Goal: Task Accomplishment & Management: Complete application form

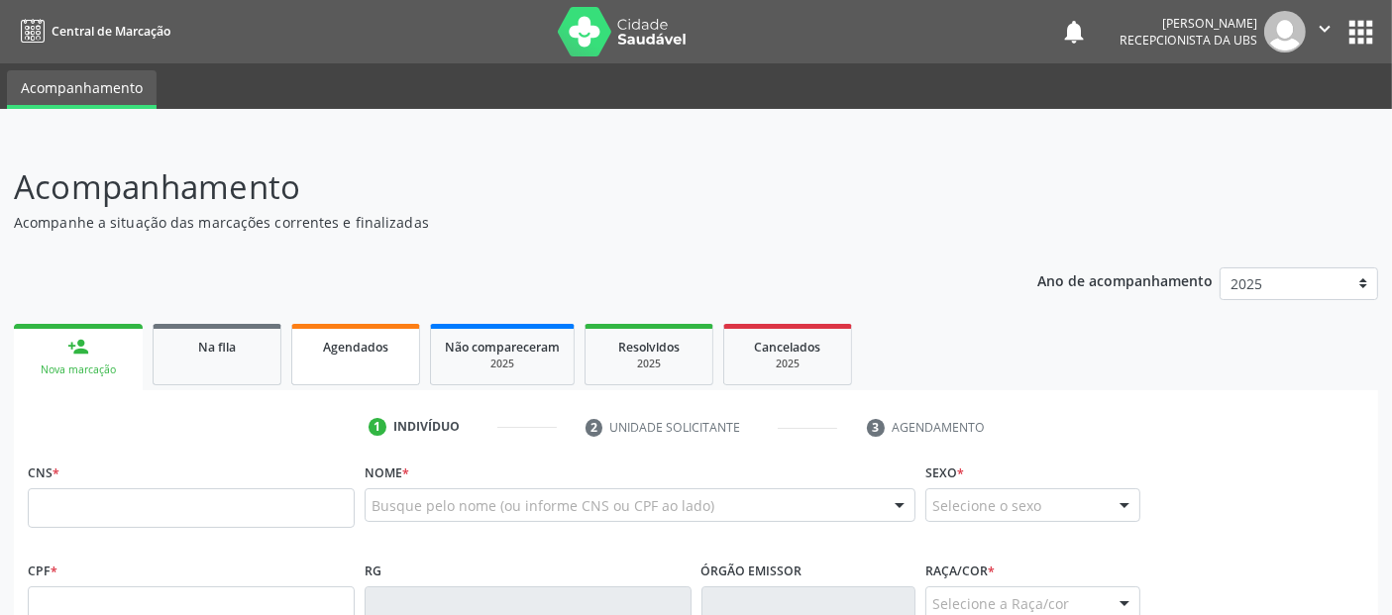
click at [349, 339] on span "Agendados" at bounding box center [355, 347] width 65 height 17
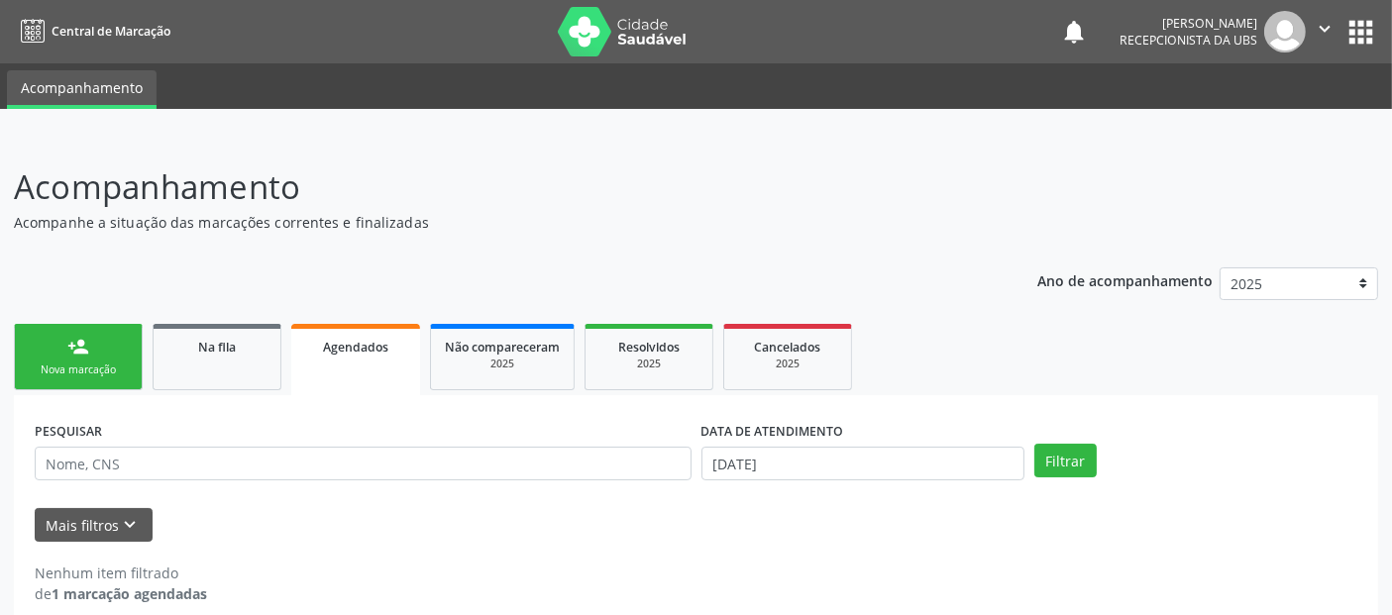
scroll to position [22, 0]
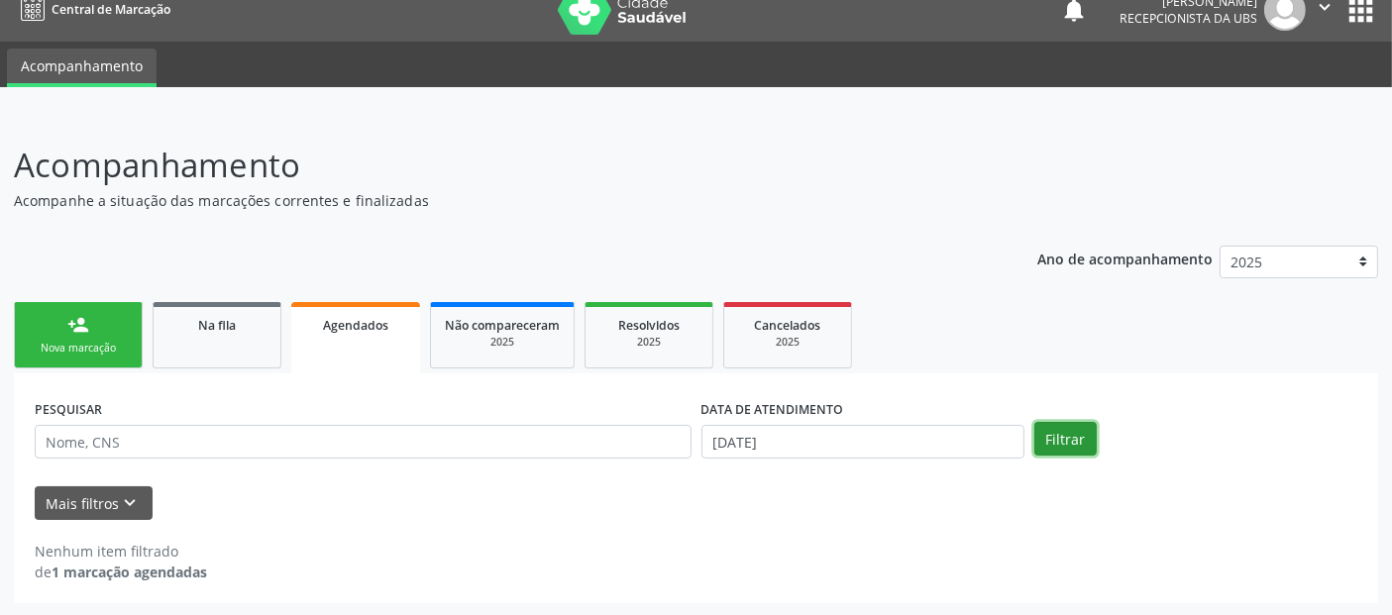
click at [1063, 439] on button "Filtrar" at bounding box center [1065, 439] width 62 height 34
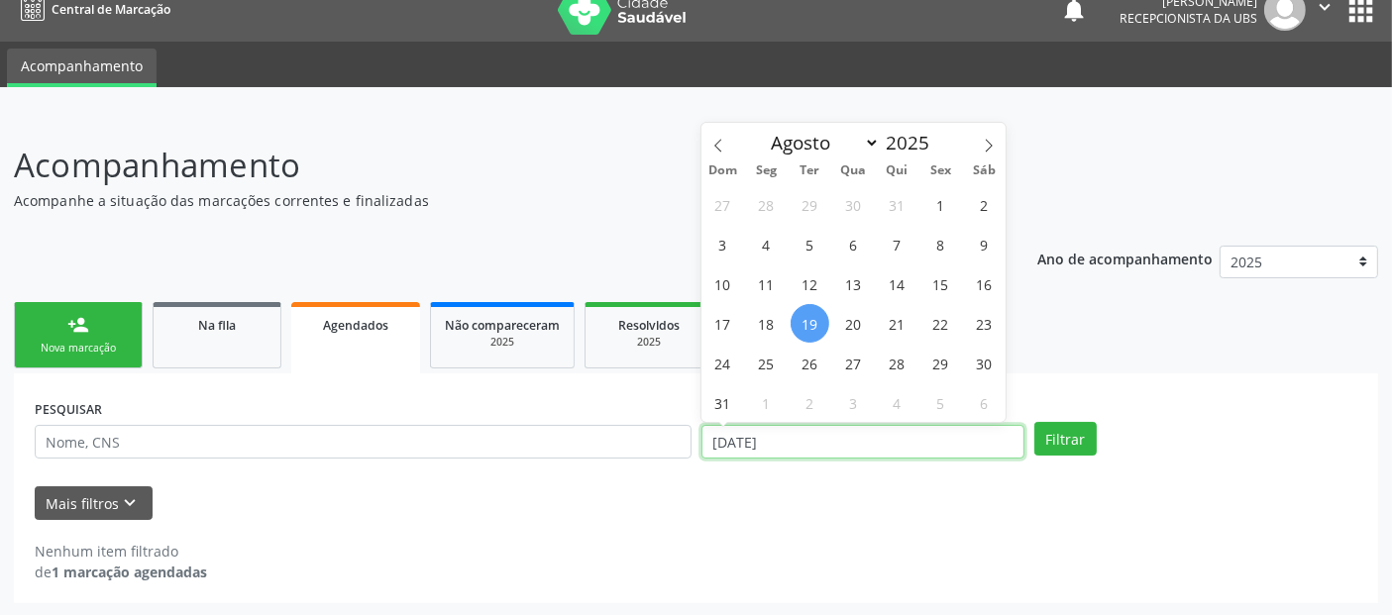
click at [899, 452] on input "[DATE]" at bounding box center [862, 442] width 323 height 34
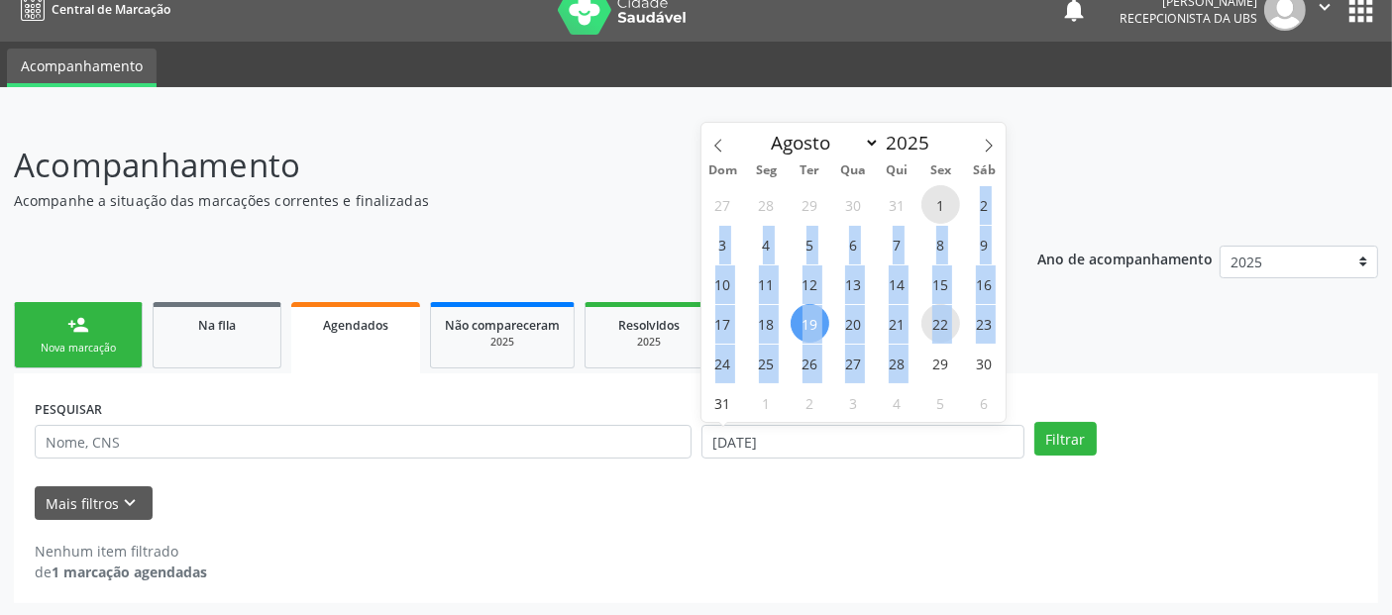
drag, startPoint x: 946, startPoint y: 202, endPoint x: 928, endPoint y: 338, distance: 136.9
click at [924, 345] on div "27 28 29 30 31 1 2 3 4 5 6 7 8 9 10 11 12 13 14 15 16 17 18 19 20 21 22 23 24 2…" at bounding box center [853, 303] width 305 height 238
click at [943, 210] on span "1" at bounding box center [940, 204] width 39 height 39
type input "0[DATE]"
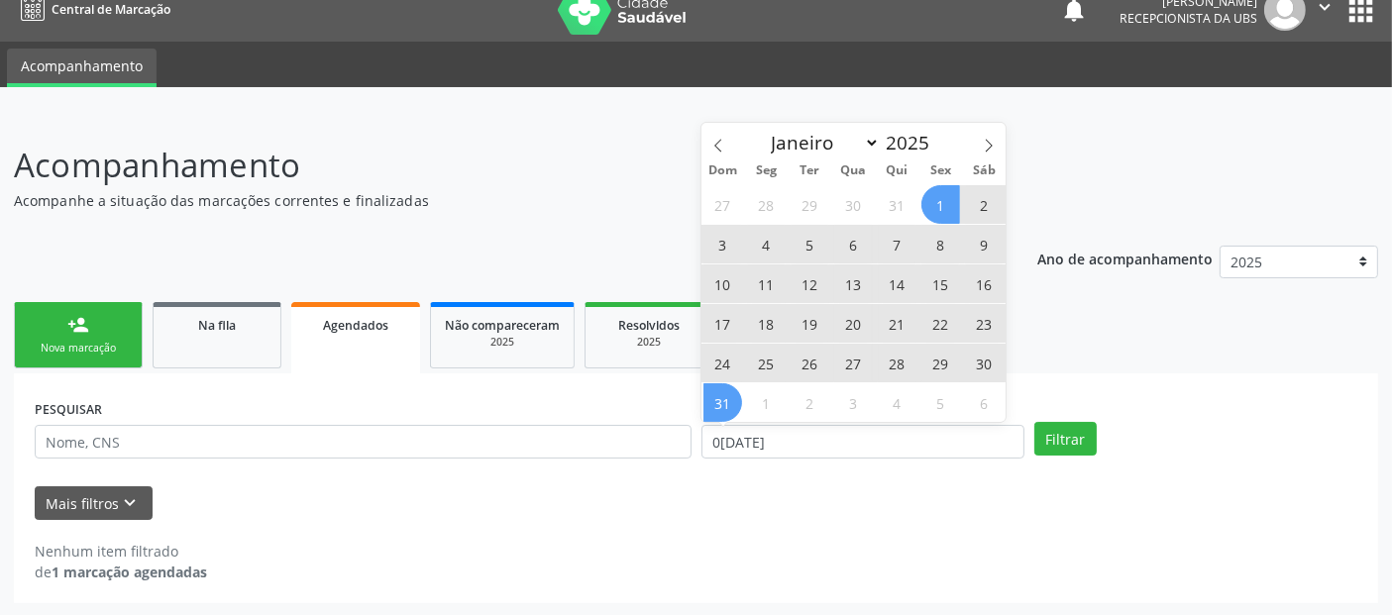
click at [709, 405] on span "31" at bounding box center [722, 402] width 39 height 39
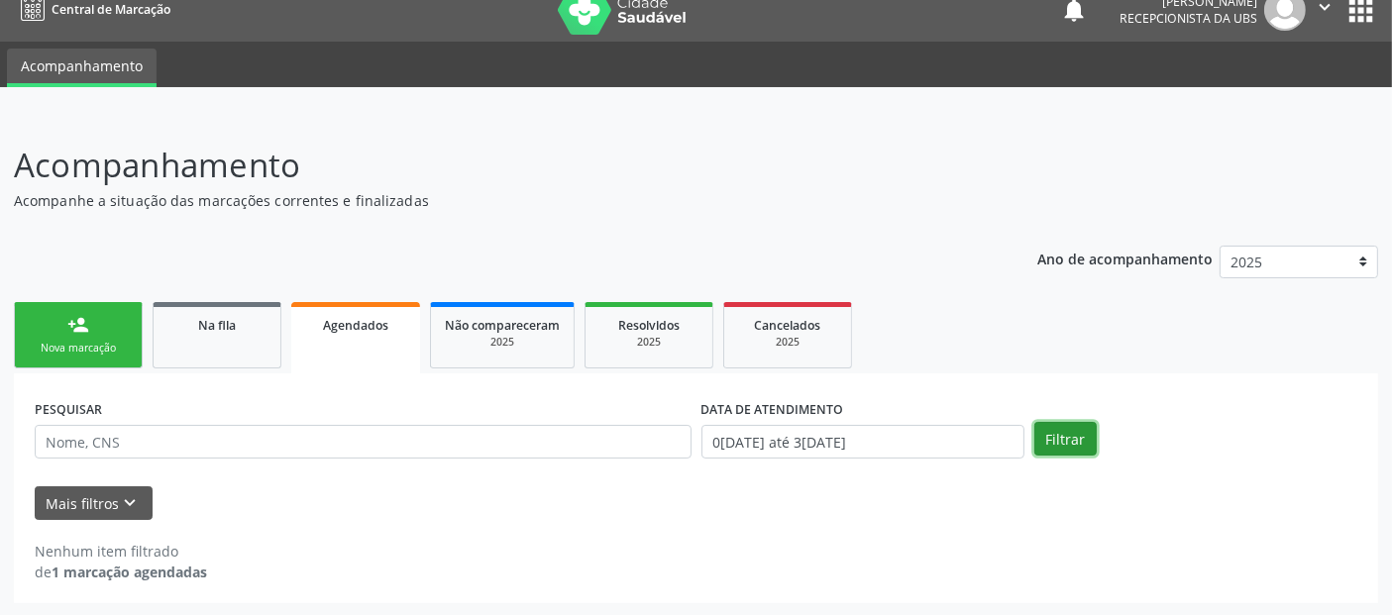
click at [1057, 431] on button "Filtrar" at bounding box center [1065, 439] width 62 height 34
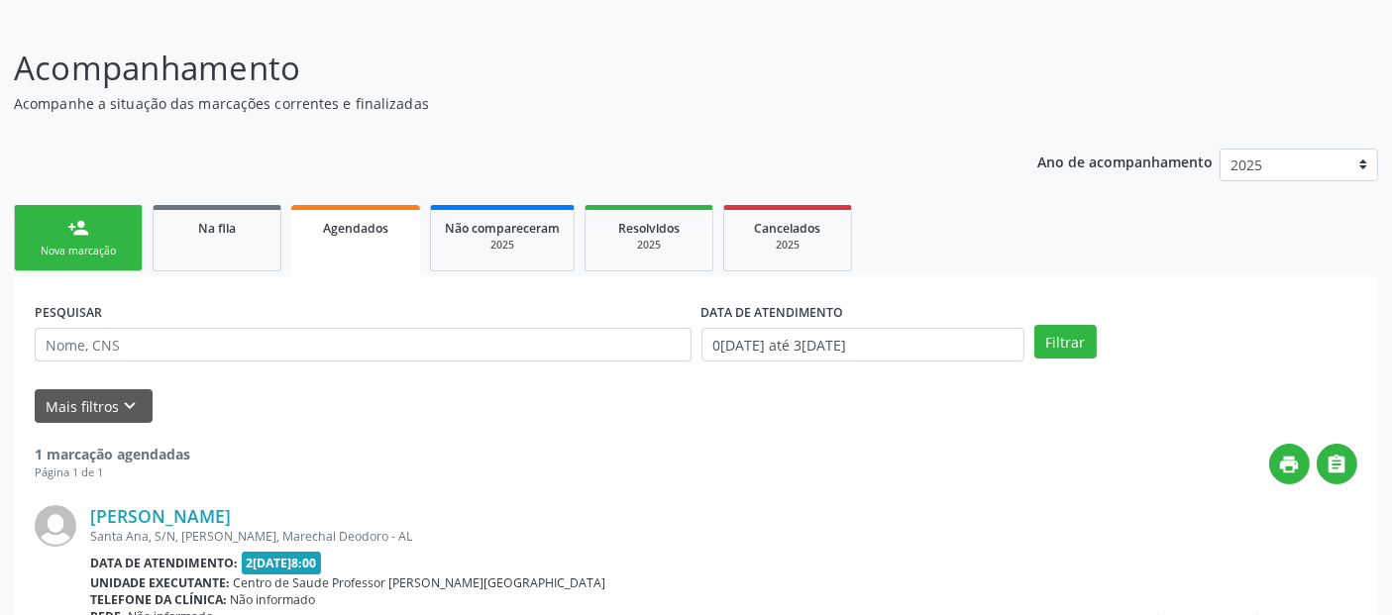
scroll to position [8, 0]
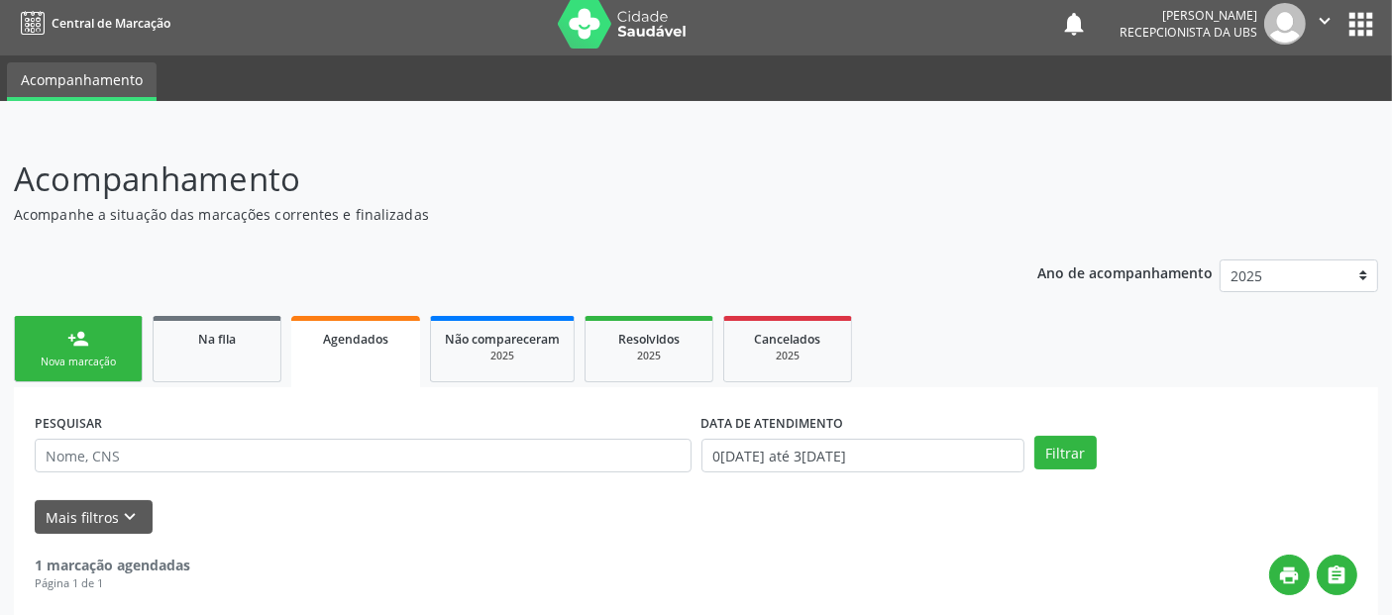
click at [64, 348] on link "person_add Nova marcação" at bounding box center [78, 349] width 129 height 66
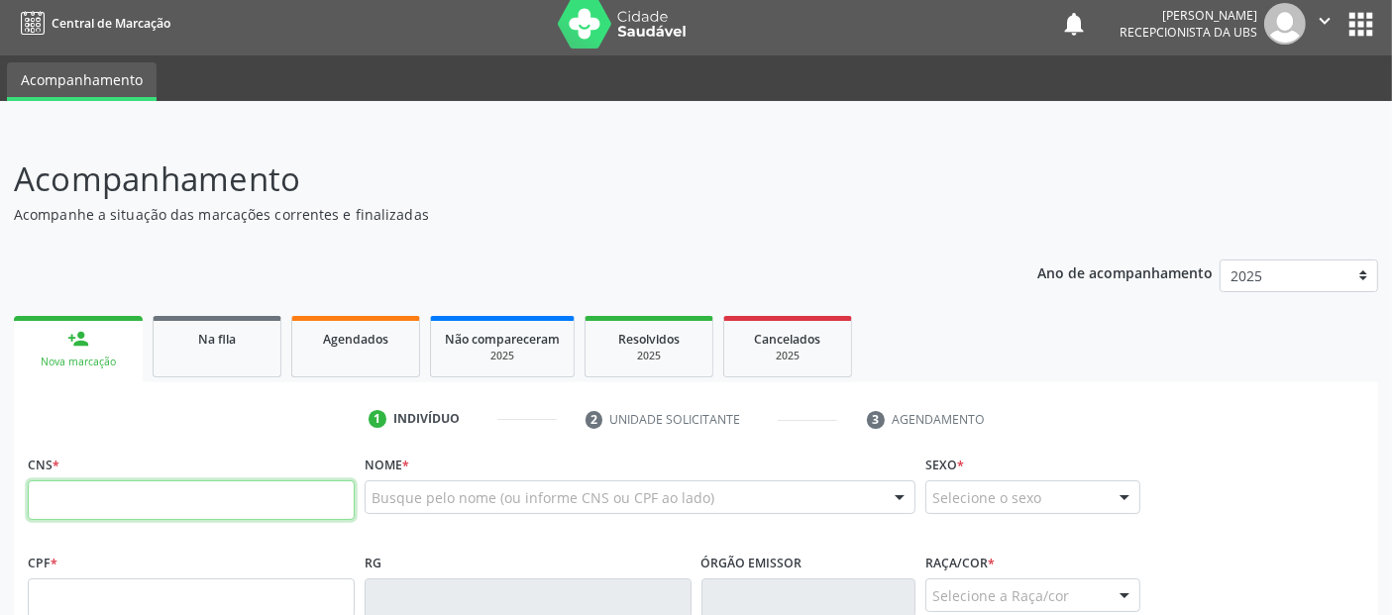
click at [252, 496] on input "text" at bounding box center [191, 500] width 327 height 40
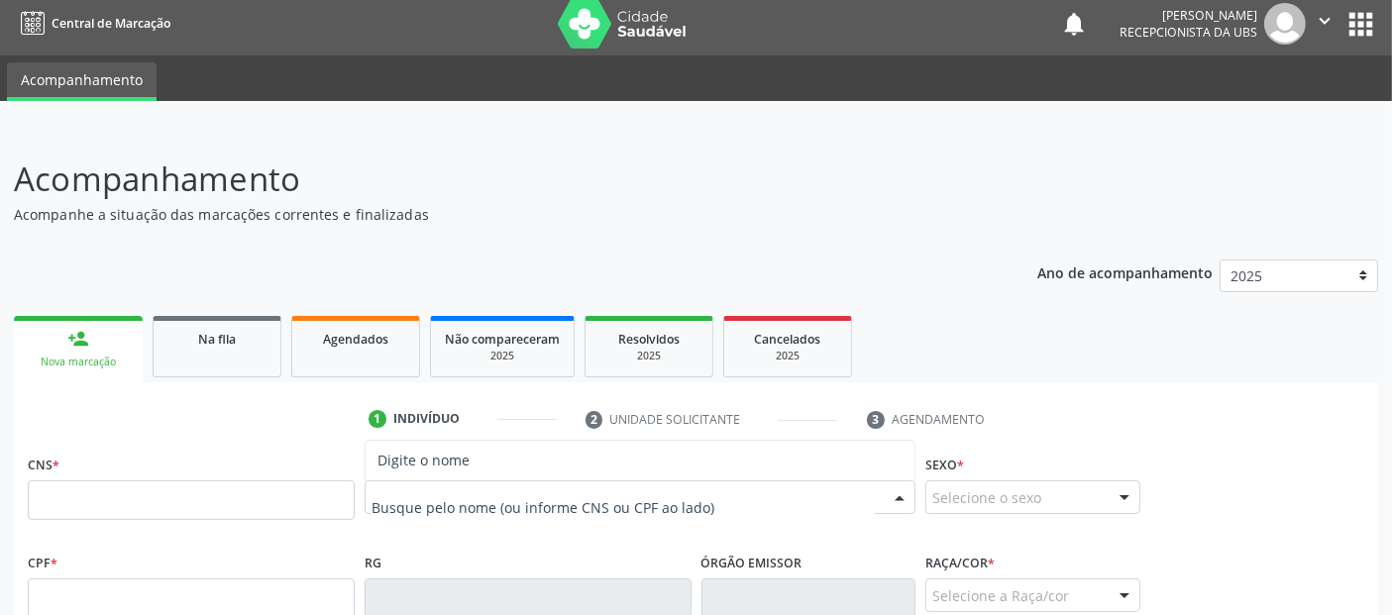
click at [437, 507] on div at bounding box center [640, 497] width 551 height 34
click at [437, 507] on input "text" at bounding box center [622, 507] width 503 height 40
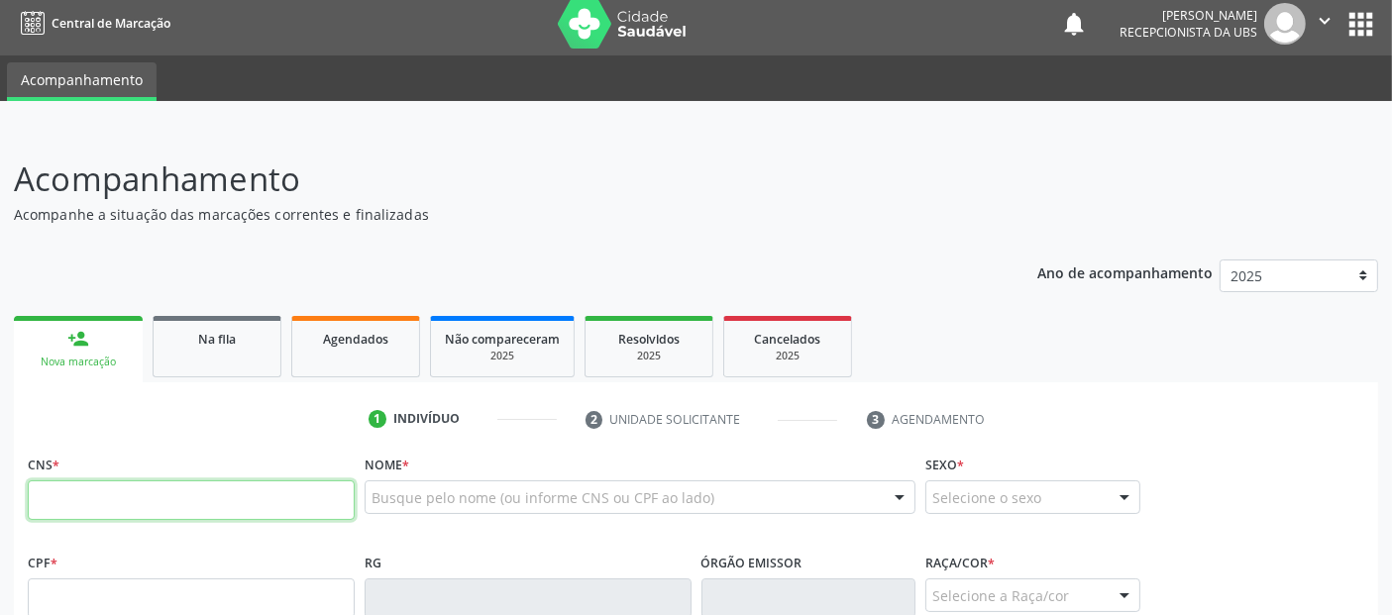
click at [232, 496] on input "text" at bounding box center [191, 500] width 327 height 40
paste input "705 6034 3736 7218"
type input "705 6034 3736 7218"
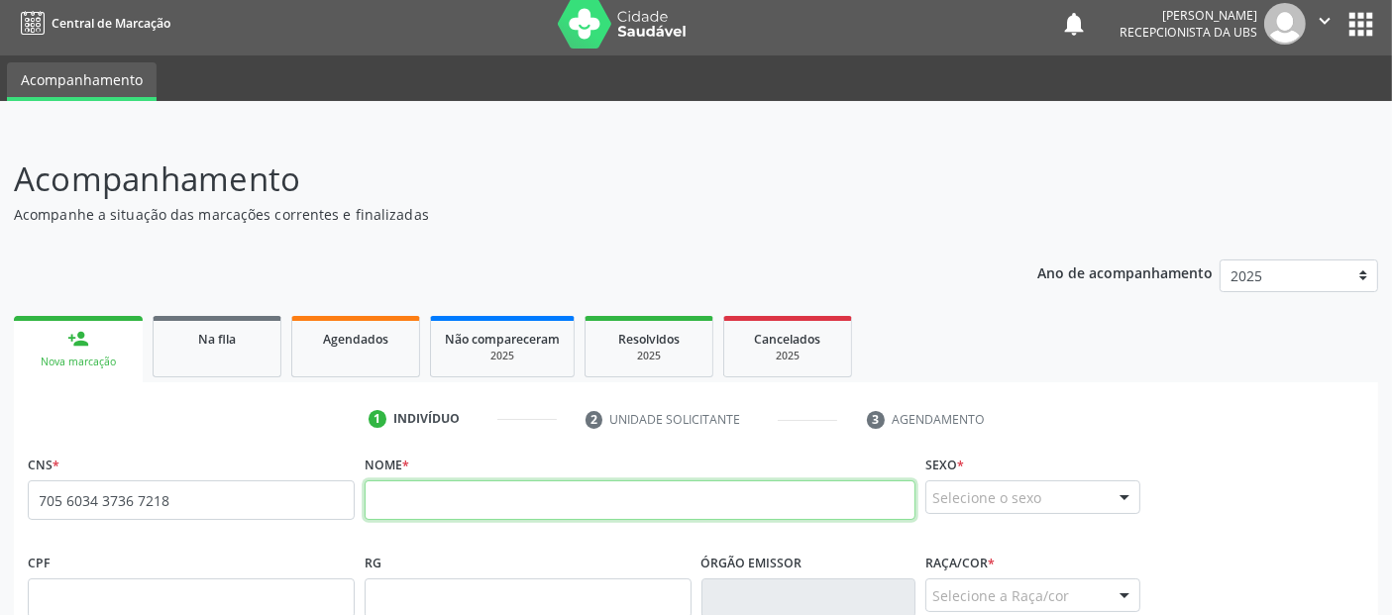
click at [565, 503] on input "text" at bounding box center [640, 500] width 551 height 40
paste input "[PERSON_NAME]"
type input "[PERSON_NAME]"
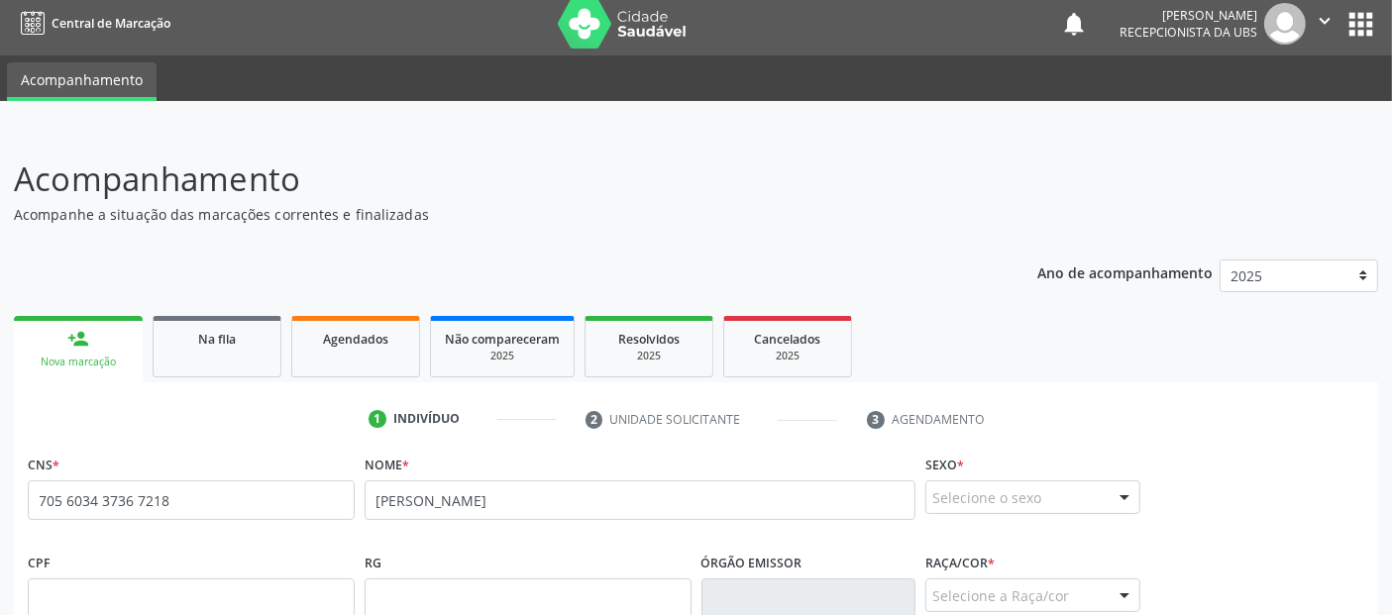
click at [992, 496] on div "Selecione o sexo" at bounding box center [1032, 497] width 215 height 34
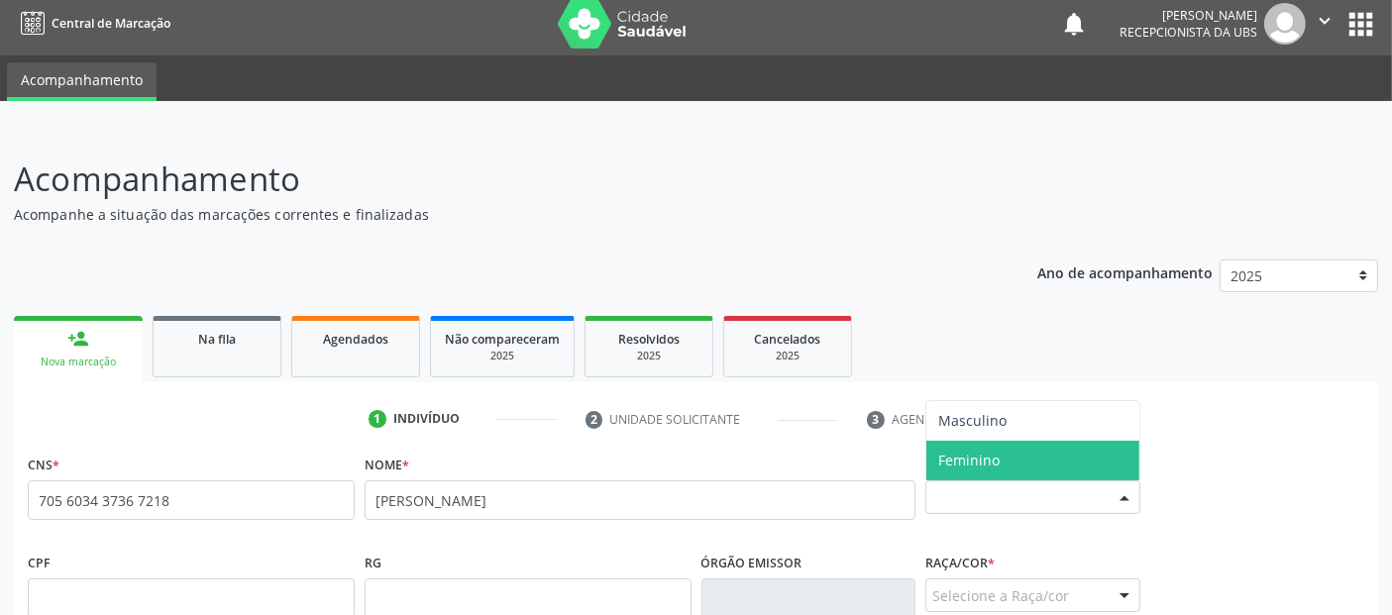
click at [991, 451] on span "Feminino" at bounding box center [968, 460] width 61 height 19
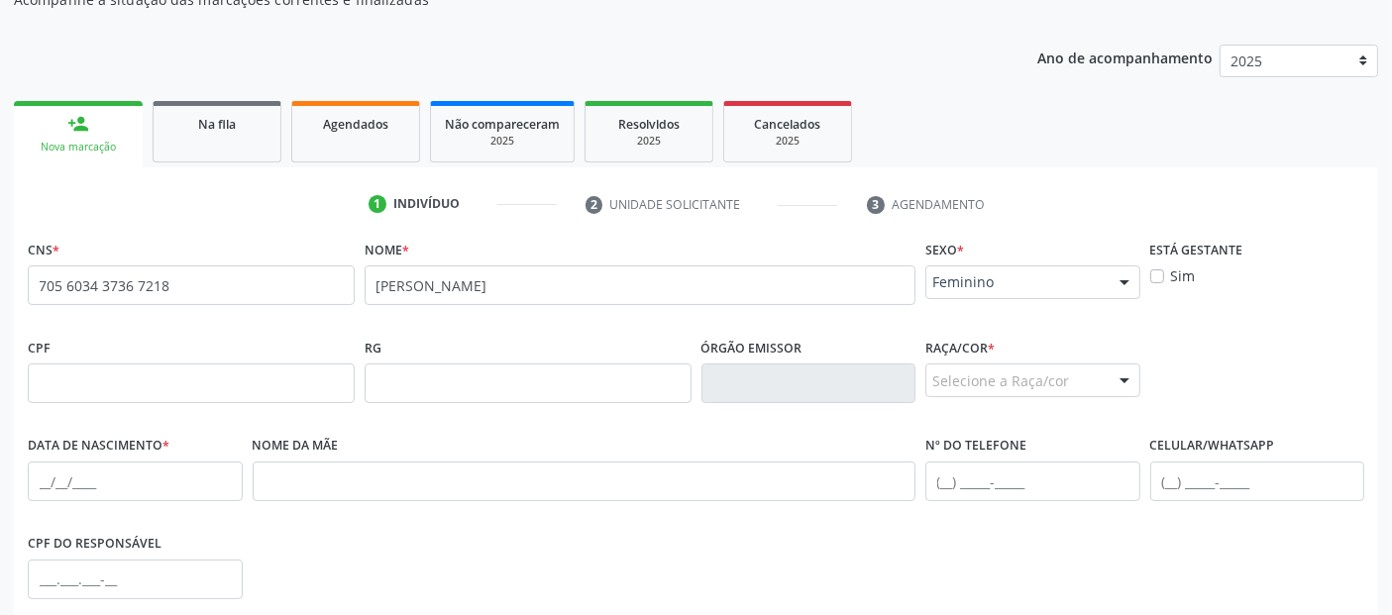
scroll to position [326, 0]
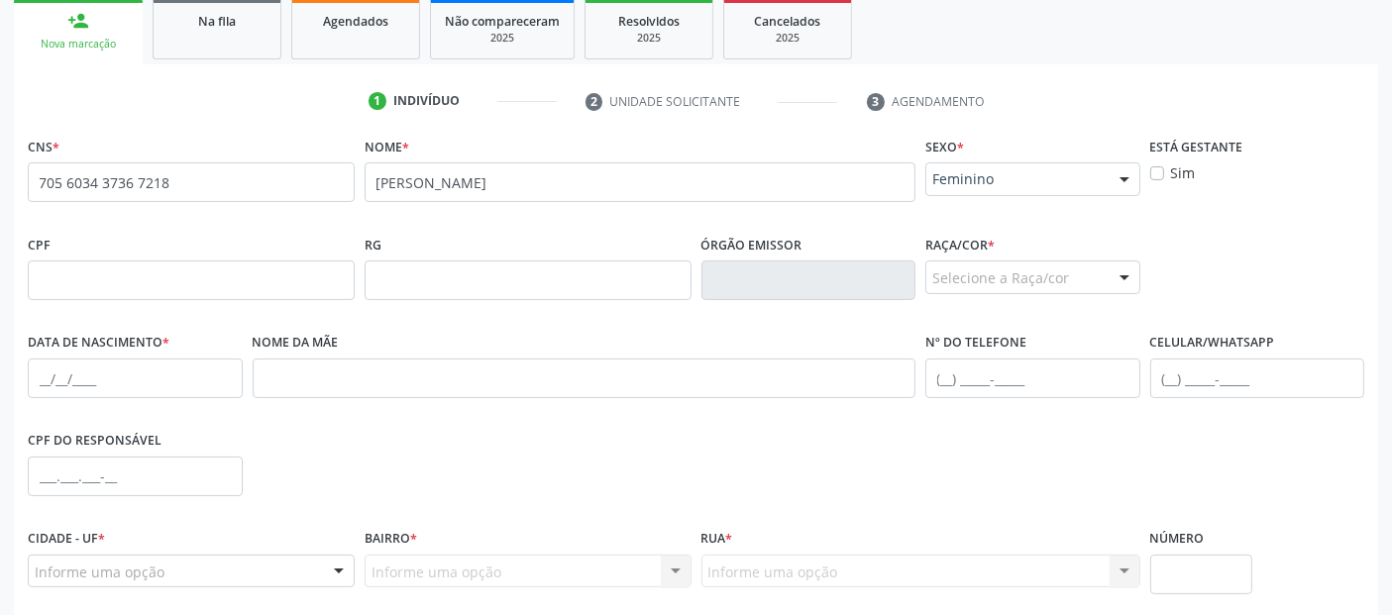
click at [1109, 284] on div at bounding box center [1124, 278] width 30 height 34
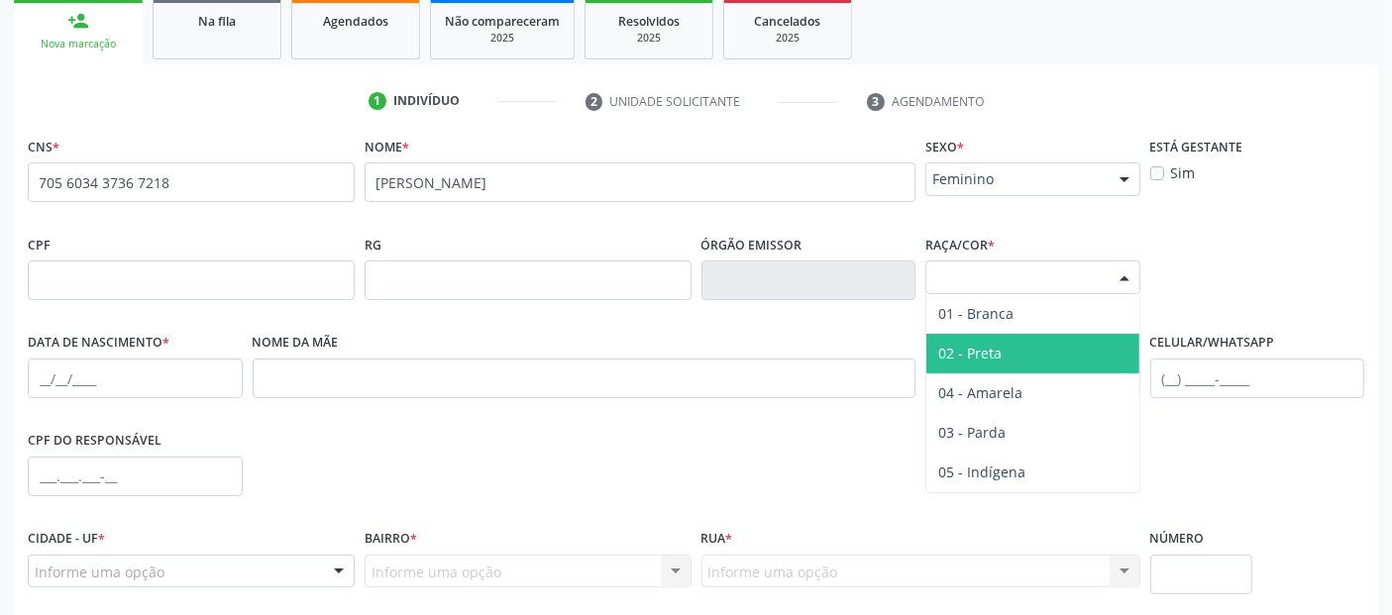
click at [1008, 337] on span "02 - Preta" at bounding box center [1032, 354] width 213 height 40
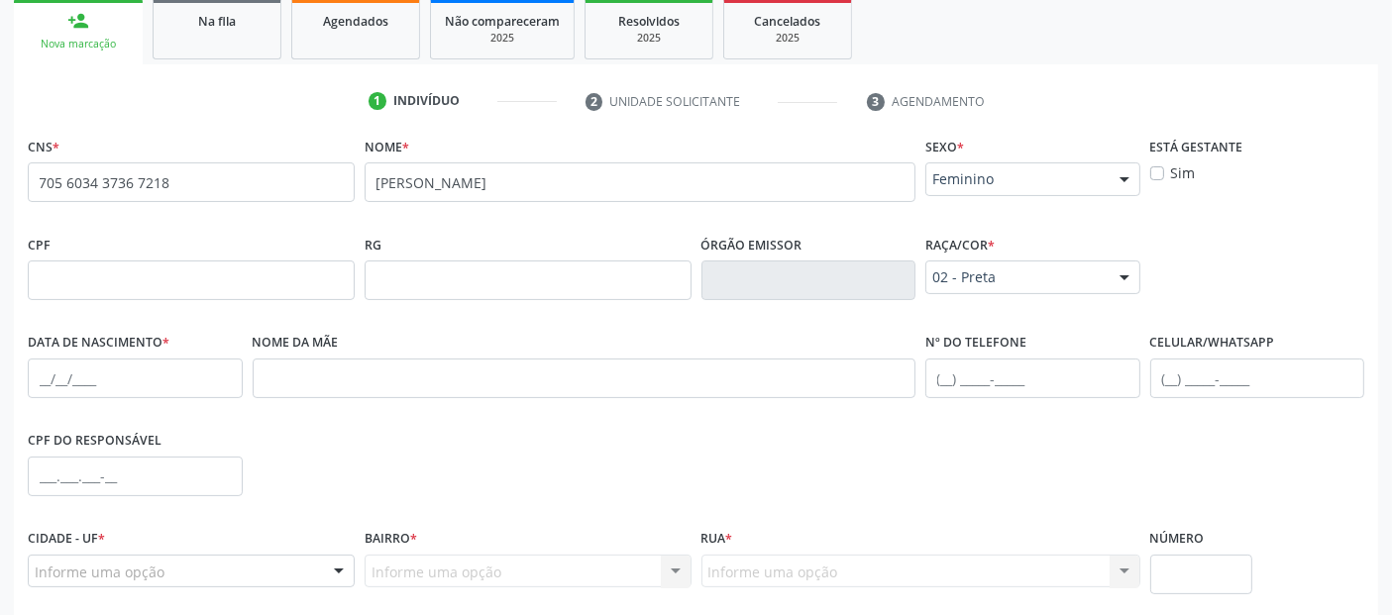
click at [131, 355] on label "Data de nascimento *" at bounding box center [99, 343] width 142 height 31
click at [45, 377] on input "text" at bounding box center [135, 379] width 215 height 40
paste input "[DATE]"
type input "[DATE]"
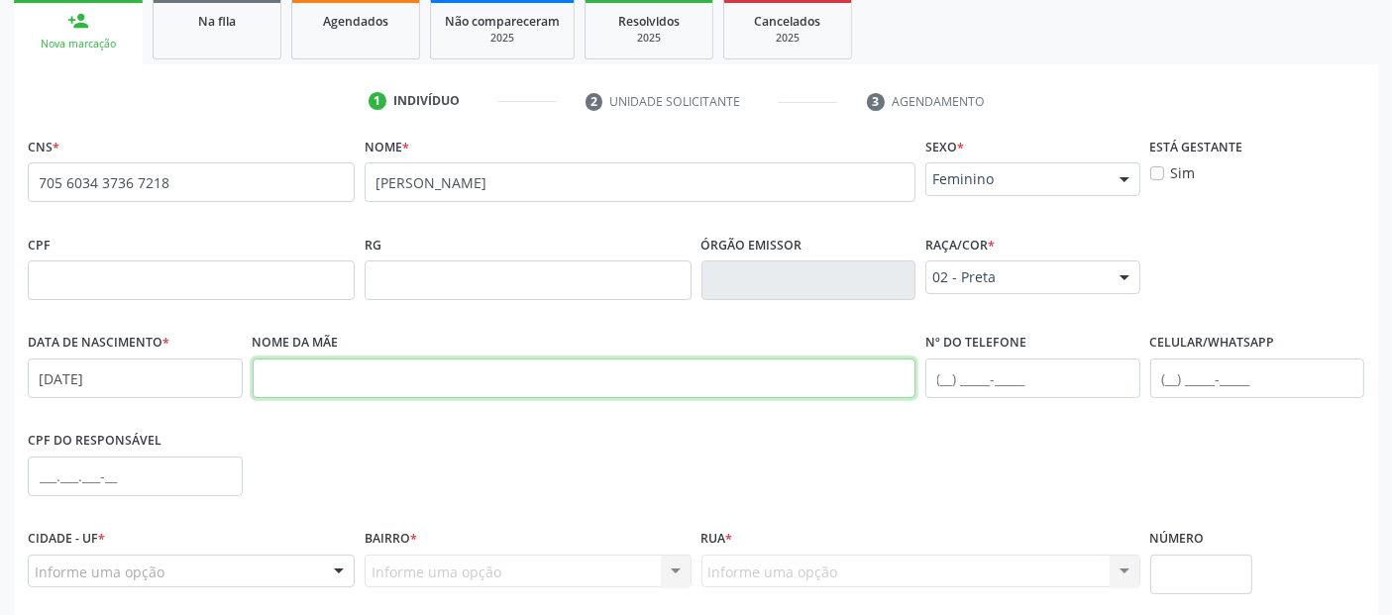
click at [611, 385] on input "text" at bounding box center [585, 379] width 664 height 40
paste input "[PERSON_NAME]"
type input "[PERSON_NAME]"
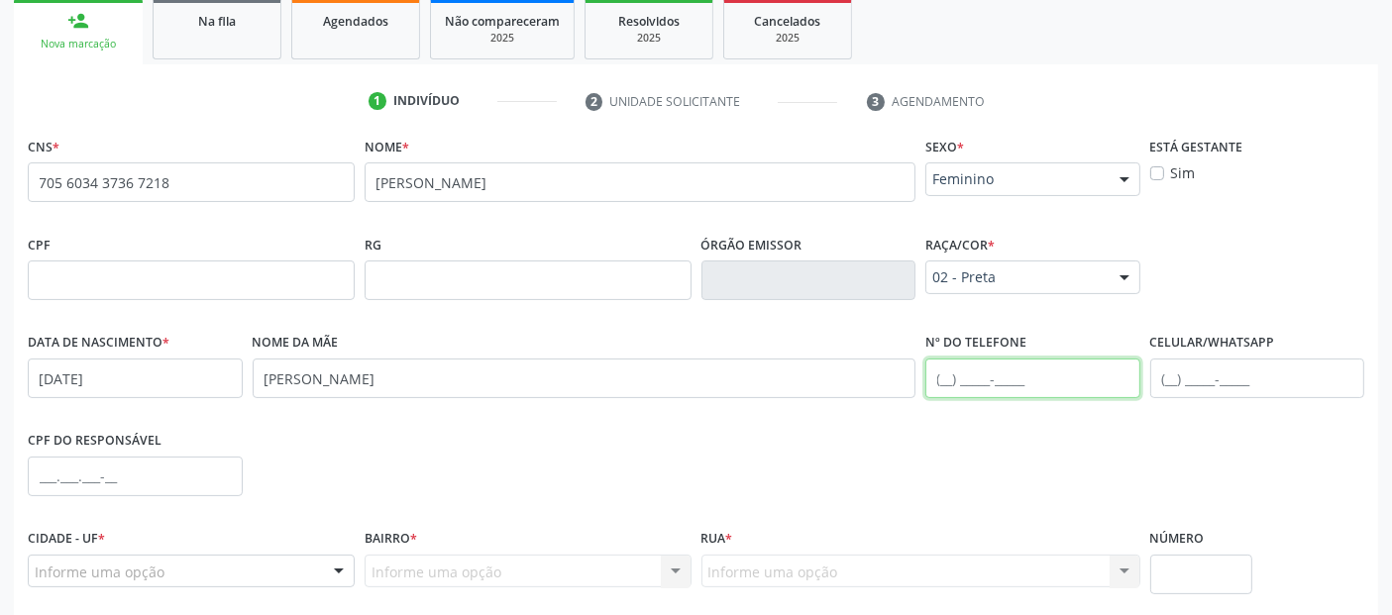
click at [941, 372] on input "text" at bounding box center [1032, 379] width 215 height 40
paste input "[PHONE_NUMBER]"
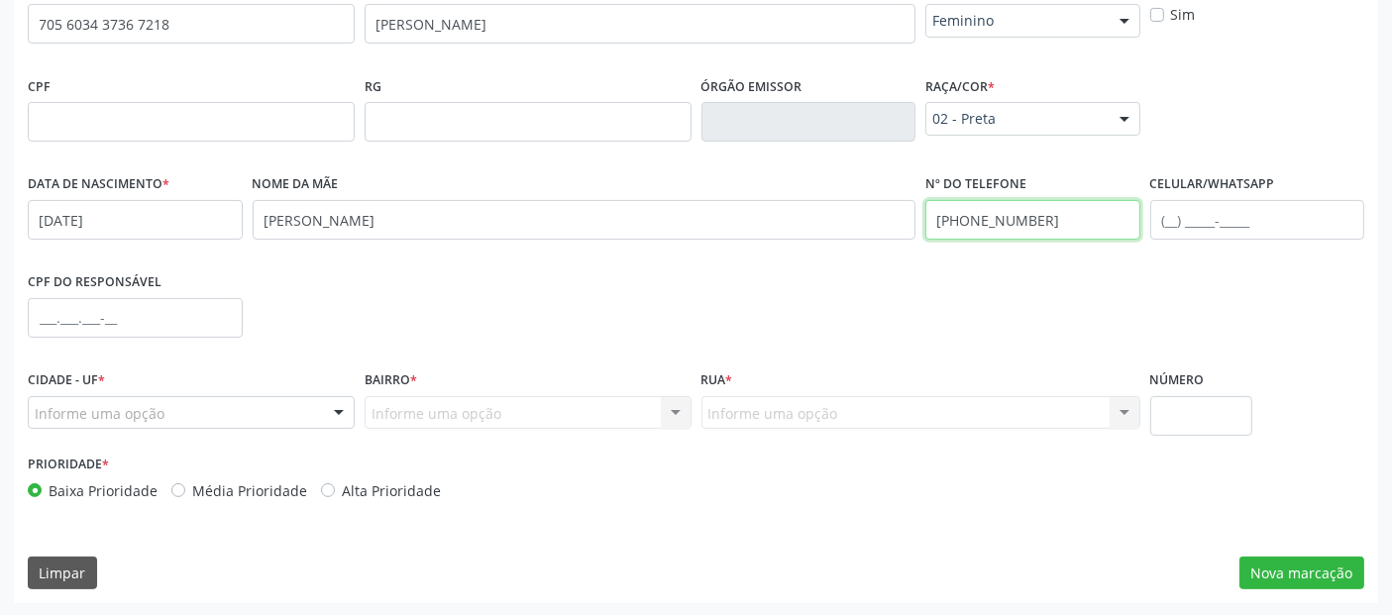
type input "[PHONE_NUMBER]"
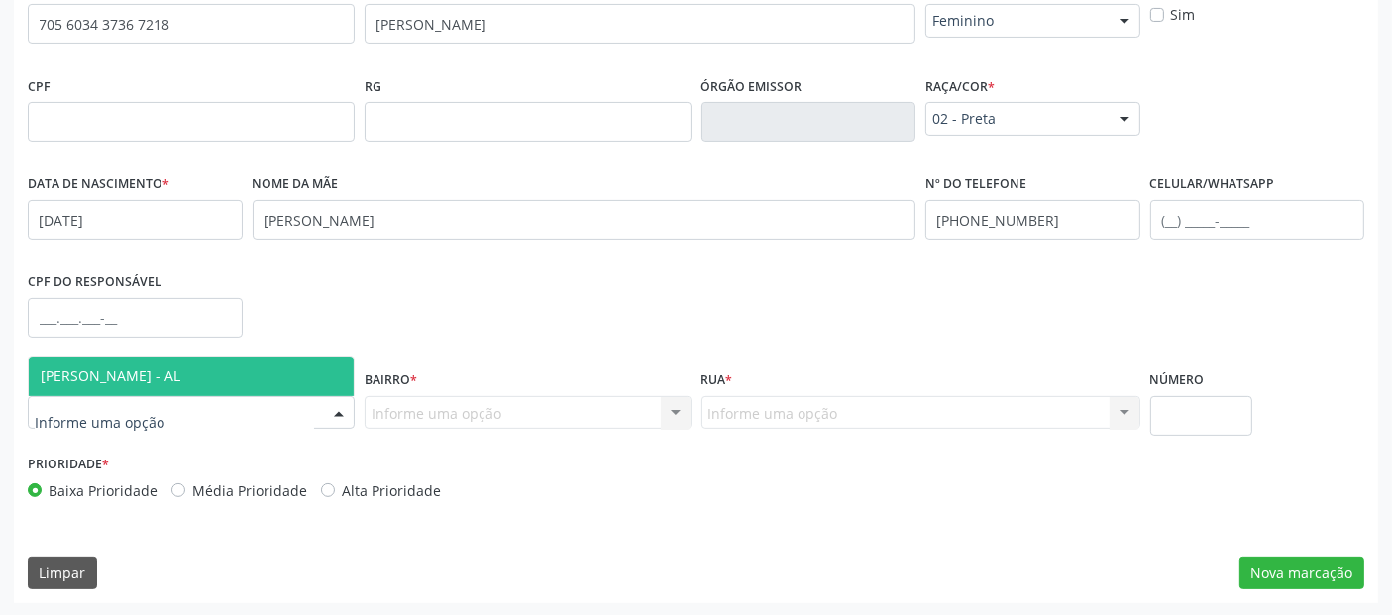
click at [296, 397] on div at bounding box center [191, 413] width 327 height 34
click at [280, 362] on span "[PERSON_NAME] - AL" at bounding box center [191, 377] width 325 height 40
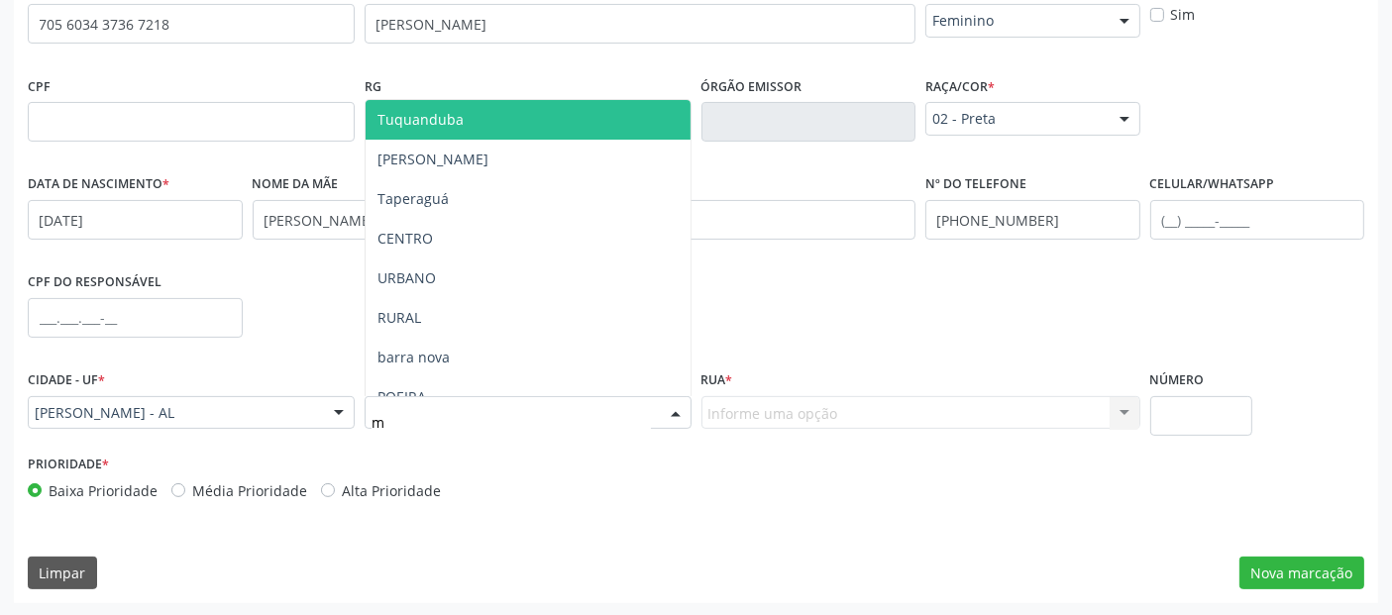
type input "ma"
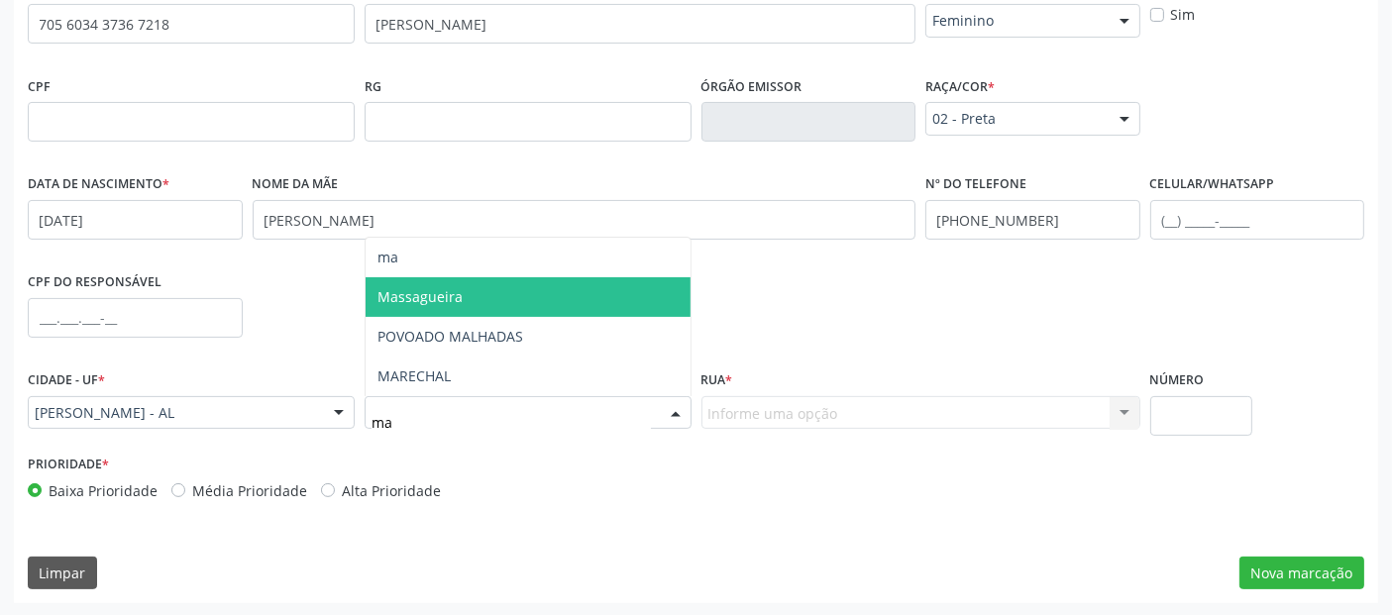
click at [495, 302] on span "Massagueira" at bounding box center [527, 297] width 325 height 40
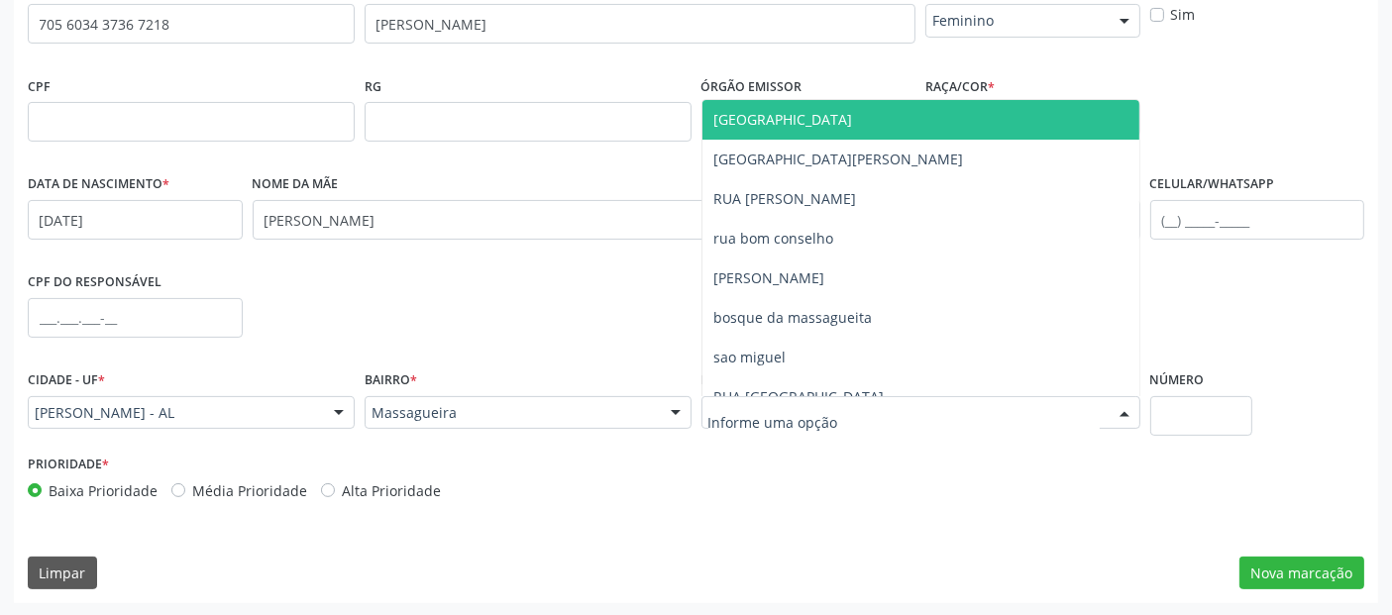
type input "z"
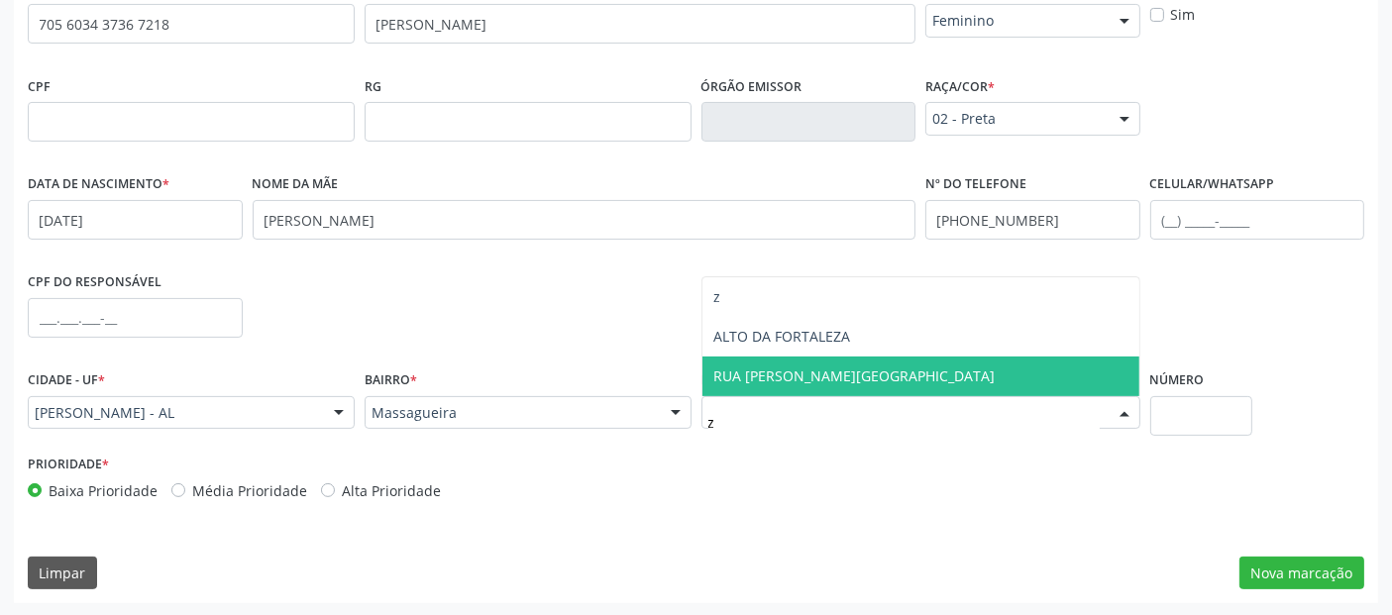
click at [854, 366] on span "RUA [PERSON_NAME][GEOGRAPHIC_DATA]" at bounding box center [854, 375] width 281 height 19
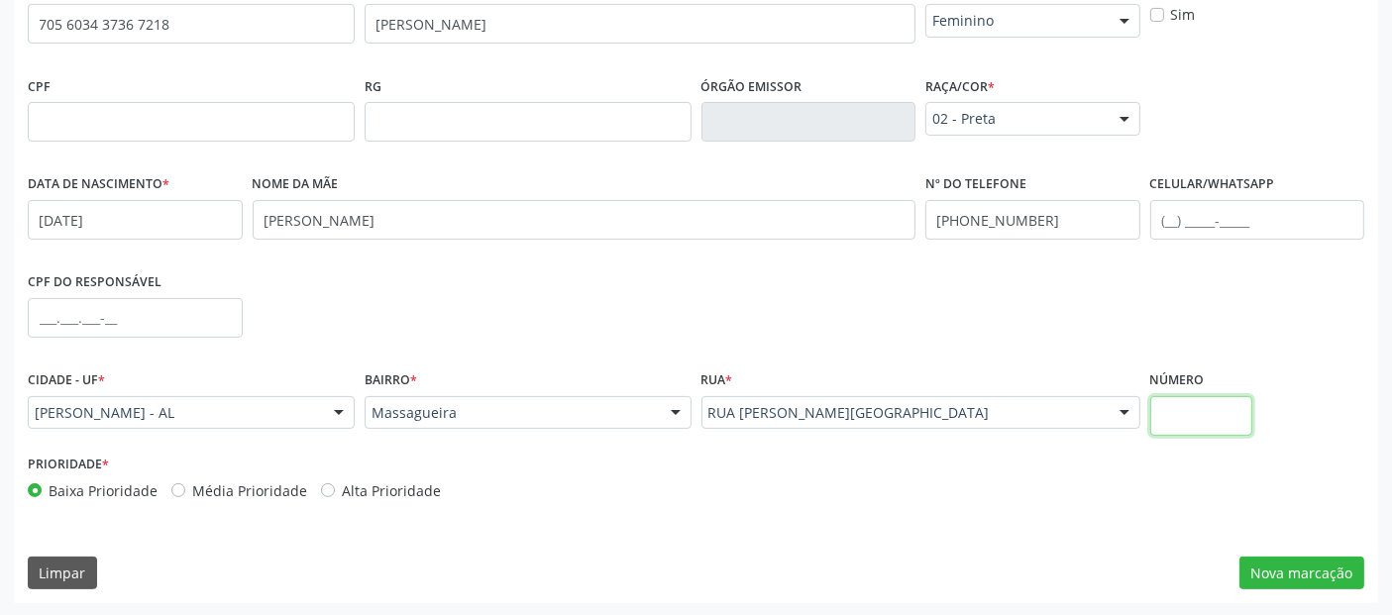
click at [1206, 428] on input "text" at bounding box center [1201, 416] width 102 height 40
type input "s"
type input "SN"
click at [1307, 567] on button "Nova marcação" at bounding box center [1301, 574] width 125 height 34
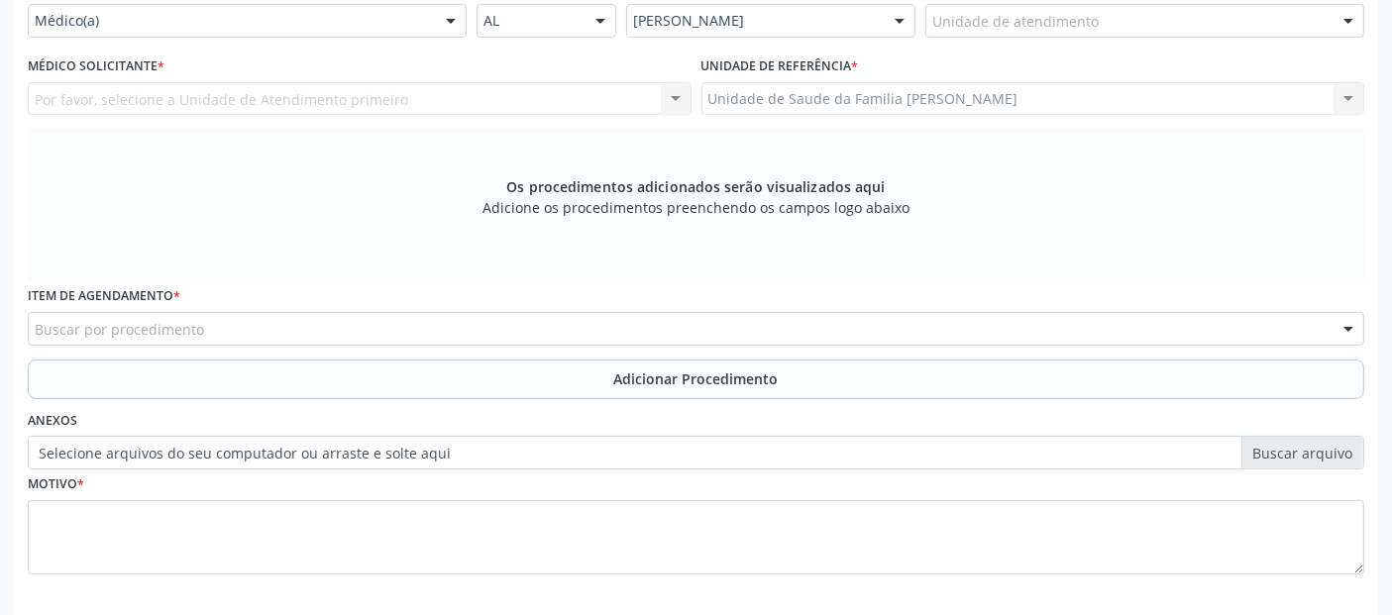
scroll to position [238, 0]
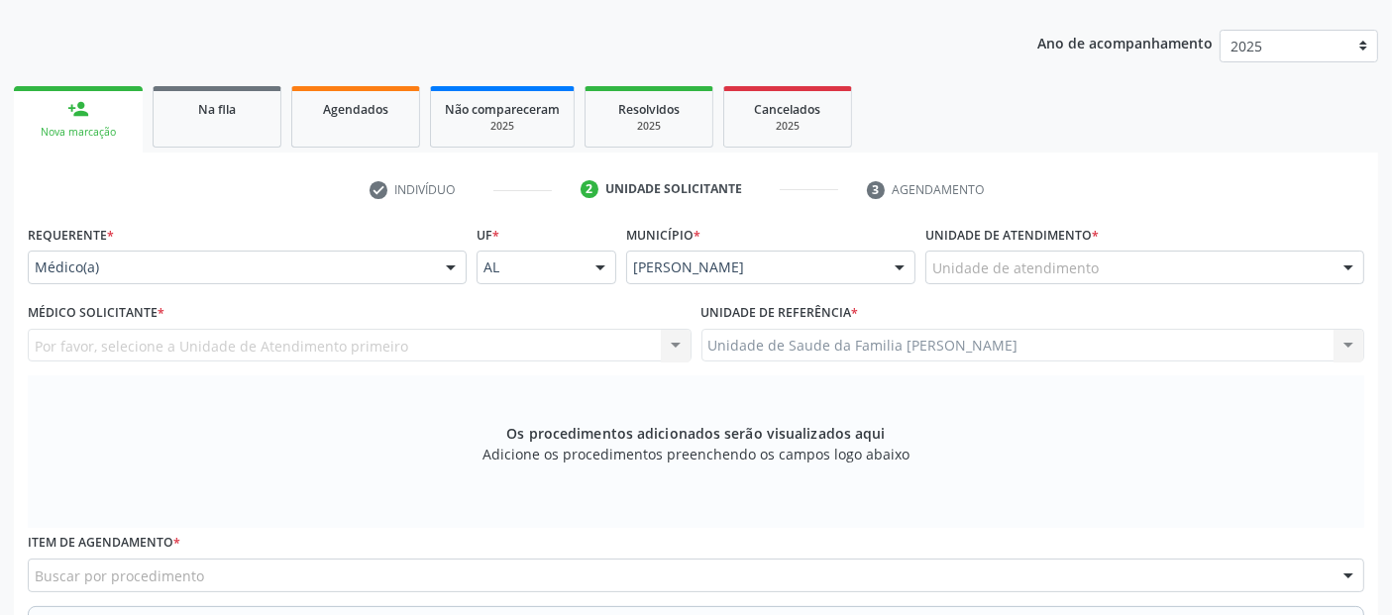
click at [1096, 277] on div "Unidade de atendimento" at bounding box center [1144, 268] width 439 height 34
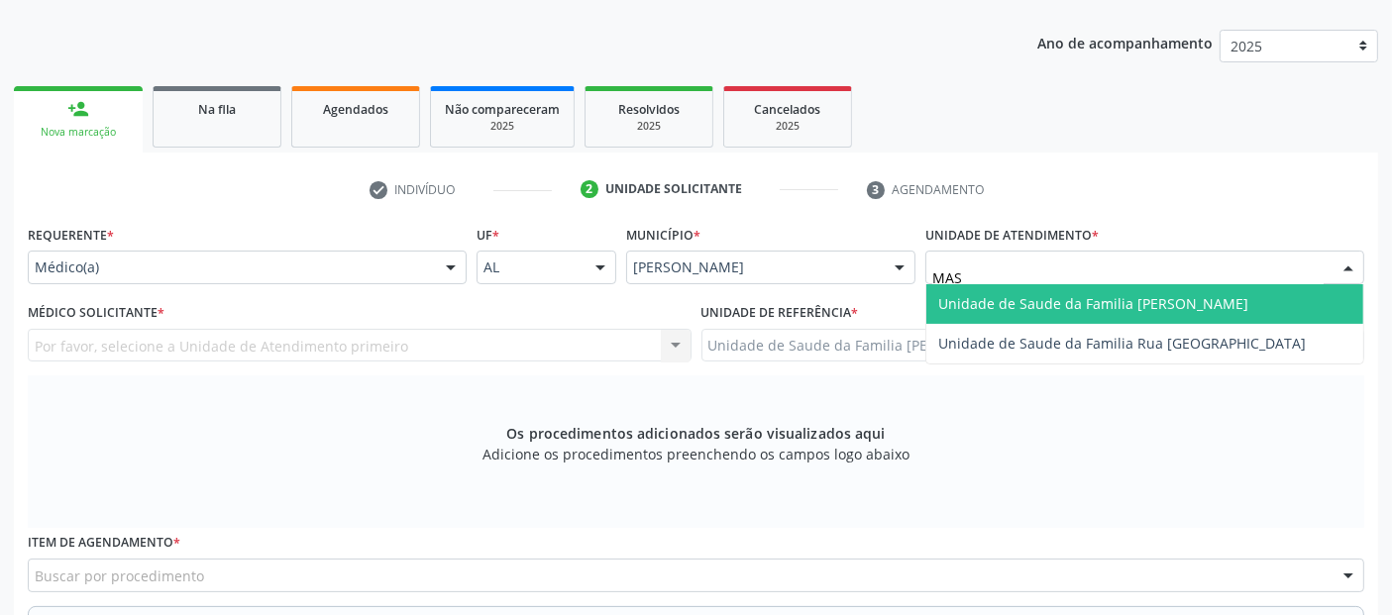
type input "MASS"
click at [1073, 288] on span "Unidade de Saude da Familia [PERSON_NAME]" at bounding box center [1144, 304] width 437 height 40
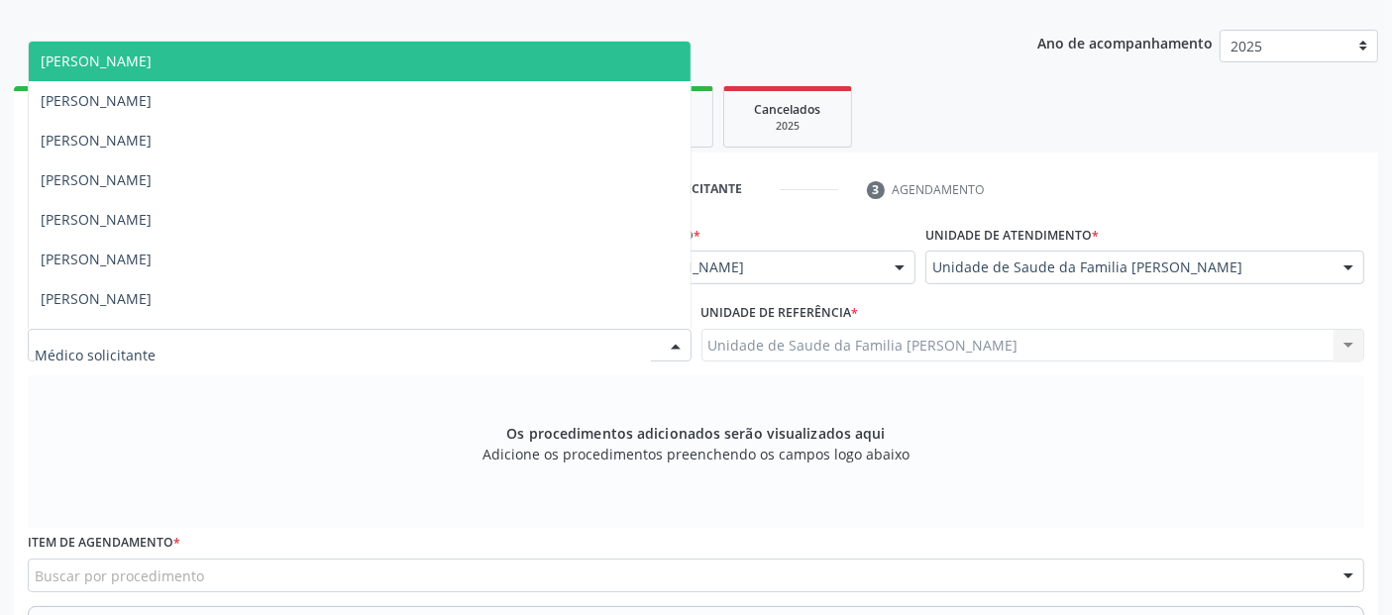
click at [497, 356] on div at bounding box center [360, 346] width 664 height 34
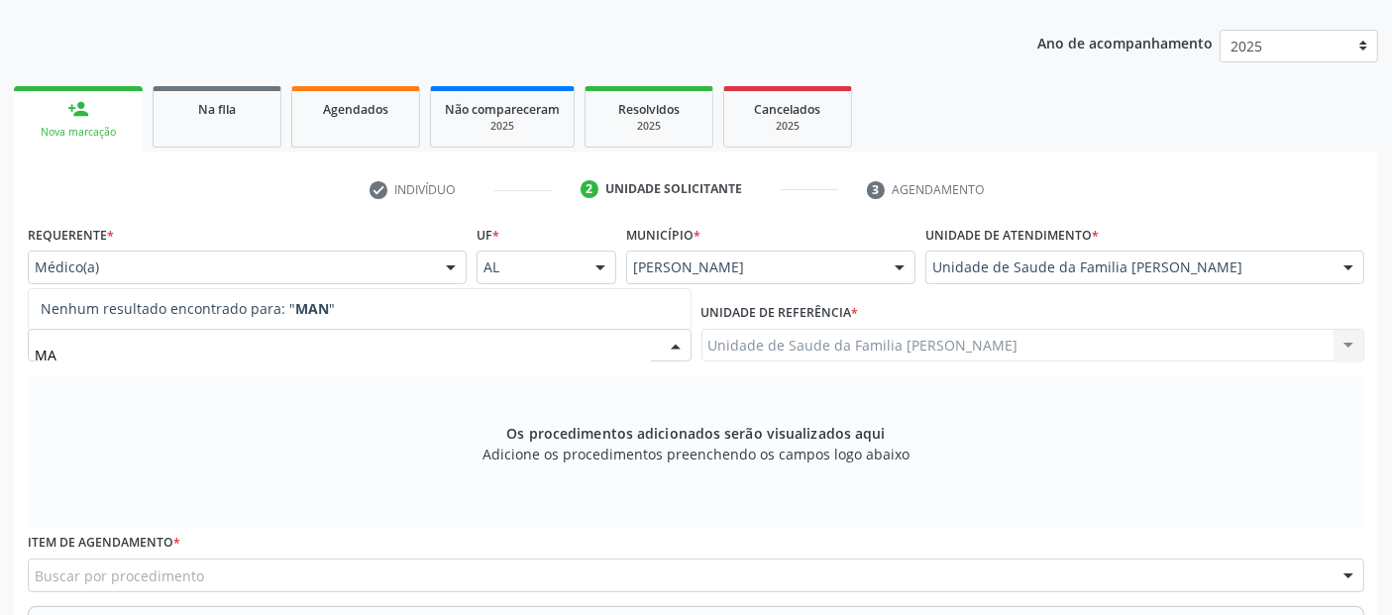
type input "M"
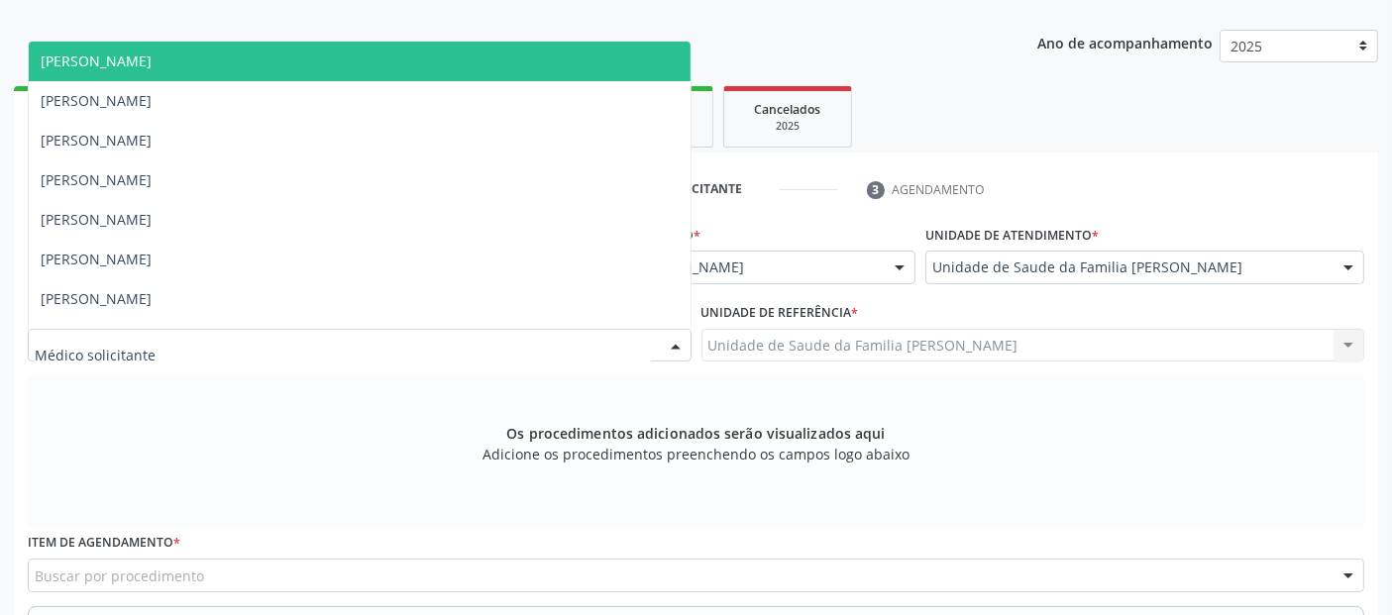
click at [367, 420] on div "Os procedimentos adicionados serão visualizados aqui Adicione os procedimentos …" at bounding box center [696, 451] width 1336 height 153
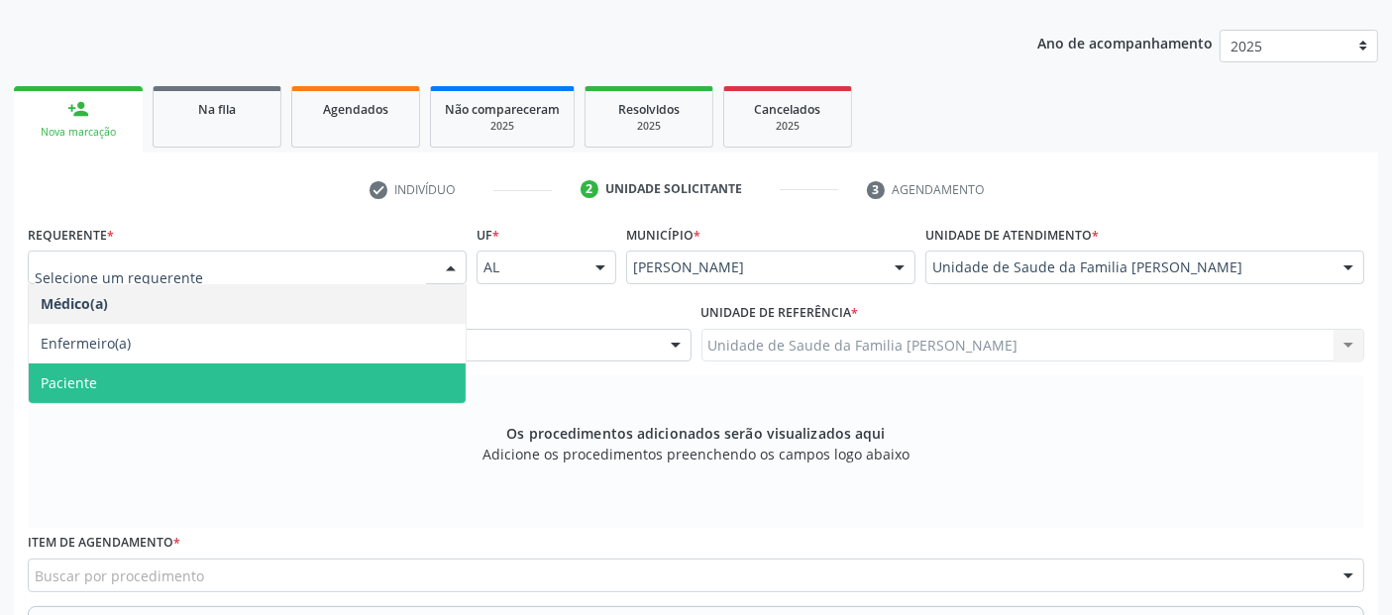
click at [153, 377] on span "Paciente" at bounding box center [247, 384] width 437 height 40
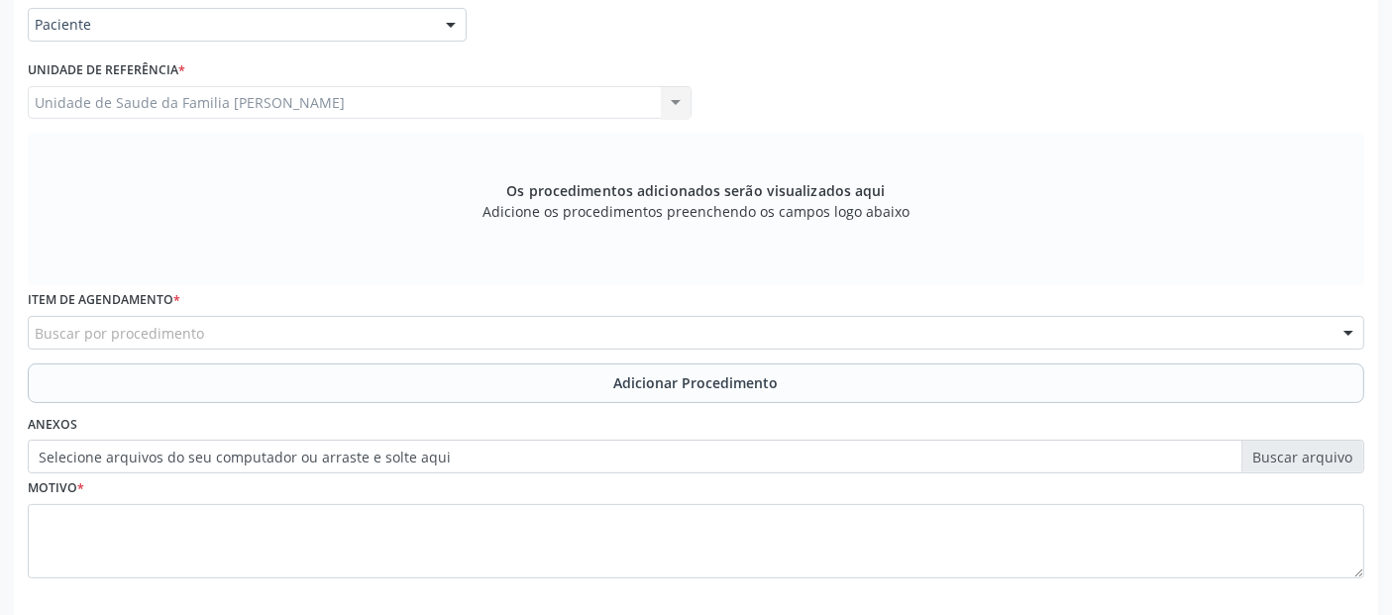
scroll to position [572, 0]
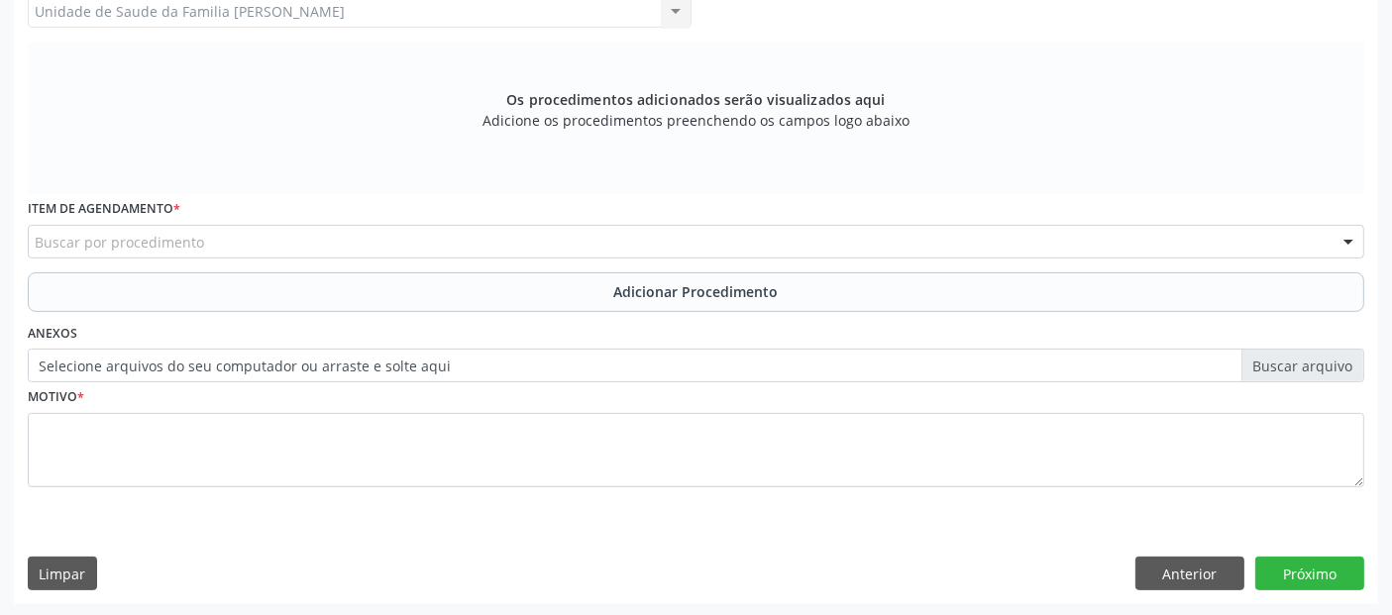
click at [598, 236] on div "Buscar por procedimento" at bounding box center [696, 242] width 1336 height 34
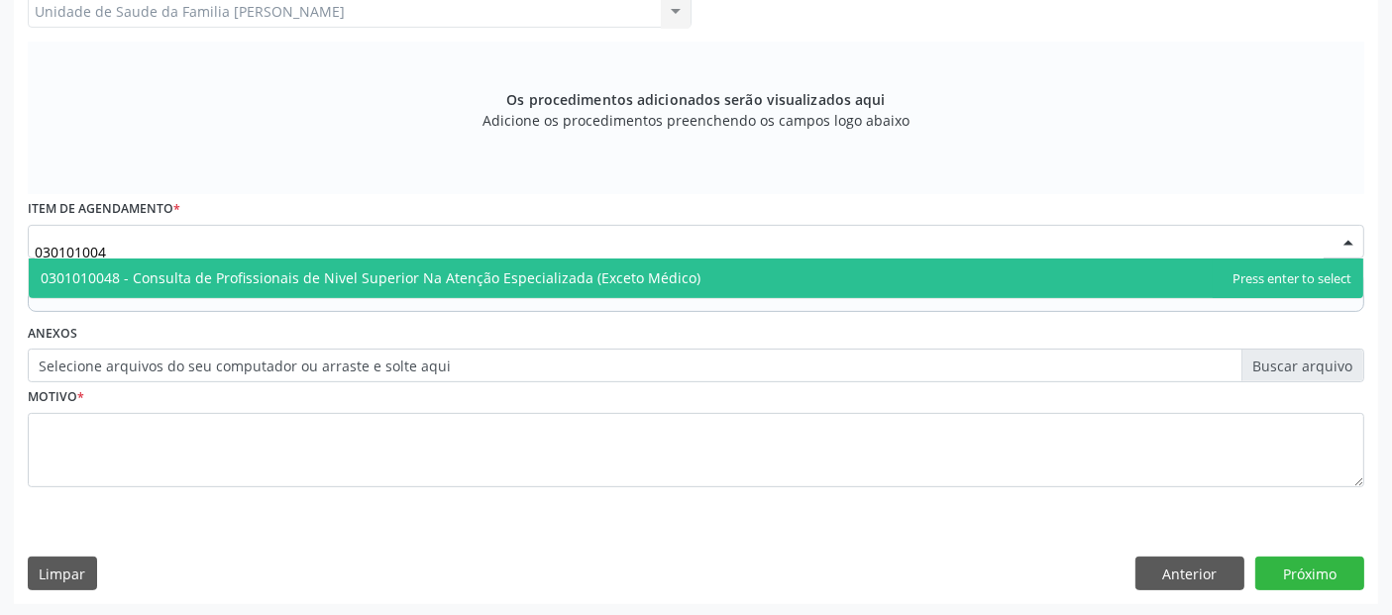
type input "0301010048"
click at [566, 289] on span "0301010048 - Consulta de Profissionais de Nivel Superior Na Atenção Especializa…" at bounding box center [696, 279] width 1334 height 40
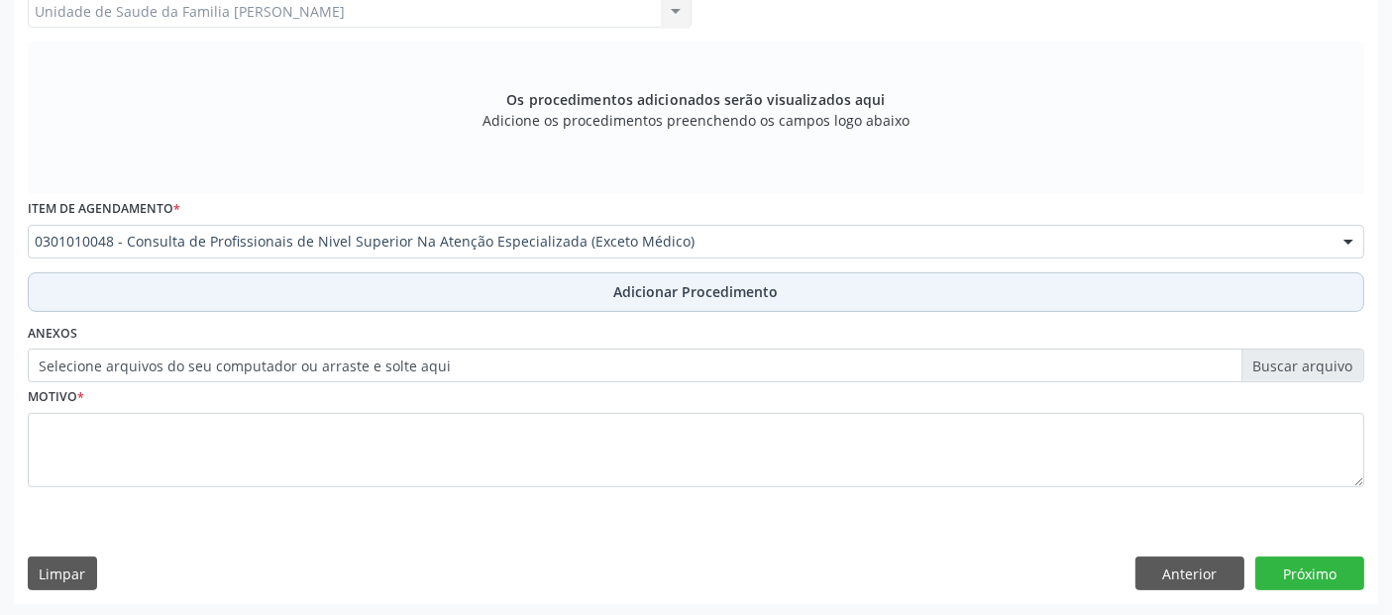
click at [540, 297] on button "Adicionar Procedimento" at bounding box center [696, 292] width 1336 height 40
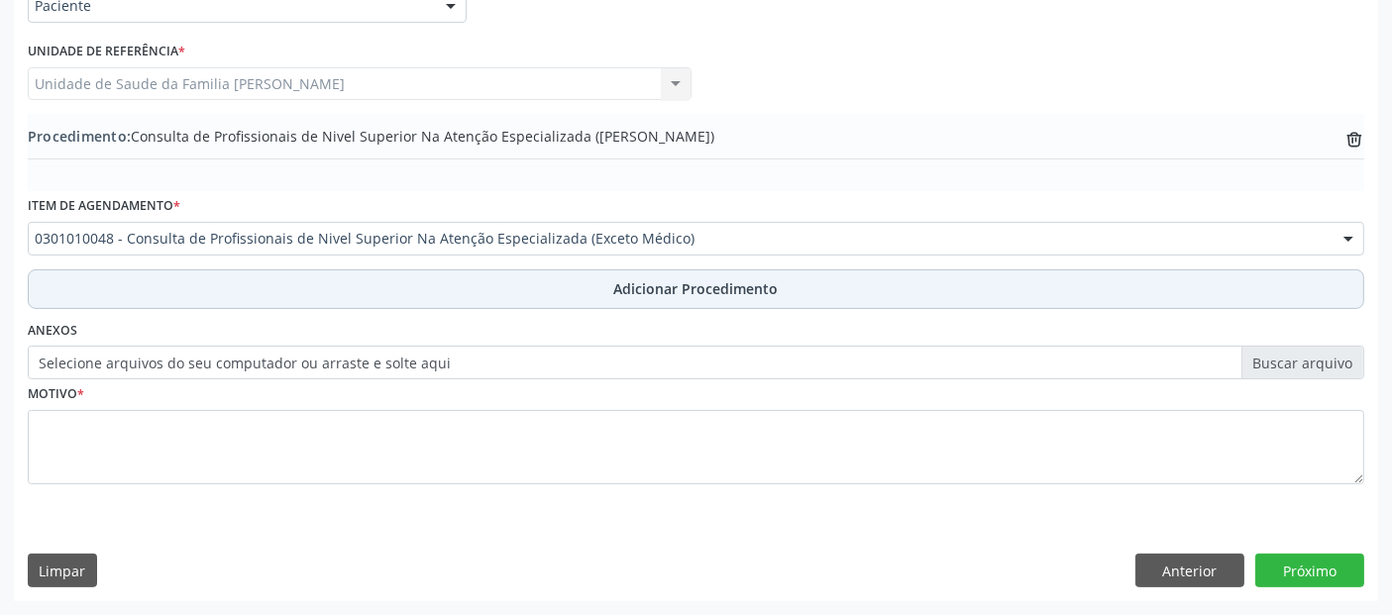
scroll to position [496, 0]
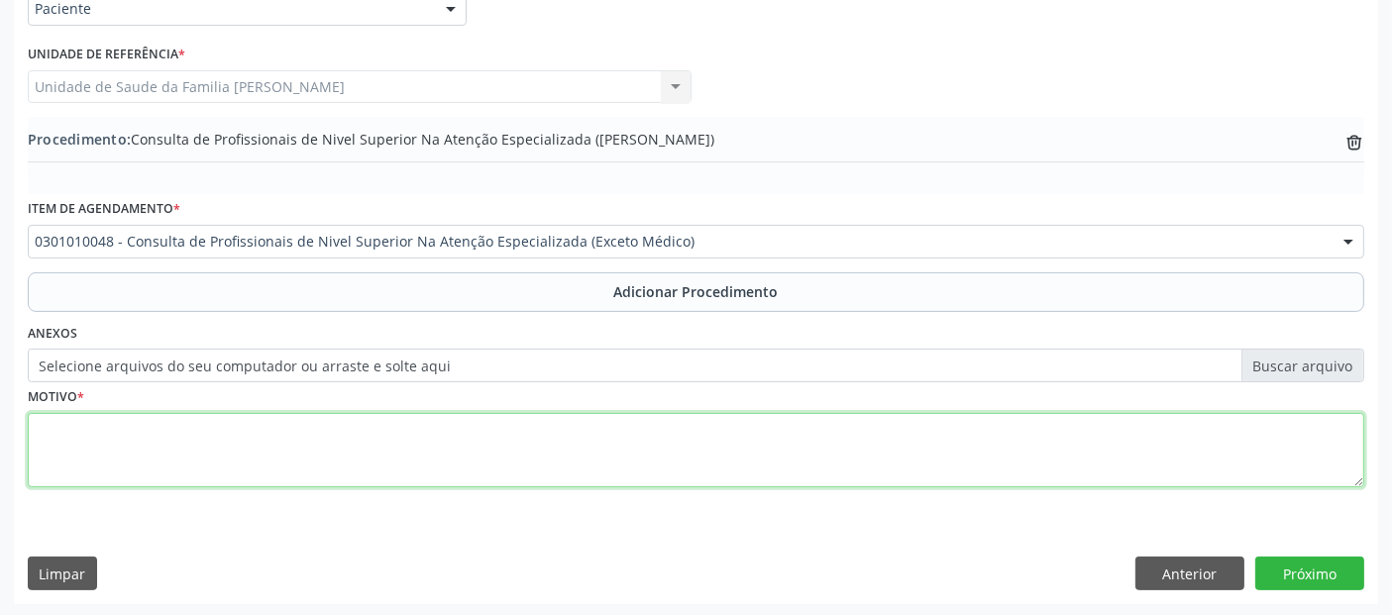
click at [445, 436] on textarea at bounding box center [696, 450] width 1336 height 75
type textarea "CERTEA- RADIOLOGIA."
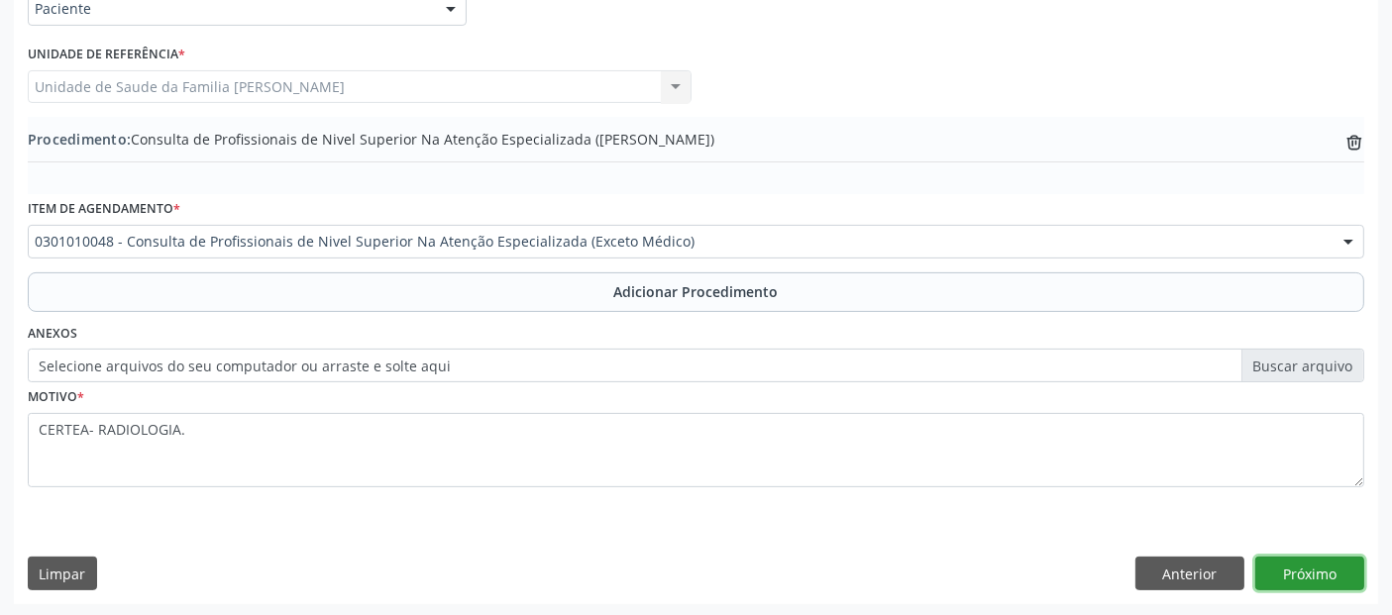
click at [1296, 585] on button "Próximo" at bounding box center [1309, 574] width 109 height 34
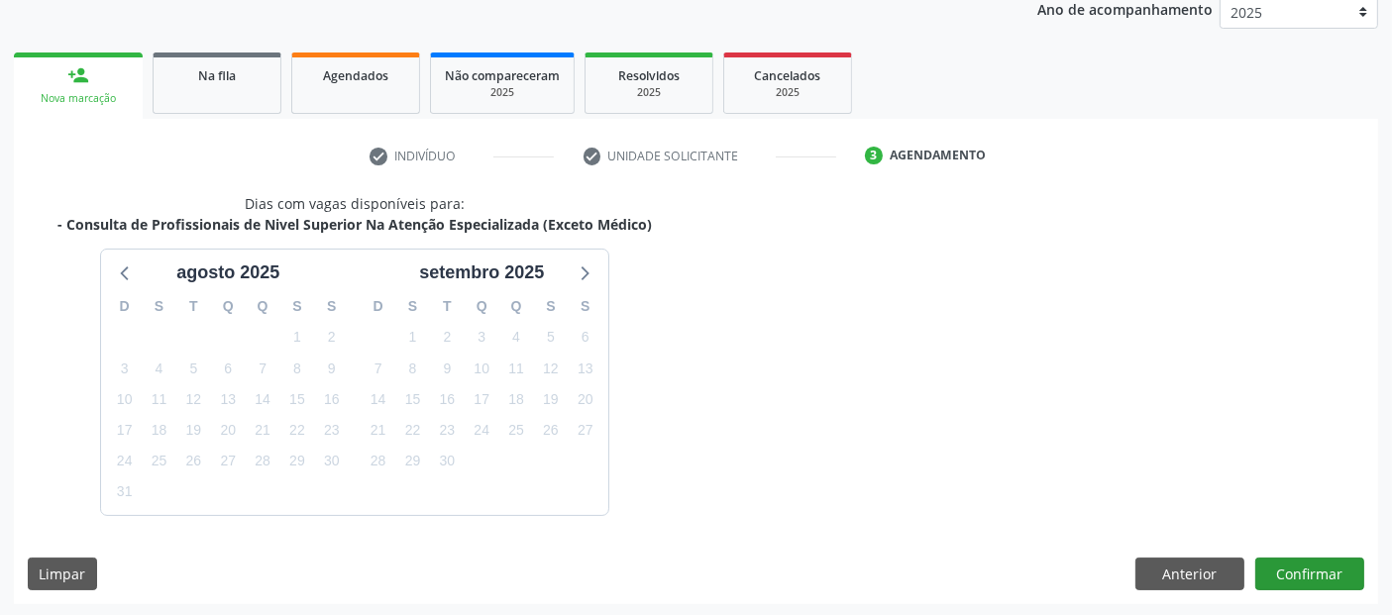
scroll to position [330, 0]
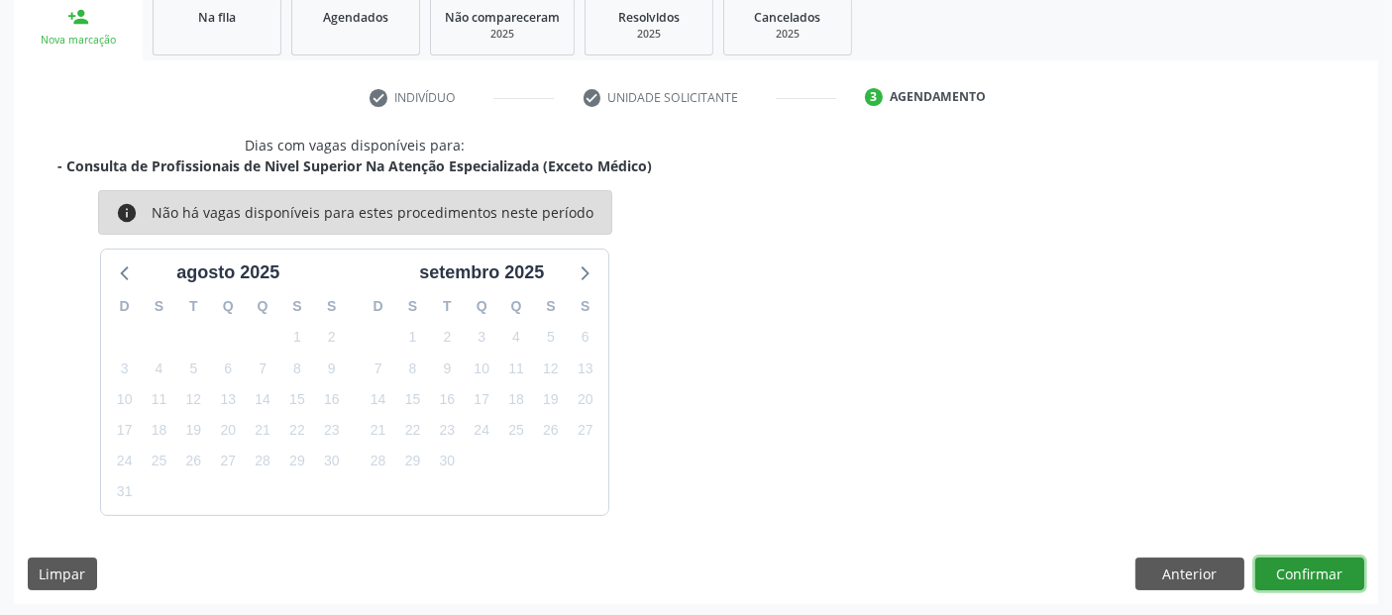
click at [1311, 581] on button "Confirmar" at bounding box center [1309, 575] width 109 height 34
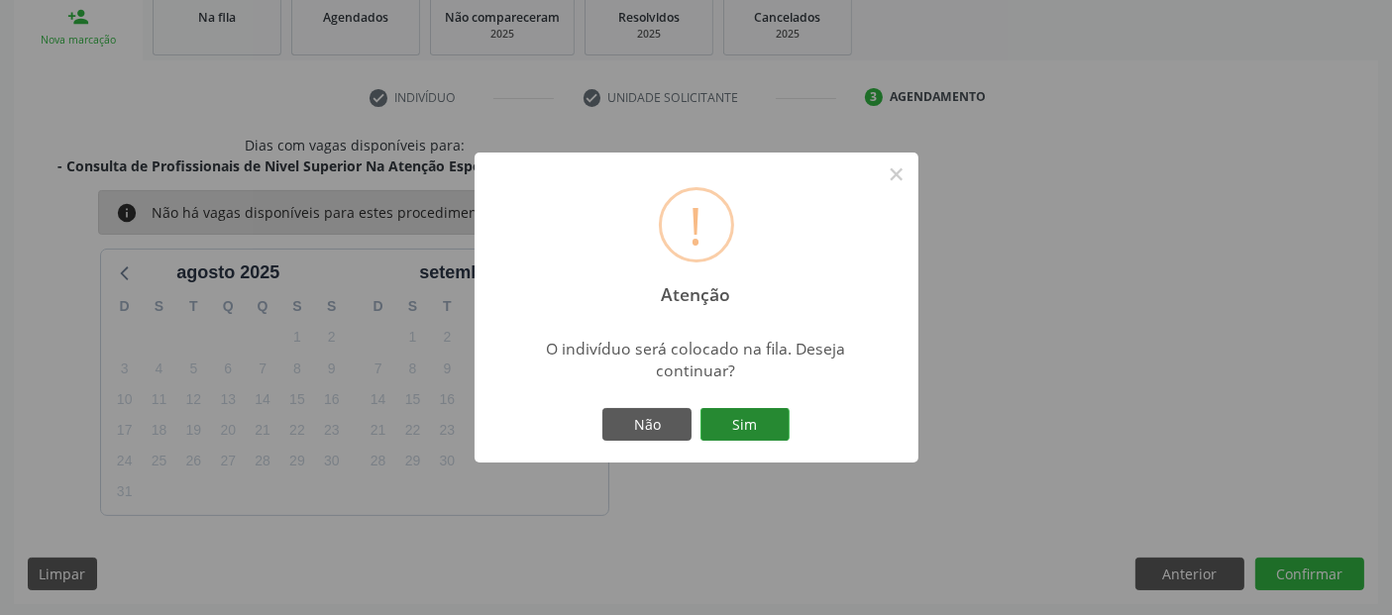
click at [766, 431] on button "Sim" at bounding box center [744, 425] width 89 height 34
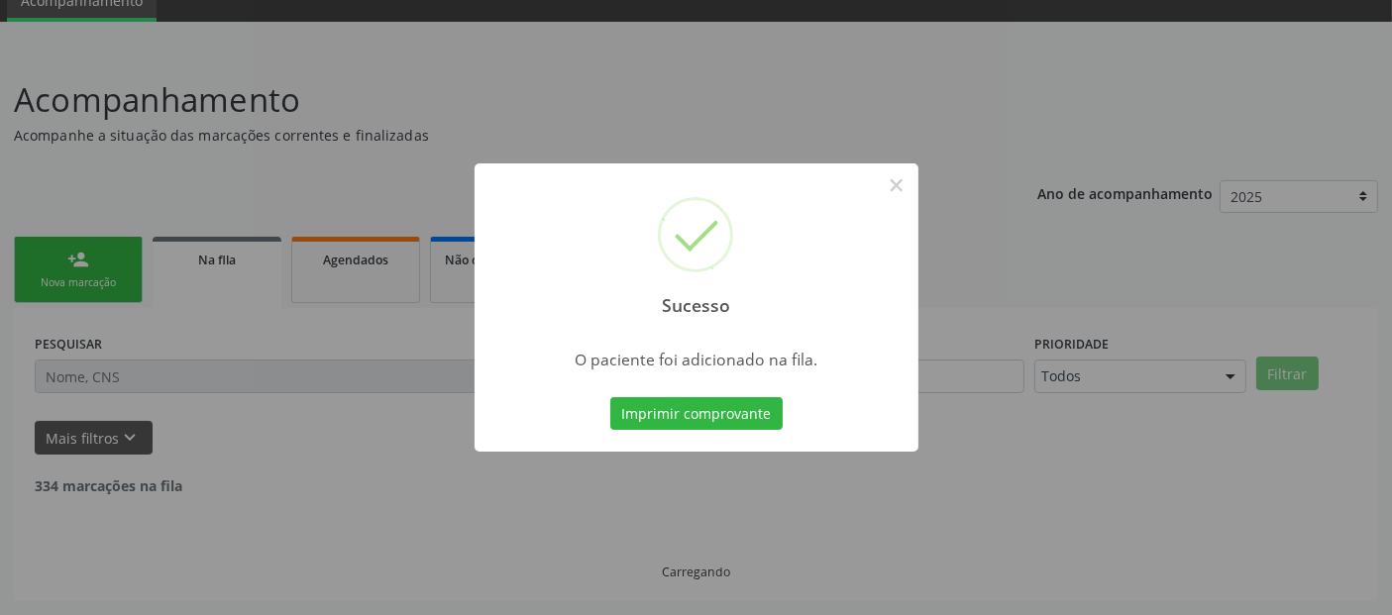
scroll to position [64, 0]
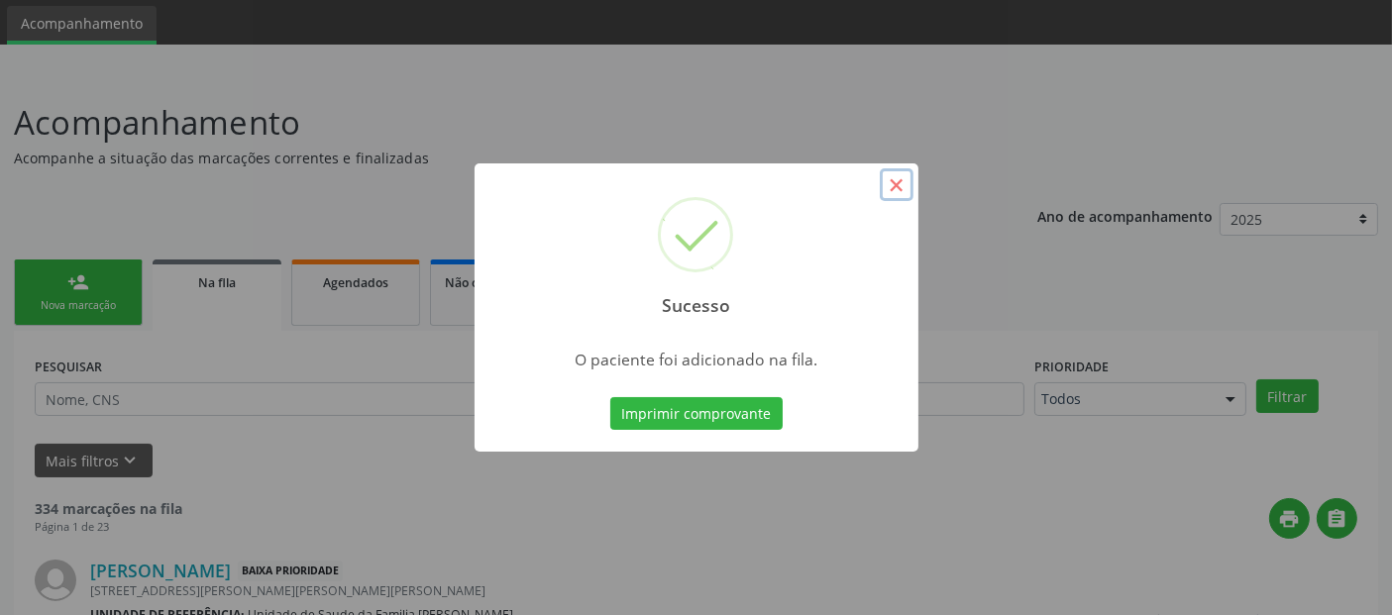
click at [892, 183] on button "×" at bounding box center [897, 185] width 34 height 34
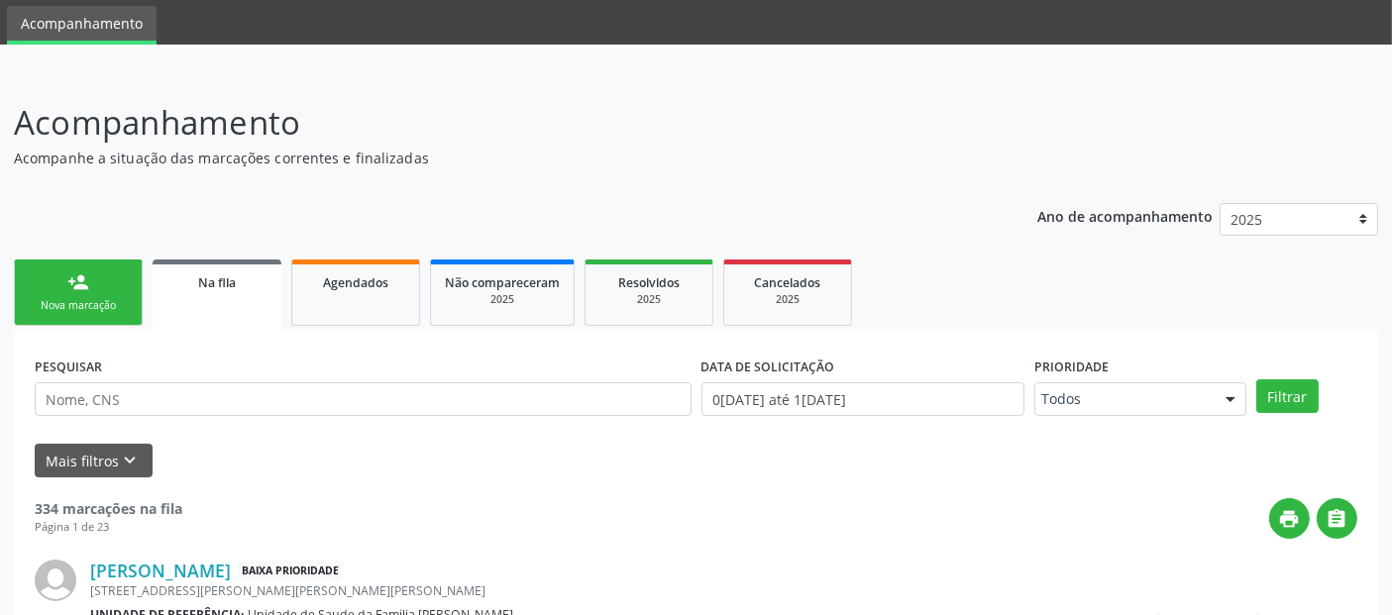
click at [136, 272] on link "person_add Nova marcação" at bounding box center [78, 293] width 129 height 66
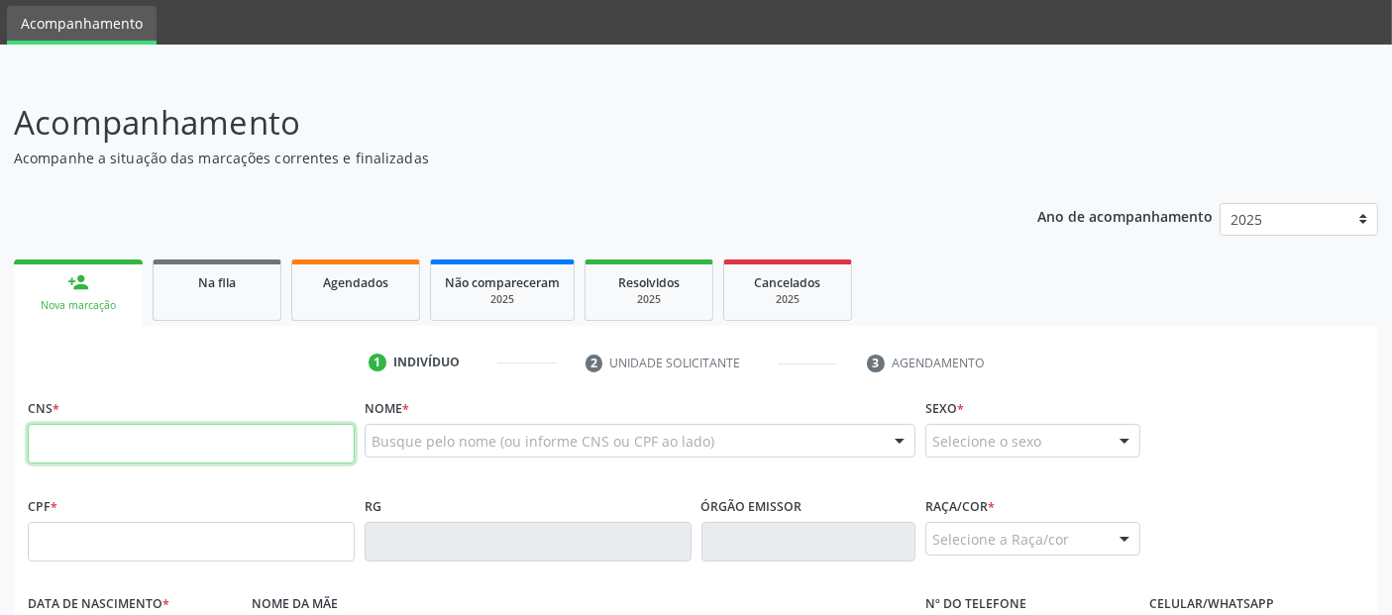
click at [273, 442] on input "text" at bounding box center [191, 444] width 327 height 40
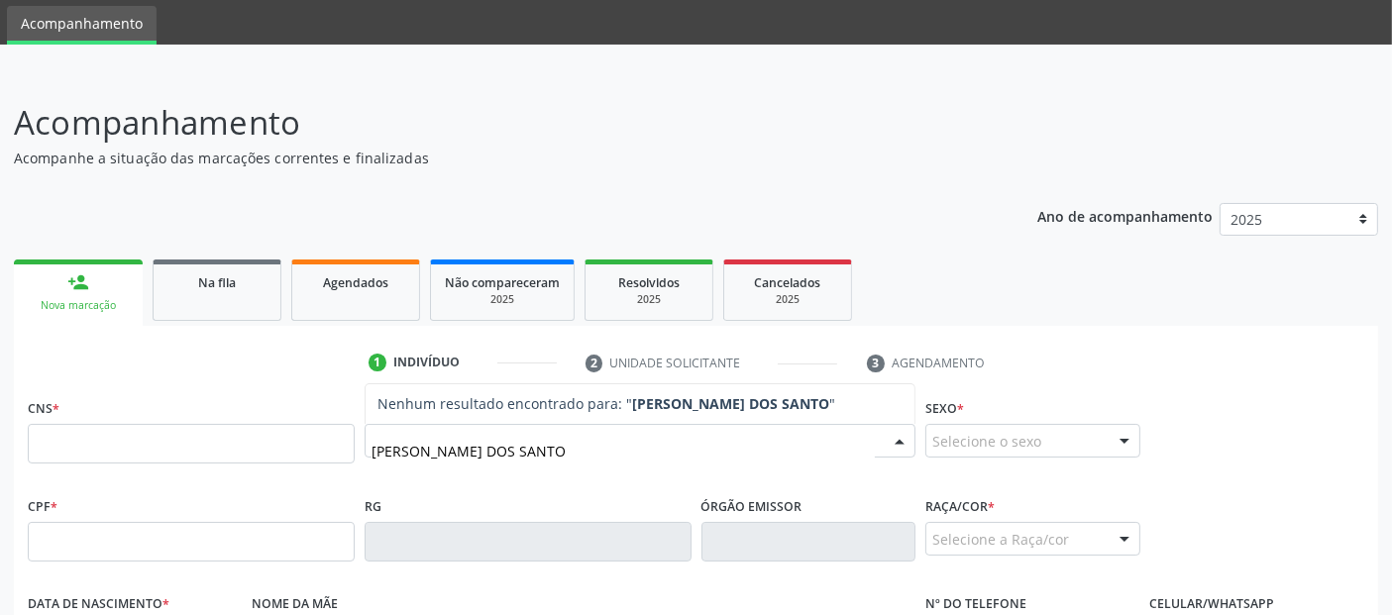
type input "[PERSON_NAME]"
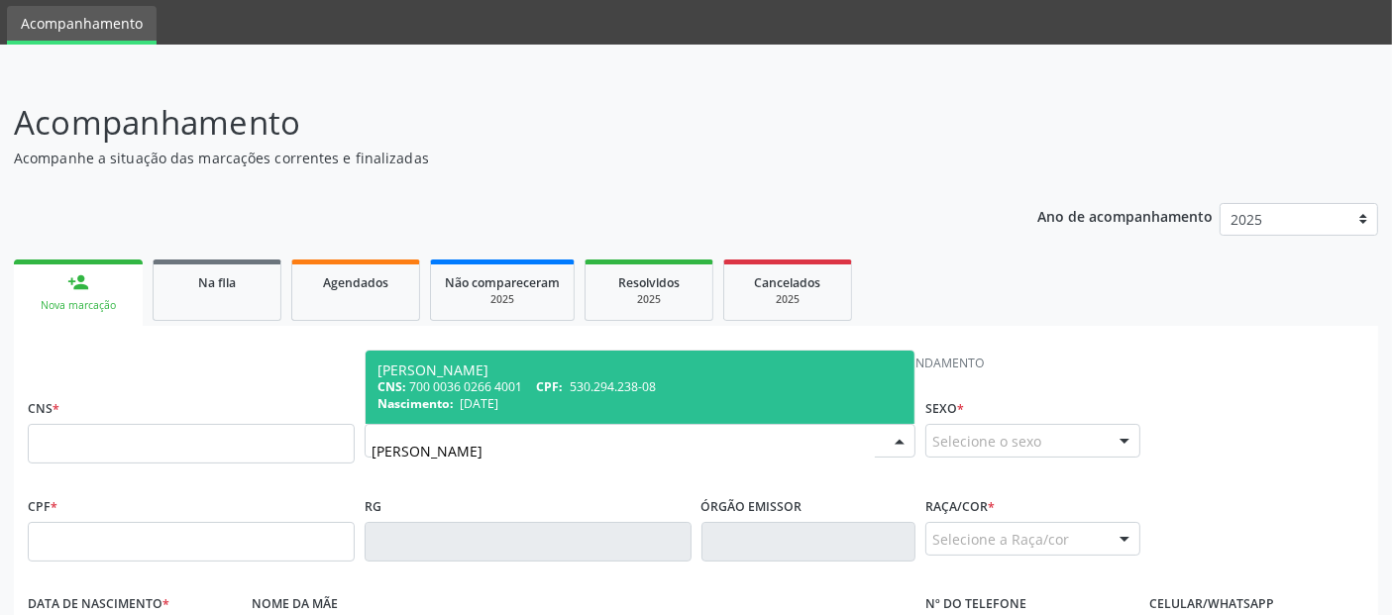
click at [517, 368] on div "[PERSON_NAME]" at bounding box center [639, 371] width 525 height 16
type input "700 0036 0266 4001"
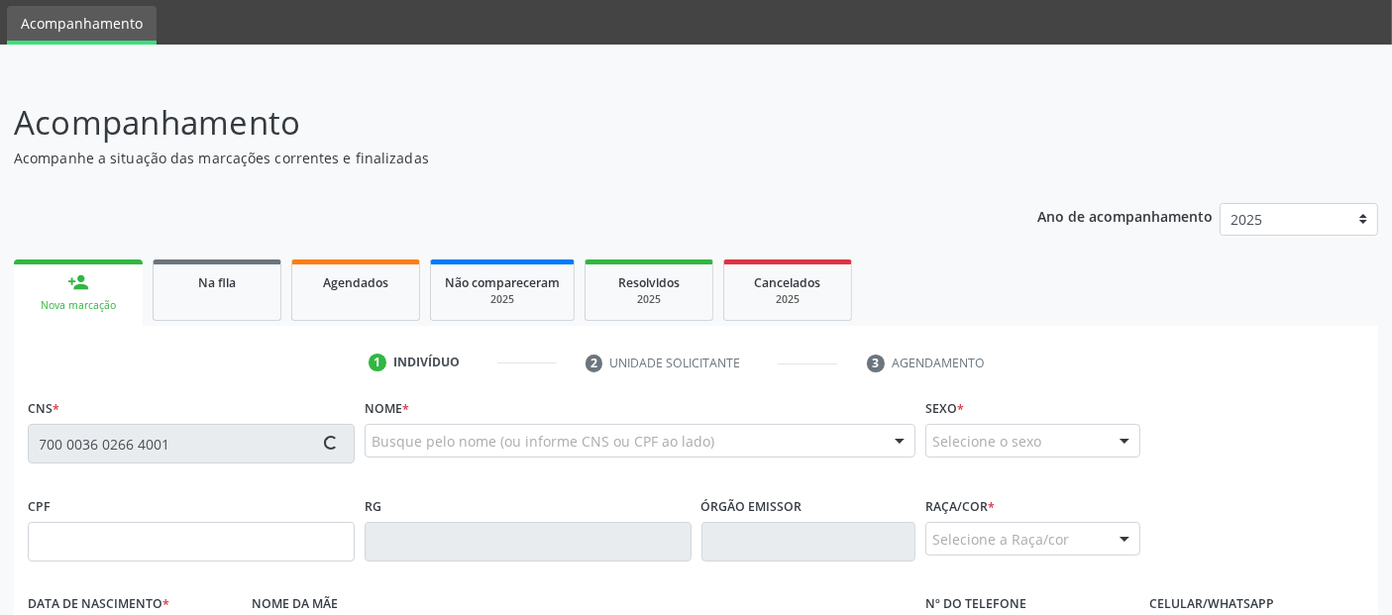
type input "530.294.238-08"
type input "[DATE]"
type input "[PERSON_NAME]"
type input "[PHONE_NUMBER]"
type input "09"
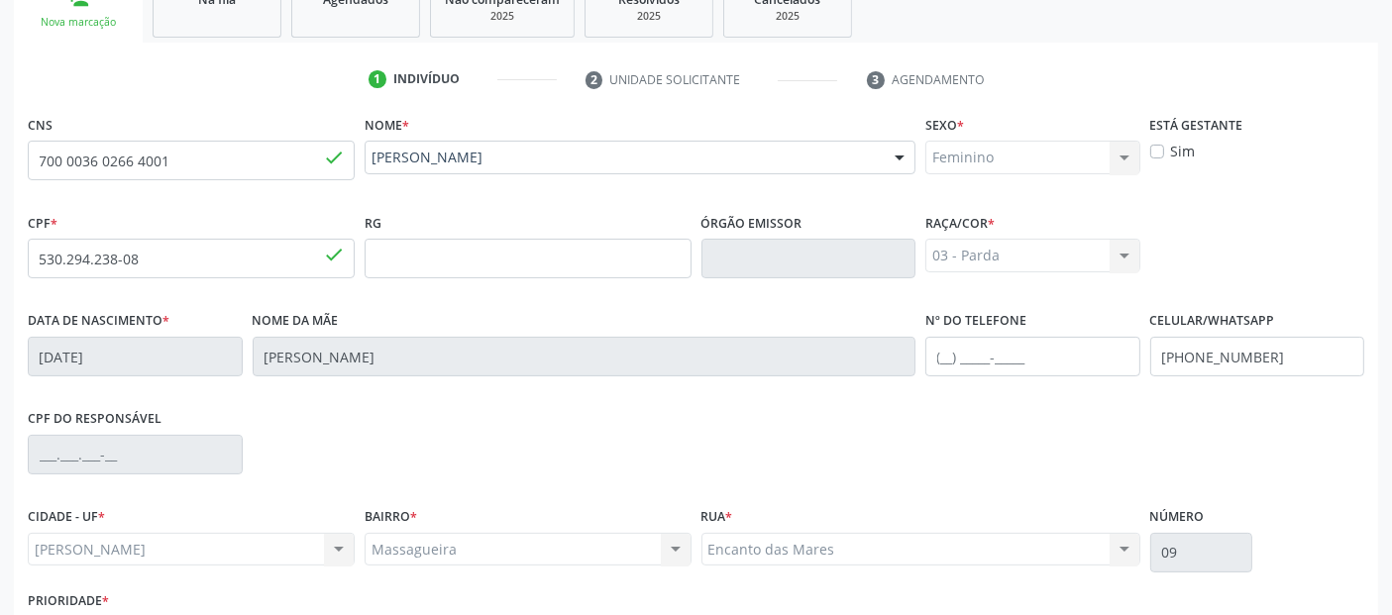
scroll to position [484, 0]
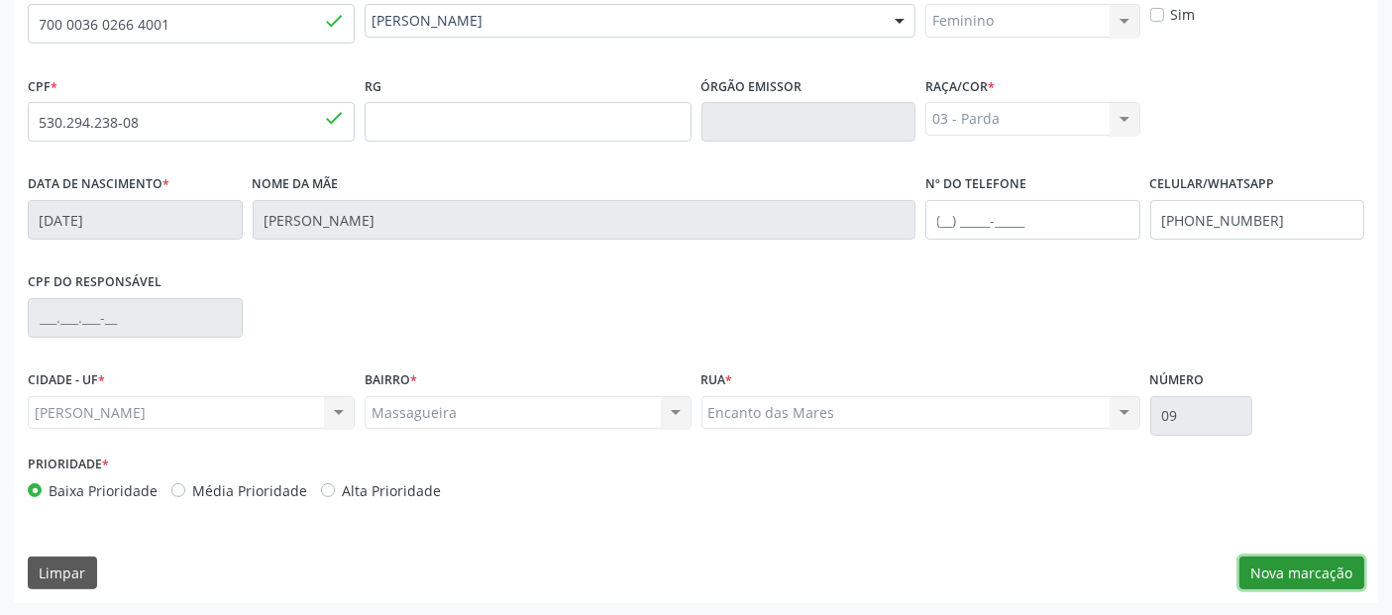
click at [1270, 557] on button "Nova marcação" at bounding box center [1301, 574] width 125 height 34
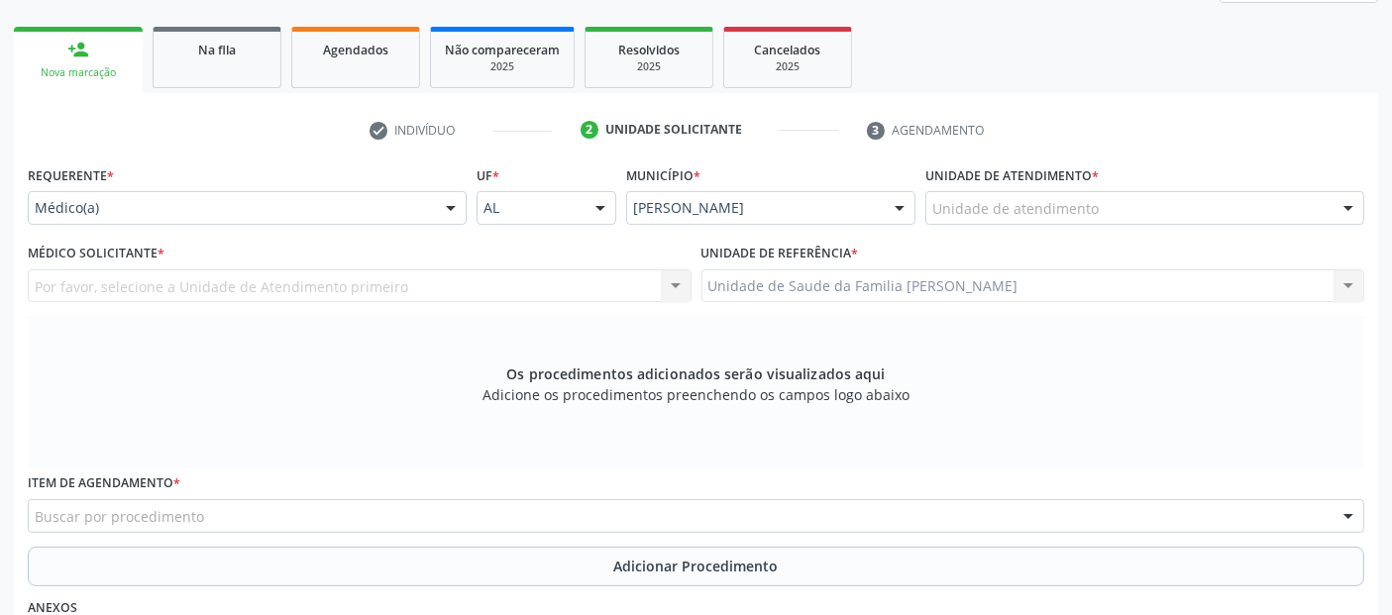
scroll to position [222, 0]
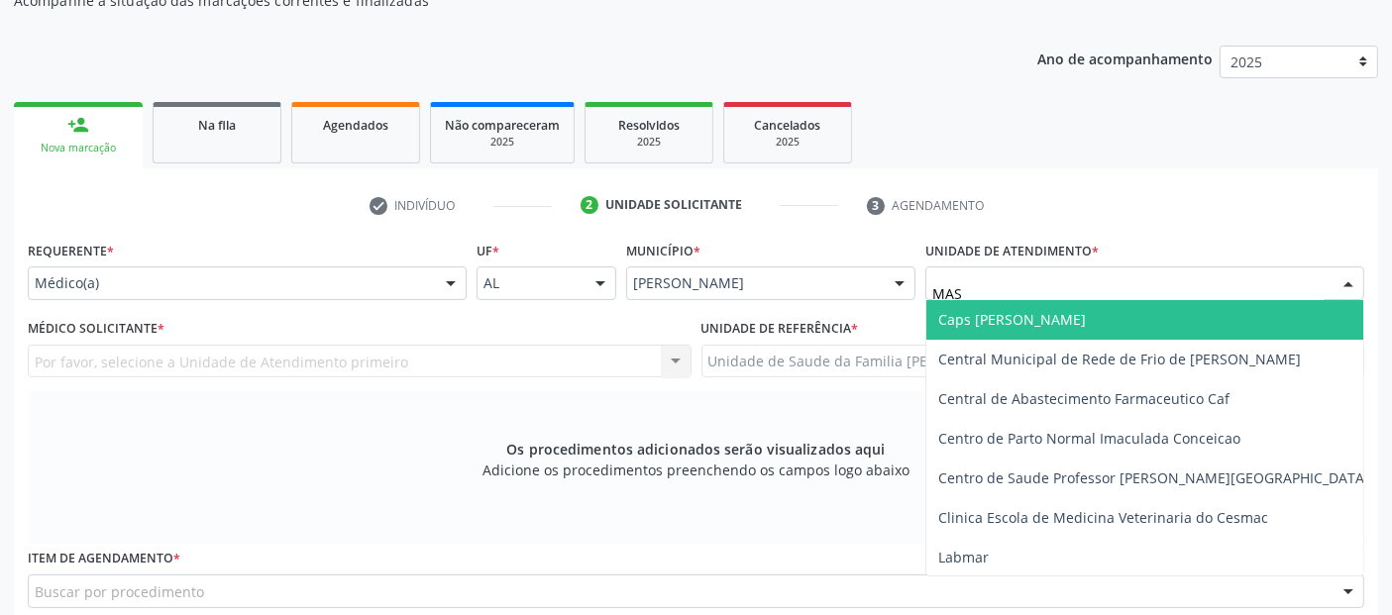
type input "MASS"
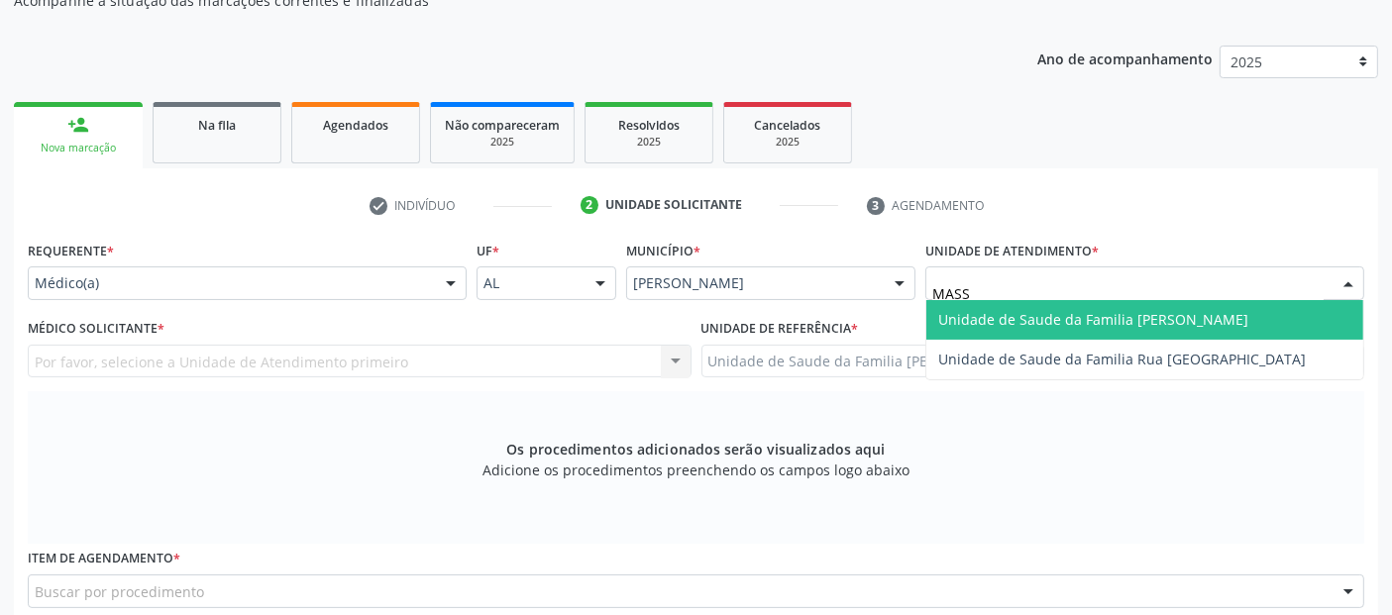
click at [1066, 304] on span "Unidade de Saude da Familia [PERSON_NAME]" at bounding box center [1144, 320] width 437 height 40
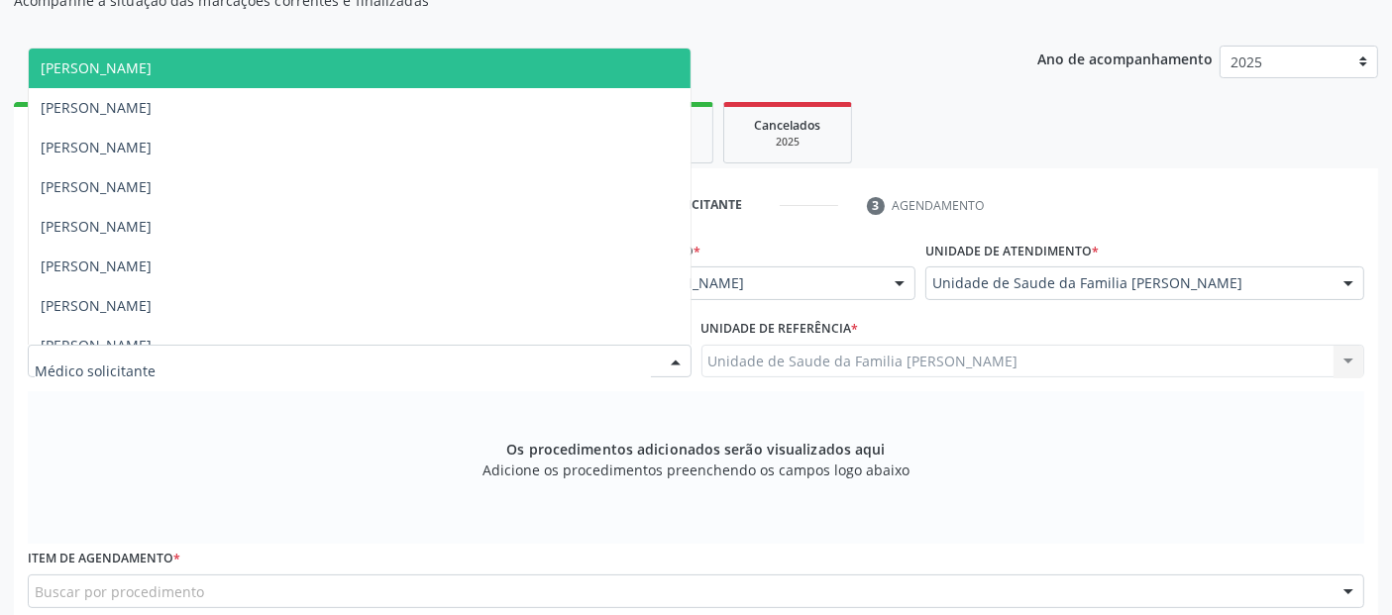
click at [285, 364] on div at bounding box center [360, 362] width 664 height 34
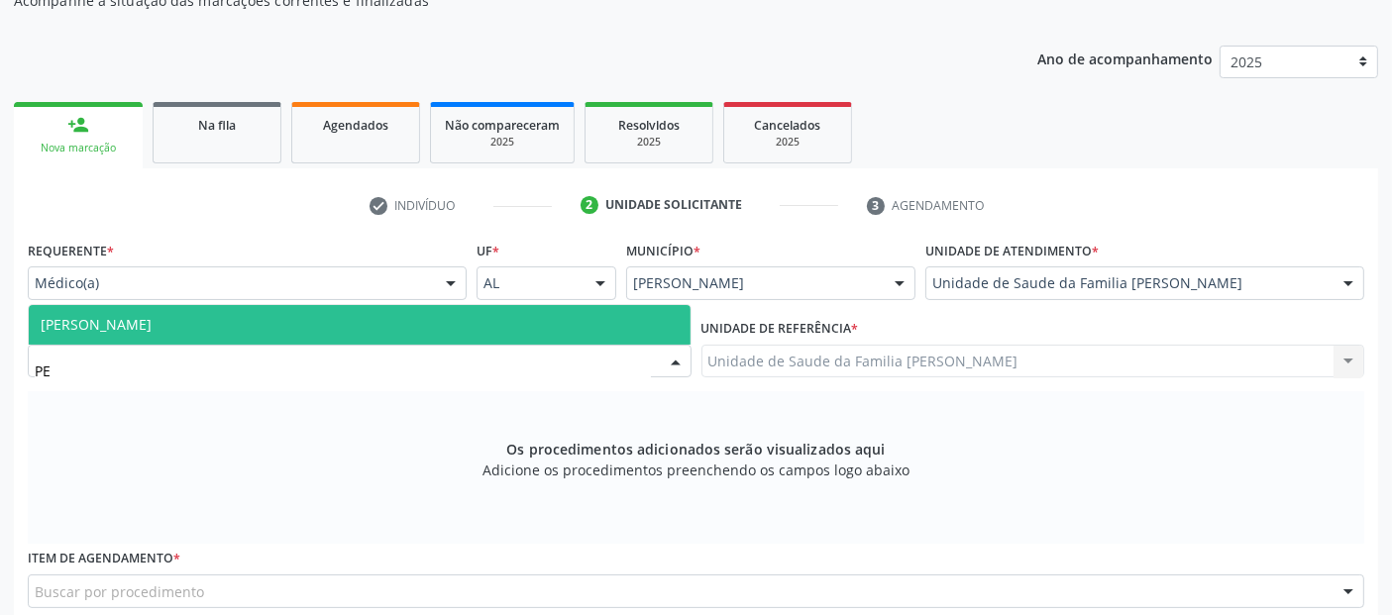
type input "PED"
click at [275, 307] on span "[PERSON_NAME]" at bounding box center [360, 325] width 662 height 40
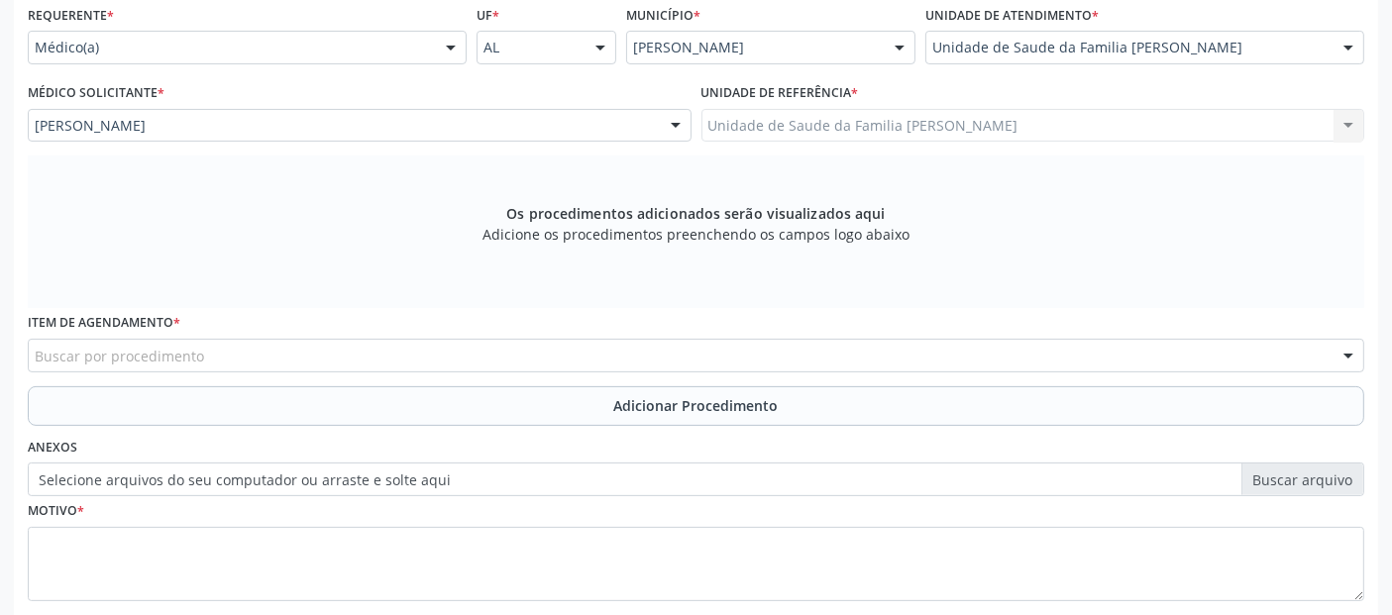
scroll to position [481, 0]
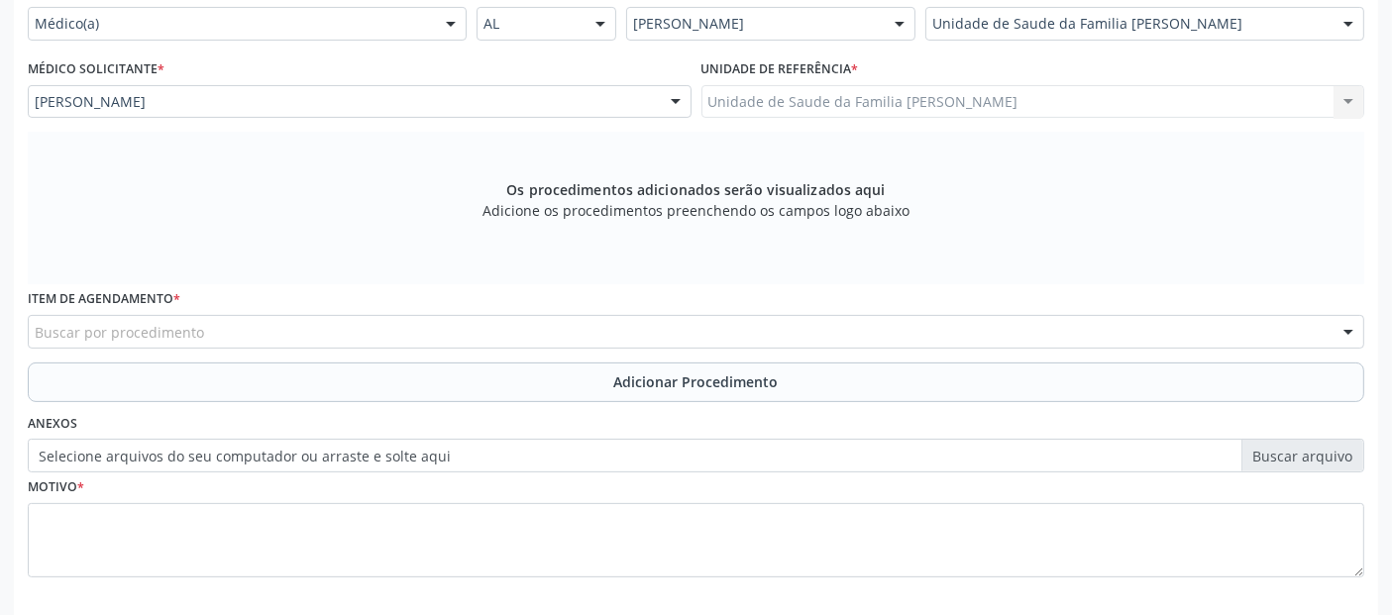
click at [582, 340] on div "Buscar por procedimento" at bounding box center [696, 332] width 1336 height 34
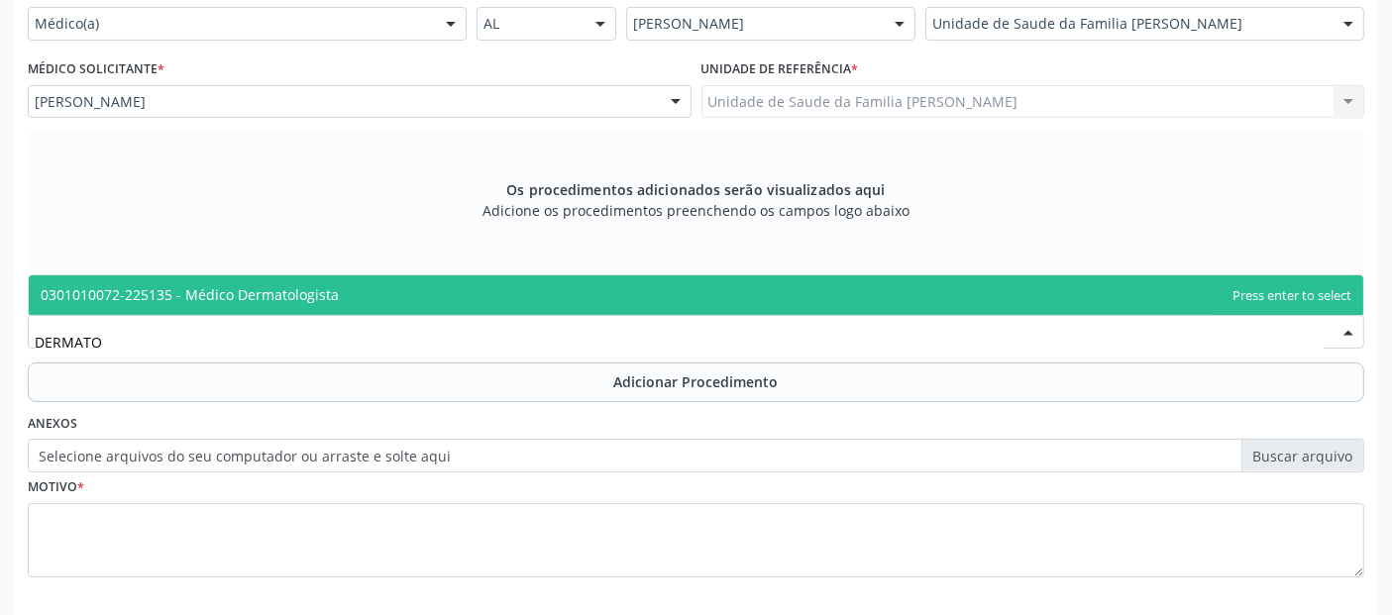
type input "DERMATO"
click at [549, 271] on div "Requerente * Médico(a) Médico(a) Enfermeiro(a) Paciente Nenhum resultado encont…" at bounding box center [696, 290] width 1336 height 629
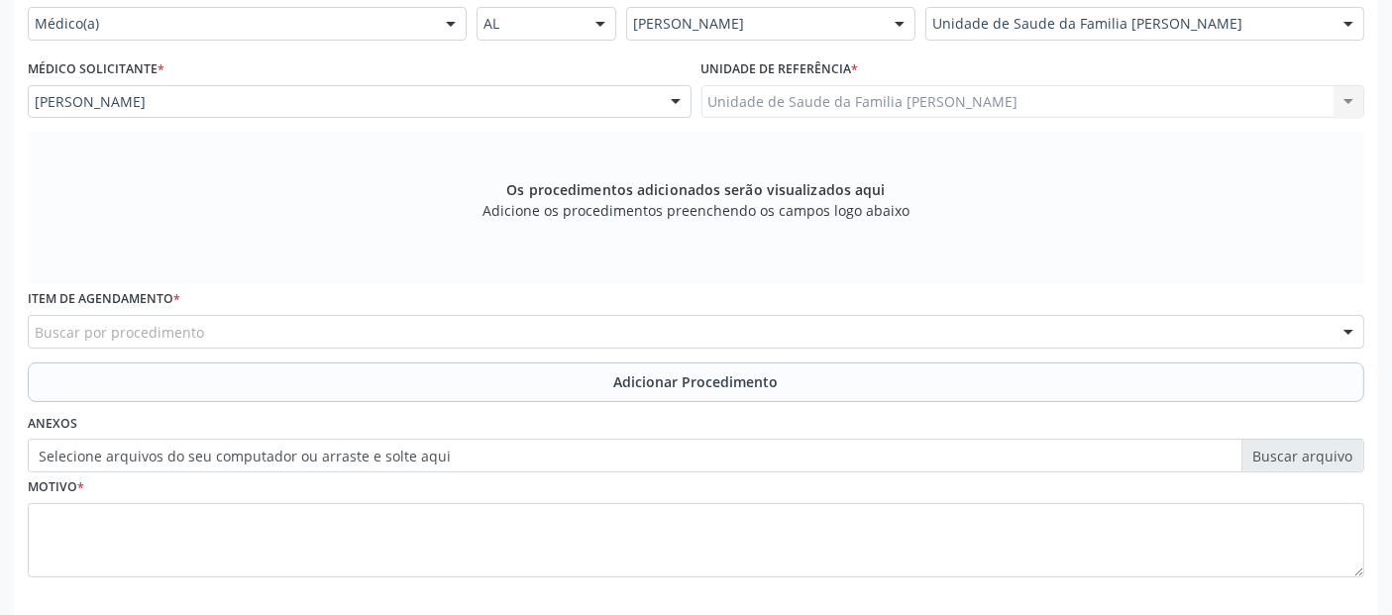
click at [370, 325] on div "Buscar por procedimento" at bounding box center [696, 332] width 1336 height 34
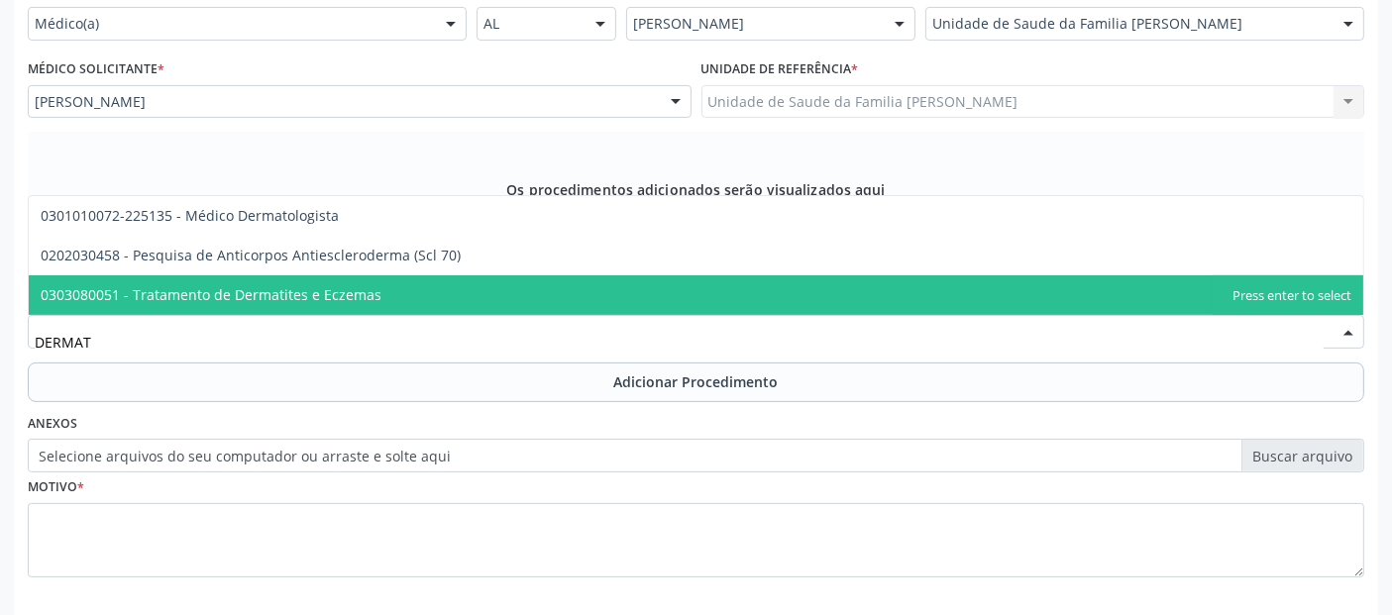
type input "DERMATO"
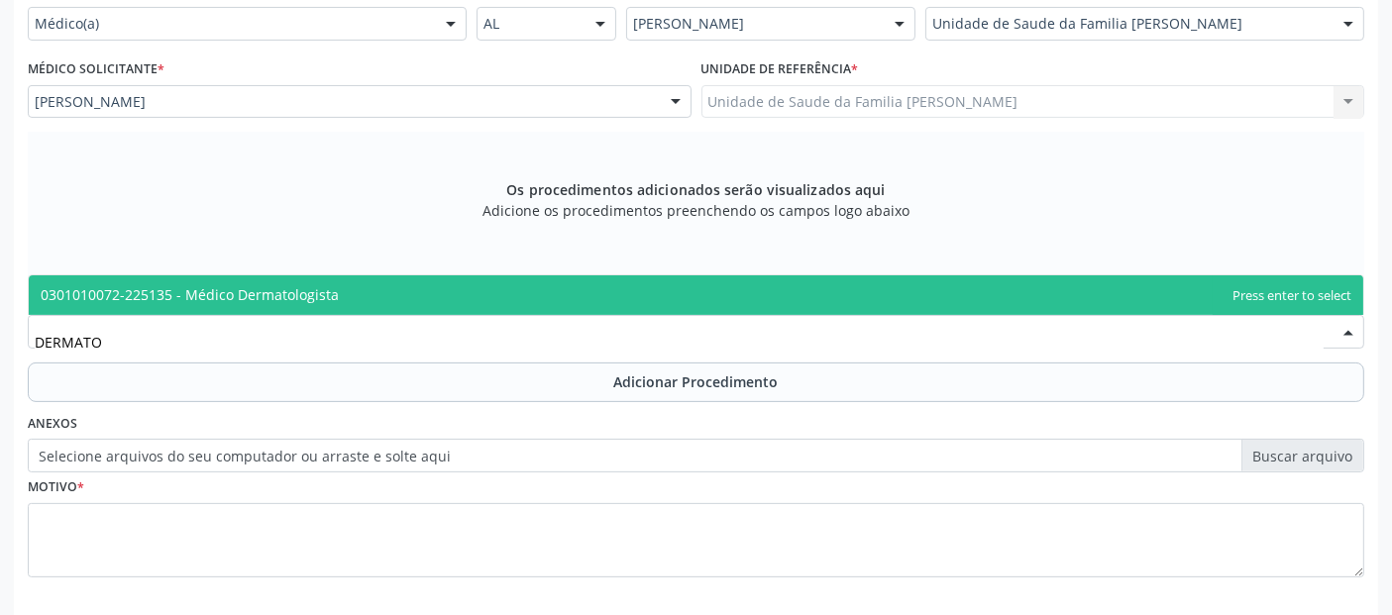
click at [351, 289] on span "0301010072-225135 - Médico Dermatologista" at bounding box center [696, 295] width 1334 height 40
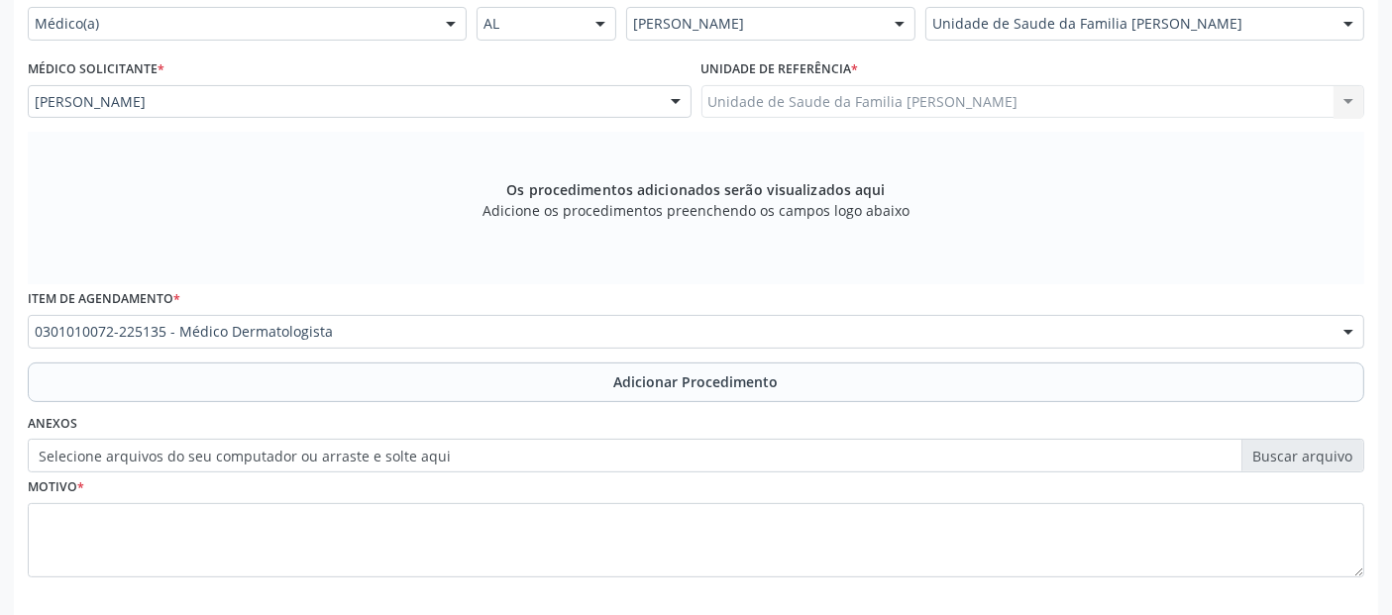
click at [314, 379] on button "Adicionar Procedimento" at bounding box center [696, 383] width 1336 height 40
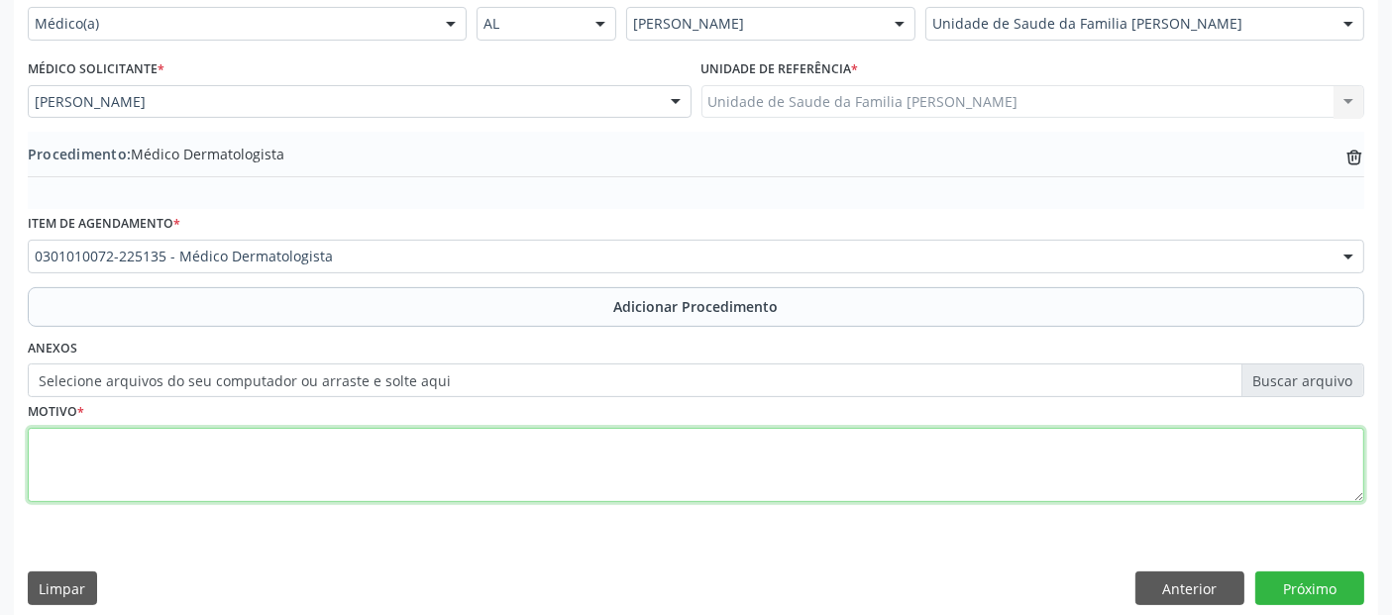
click at [255, 486] on textarea at bounding box center [696, 465] width 1336 height 75
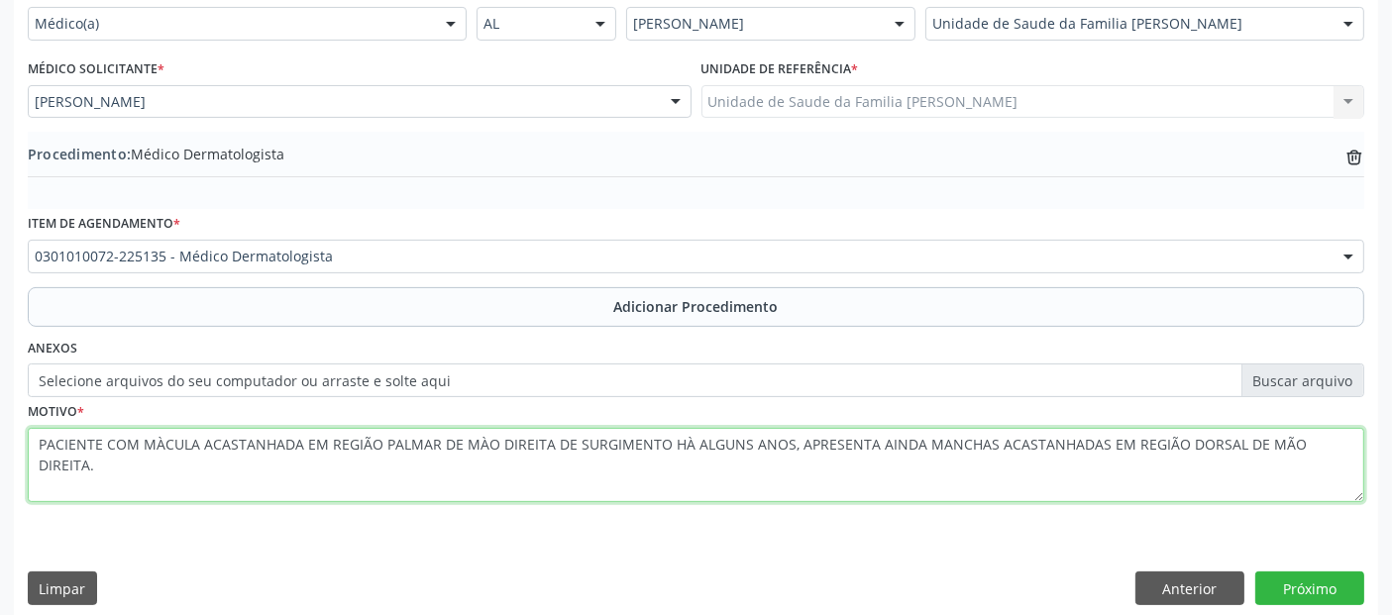
click at [479, 444] on textarea "PACIENTE COM MÀCULA ACASTANHADA EM REGIÃO PALMAR DE MÀO DIREITA DE SURGIMENTO H…" at bounding box center [696, 465] width 1336 height 75
click at [158, 443] on textarea "PACIENTE COM MÀCULA ACASTANHADA EM REGIÃO PALMAR DE MÃO DIREITA DE SURGIMENTO H…" at bounding box center [696, 465] width 1336 height 75
click at [682, 444] on textarea "PACIENTE COM MÁCULA ACASTANHADA EM REGIÃO PALMAR DE MÃO DIREITA DE SURGIMENTO H…" at bounding box center [696, 465] width 1336 height 75
type textarea "PACIENTE COM MÁCULA ACASTANHADA EM REGIÃO PALMAR DE MÃO DIREITA DE SURGIMENTO H…"
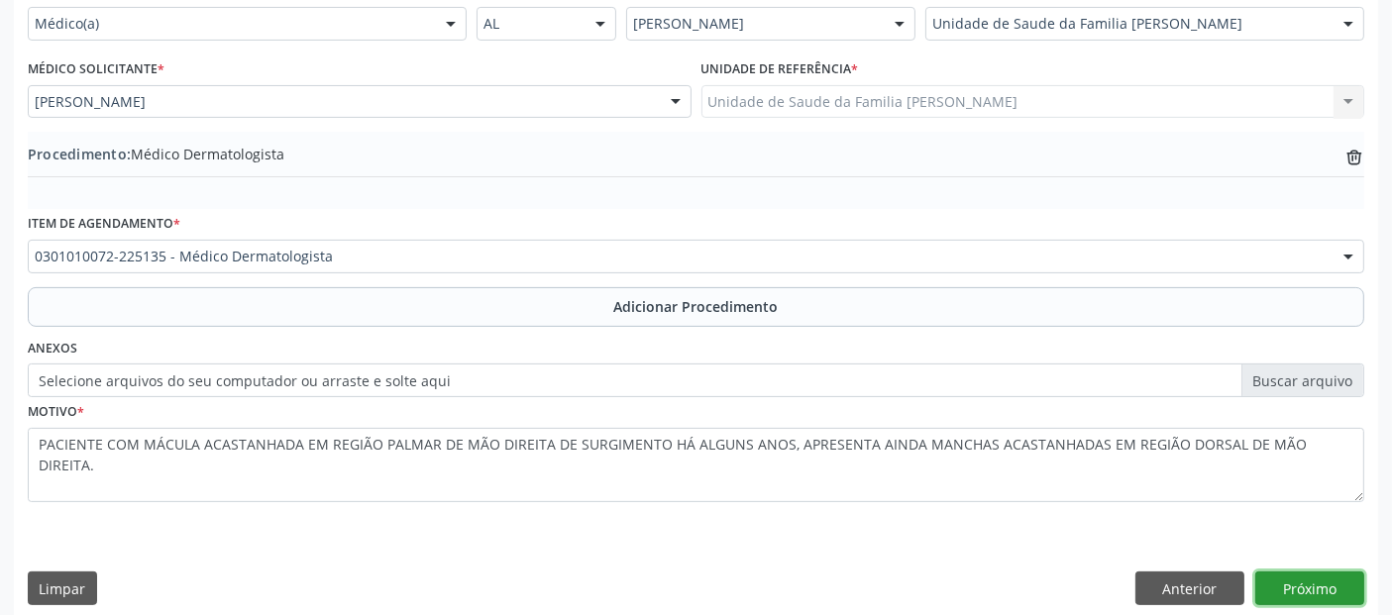
click at [1333, 574] on button "Próximo" at bounding box center [1309, 589] width 109 height 34
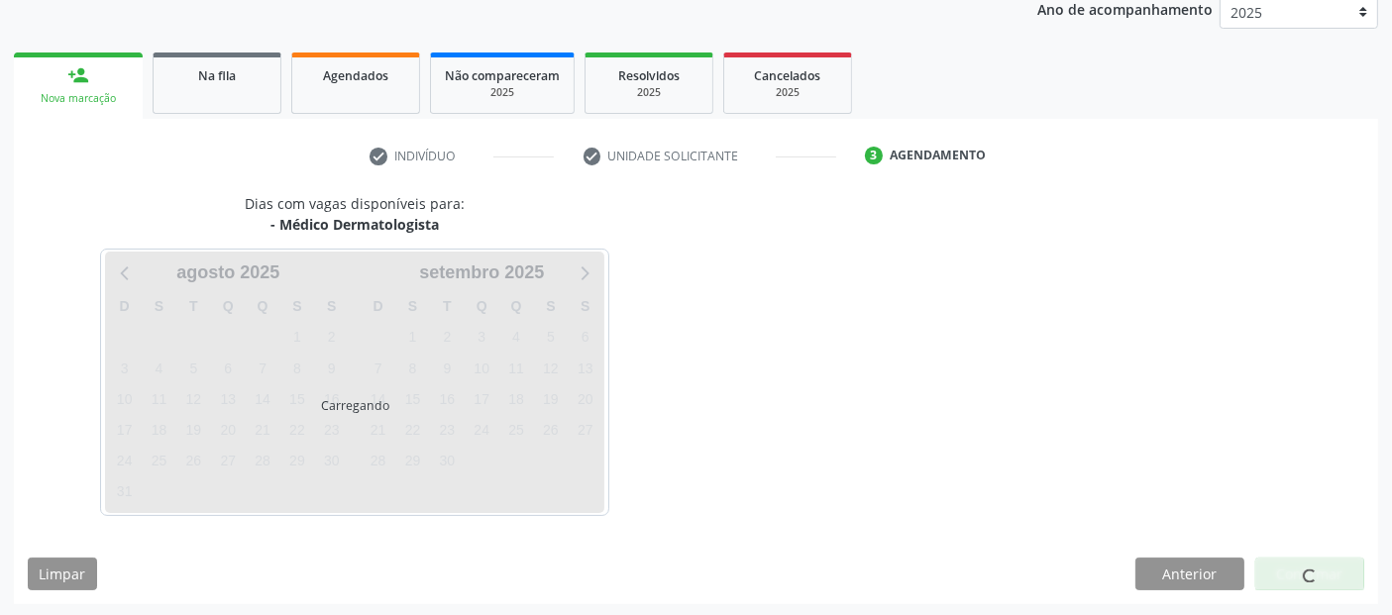
scroll to position [330, 0]
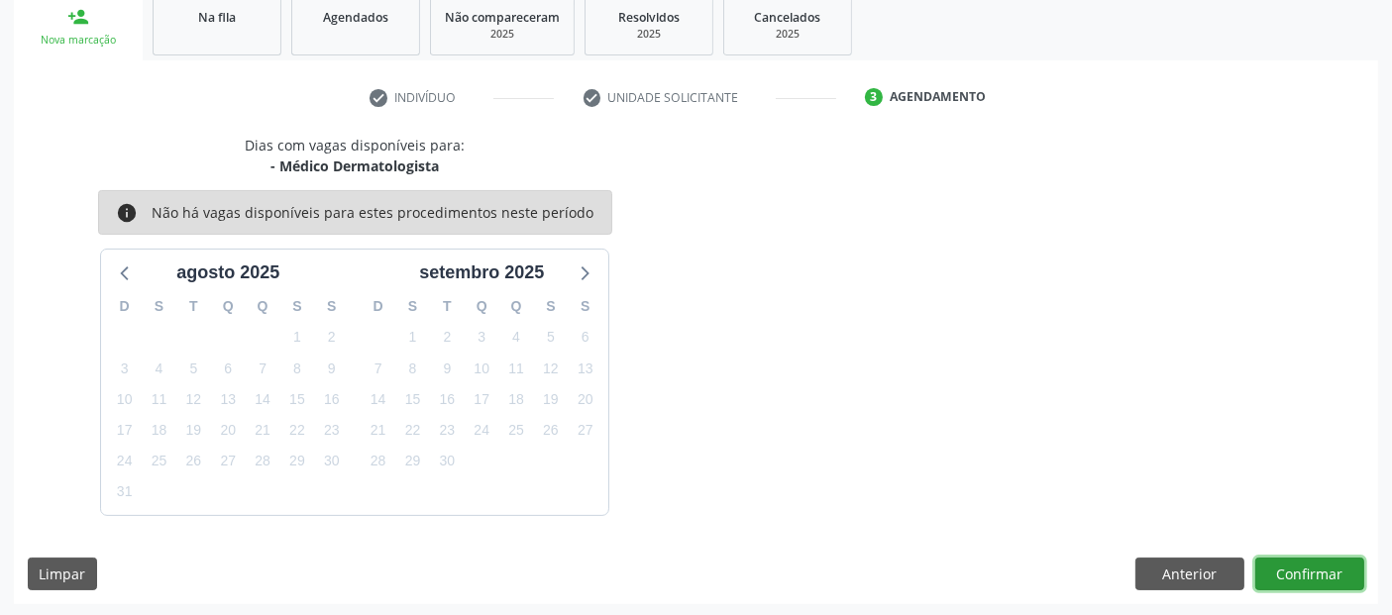
click at [1333, 574] on button "Confirmar" at bounding box center [1309, 575] width 109 height 34
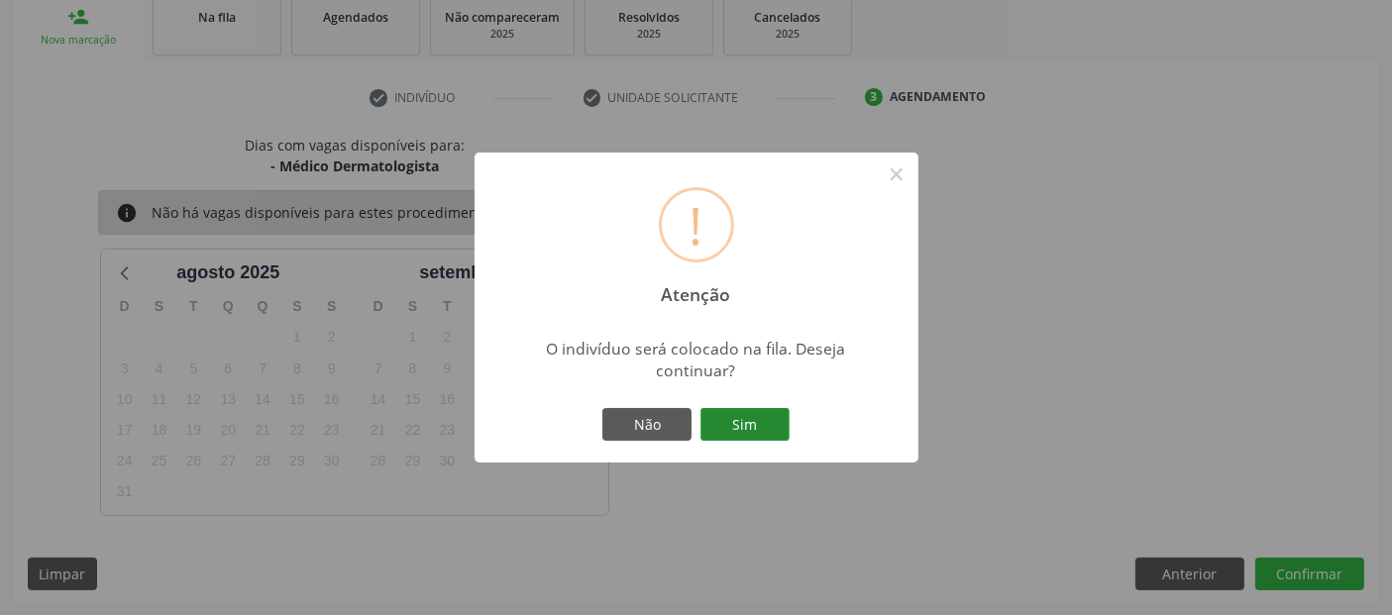
click at [767, 426] on button "Sim" at bounding box center [744, 425] width 89 height 34
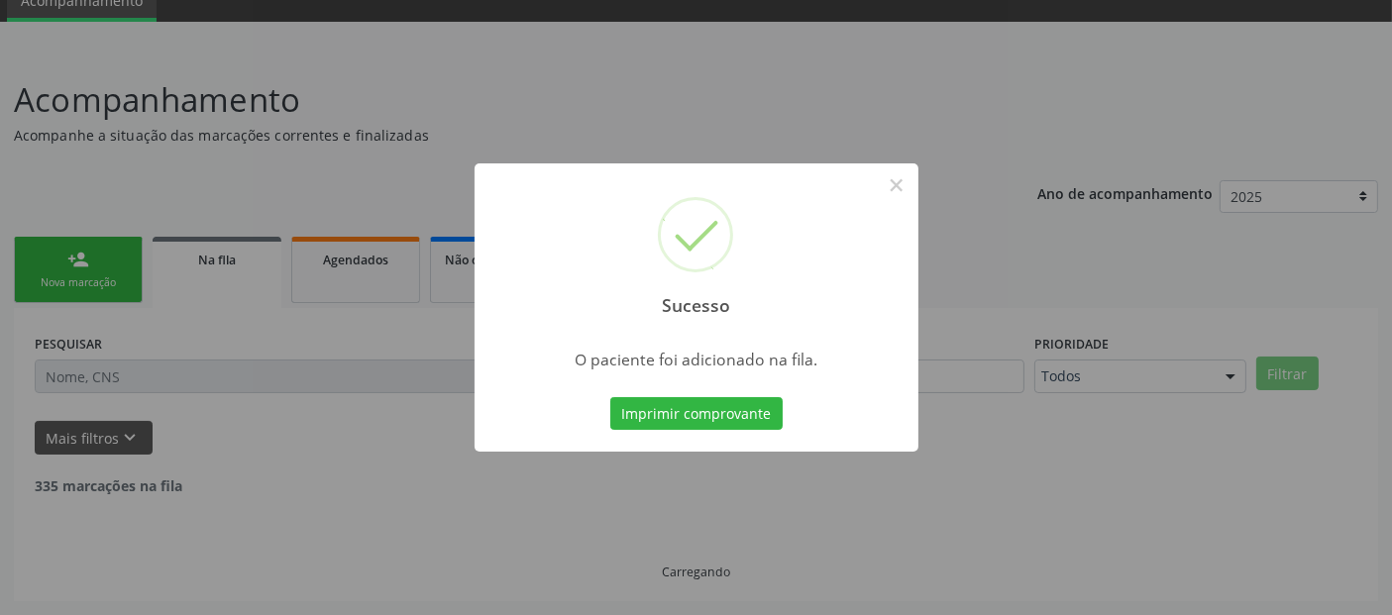
scroll to position [64, 0]
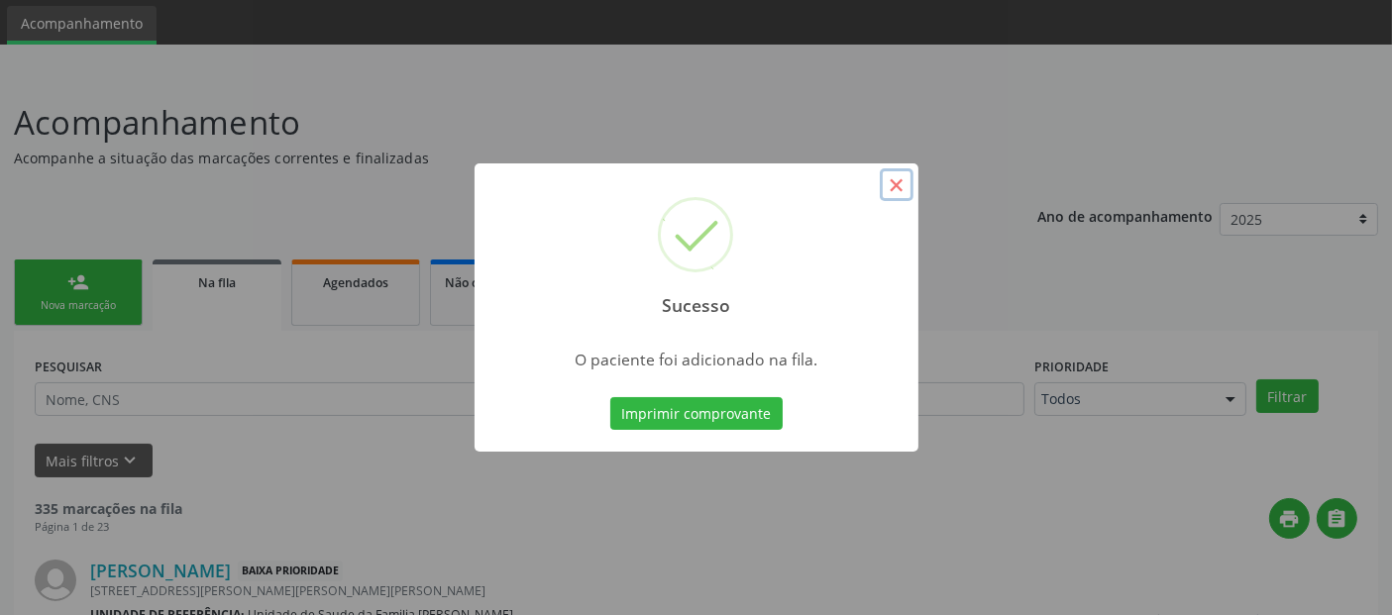
click at [893, 182] on button "×" at bounding box center [897, 185] width 34 height 34
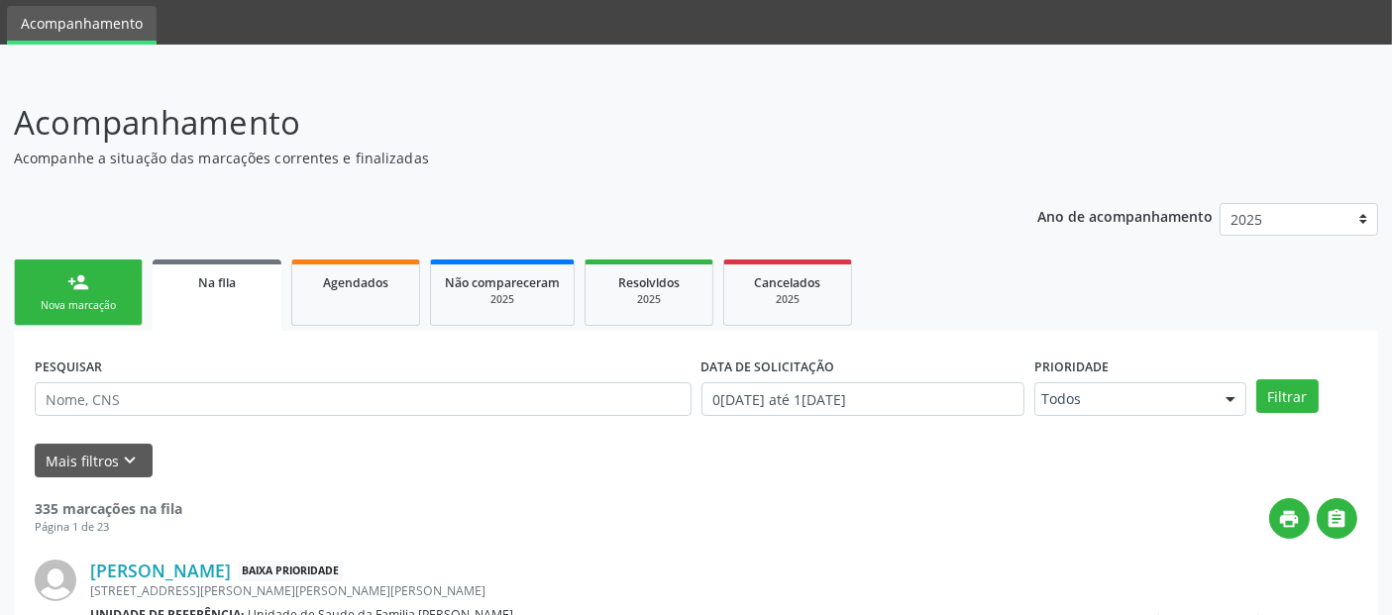
click at [107, 312] on link "person_add Nova marcação" at bounding box center [78, 293] width 129 height 66
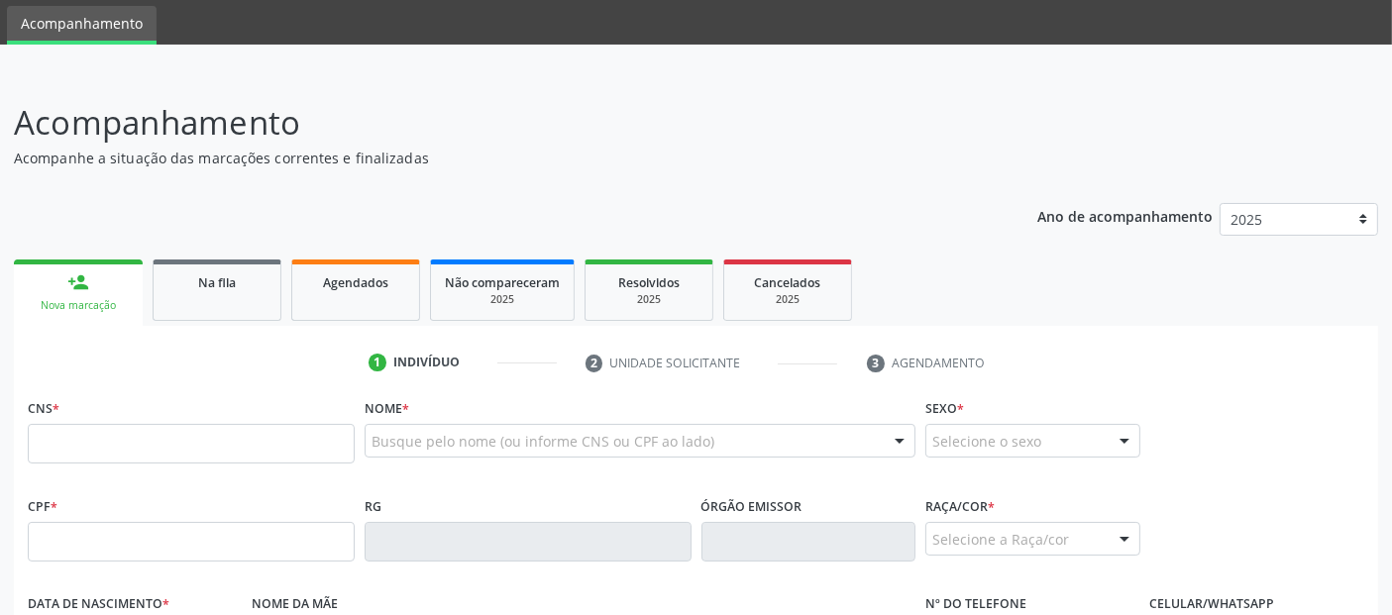
click at [543, 451] on div "Busque pelo nome (ou informe CNS ou CPF ao lado)" at bounding box center [640, 441] width 551 height 34
click at [543, 451] on input "text" at bounding box center [622, 451] width 503 height 40
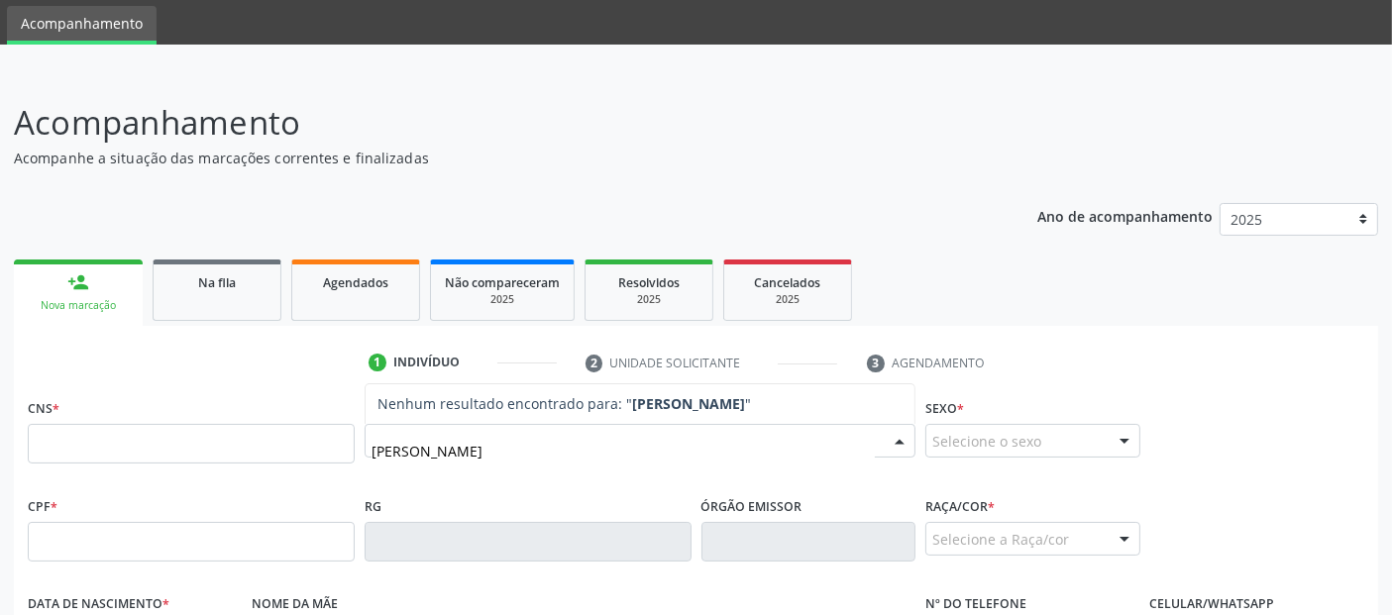
type input "[PERSON_NAME]"
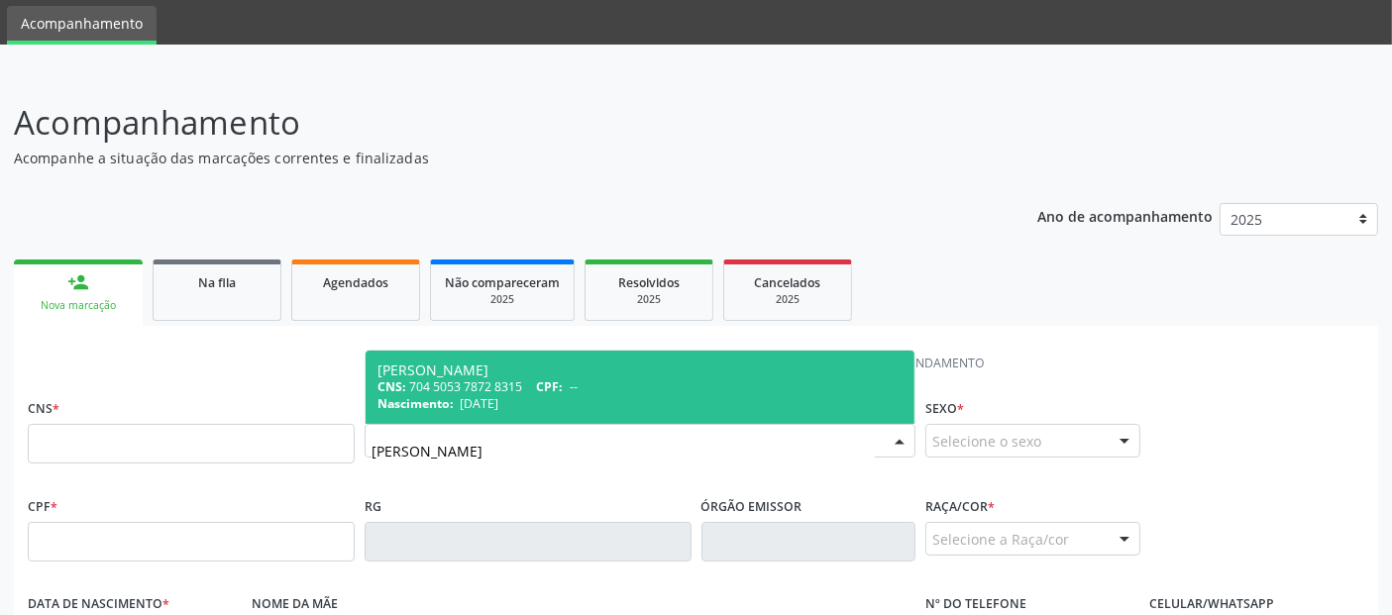
click at [611, 391] on div "CNS: 704 5053 7872 8315 CPF: --" at bounding box center [639, 386] width 525 height 17
type input "704 5053 7872 8315"
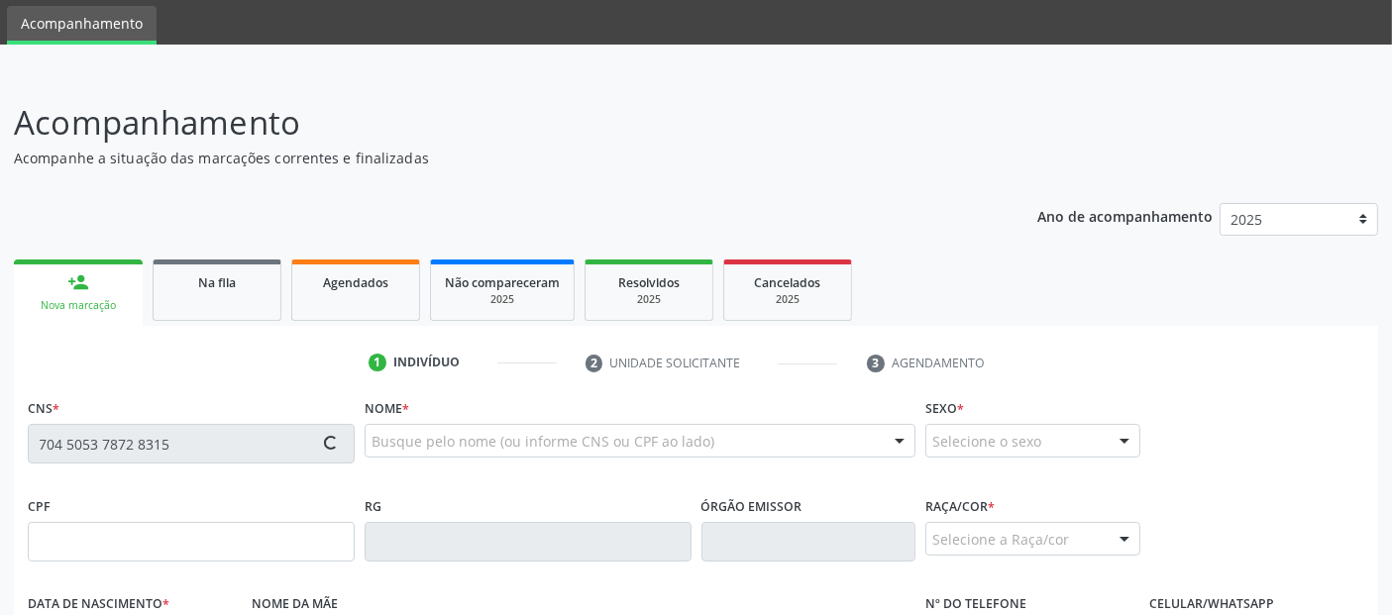
type input "[DATE]"
type input "[PERSON_NAME]"
type input "[PHONE_NUMBER]"
type input "06"
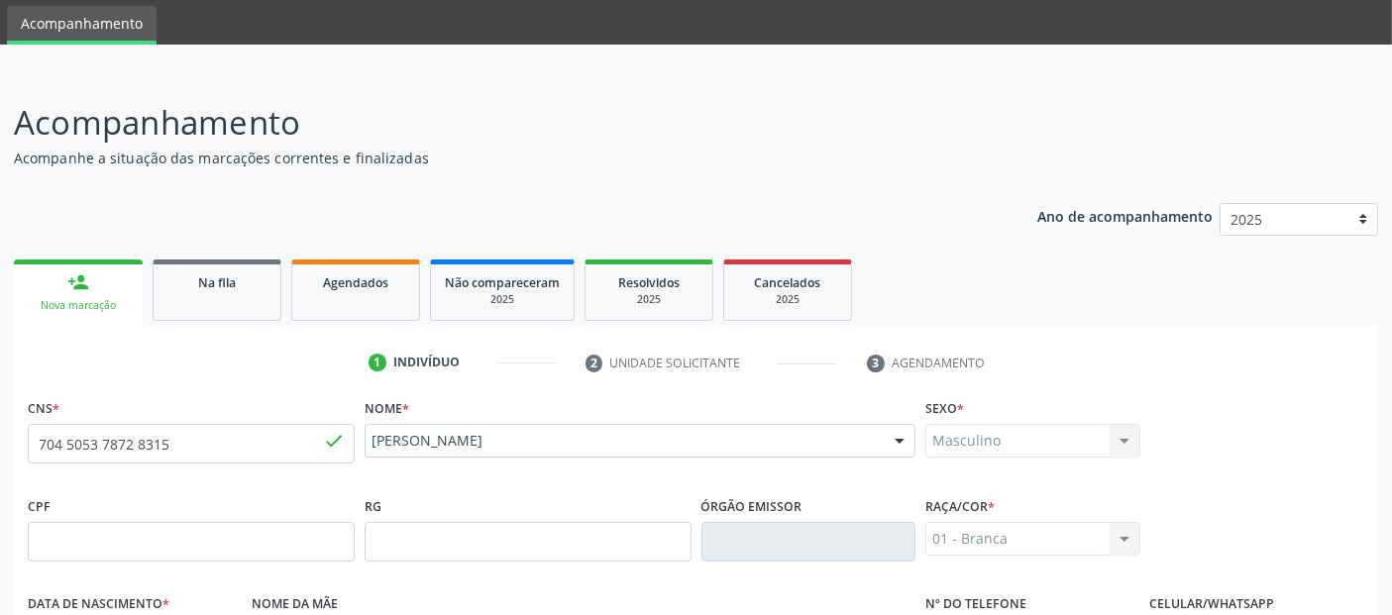
scroll to position [484, 0]
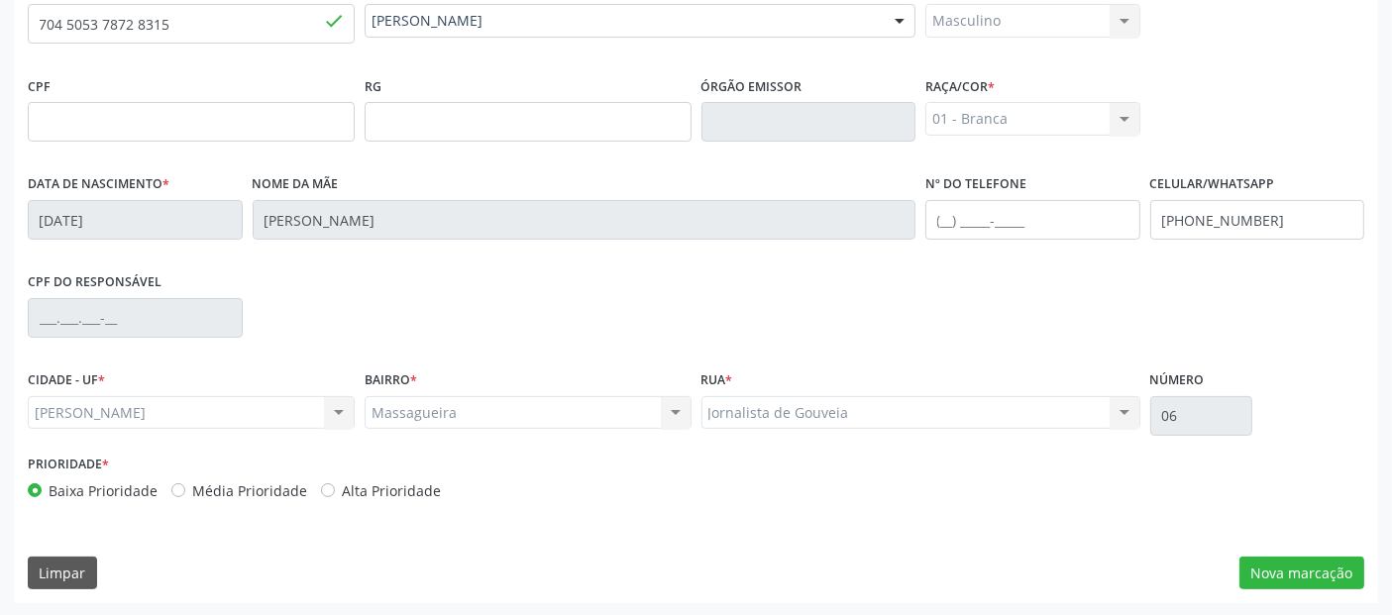
click at [1234, 546] on div "CNS * 704 5053 7872 [GEOGRAPHIC_DATA] * [PERSON_NAME] [PERSON_NAME] CNS: 704 50…" at bounding box center [696, 288] width 1364 height 630
click at [1278, 563] on button "Nova marcação" at bounding box center [1301, 574] width 125 height 34
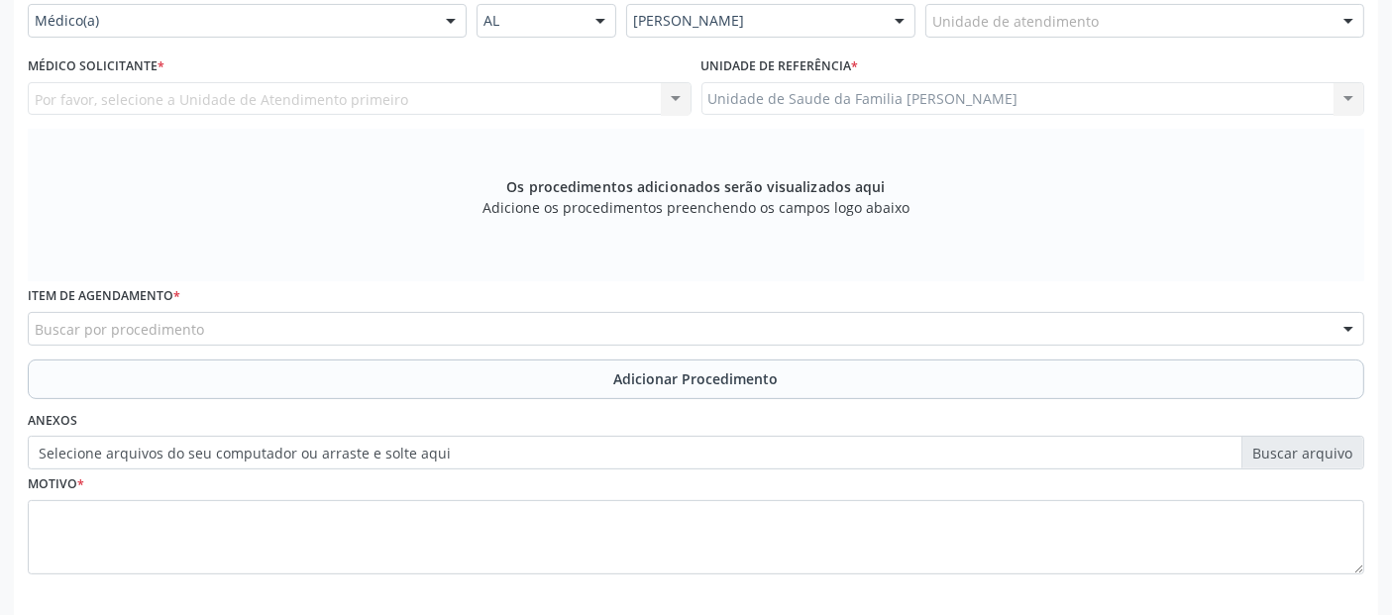
scroll to position [317, 0]
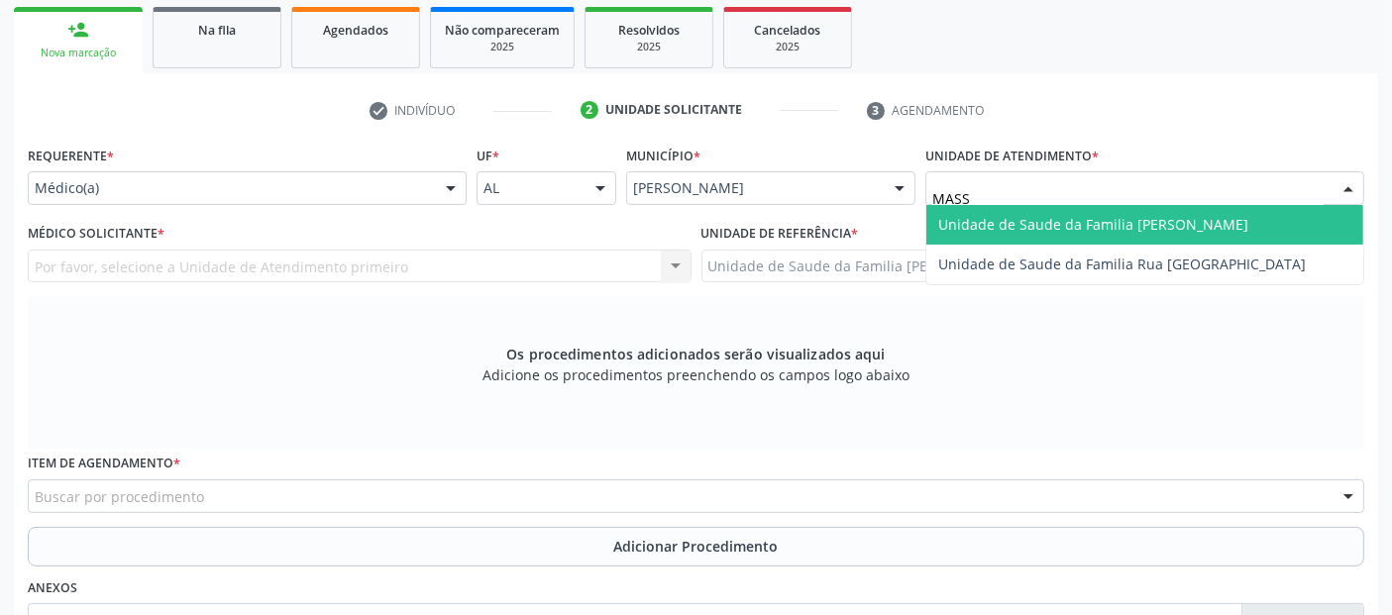
type input "MASSA"
click at [995, 219] on span "Unidade de Saude da Familia [PERSON_NAME]" at bounding box center [1093, 224] width 310 height 19
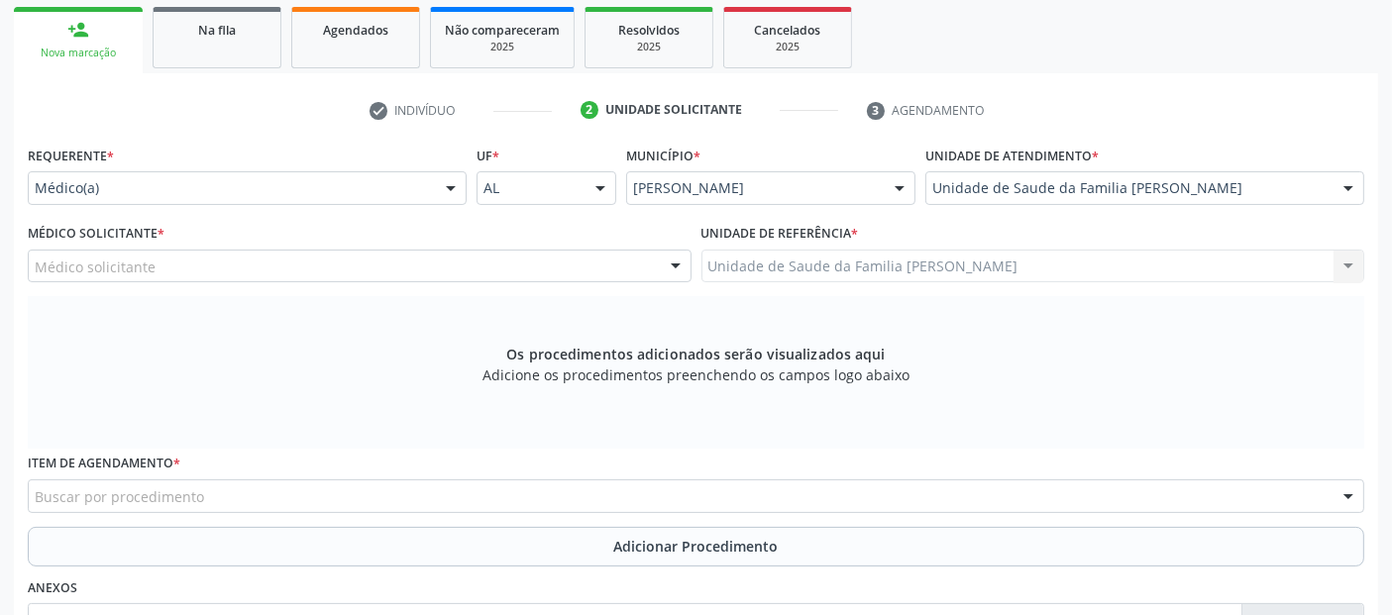
click at [252, 271] on div "Médico solicitante" at bounding box center [360, 267] width 664 height 34
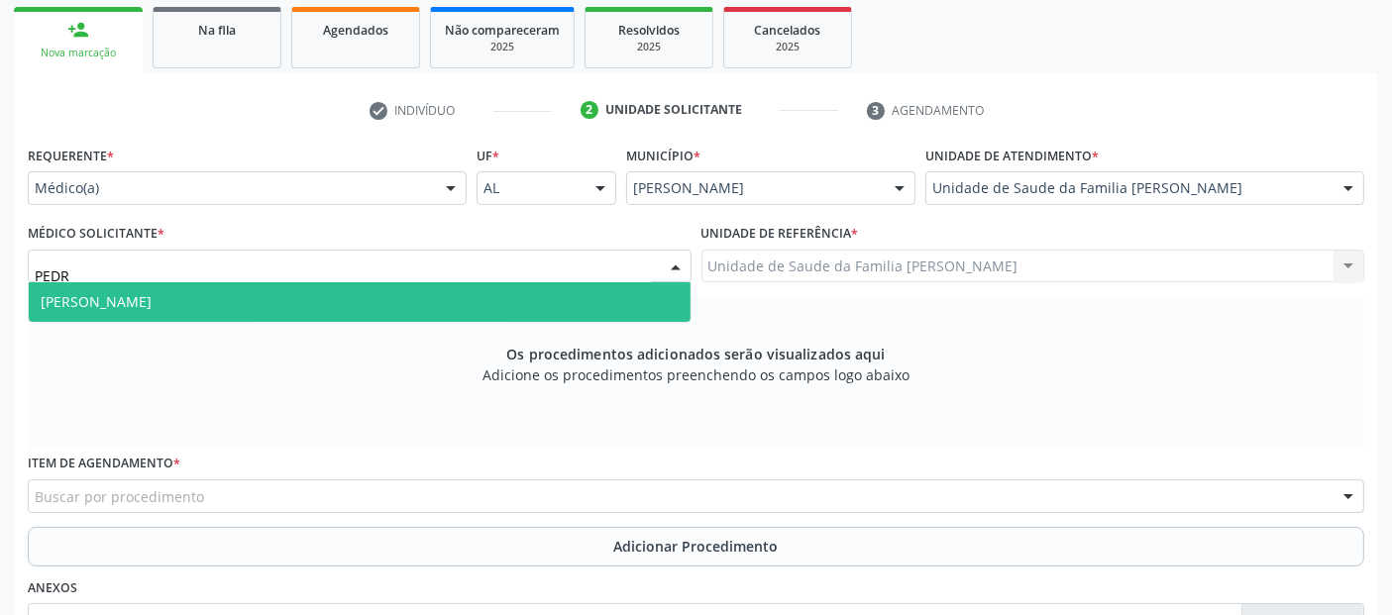
type input "[PERSON_NAME]"
click at [205, 309] on span "[PERSON_NAME]" at bounding box center [360, 302] width 662 height 40
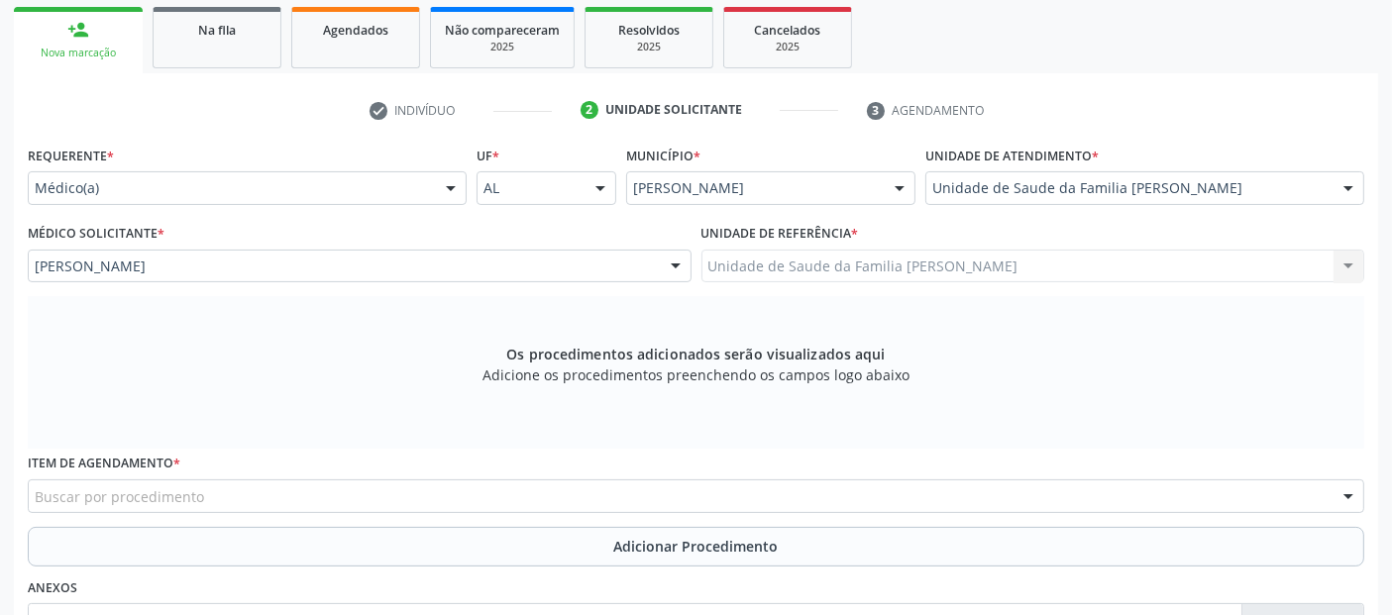
click at [200, 494] on div "Buscar por procedimento" at bounding box center [696, 496] width 1336 height 34
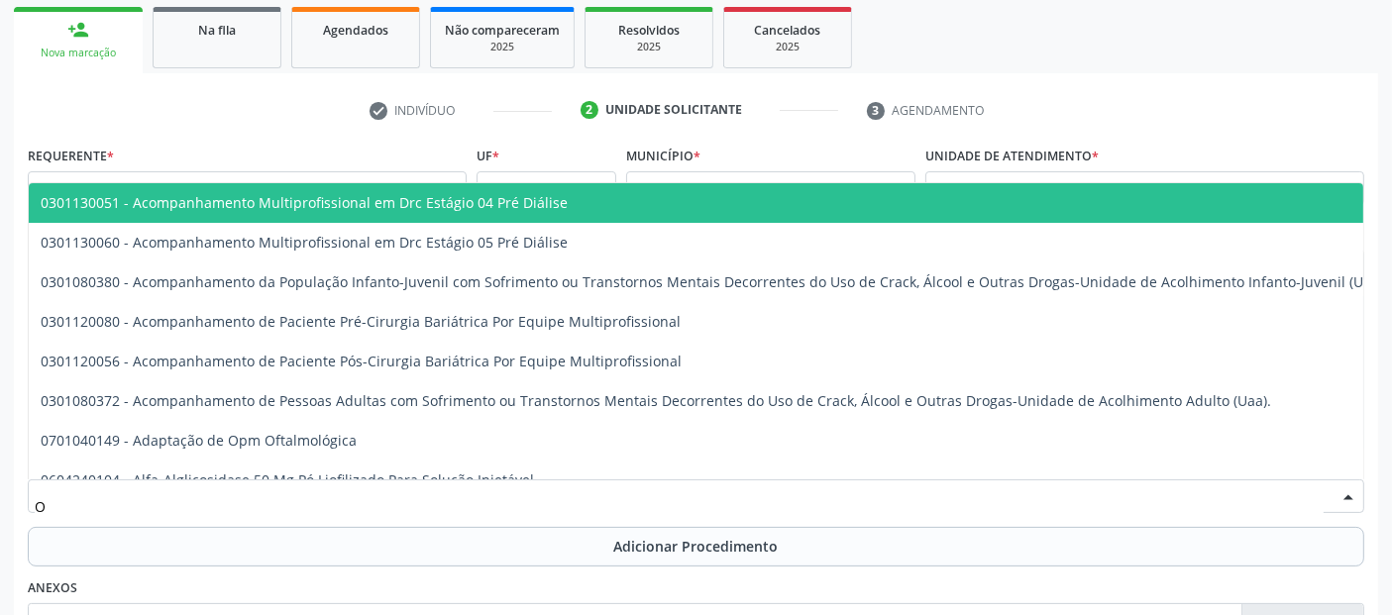
type input "OF"
click at [185, 29] on div "Na fila" at bounding box center [216, 29] width 99 height 21
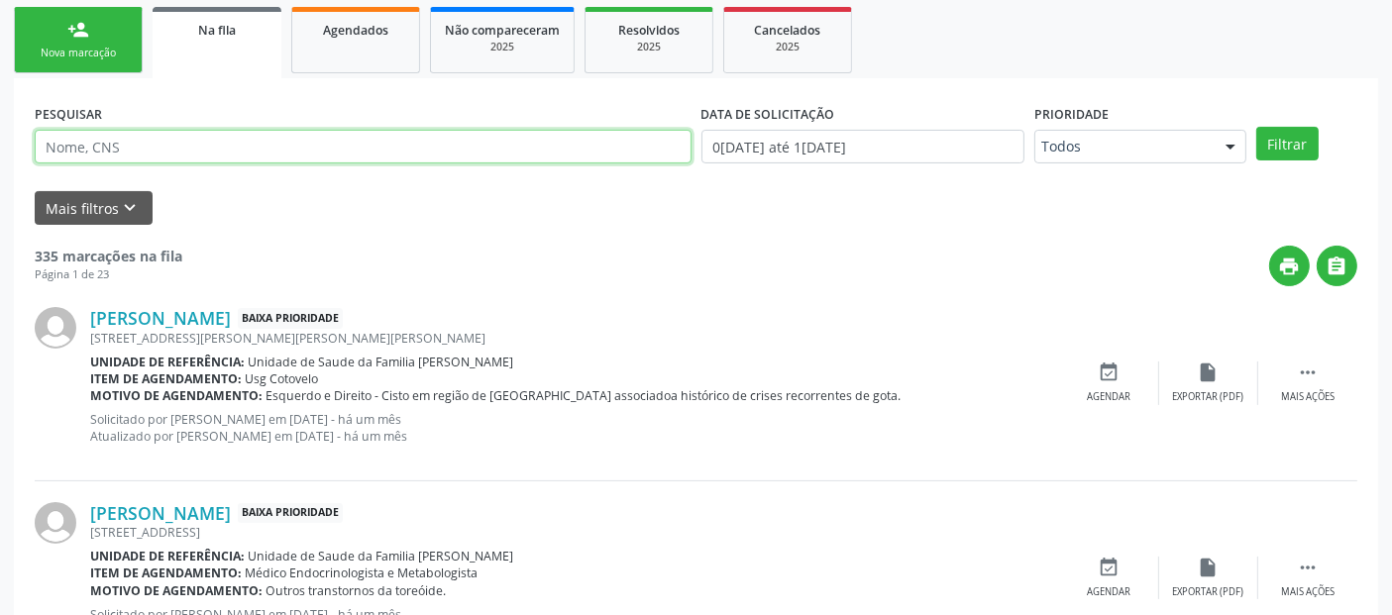
click at [243, 151] on input "text" at bounding box center [363, 147] width 657 height 34
click at [1256, 127] on button "Filtrar" at bounding box center [1287, 144] width 62 height 34
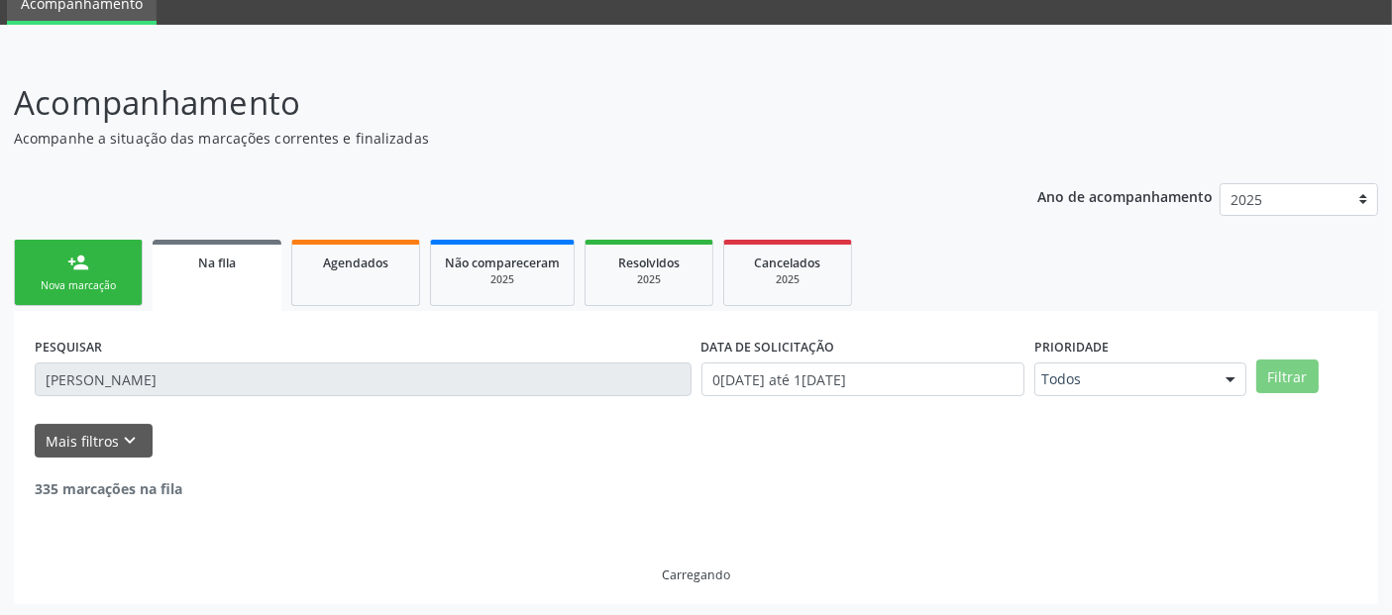
scroll to position [22, 0]
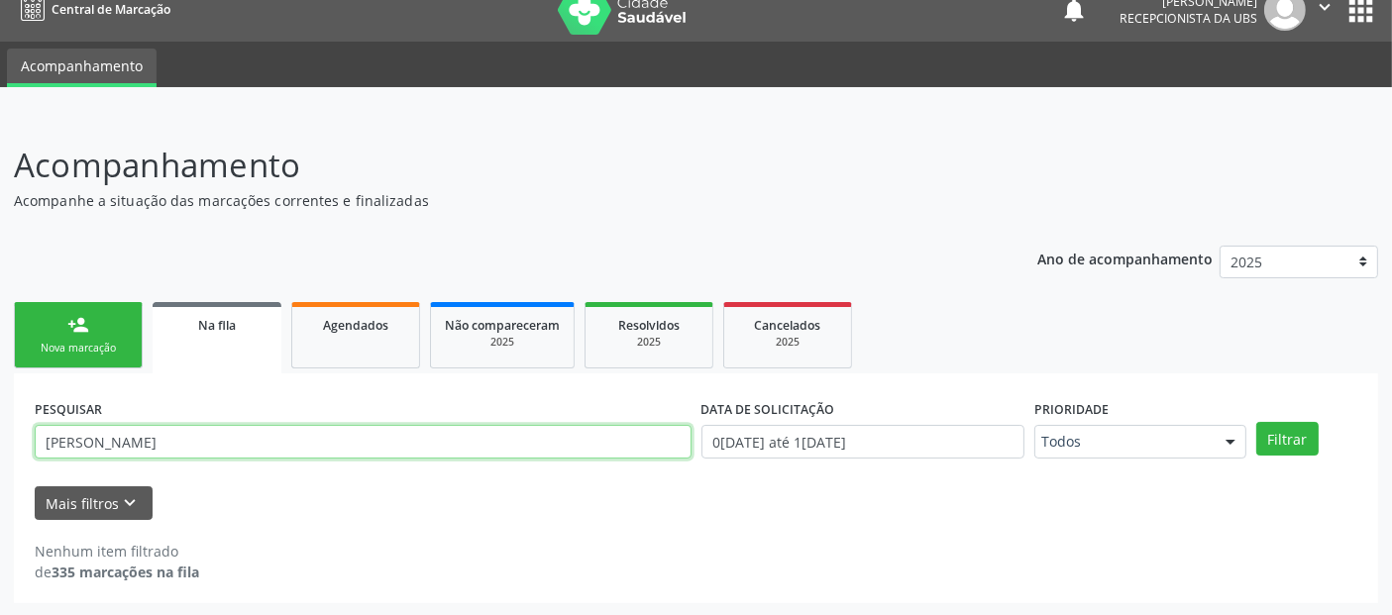
click at [563, 451] on input "[PERSON_NAME]" at bounding box center [363, 442] width 657 height 34
type input "[PERSON_NAME]"
click at [1256, 422] on button "Filtrar" at bounding box center [1287, 439] width 62 height 34
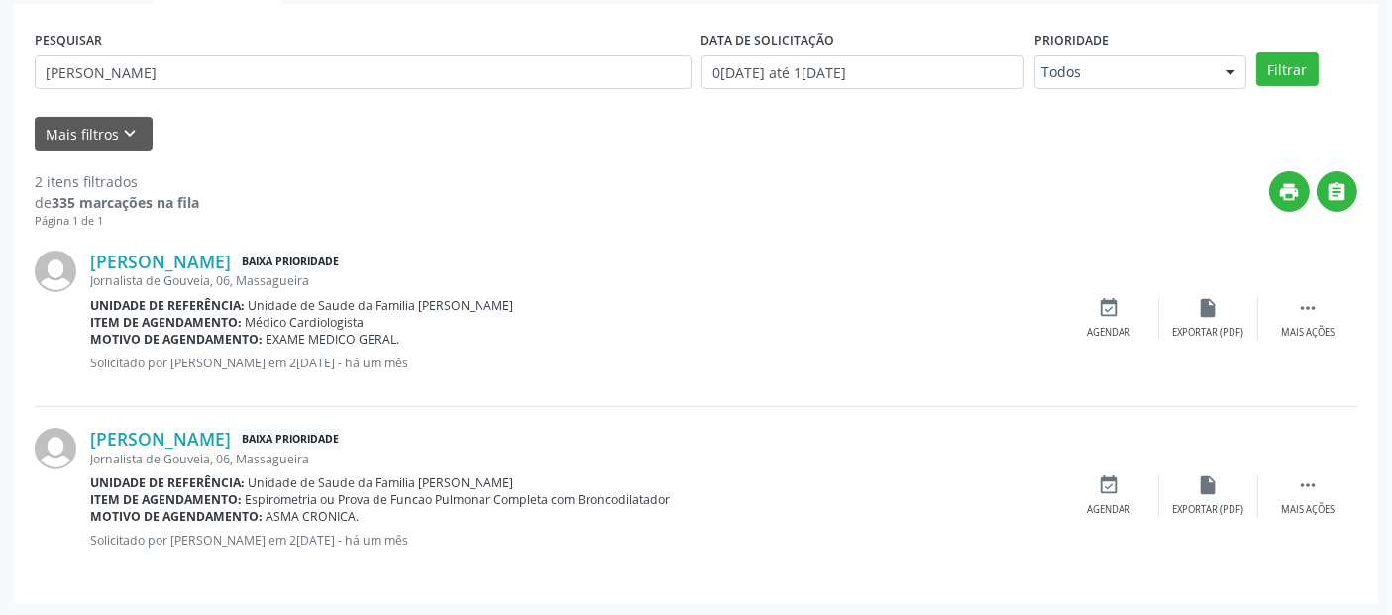
scroll to position [0, 0]
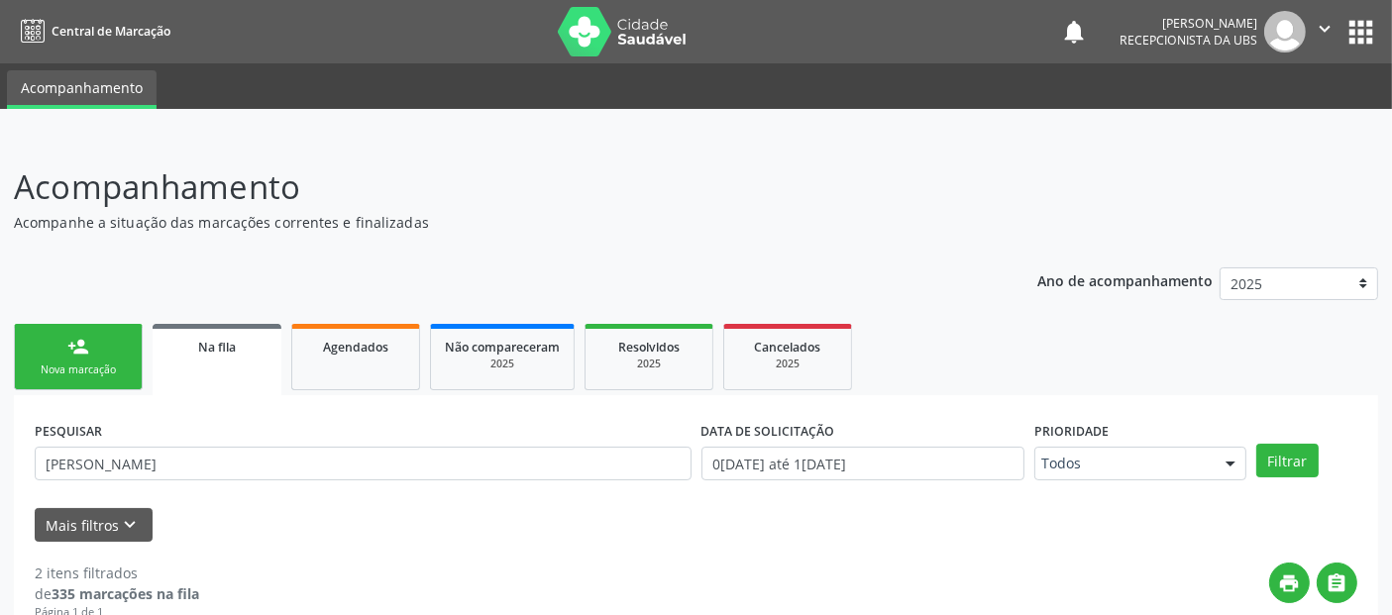
click at [79, 338] on div "person_add" at bounding box center [78, 347] width 22 height 22
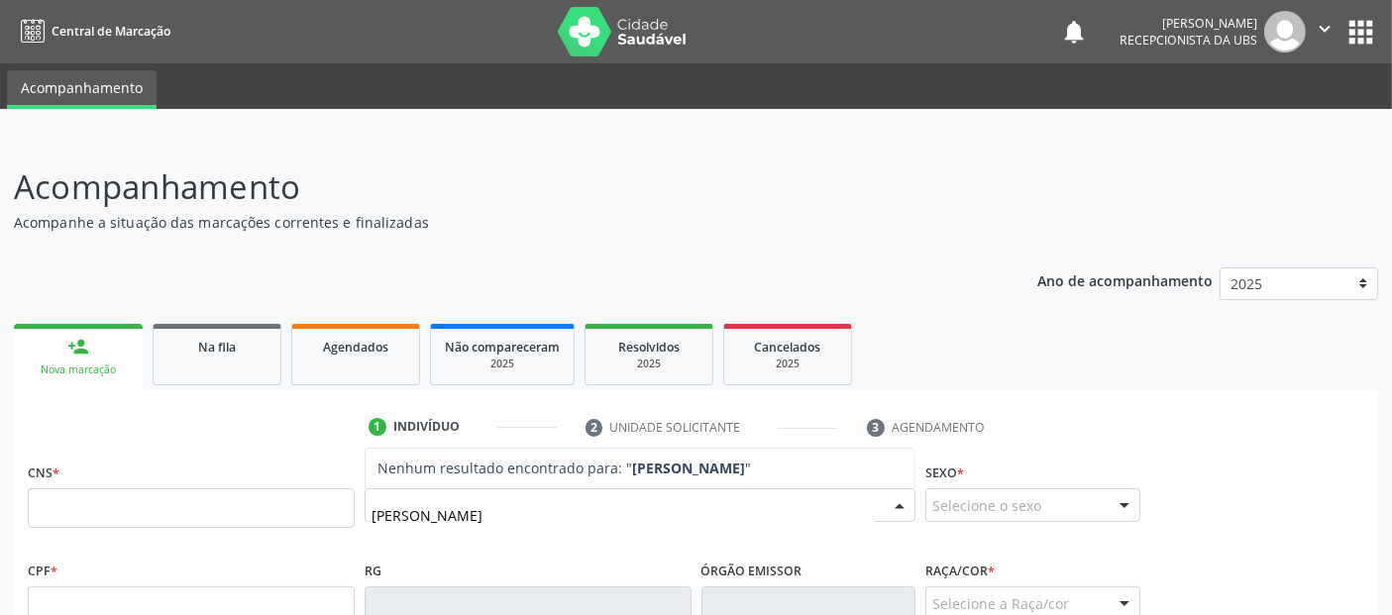
type input "[PERSON_NAME]"
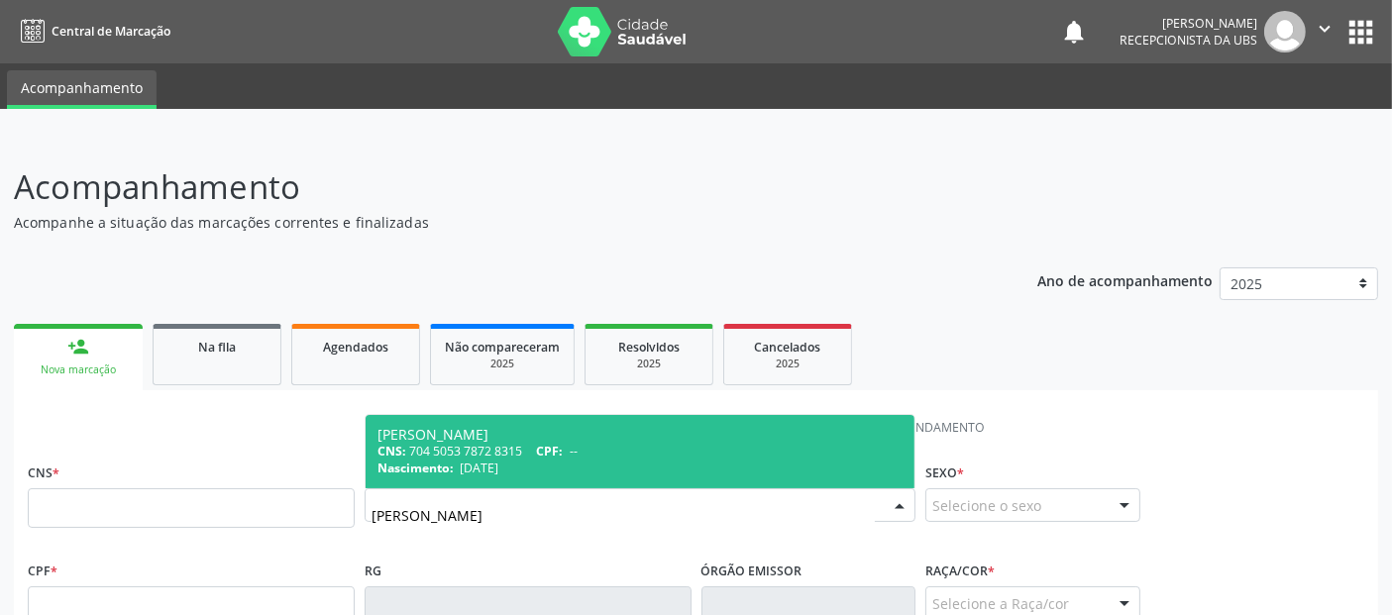
click at [772, 451] on div "CNS: 704 5053 7872 8315 CPF: --" at bounding box center [639, 451] width 525 height 17
type input "704 5053 7872 8315"
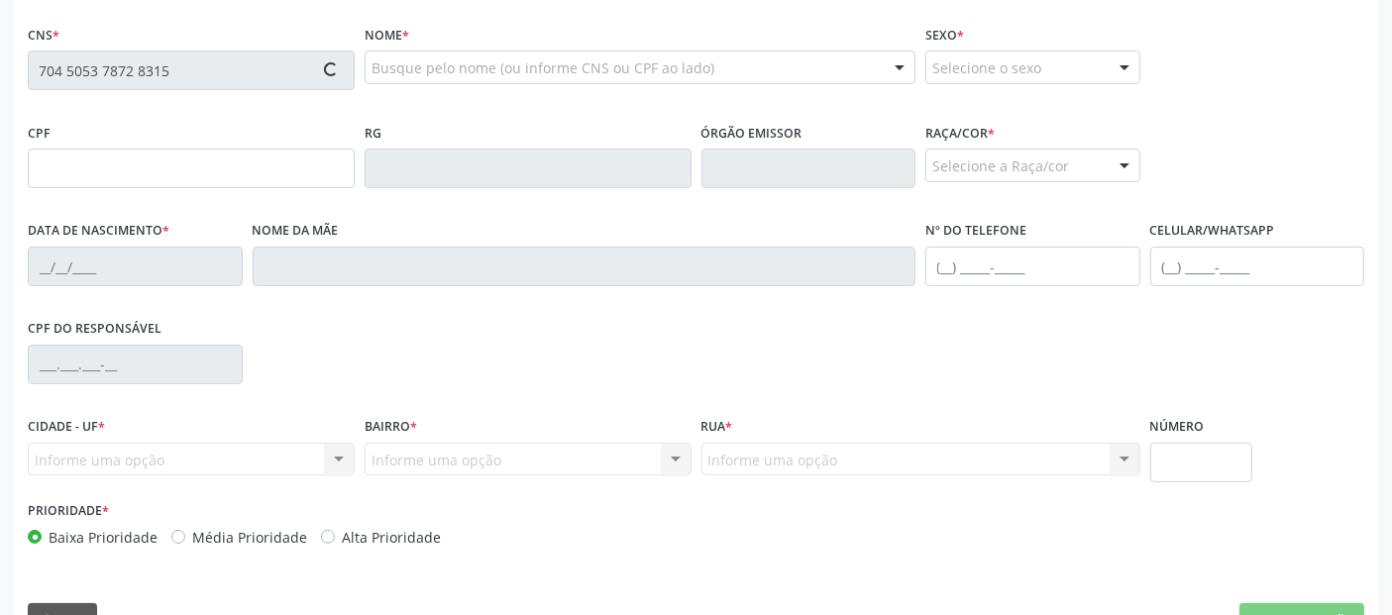
scroll to position [484, 0]
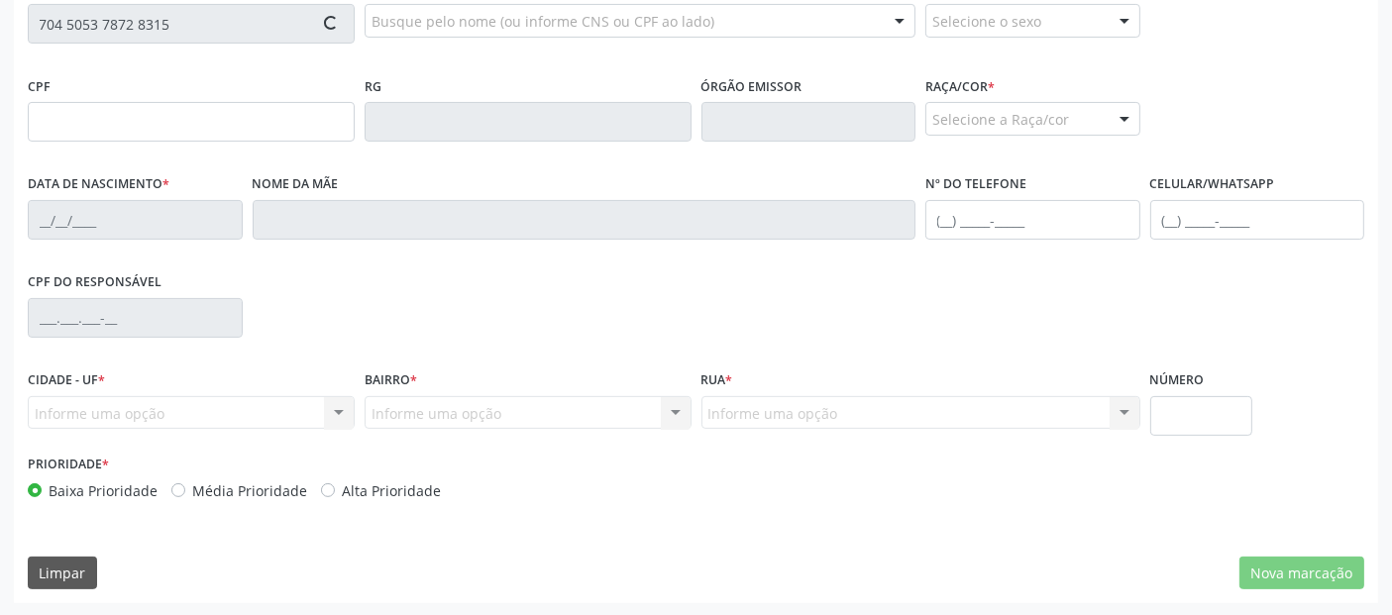
type input "[DATE]"
type input "[PERSON_NAME]"
type input "[PHONE_NUMBER]"
type input "06"
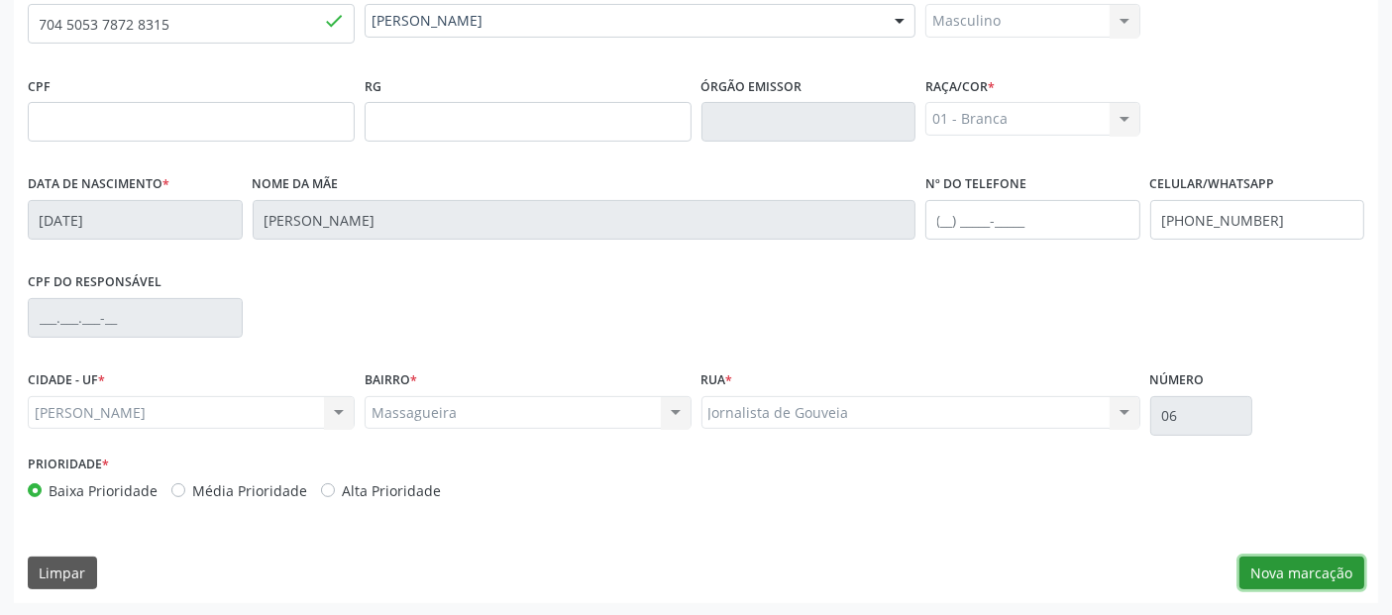
click at [1293, 561] on button "Nova marcação" at bounding box center [1301, 574] width 125 height 34
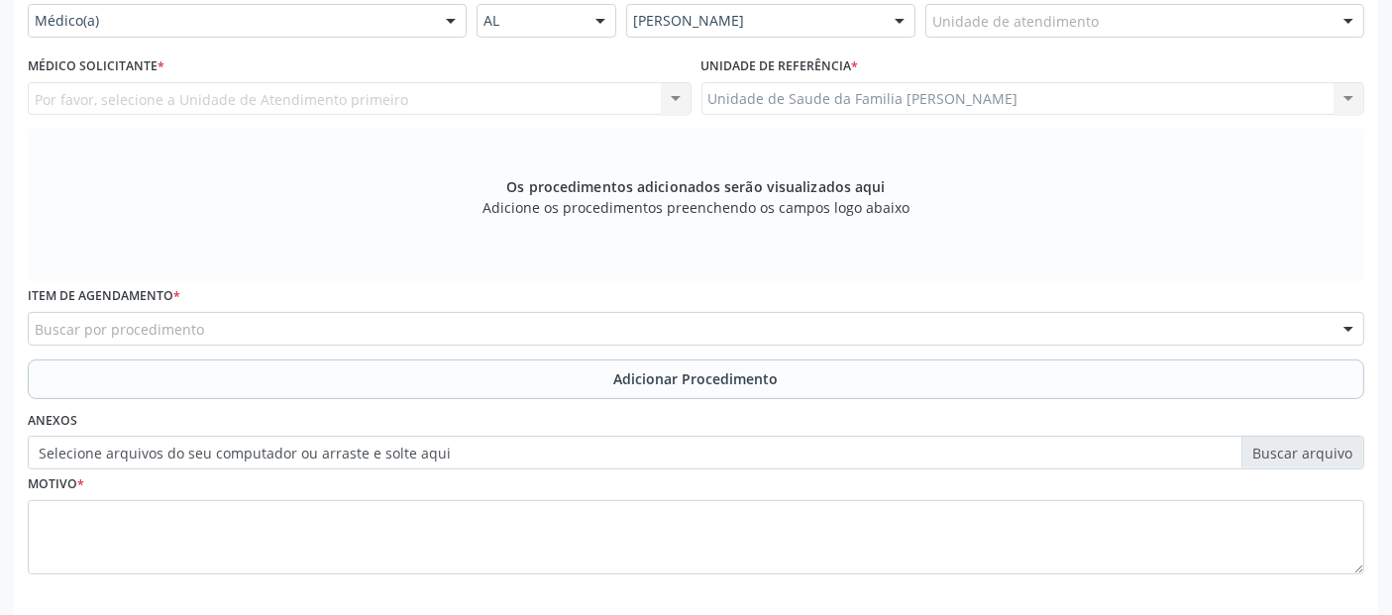
scroll to position [262, 0]
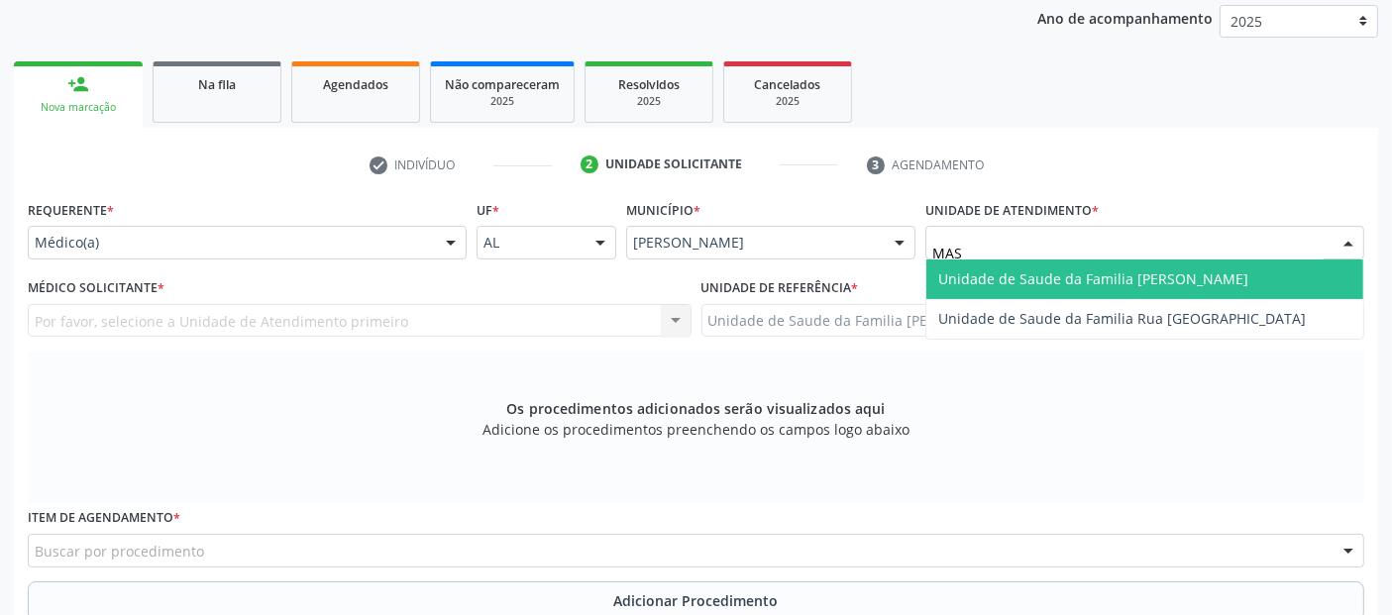
type input "MASS"
click at [997, 264] on span "Unidade de Saude da Familia [PERSON_NAME]" at bounding box center [1144, 280] width 437 height 40
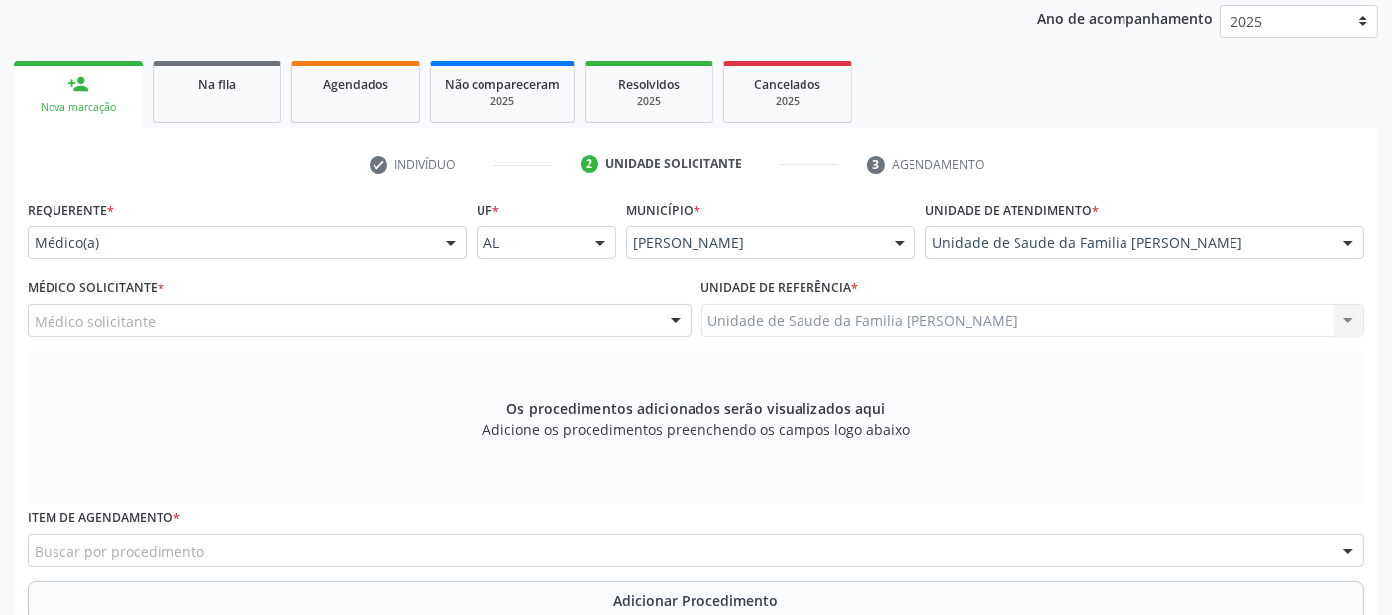
click at [253, 323] on div "Médico solicitante" at bounding box center [360, 321] width 664 height 34
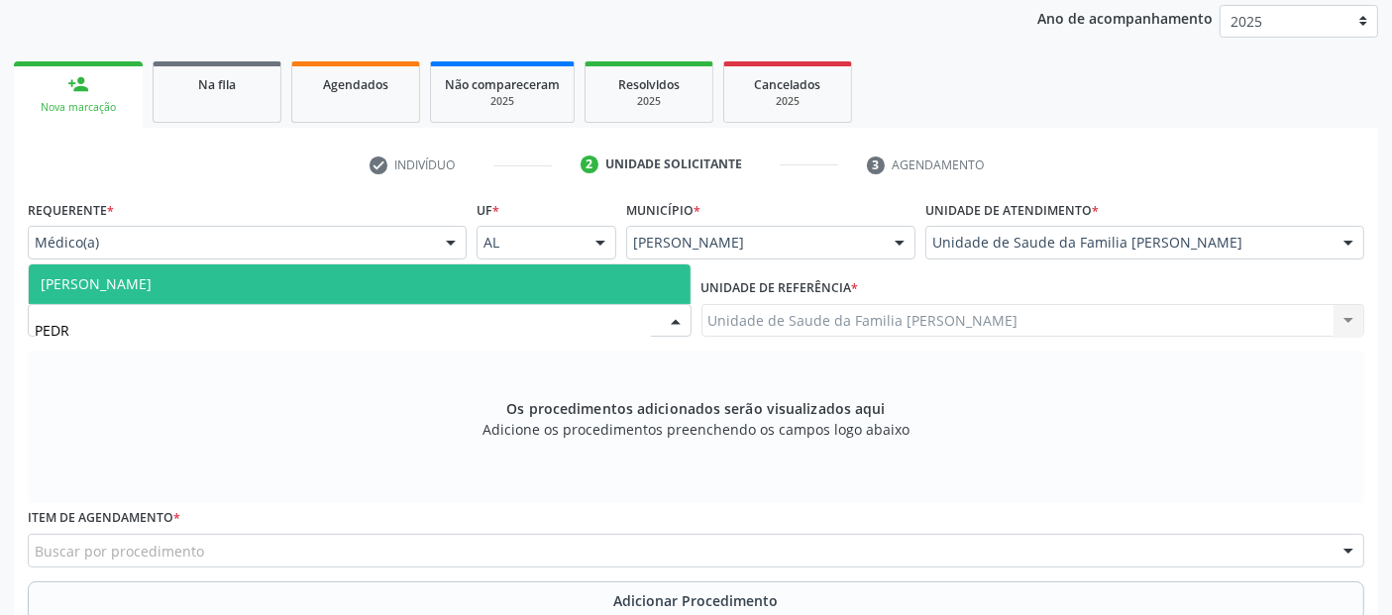
type input "[PERSON_NAME]"
click at [220, 295] on span "[PERSON_NAME]" at bounding box center [360, 284] width 662 height 40
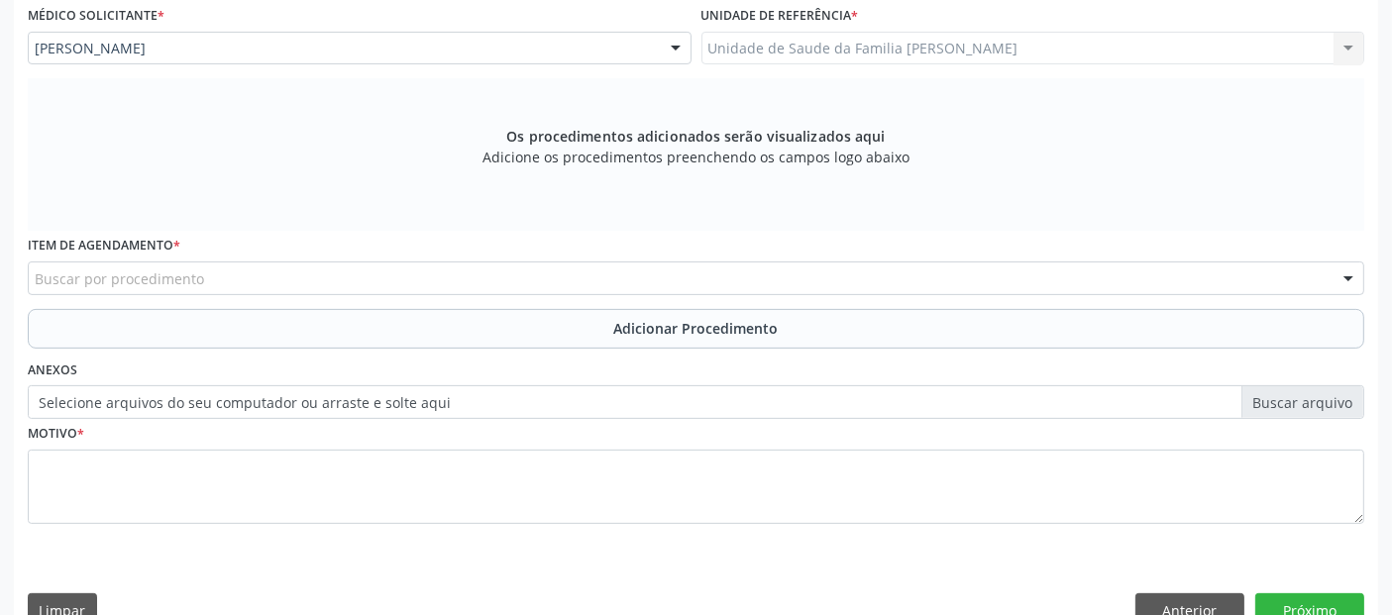
scroll to position [572, 0]
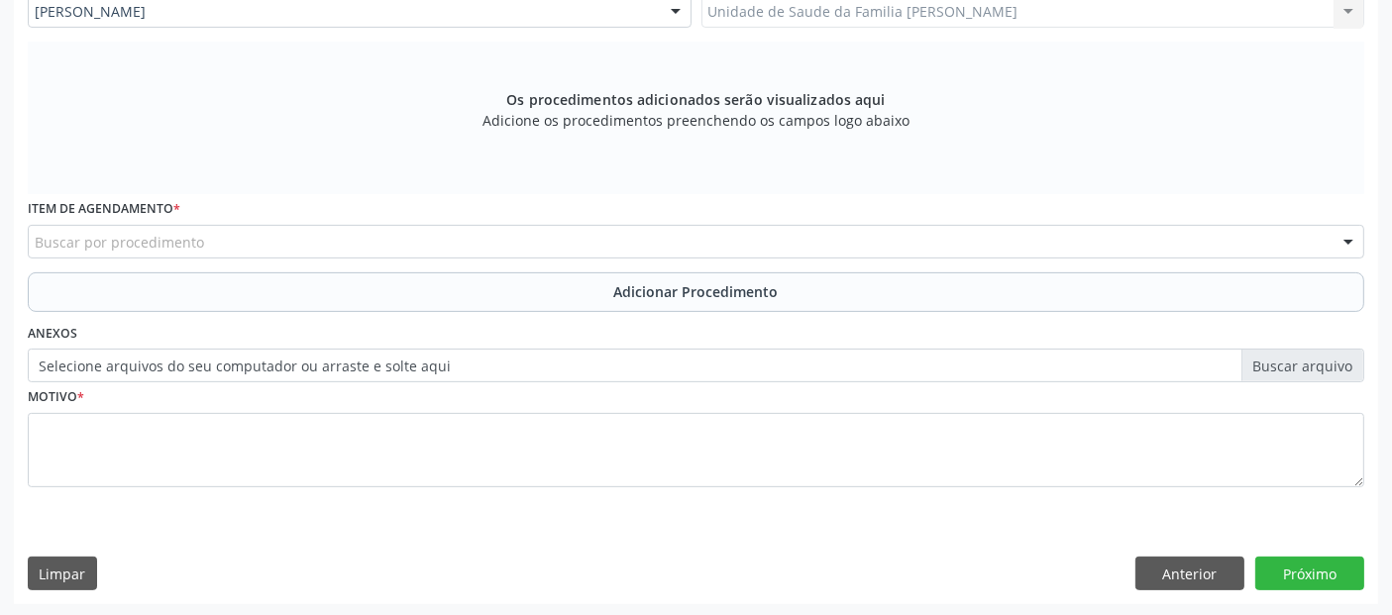
click at [351, 239] on div "Buscar por procedimento" at bounding box center [696, 242] width 1336 height 34
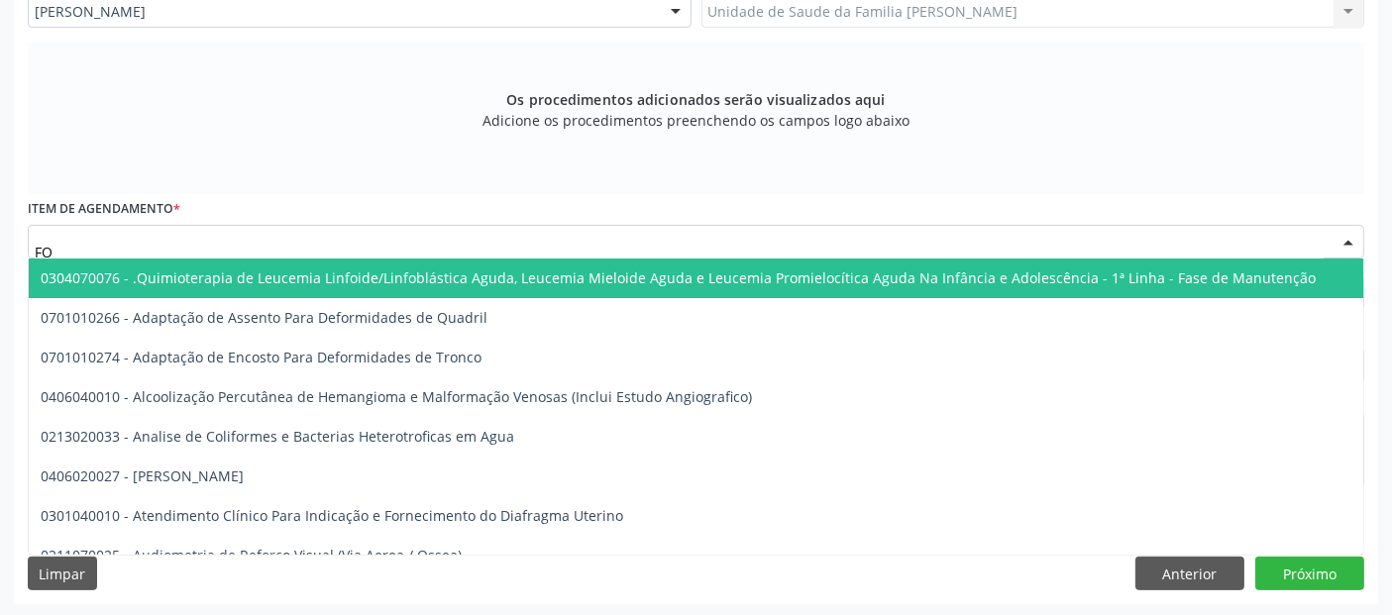
type input "F"
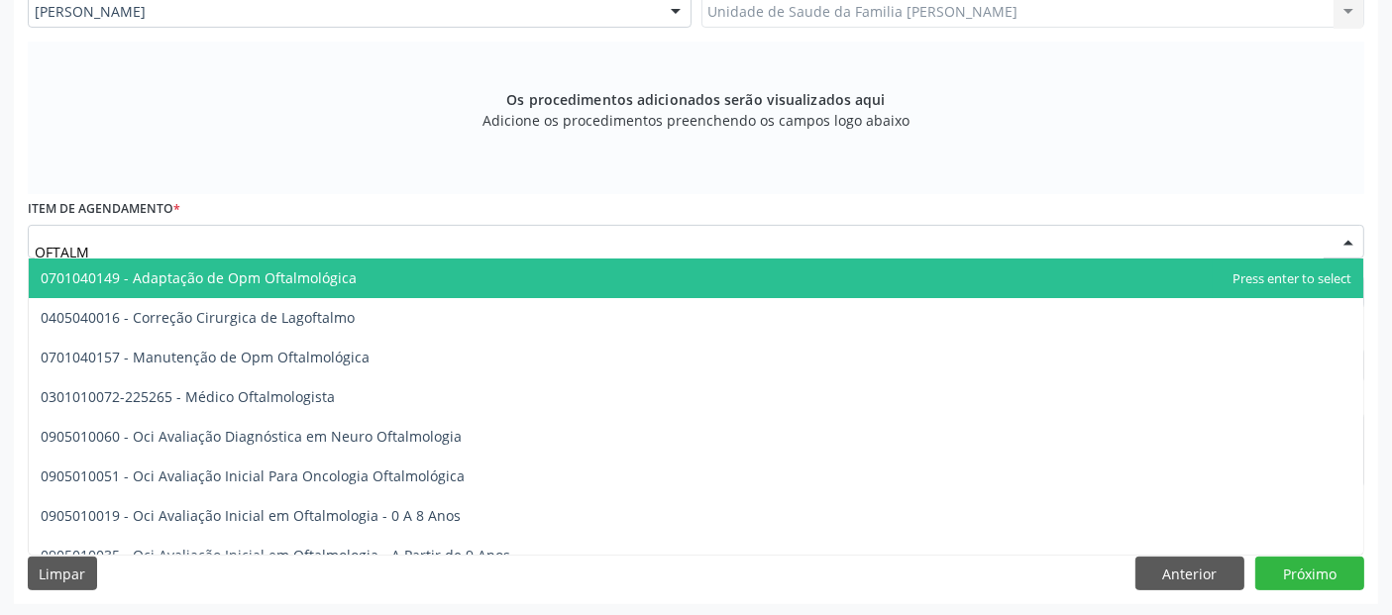
type input "OFTALMO"
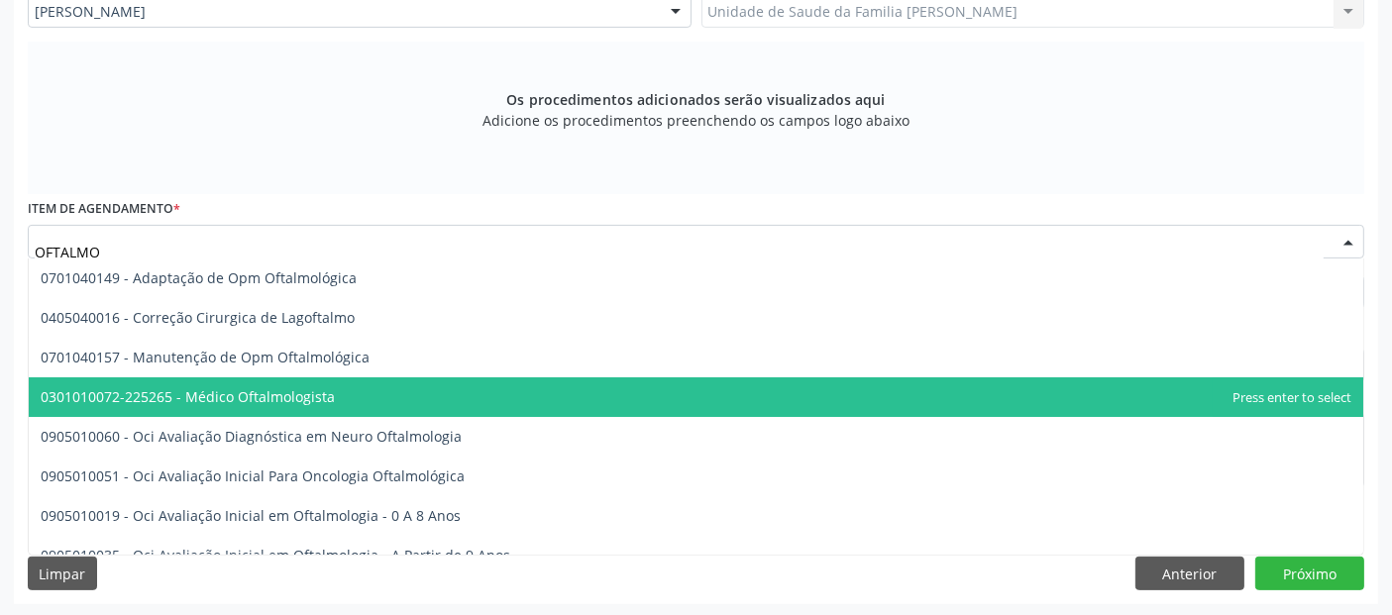
click at [297, 391] on span "0301010072-225265 - Médico Oftalmologista" at bounding box center [188, 396] width 294 height 19
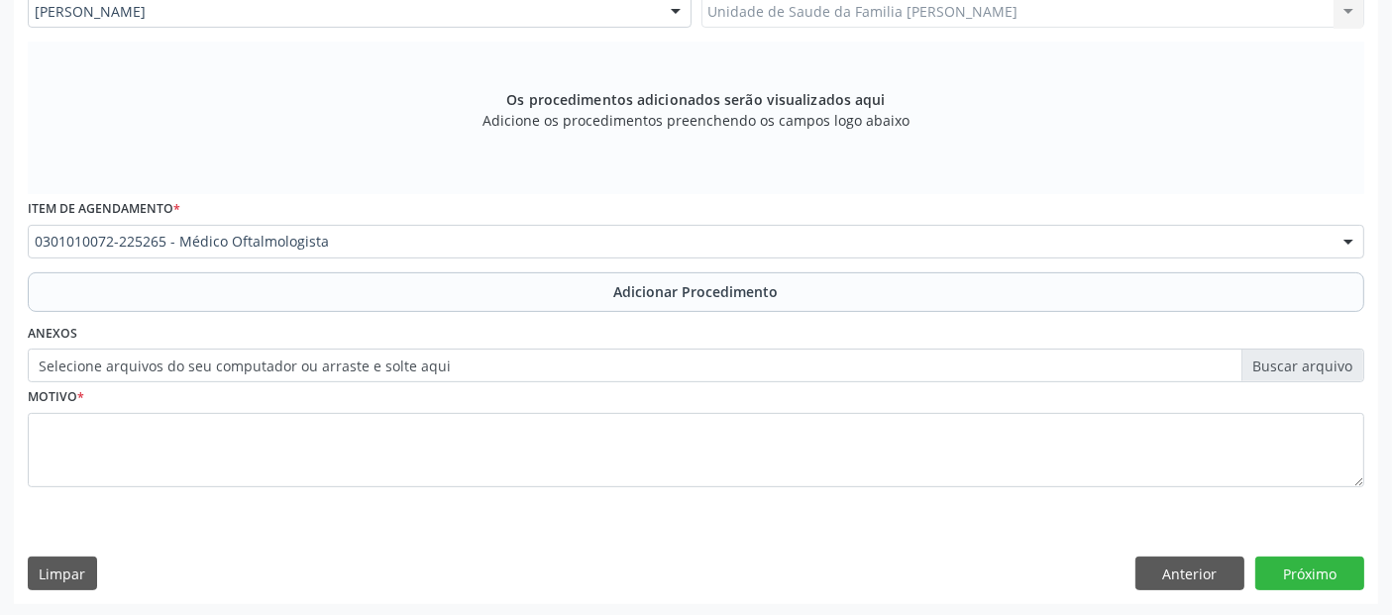
click at [297, 391] on div "Motivo *" at bounding box center [696, 434] width 1336 height 105
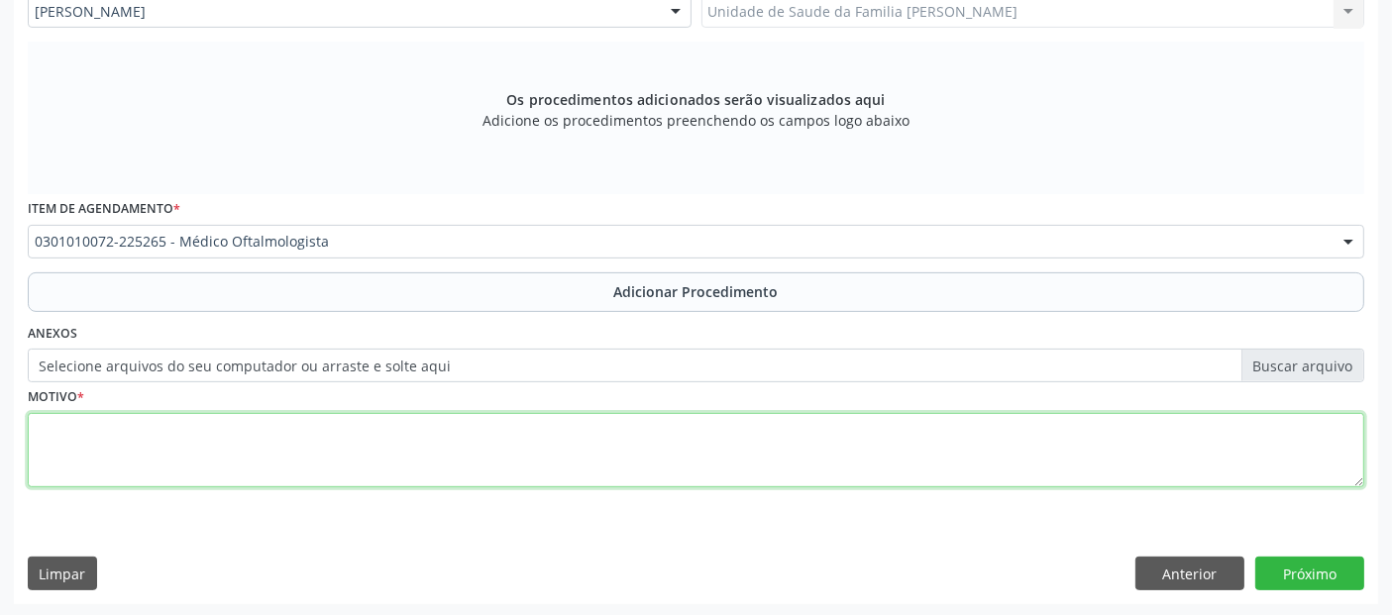
click at [674, 466] on textarea at bounding box center [696, 450] width 1336 height 75
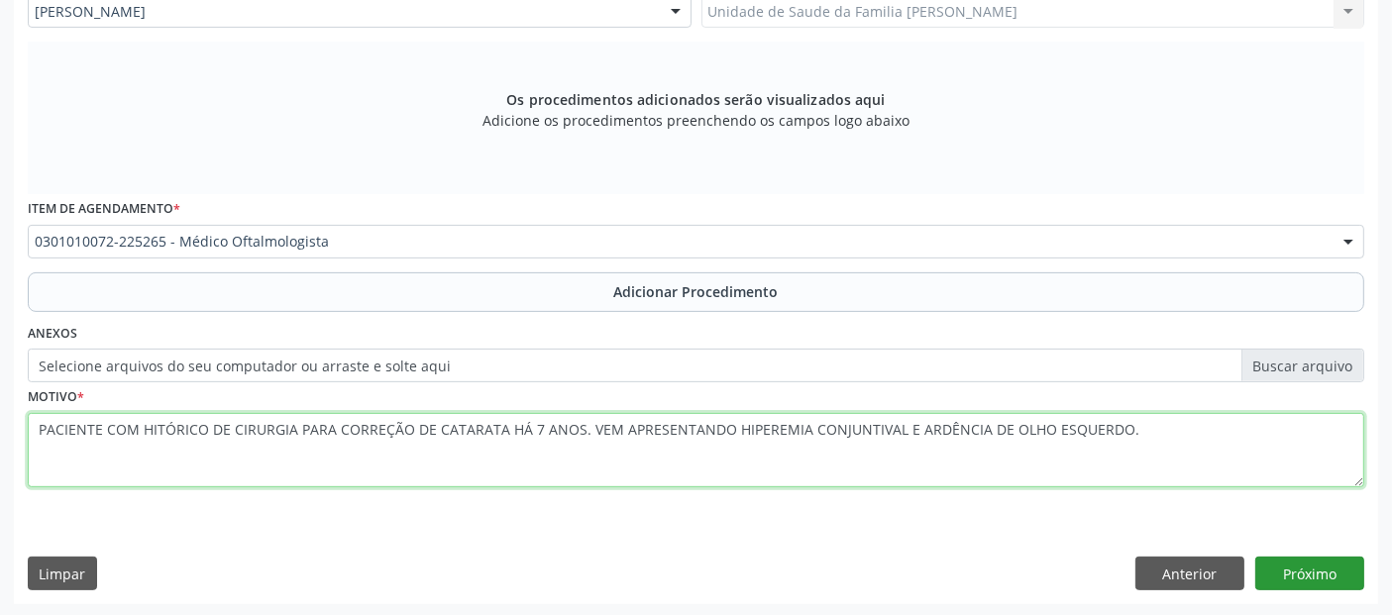
type textarea "PACIENTE COM HITÓRICO DE CIRURGIA PARA CORREÇÃO DE CATARATA HÁ 7 ANOS. VEM APRE…"
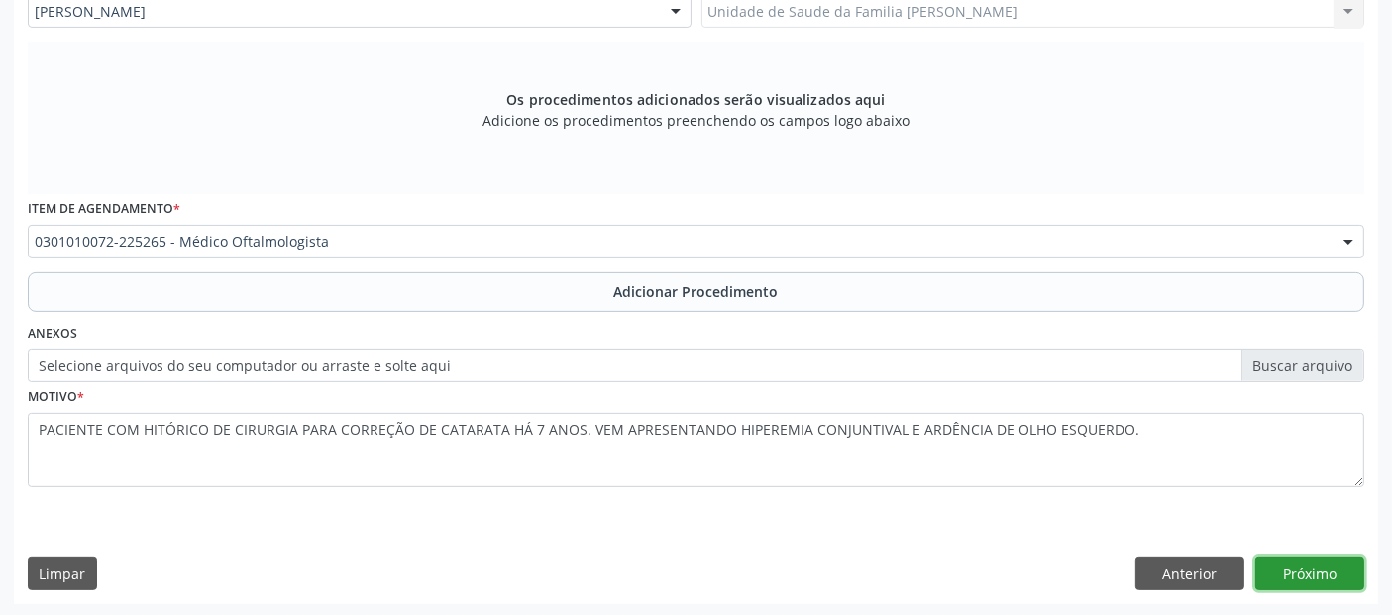
click at [1318, 581] on button "Próximo" at bounding box center [1309, 574] width 109 height 34
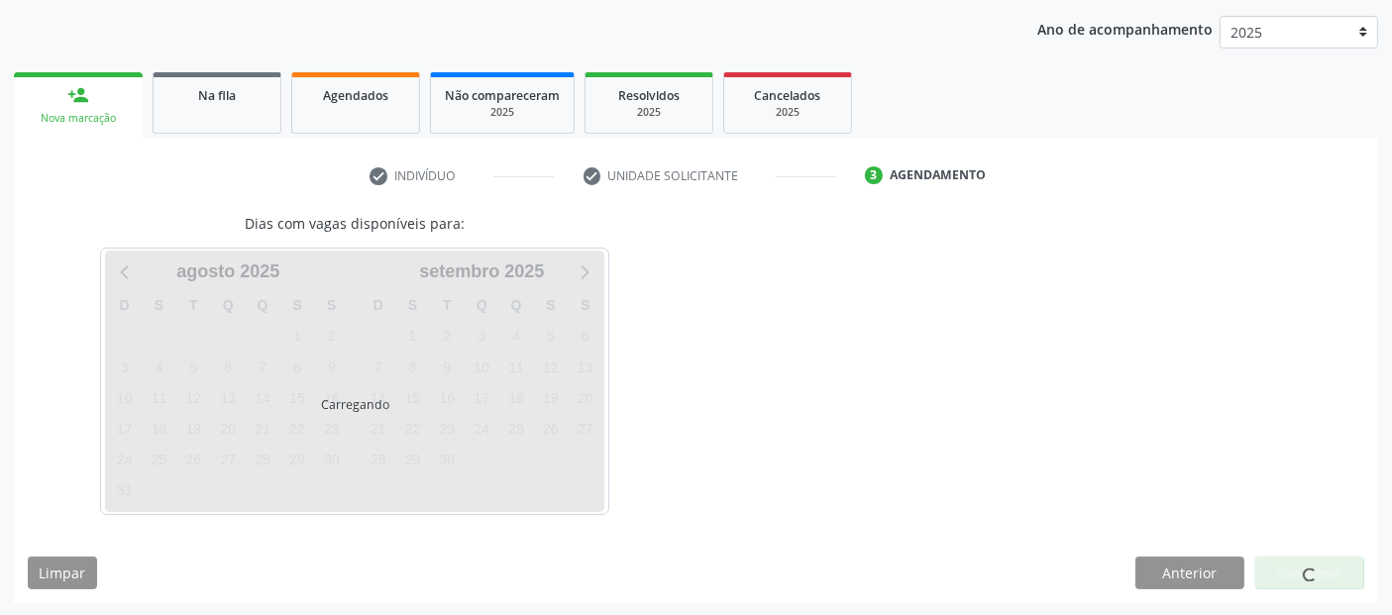
scroll to position [309, 0]
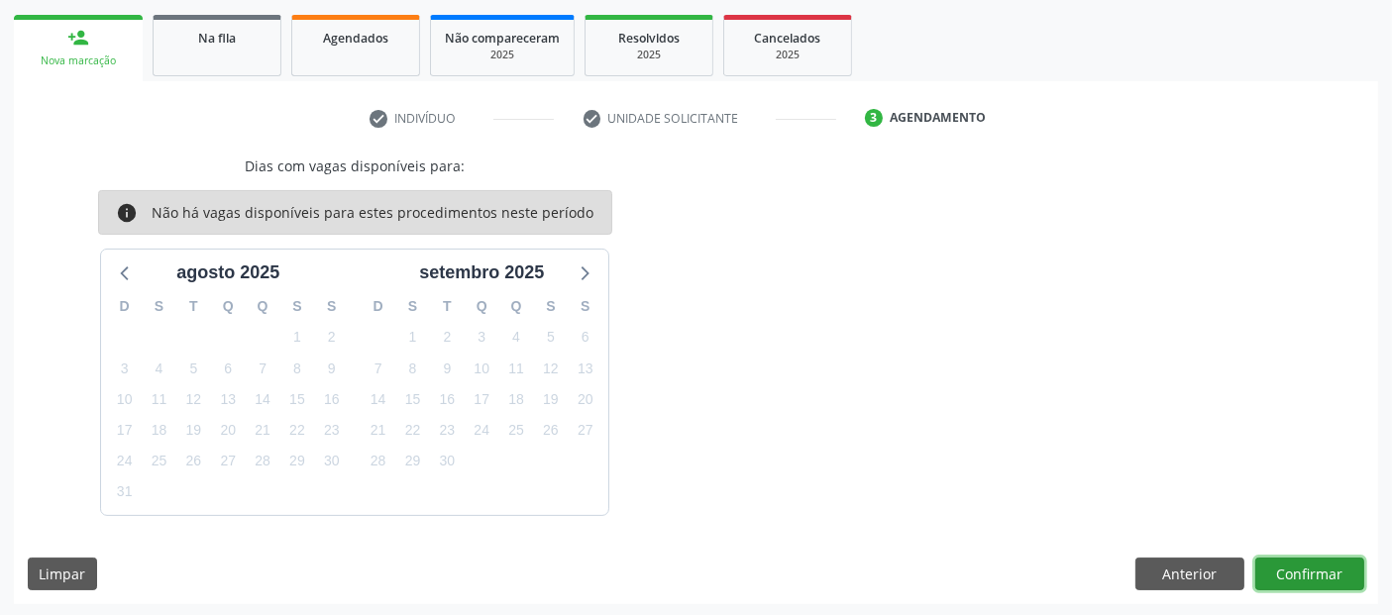
click at [1318, 581] on button "Confirmar" at bounding box center [1309, 575] width 109 height 34
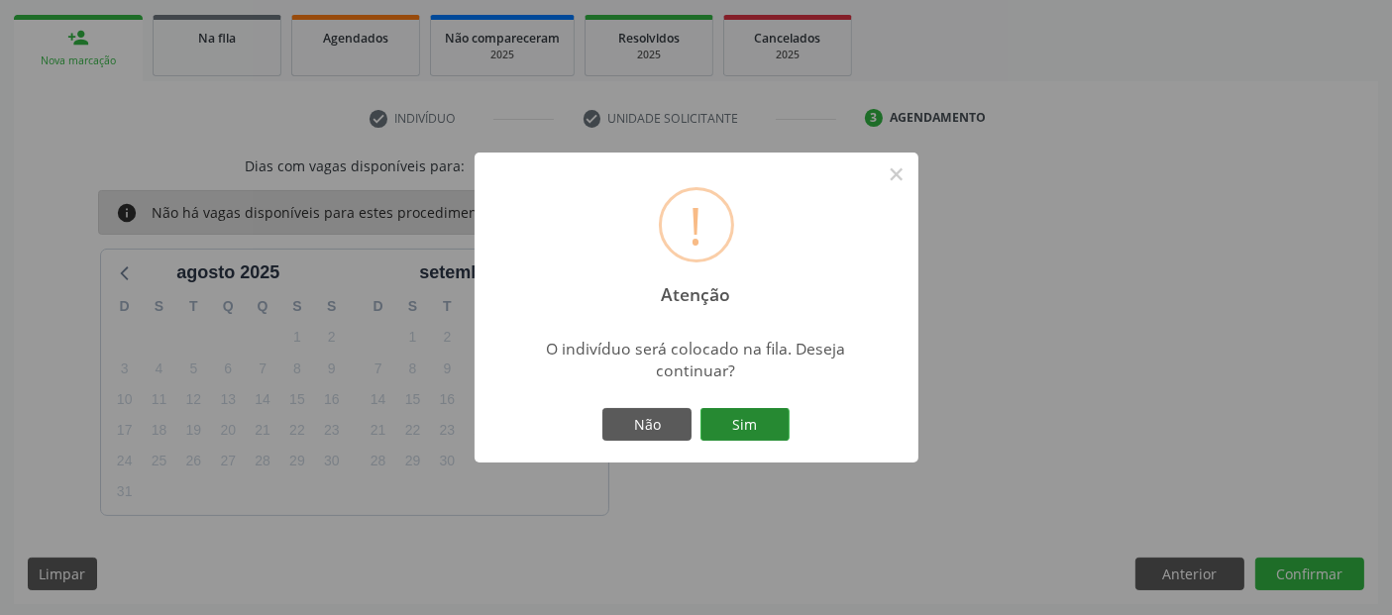
click at [748, 423] on button "Sim" at bounding box center [744, 425] width 89 height 34
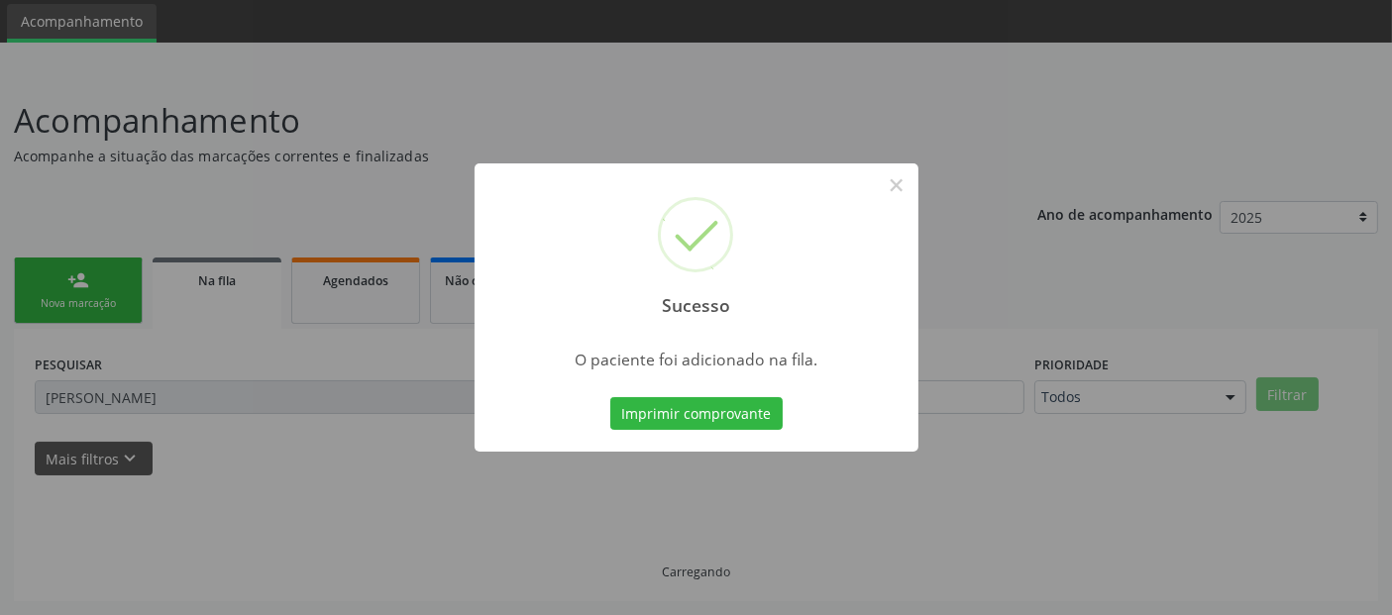
scroll to position [64, 0]
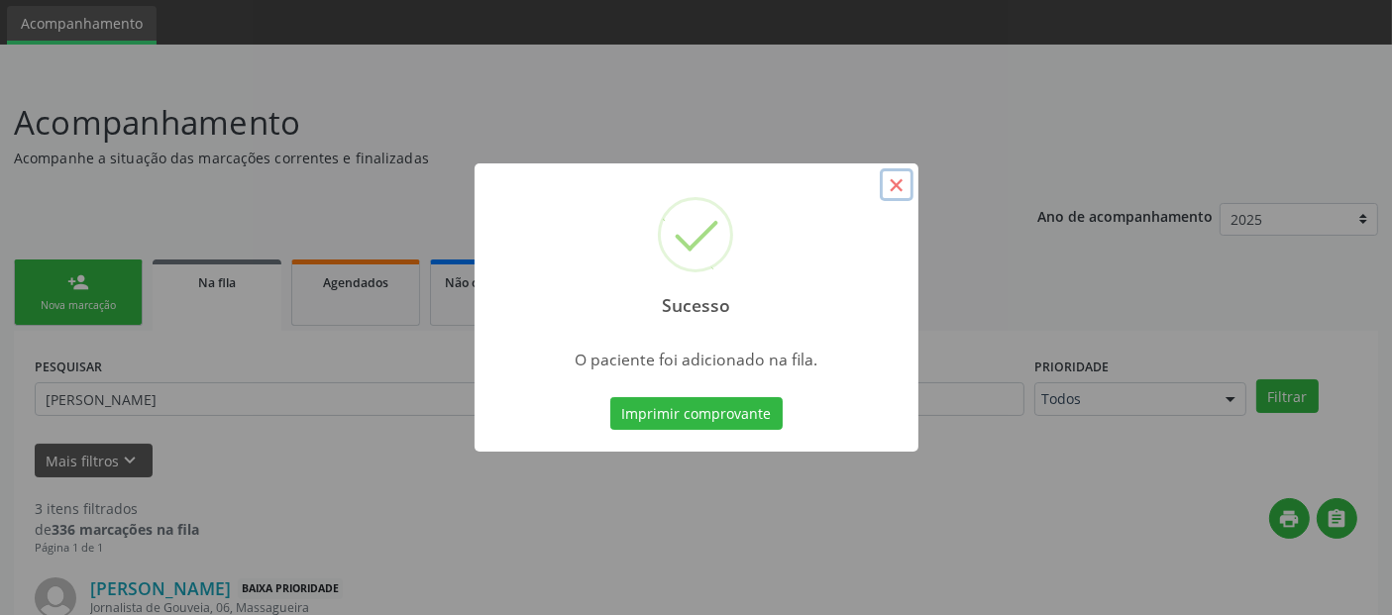
click at [899, 182] on button "×" at bounding box center [897, 185] width 34 height 34
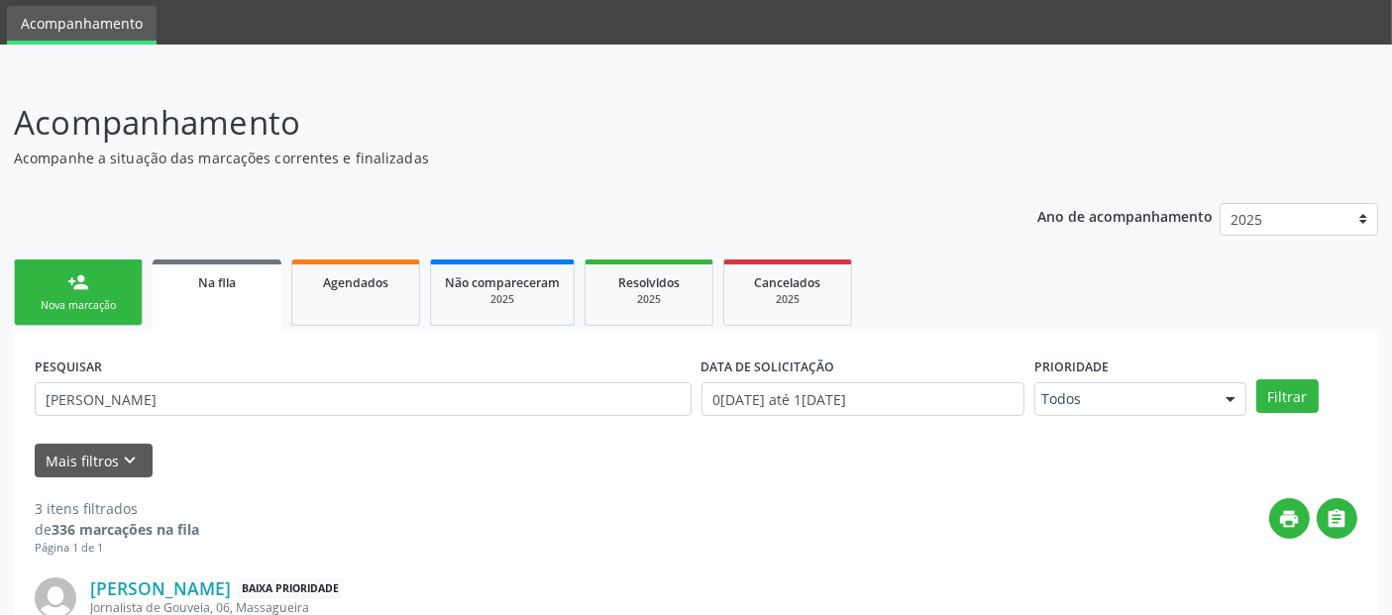
click at [114, 298] on div "Nova marcação" at bounding box center [78, 305] width 99 height 15
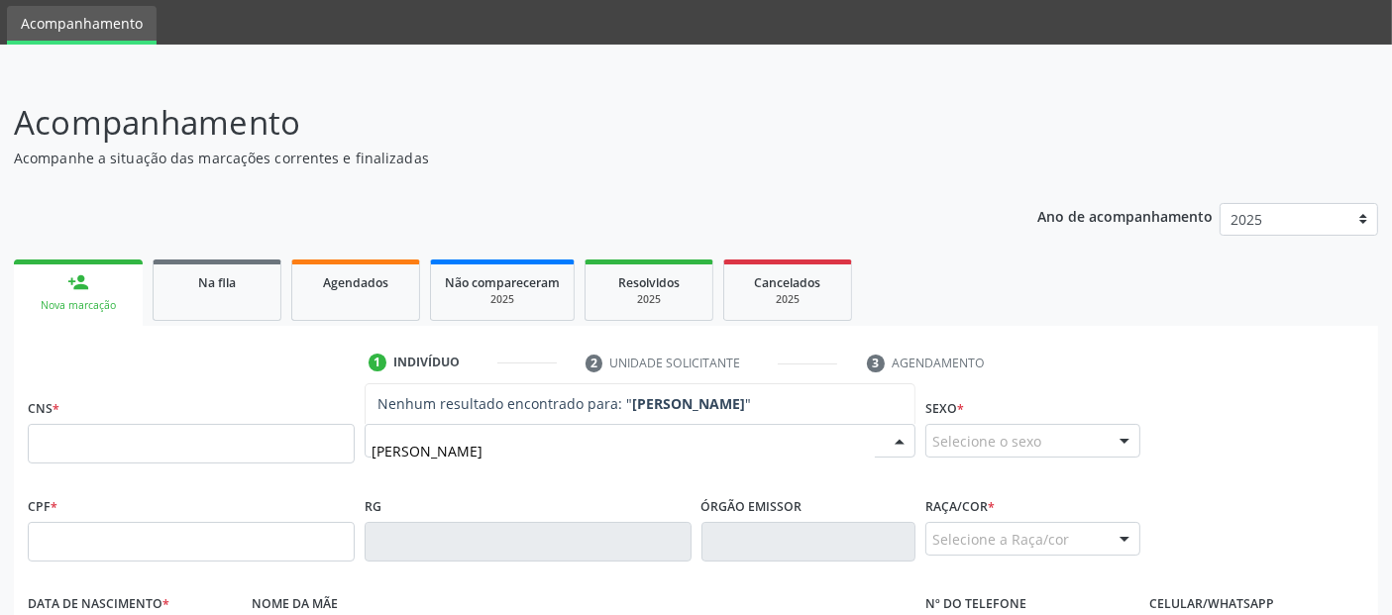
type input "[PERSON_NAME]"
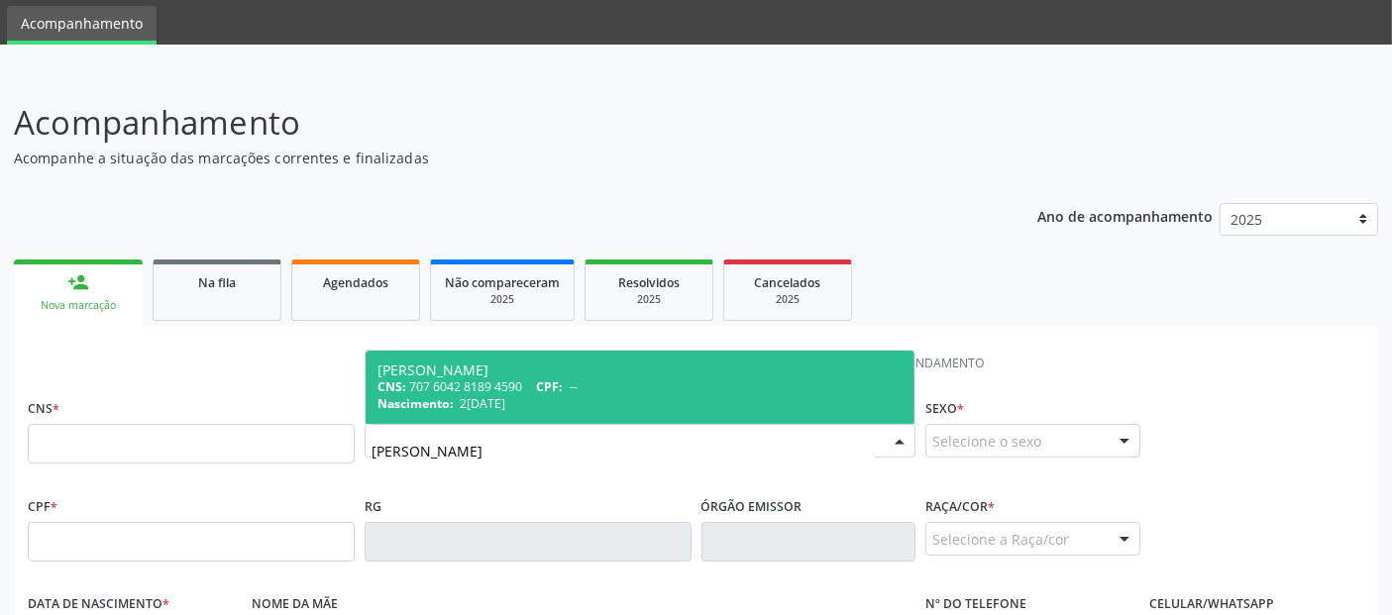
click at [520, 384] on div "CNS: 707 6042 8189 4590 CPF: --" at bounding box center [639, 386] width 525 height 17
type input "707 6042 8189 4590"
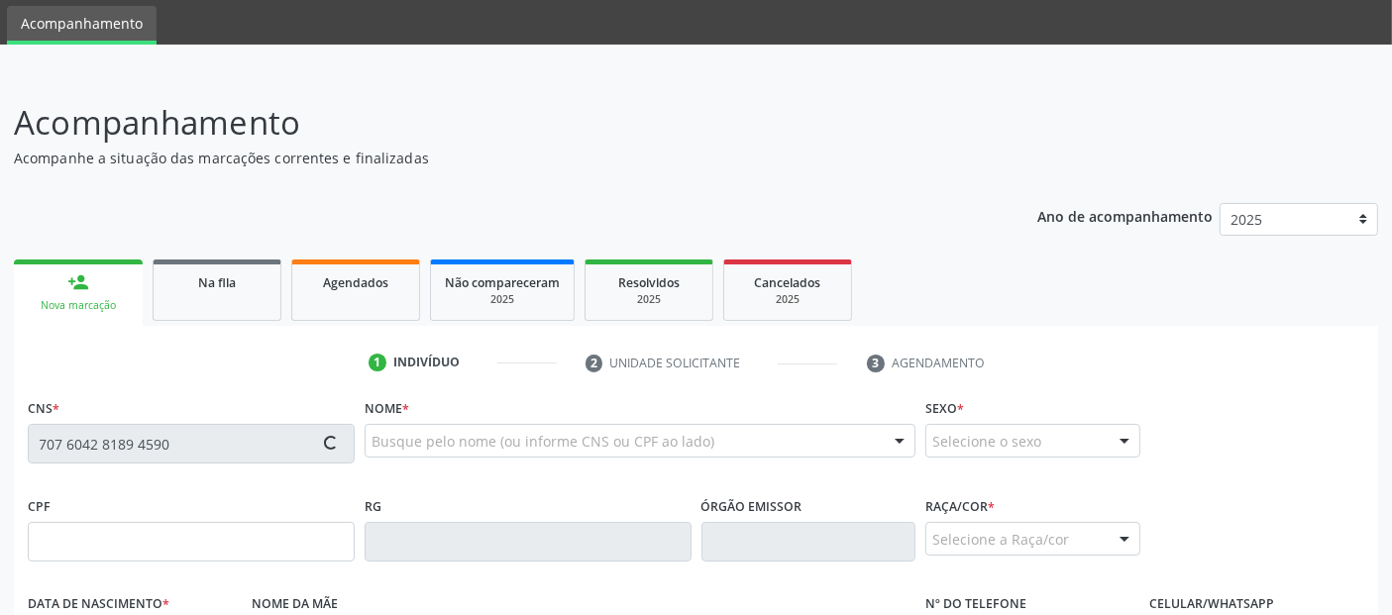
type input "2[DATE]"
type input "[PERSON_NAME]"
type input "[PHONE_NUMBER]"
type input "SN"
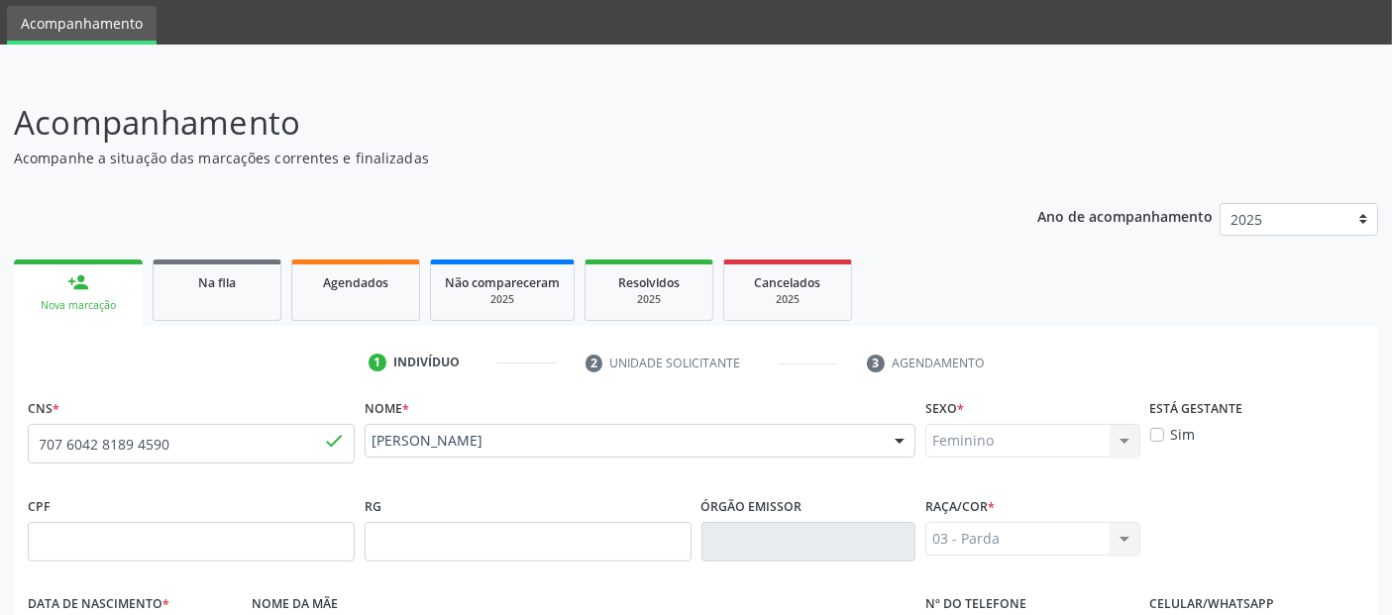
scroll to position [484, 0]
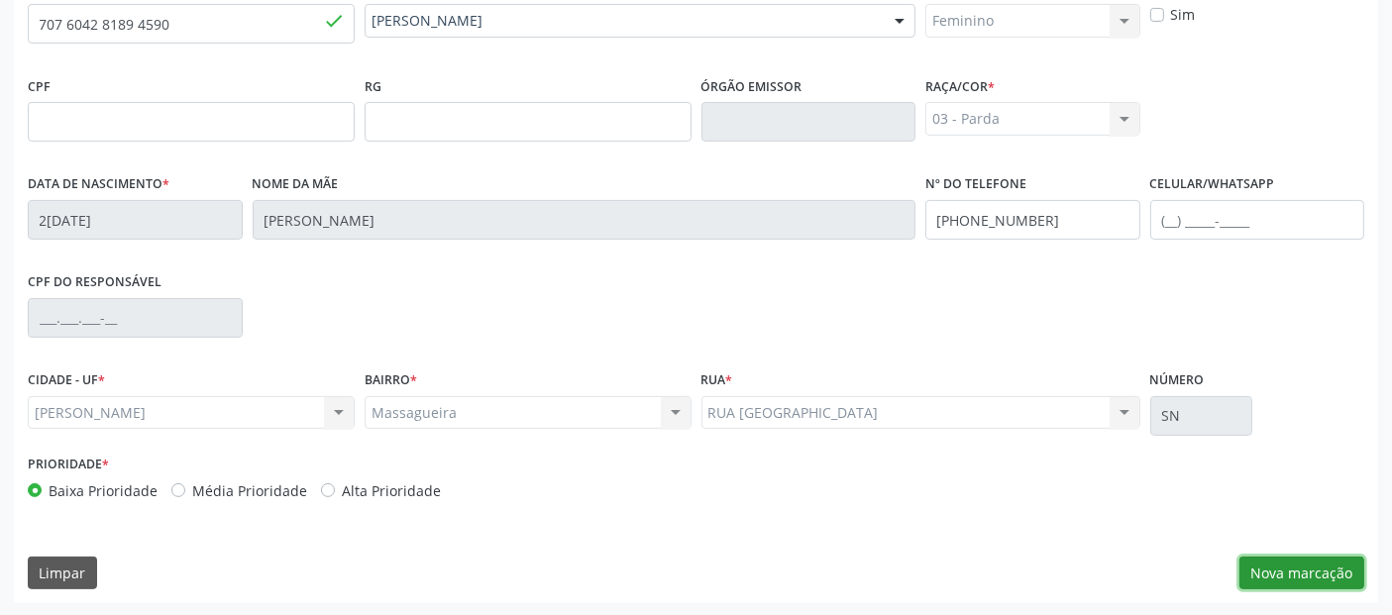
click at [1285, 573] on button "Nova marcação" at bounding box center [1301, 574] width 125 height 34
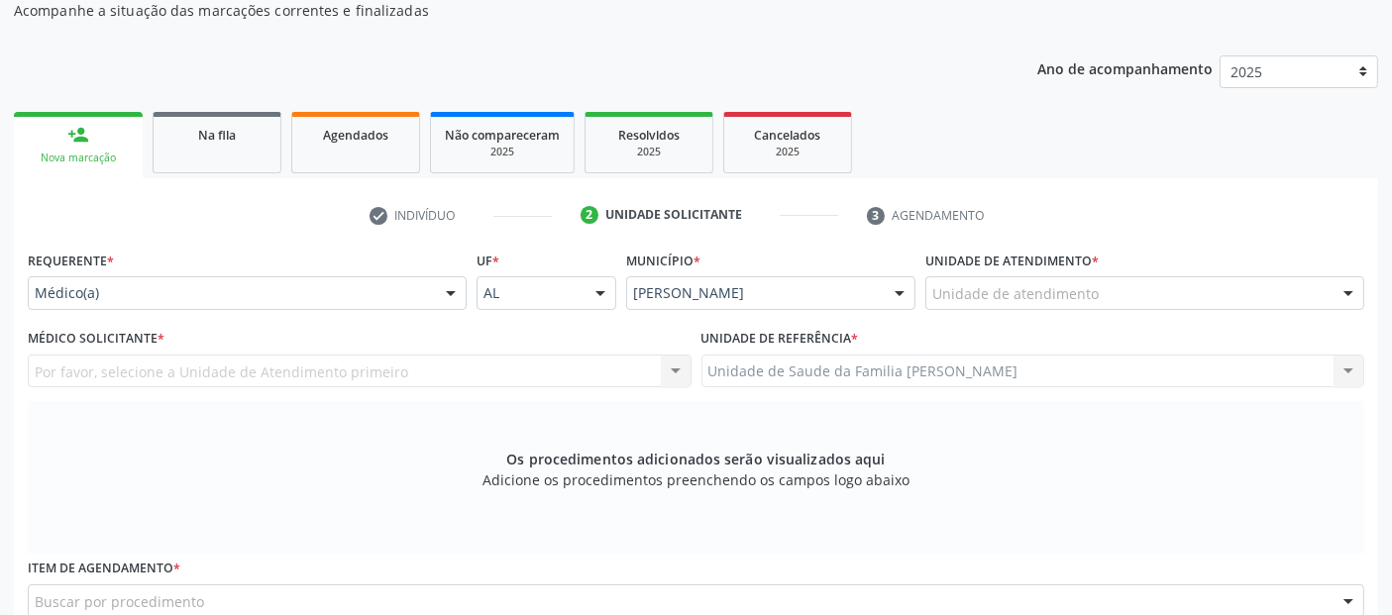
scroll to position [179, 0]
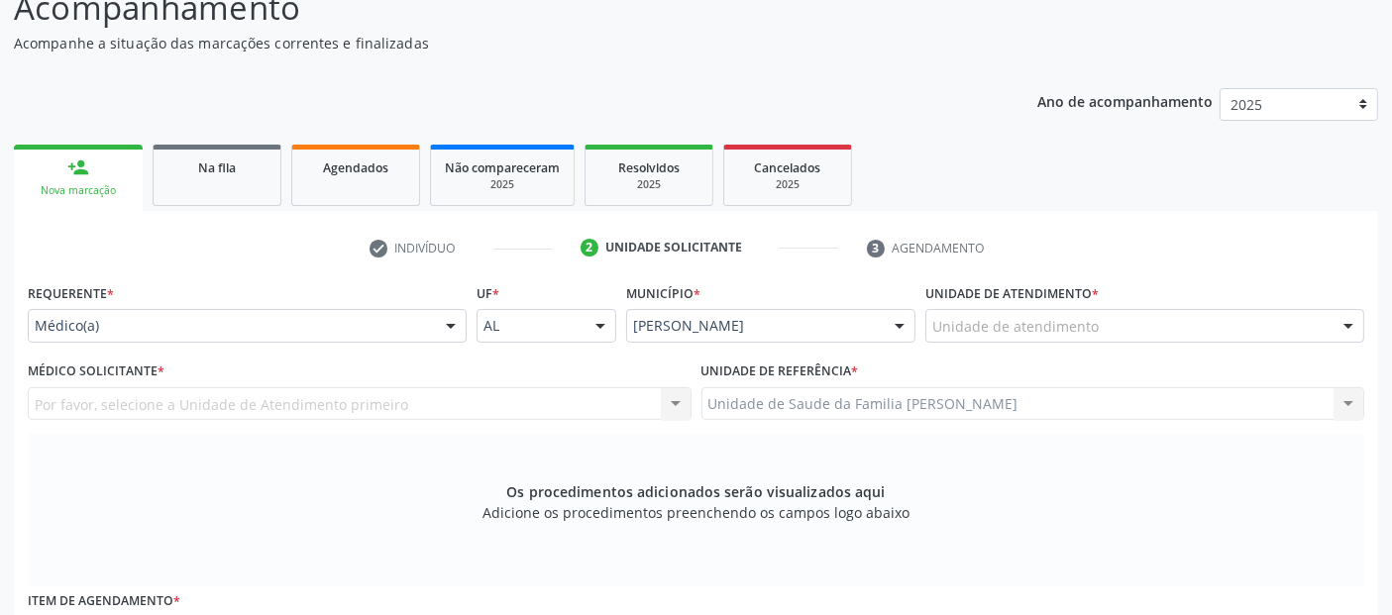
click at [1113, 336] on div "Unidade de atendimento" at bounding box center [1144, 326] width 439 height 34
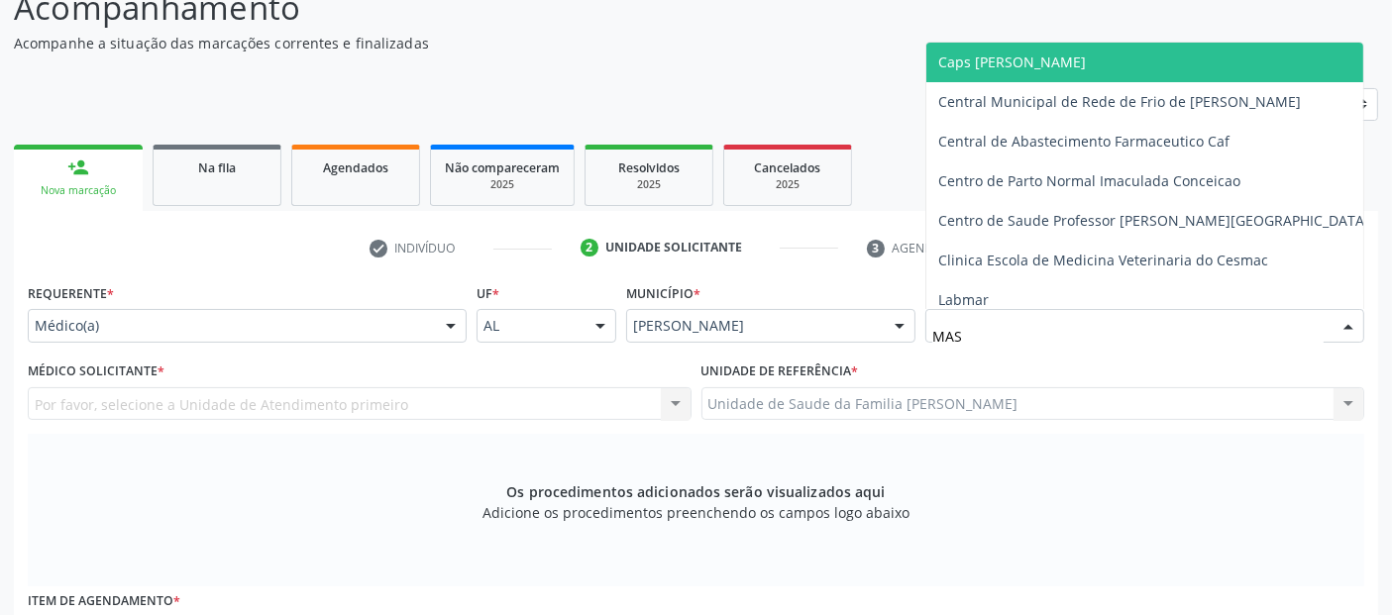
type input "MASS"
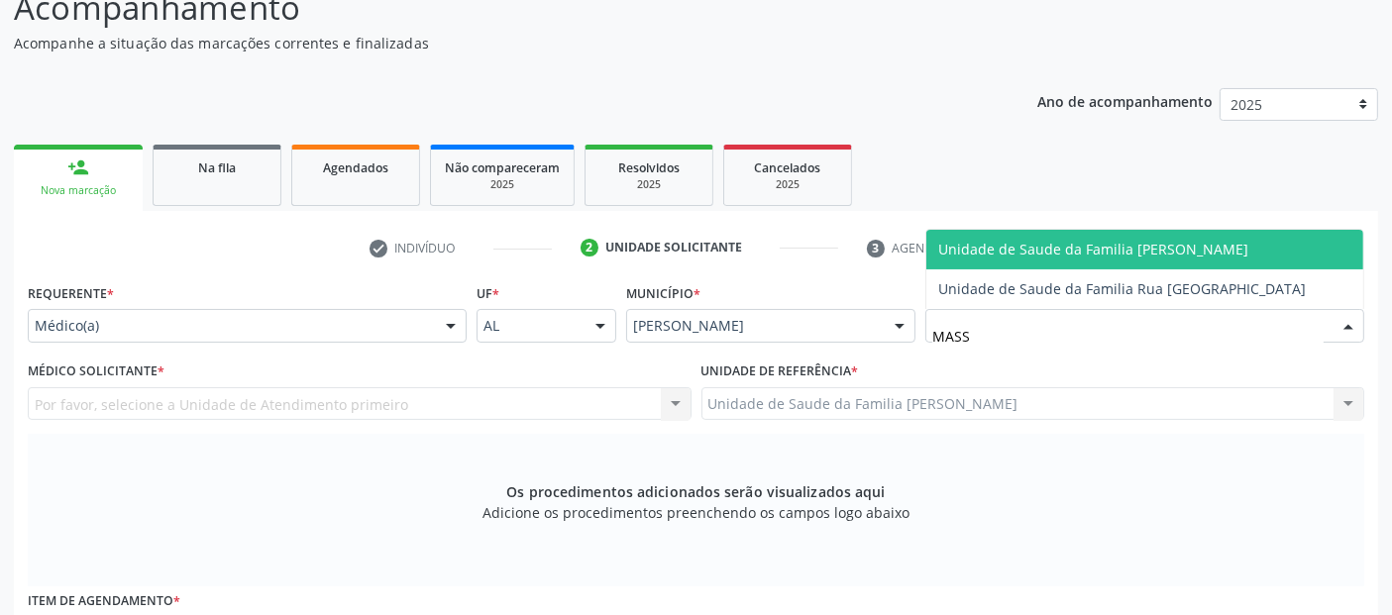
click at [1103, 237] on span "Unidade de Saude da Familia [PERSON_NAME]" at bounding box center [1144, 250] width 437 height 40
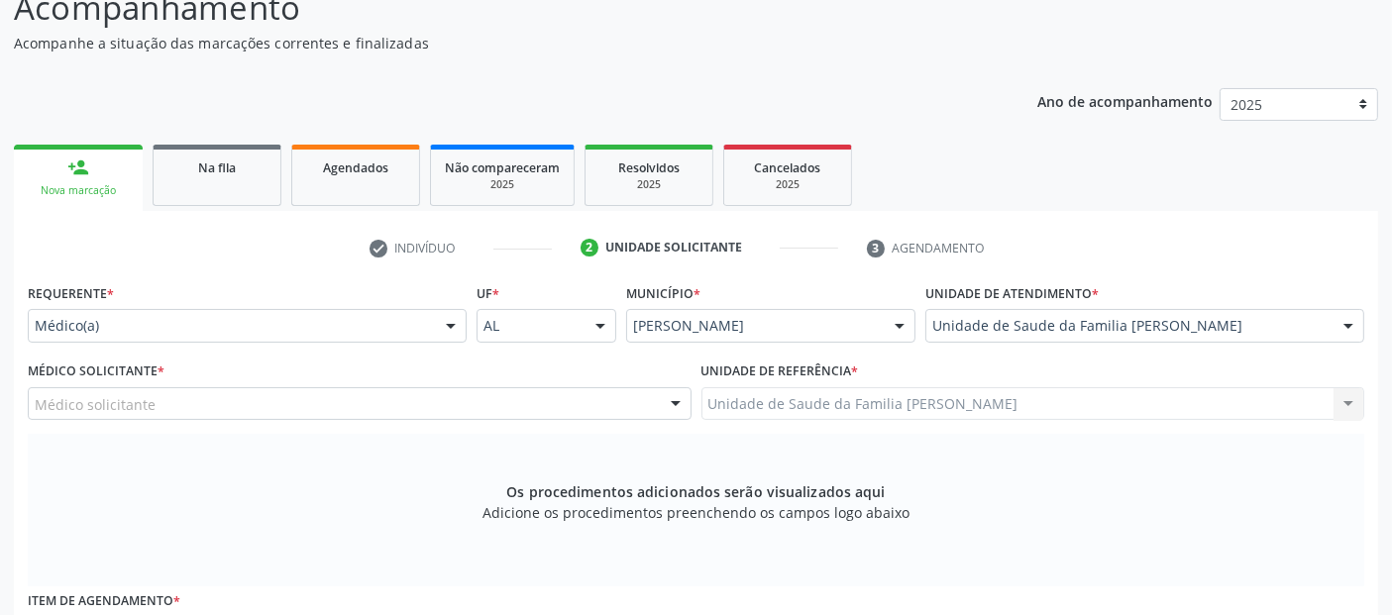
click at [294, 393] on div "Médico solicitante" at bounding box center [360, 404] width 664 height 34
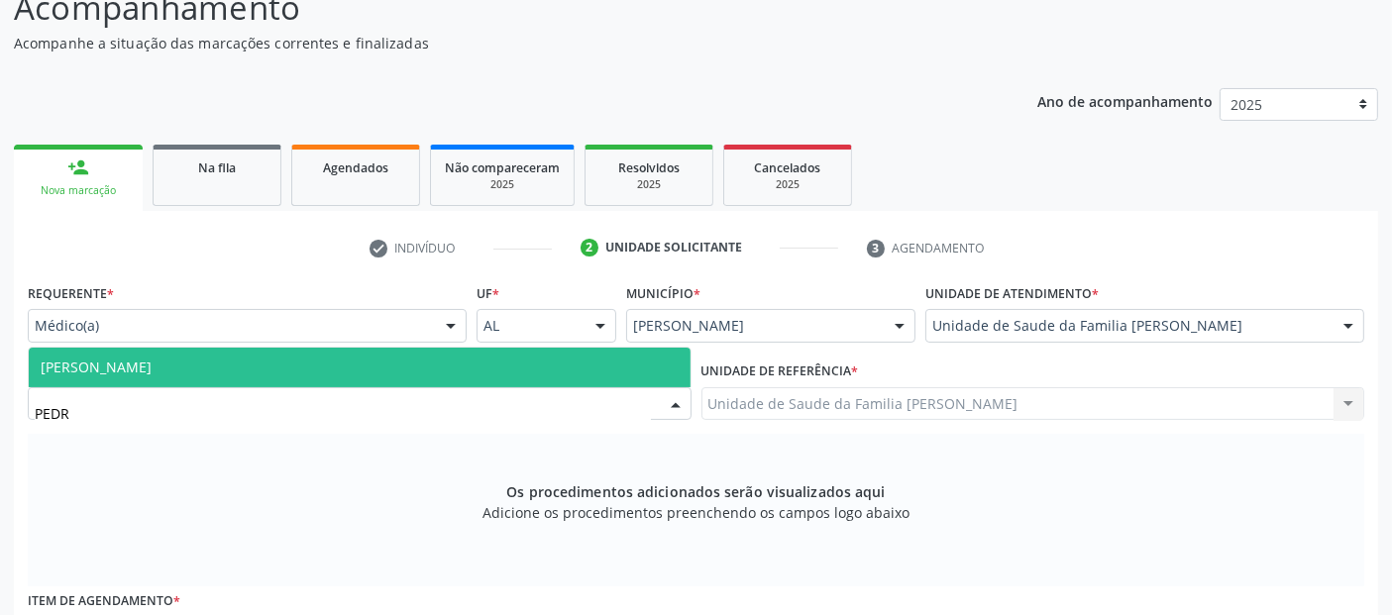
type input "[PERSON_NAME]"
click at [323, 374] on span "[PERSON_NAME]" at bounding box center [360, 368] width 662 height 40
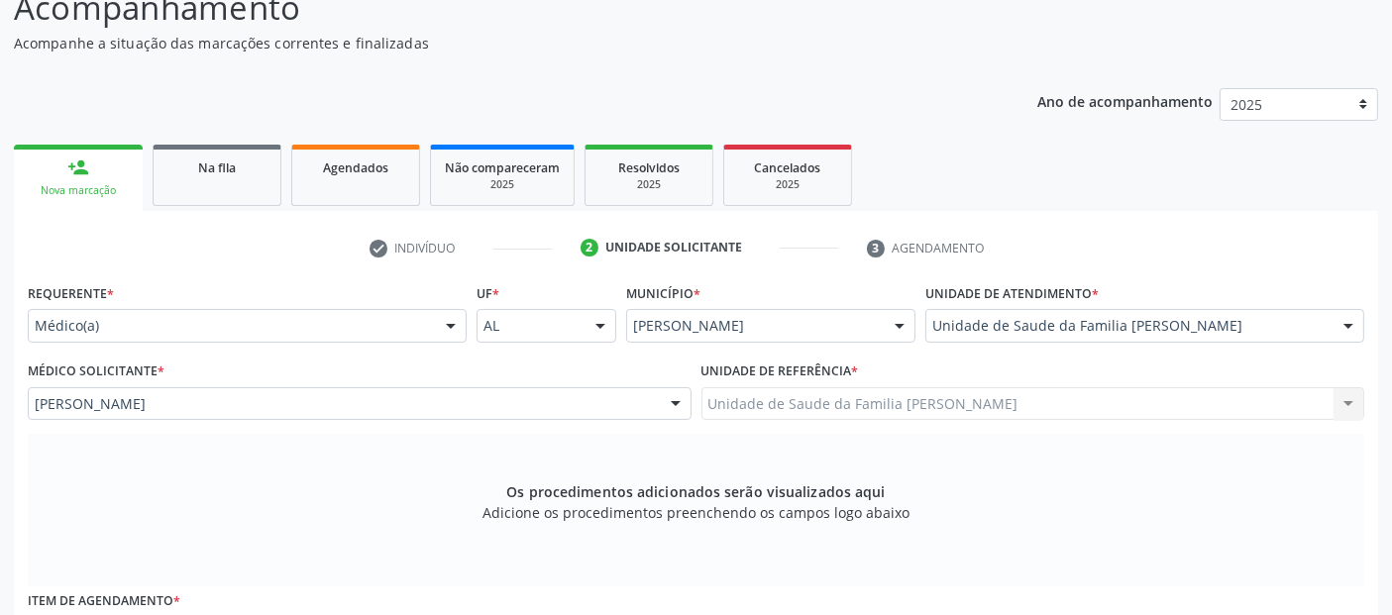
scroll to position [563, 0]
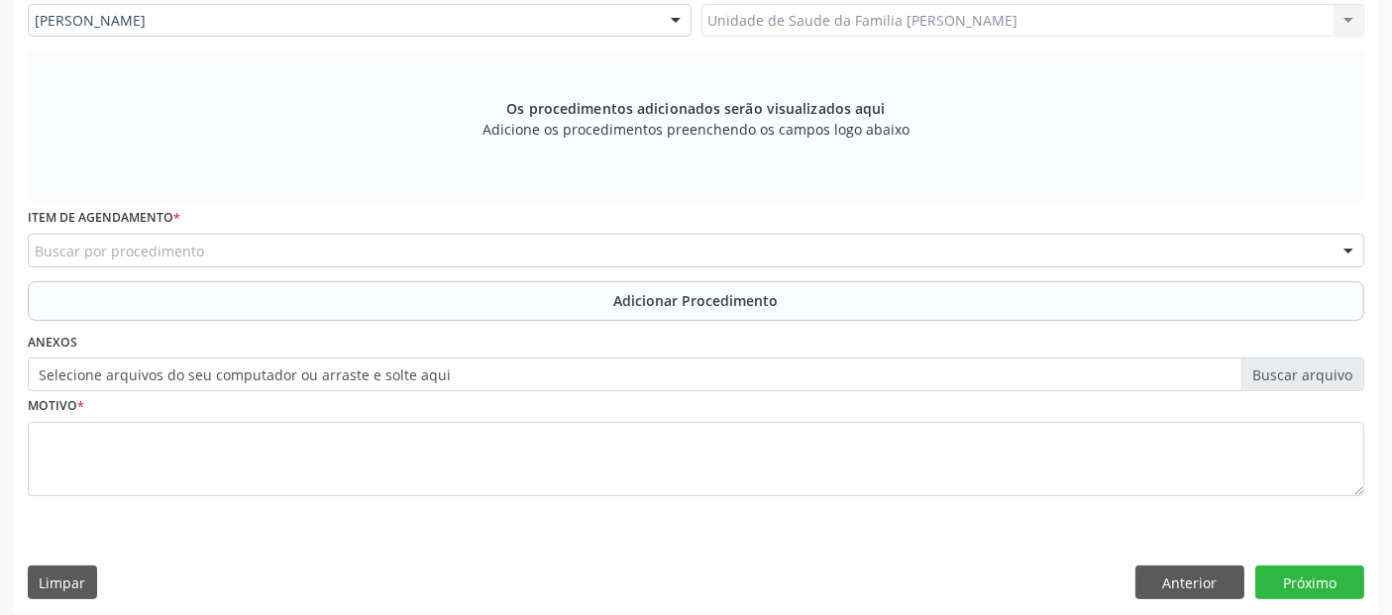
click at [962, 248] on div "Buscar por procedimento" at bounding box center [696, 251] width 1336 height 34
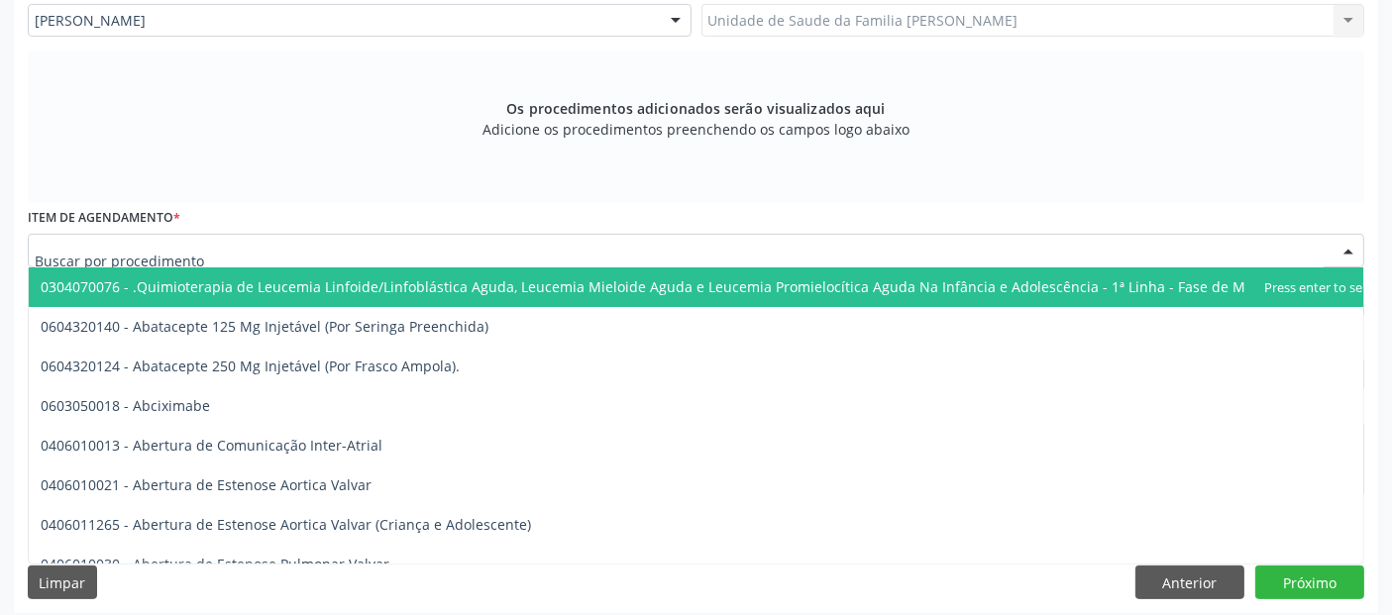
type input "S"
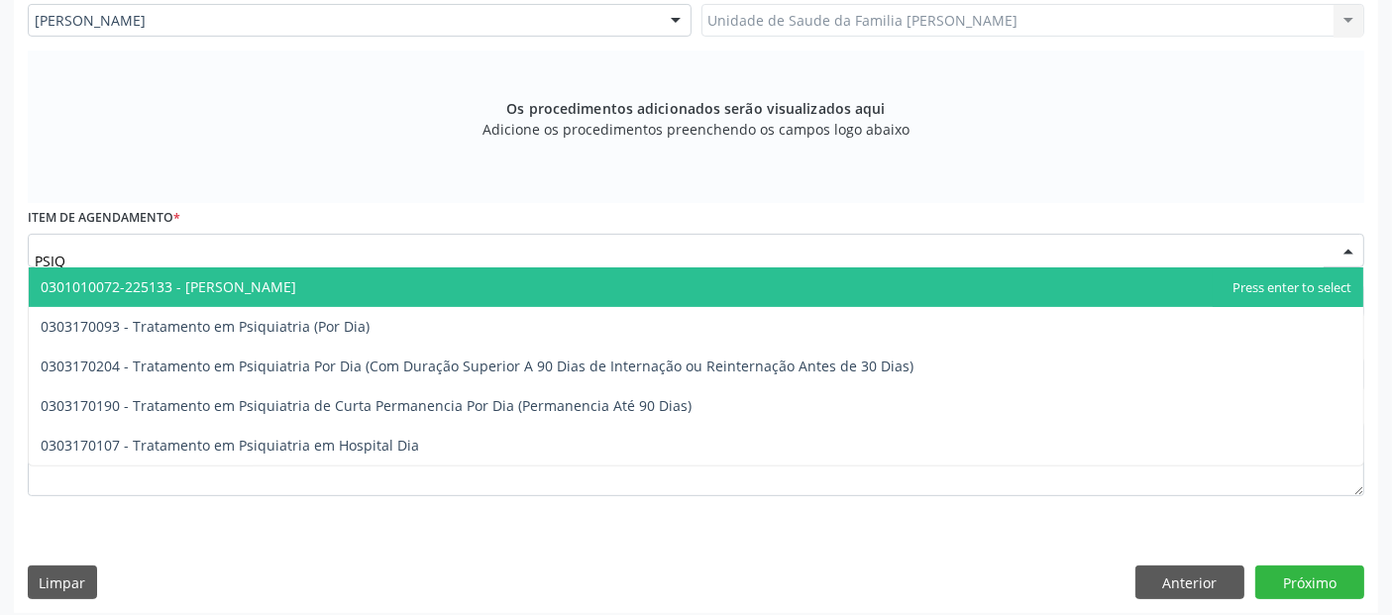
type input "PSIQU"
click at [899, 293] on span "0301010072-225133 - [PERSON_NAME]" at bounding box center [696, 287] width 1334 height 40
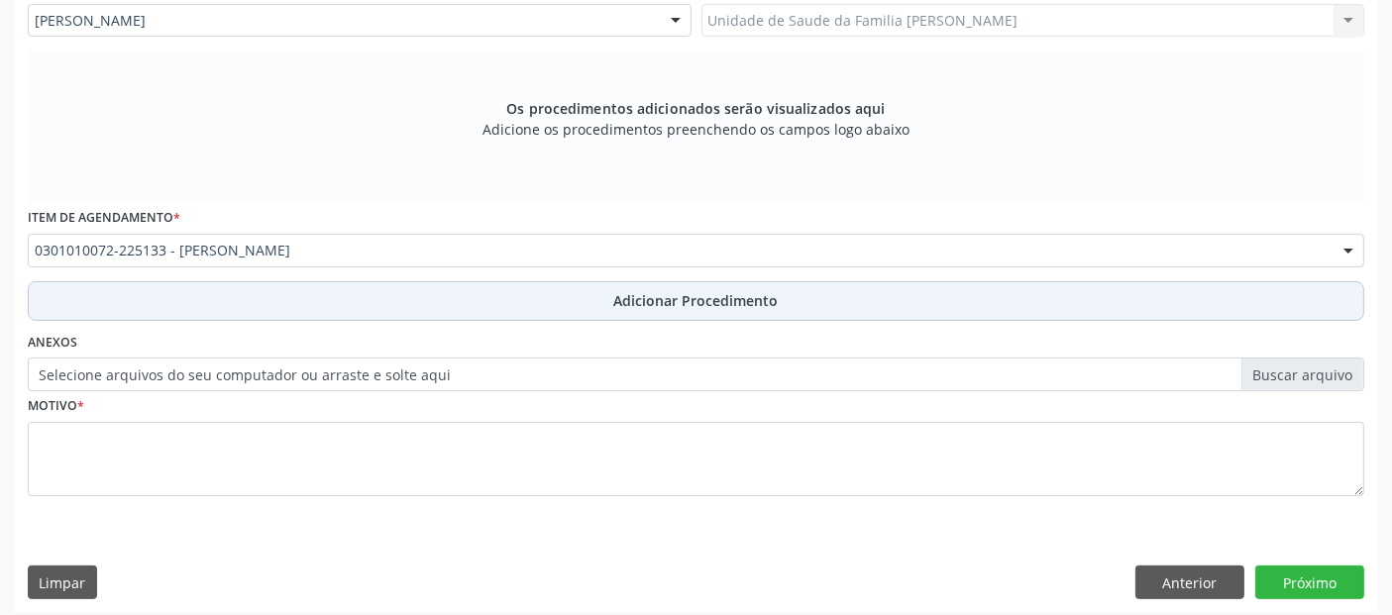
click at [619, 316] on button "Adicionar Procedimento" at bounding box center [696, 301] width 1336 height 40
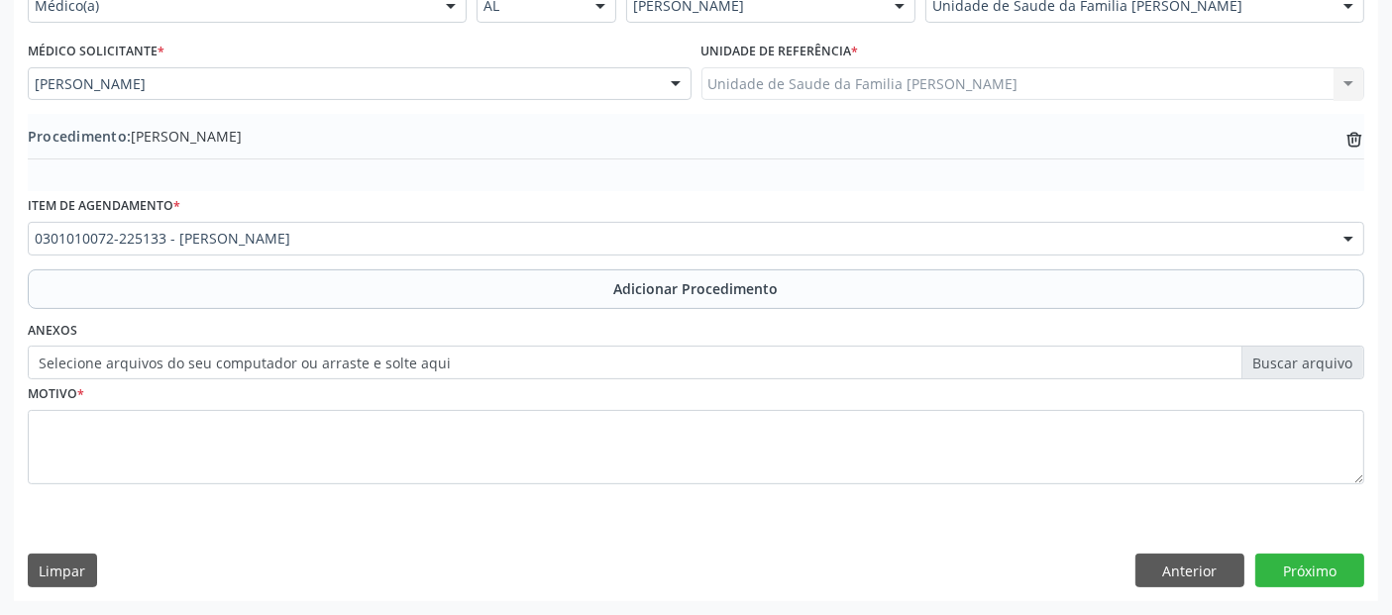
scroll to position [496, 0]
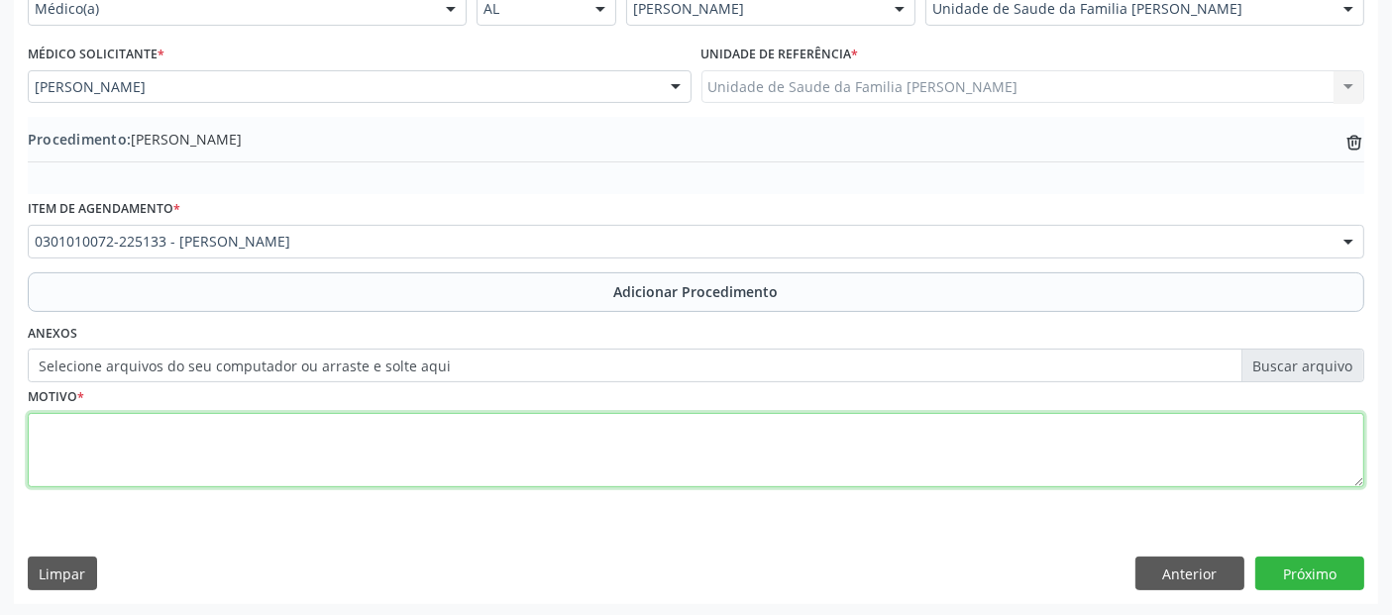
click at [493, 482] on textarea at bounding box center [696, 450] width 1336 height 75
type textarea "AVALIAÇÃO DE TRANSTORNOS ANSIOSOS."
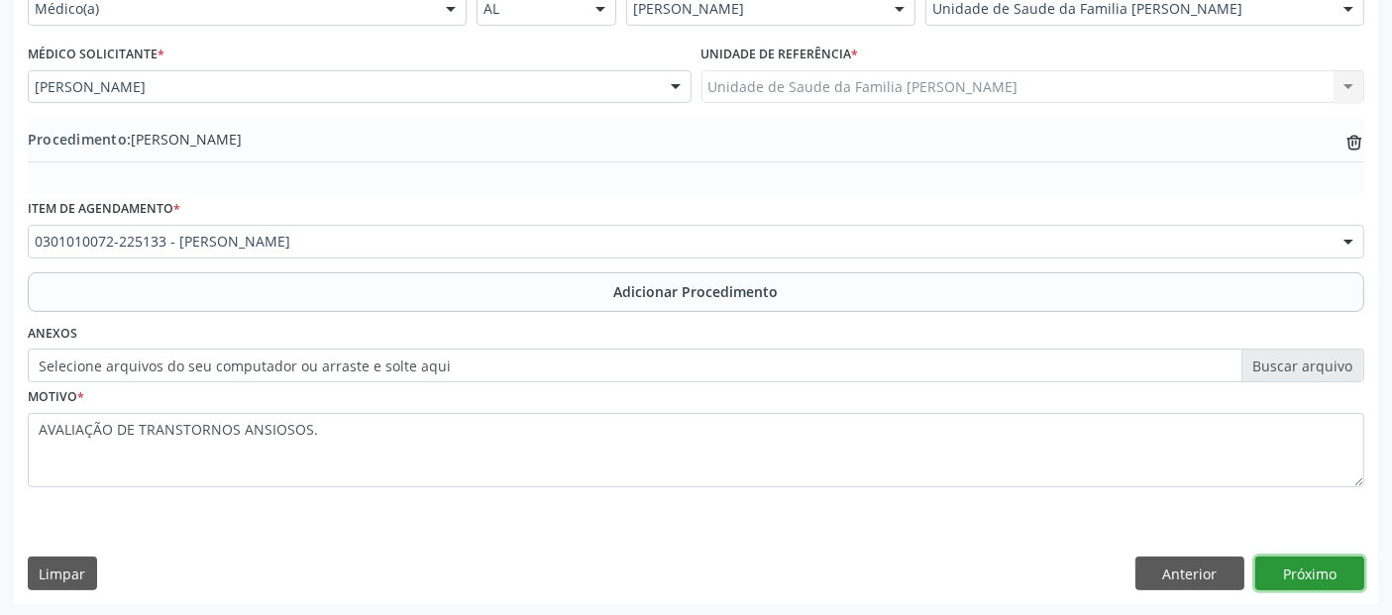
click at [1304, 574] on button "Próximo" at bounding box center [1309, 574] width 109 height 34
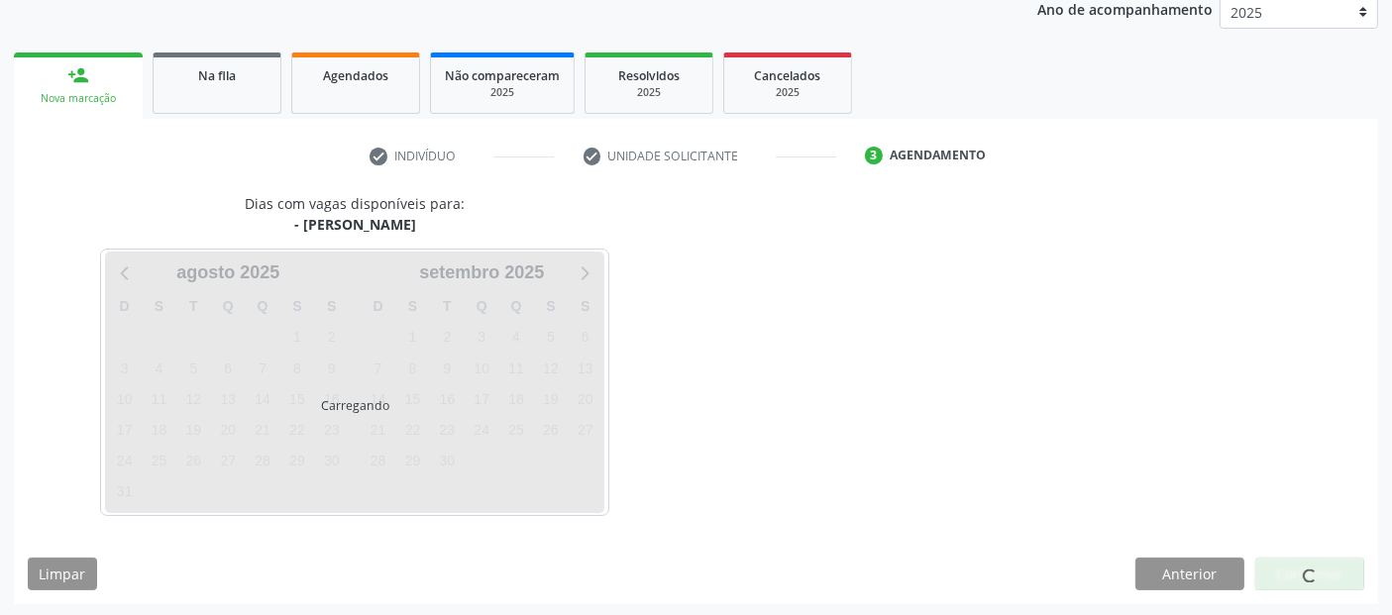
scroll to position [330, 0]
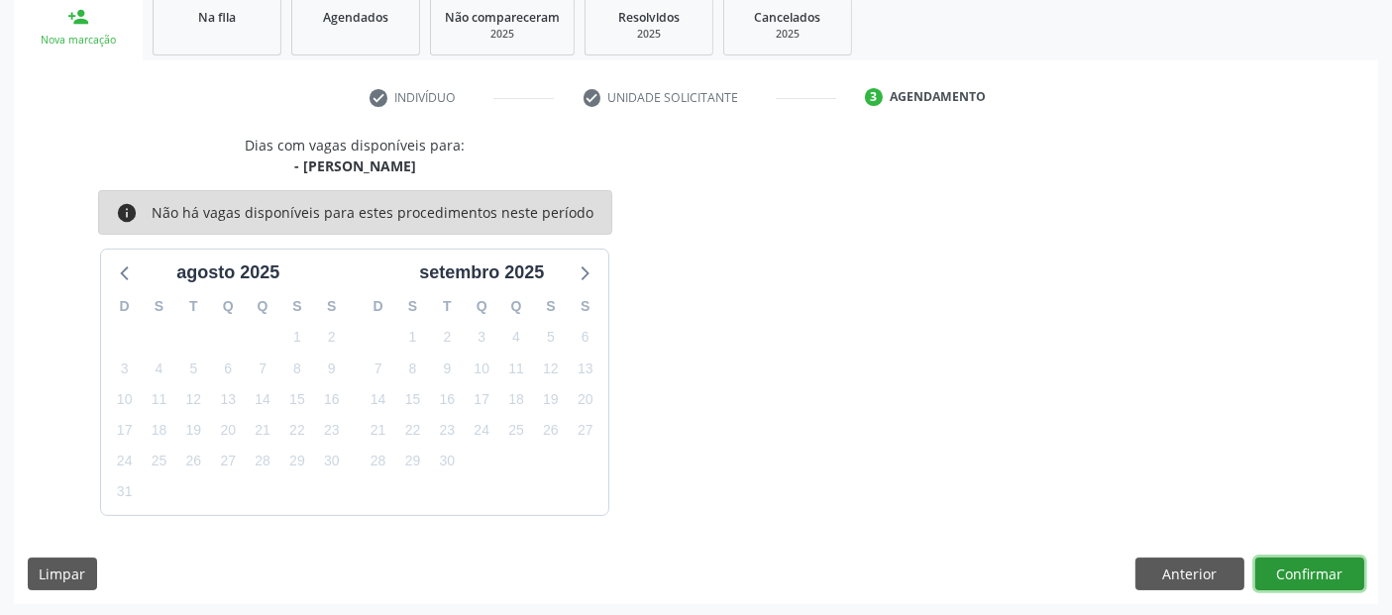
click at [1304, 574] on button "Confirmar" at bounding box center [1309, 575] width 109 height 34
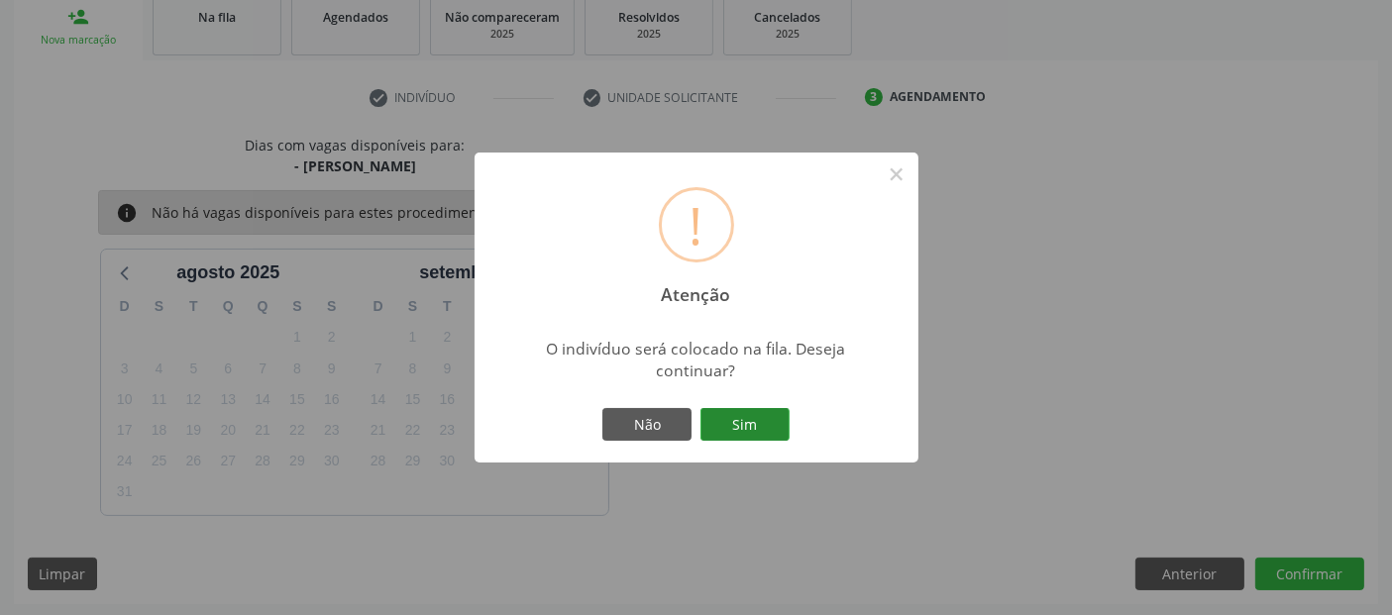
click at [741, 410] on button "Sim" at bounding box center [744, 425] width 89 height 34
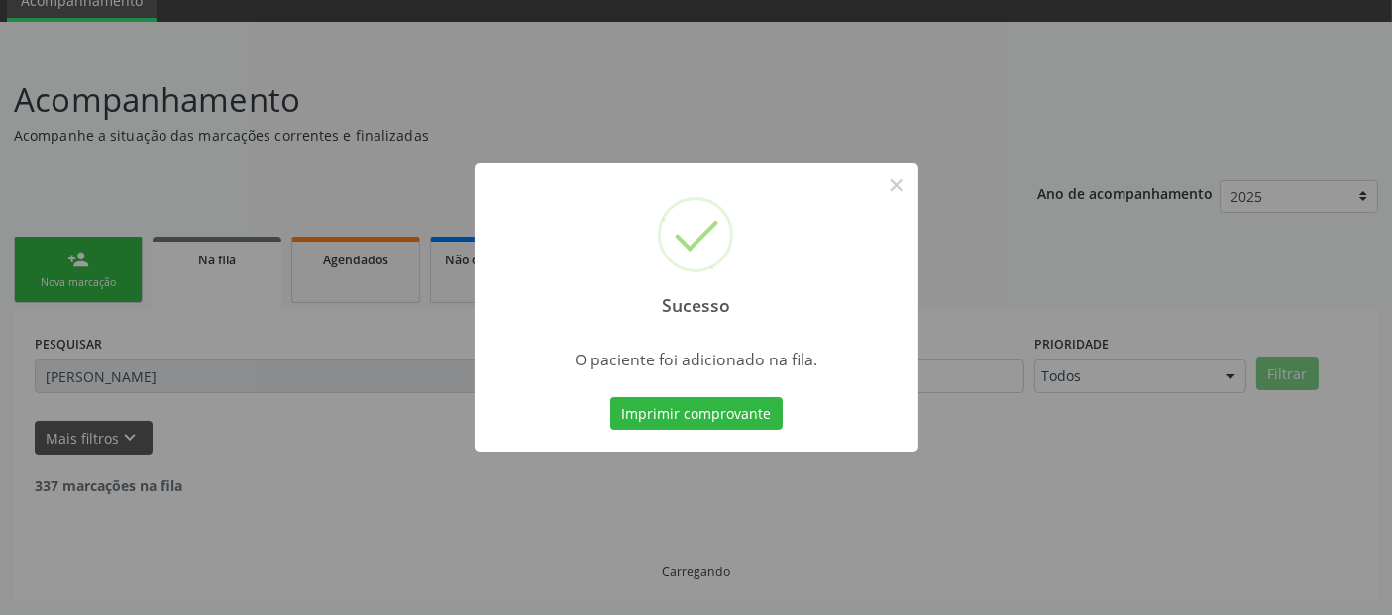
scroll to position [64, 0]
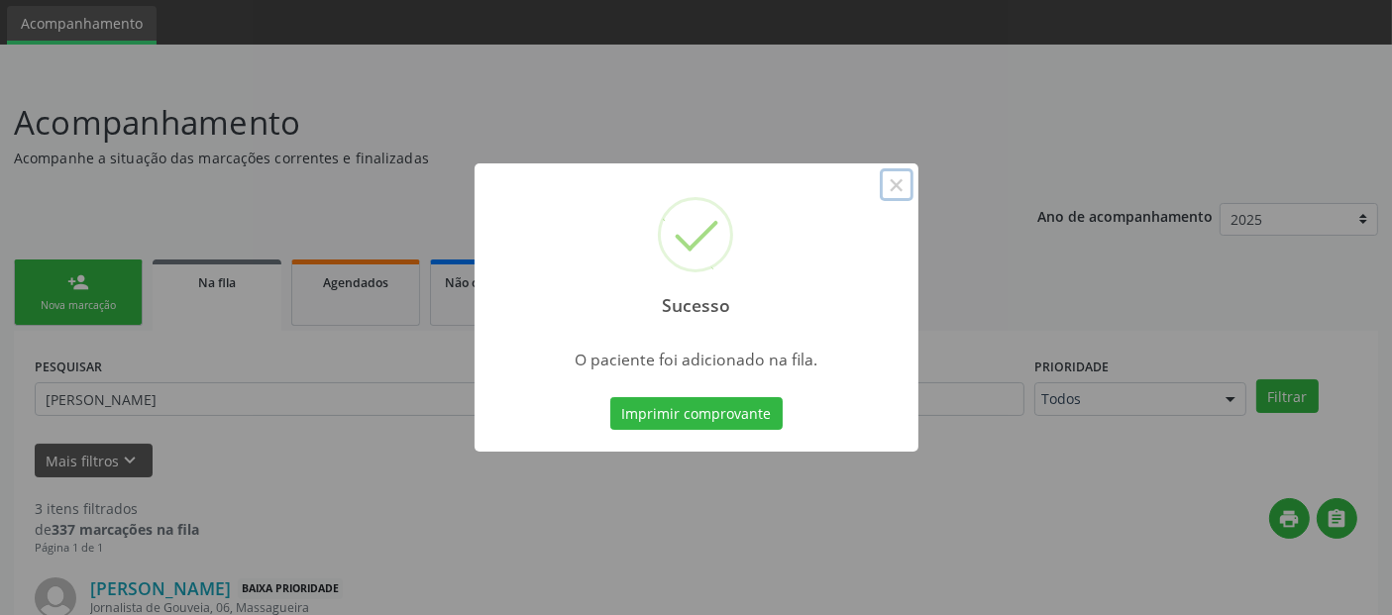
click at [909, 183] on button "×" at bounding box center [897, 185] width 34 height 34
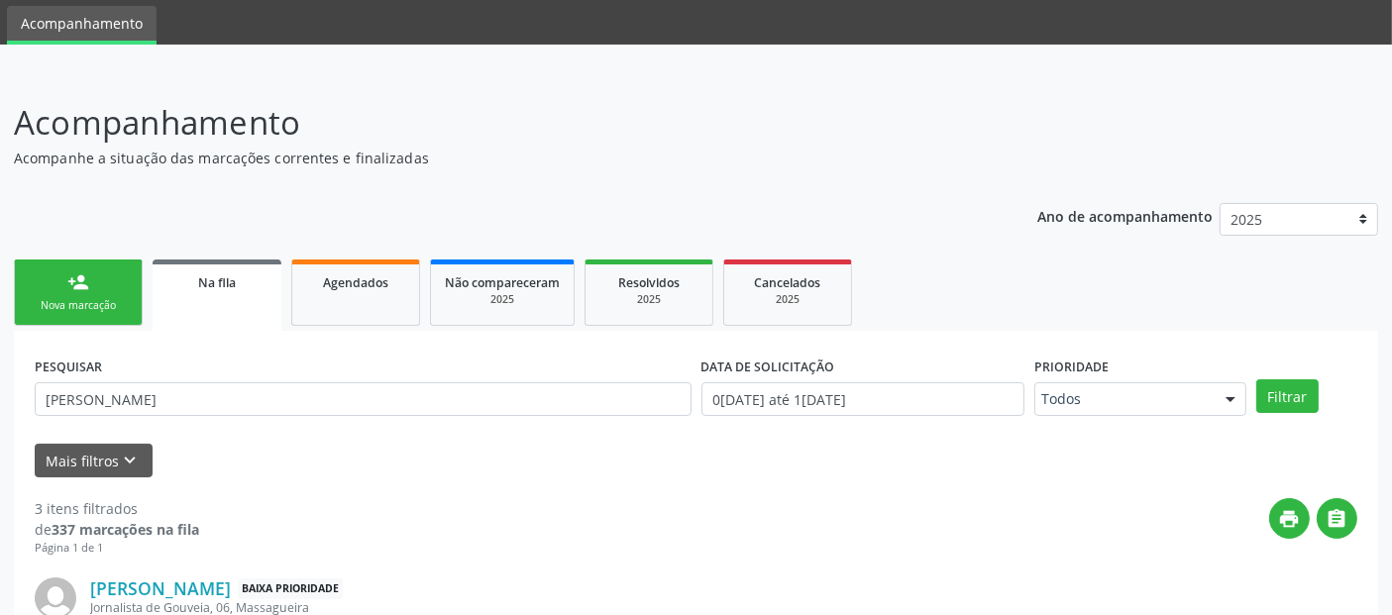
click at [93, 285] on link "person_add Nova marcação" at bounding box center [78, 293] width 129 height 66
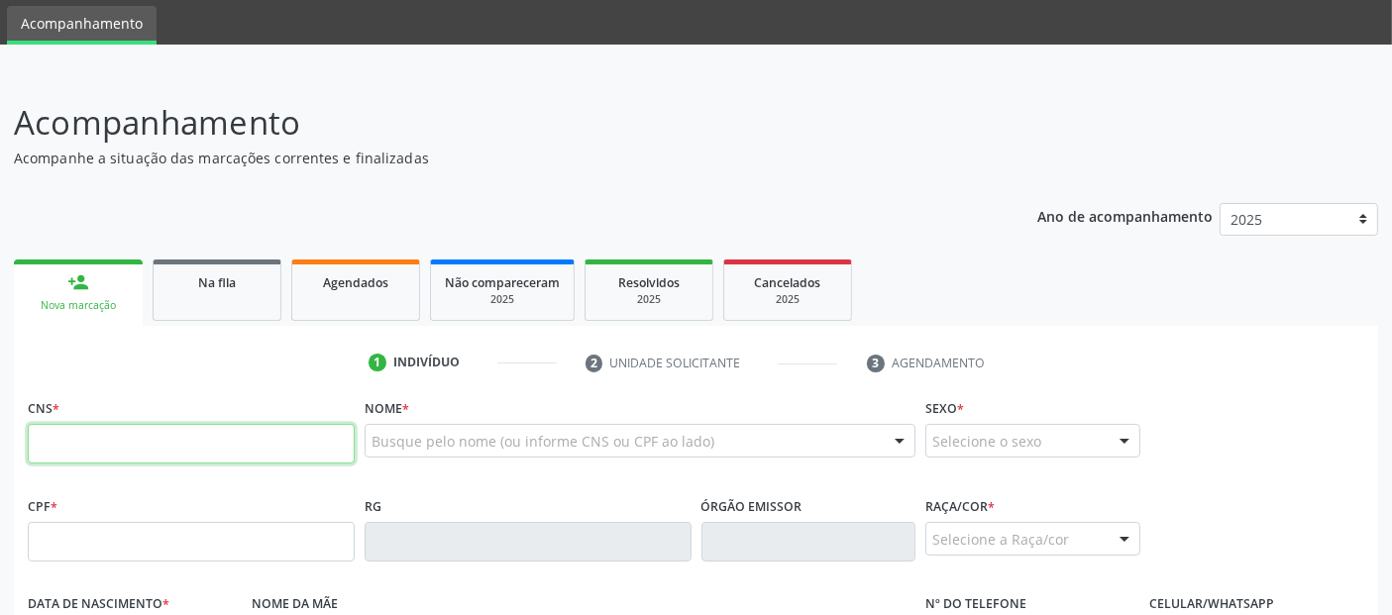
click at [271, 443] on input "text" at bounding box center [191, 444] width 327 height 40
type input "705 0096 8280 5657"
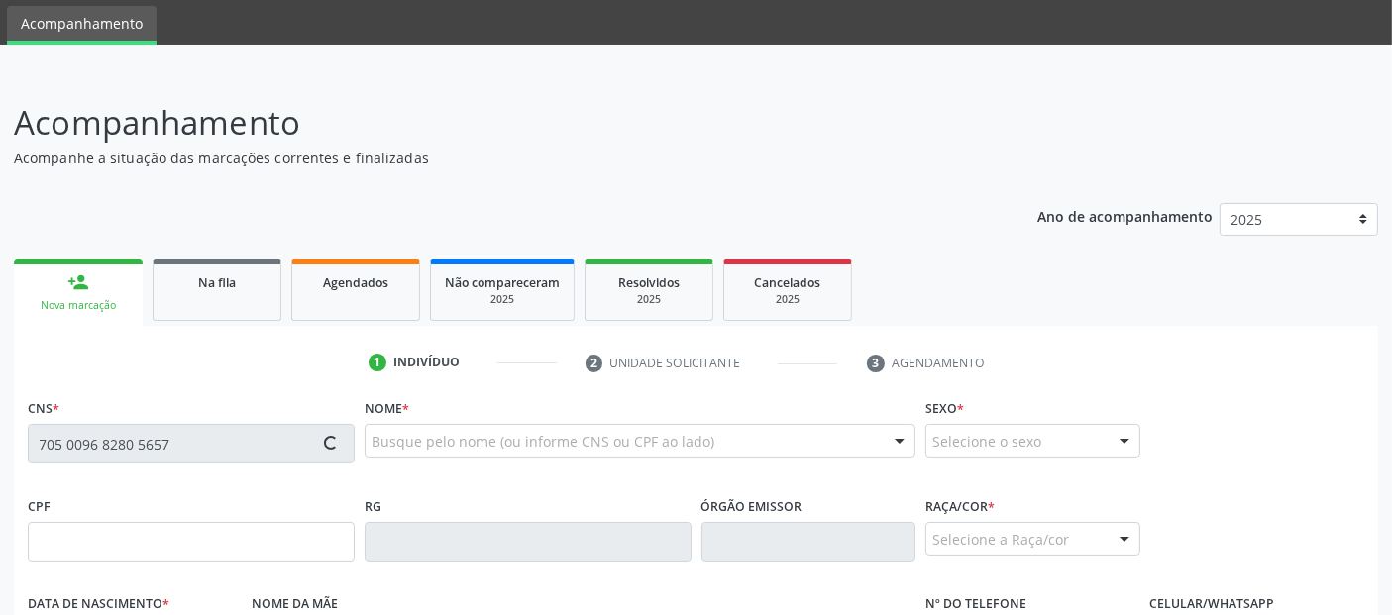
type input "871.826.374-72"
type input "[DATE]"
type input "[PERSON_NAME]"
type input "[PHONE_NUMBER]"
type input "35"
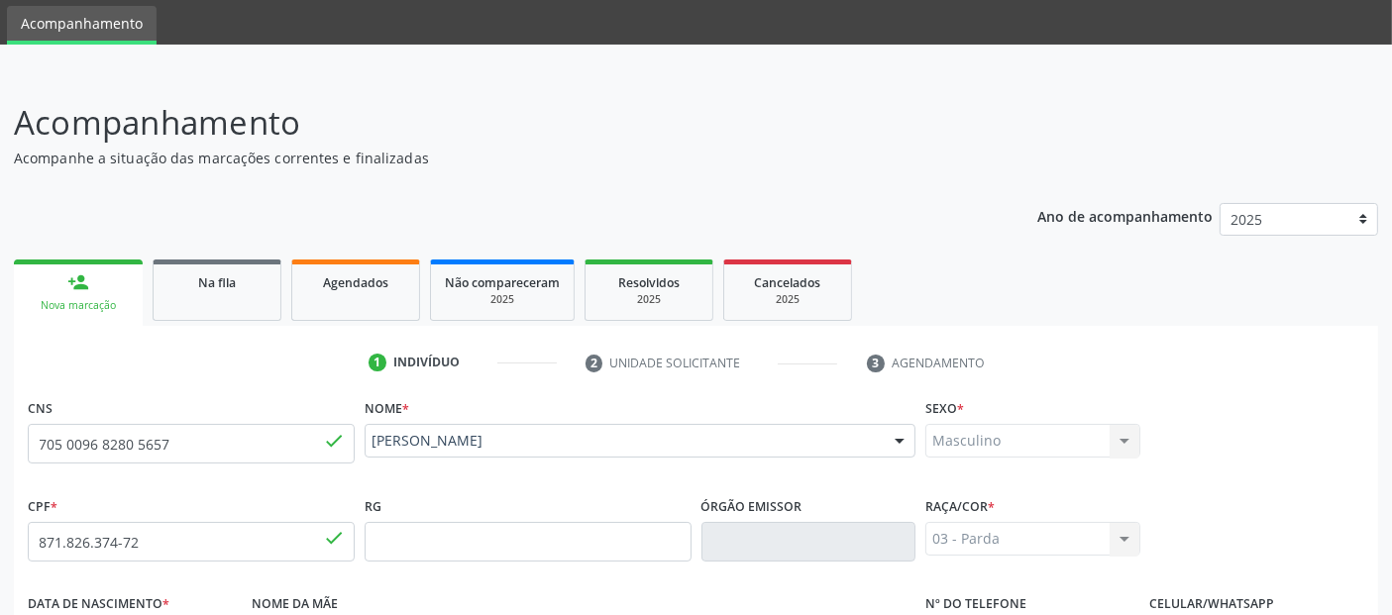
scroll to position [484, 0]
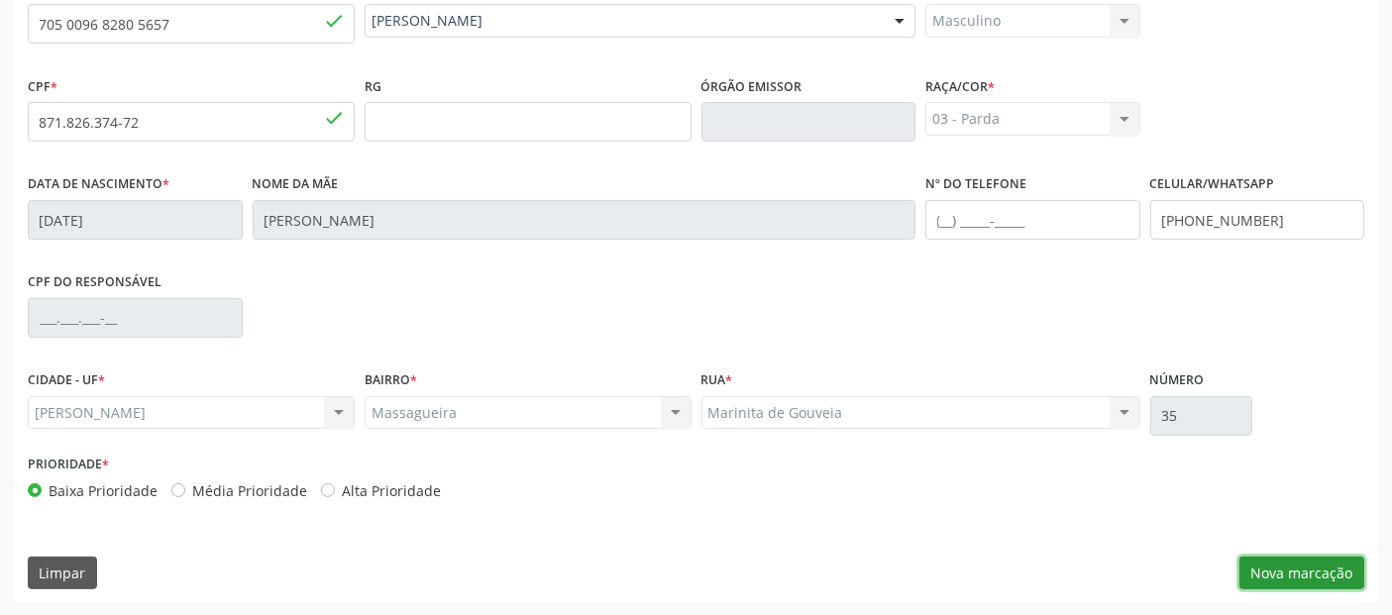
click at [1304, 571] on button "Nova marcação" at bounding box center [1301, 574] width 125 height 34
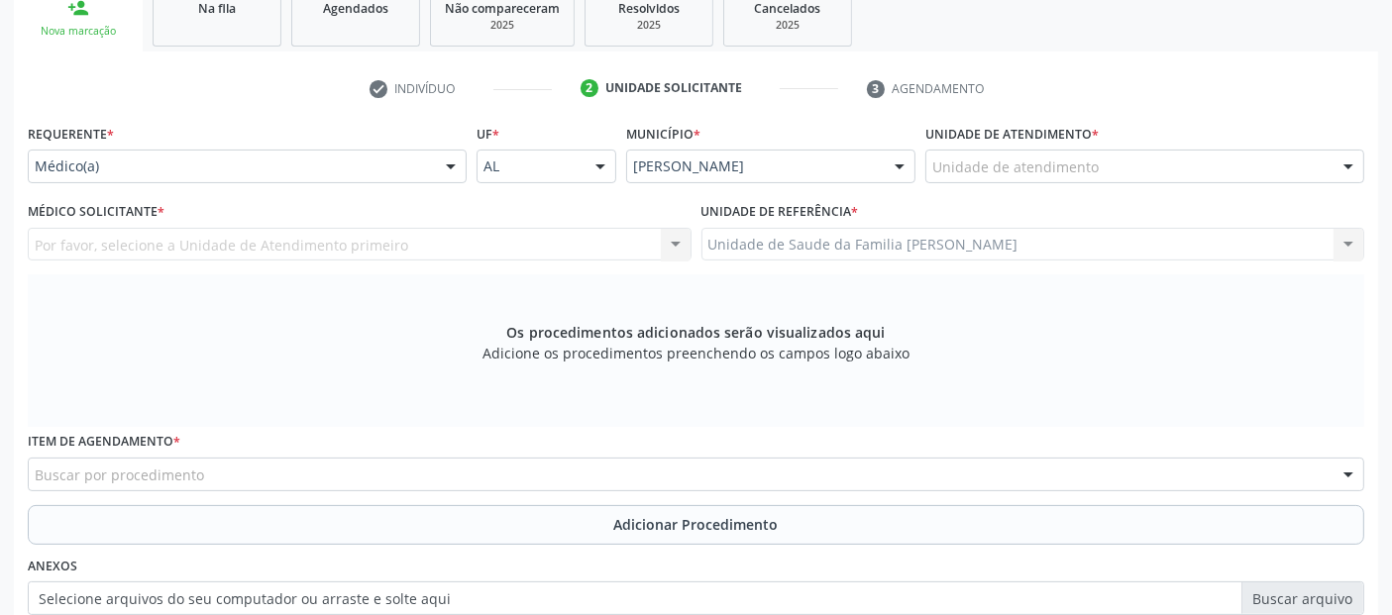
scroll to position [254, 0]
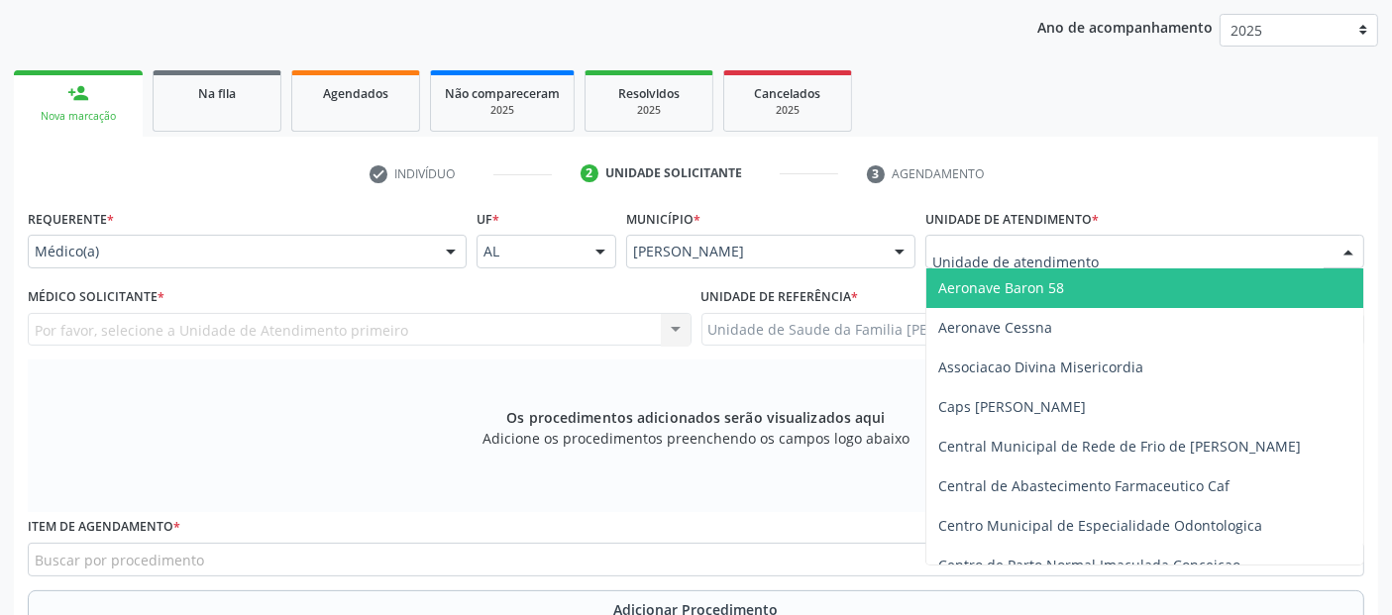
click at [1132, 238] on div at bounding box center [1144, 252] width 439 height 34
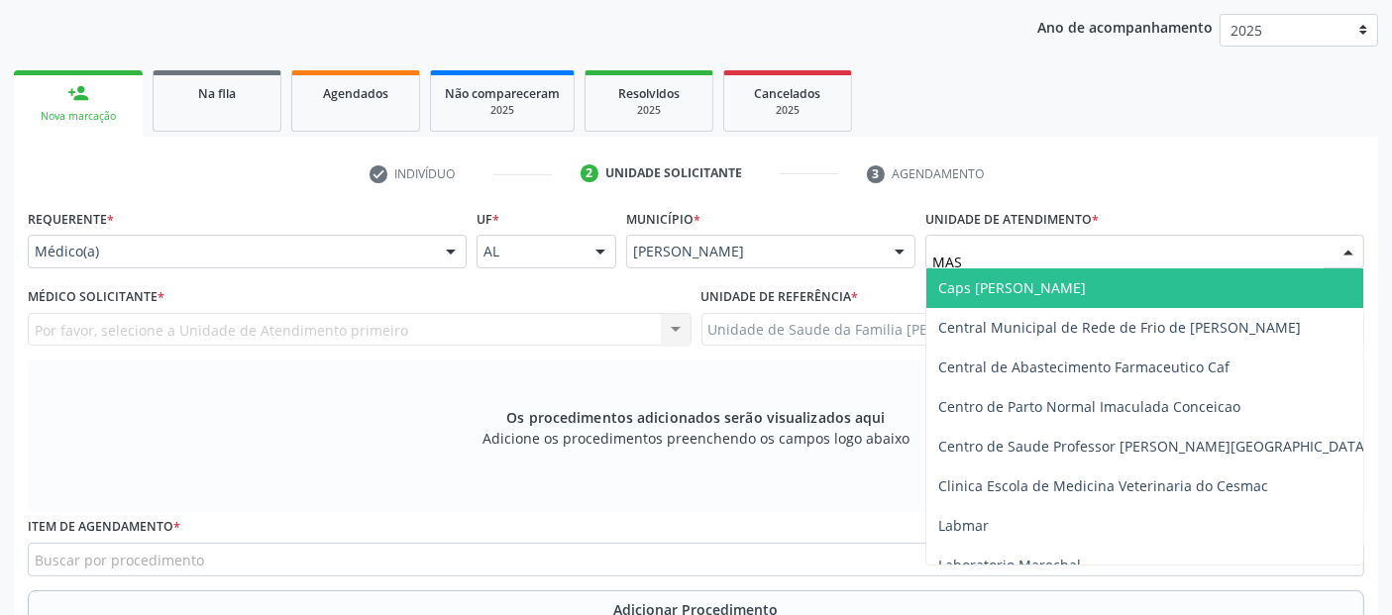
type input "MASS"
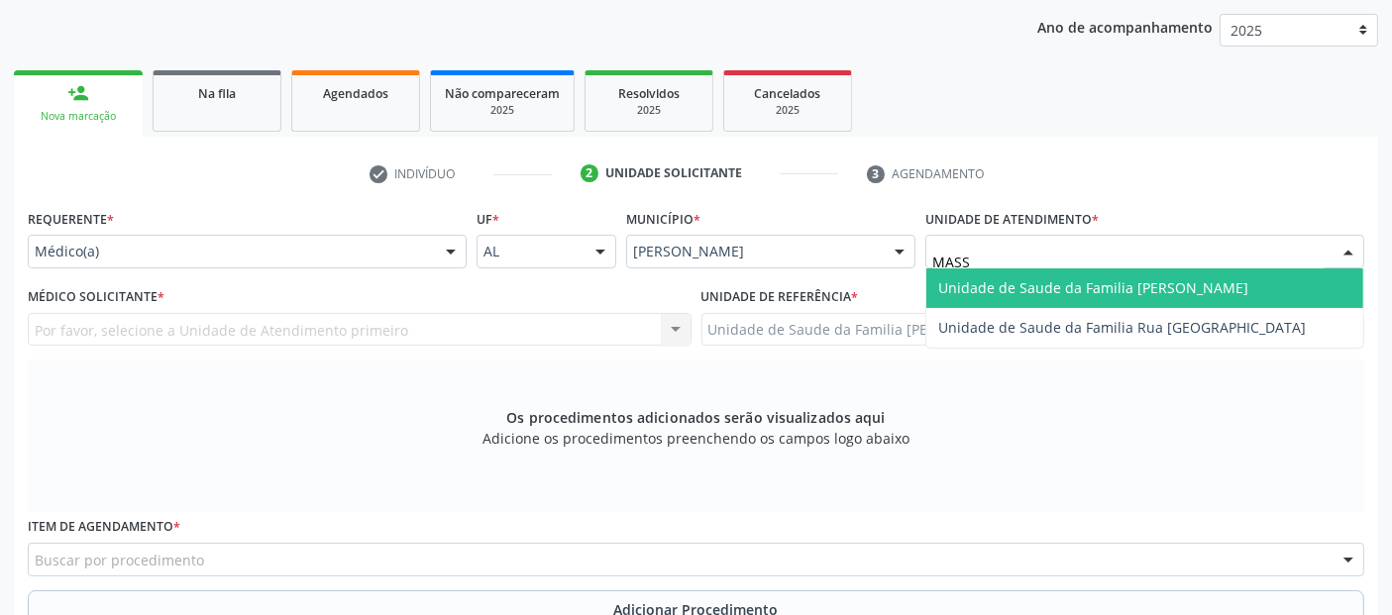
click at [1087, 287] on span "Unidade de Saude da Familia [PERSON_NAME]" at bounding box center [1093, 287] width 310 height 19
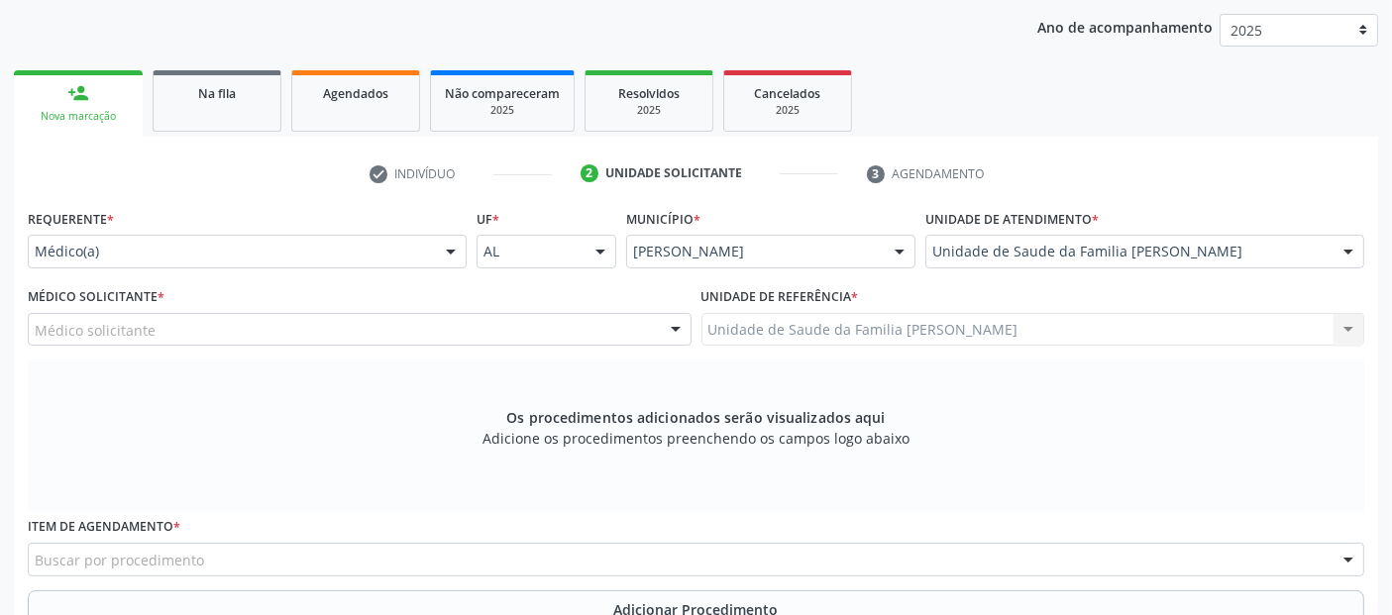
click at [238, 344] on div "Médico Solicitante * Médico solicitante [PERSON_NAME] [PERSON_NAME] [PERSON_NAM…" at bounding box center [360, 320] width 674 height 77
click at [294, 332] on div "Médico solicitante" at bounding box center [360, 330] width 664 height 34
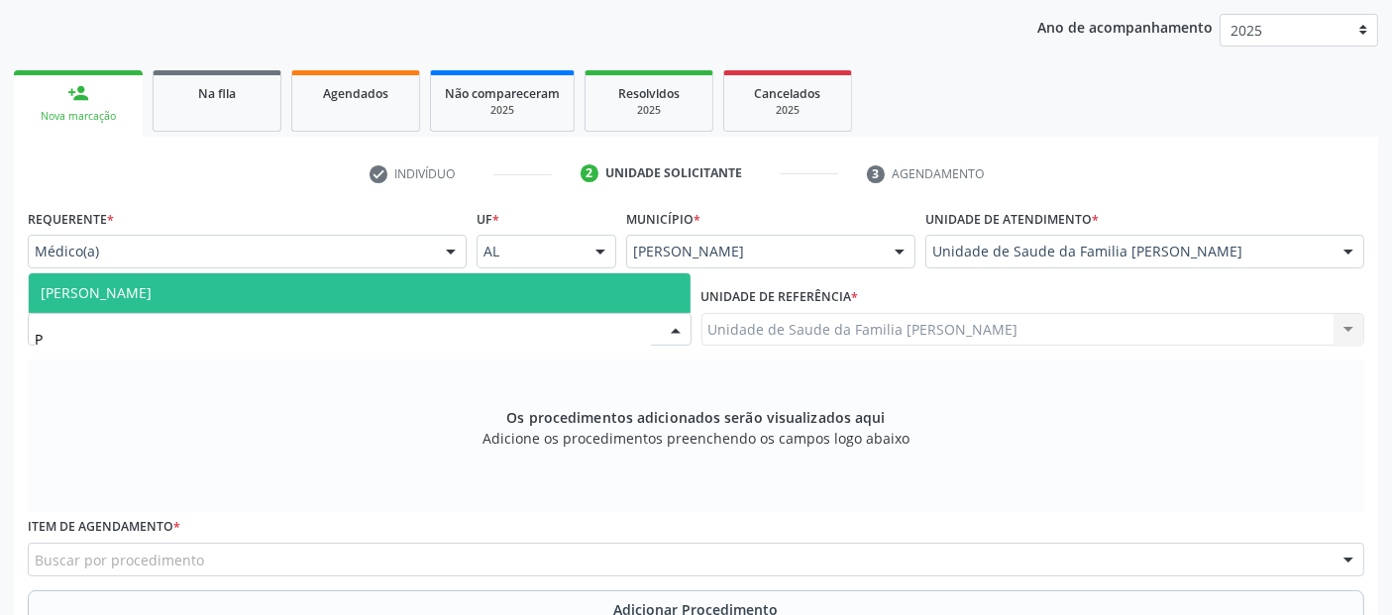
click at [294, 332] on input "P" at bounding box center [343, 340] width 616 height 40
type input "[PERSON_NAME]"
click at [351, 292] on span "[PERSON_NAME]" at bounding box center [360, 293] width 662 height 40
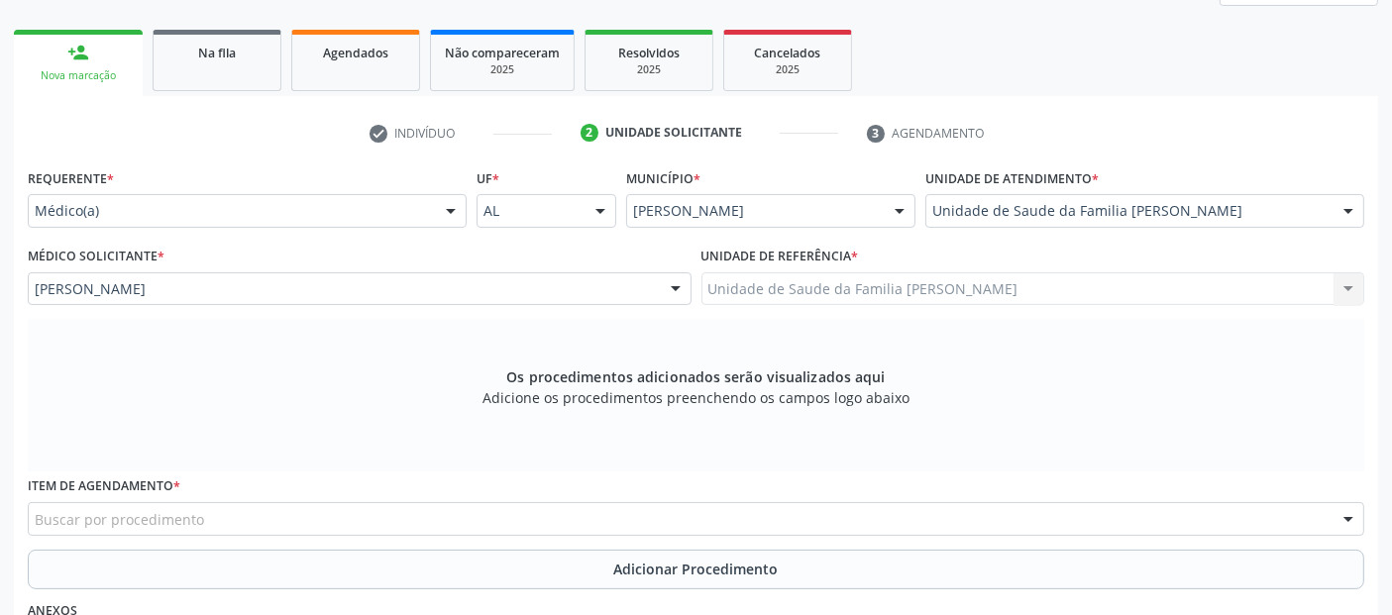
scroll to position [572, 0]
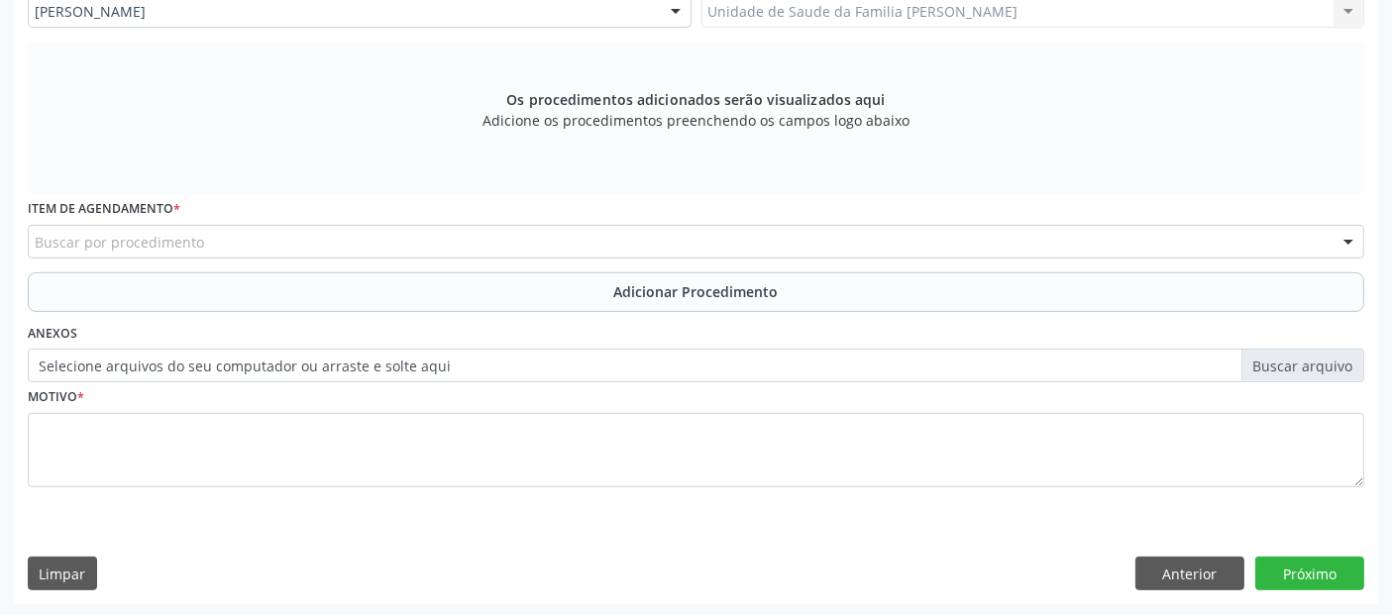
click at [658, 241] on div "Buscar por procedimento" at bounding box center [696, 242] width 1336 height 34
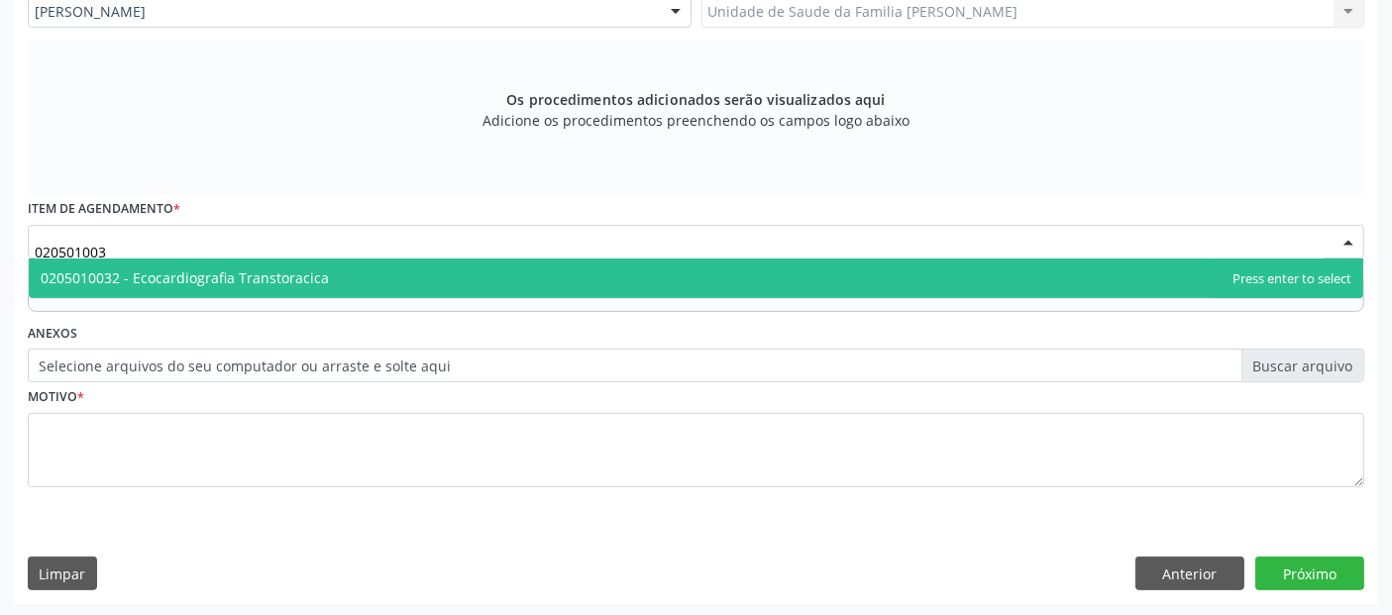
type input "0205010032"
click at [472, 281] on span "0205010032 - Ecocardiografia Transtoracica" at bounding box center [696, 279] width 1334 height 40
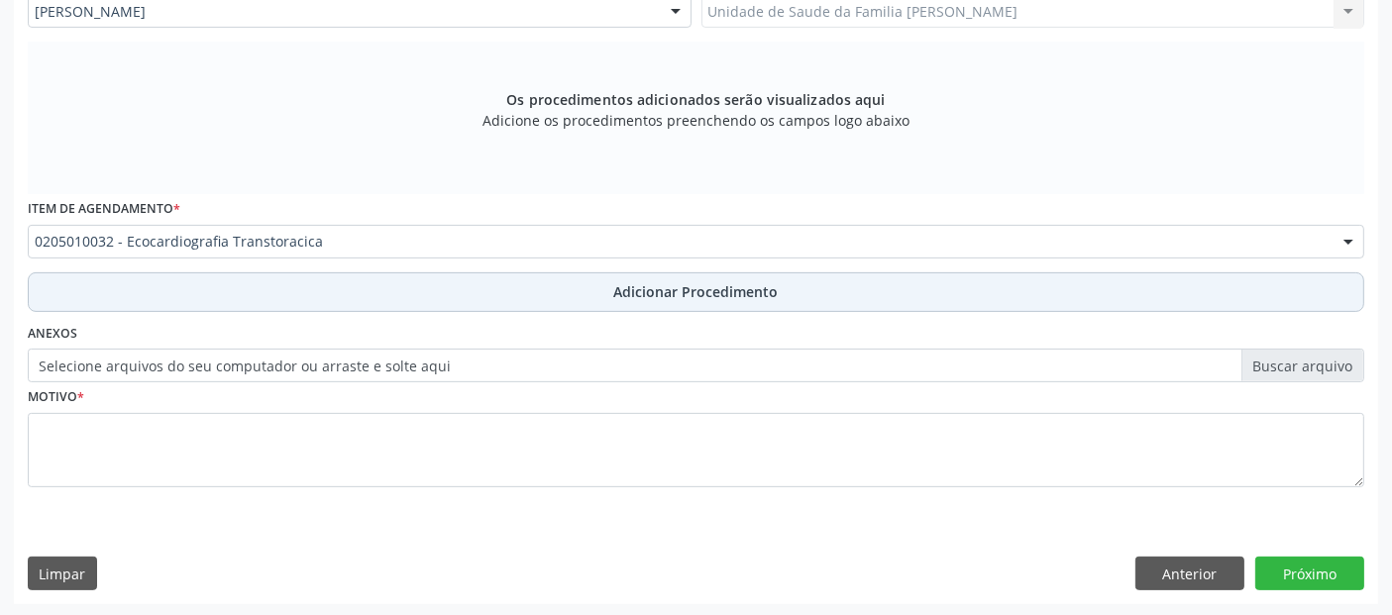
click at [362, 286] on button "Adicionar Procedimento" at bounding box center [696, 292] width 1336 height 40
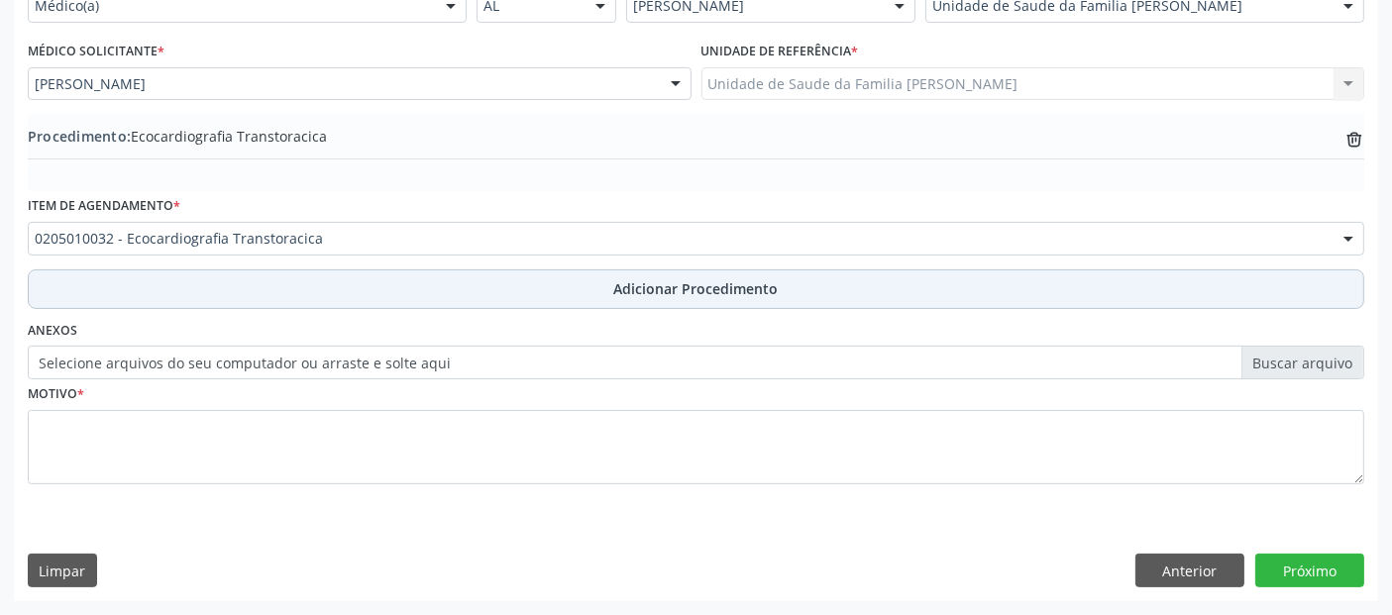
scroll to position [496, 0]
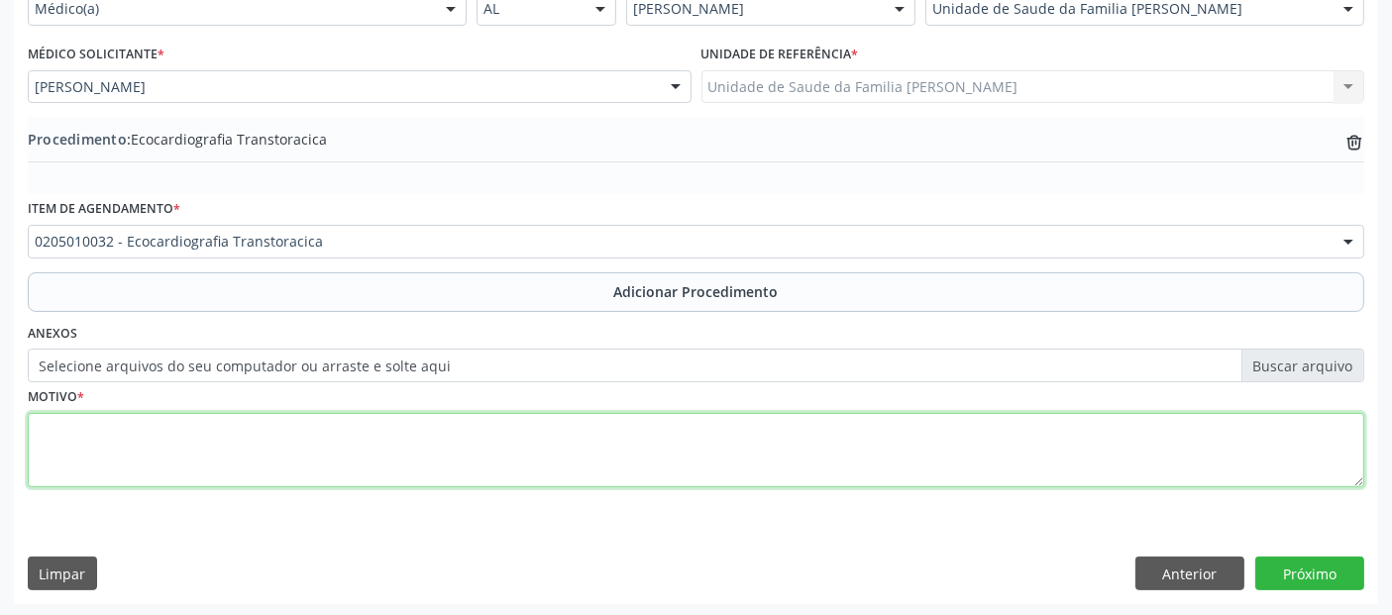
click at [259, 441] on textarea at bounding box center [696, 450] width 1336 height 75
type textarea "DISPNEIA PARAXÍSTICA NOTURNA."
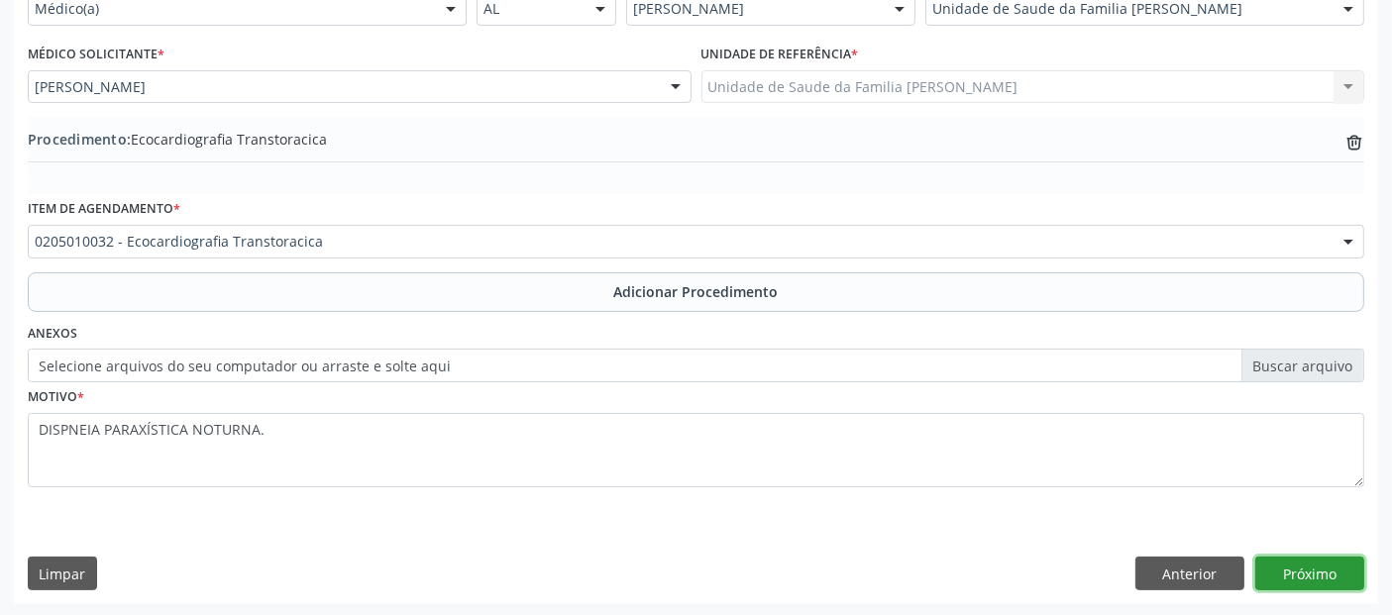
click at [1320, 566] on button "Próximo" at bounding box center [1309, 574] width 109 height 34
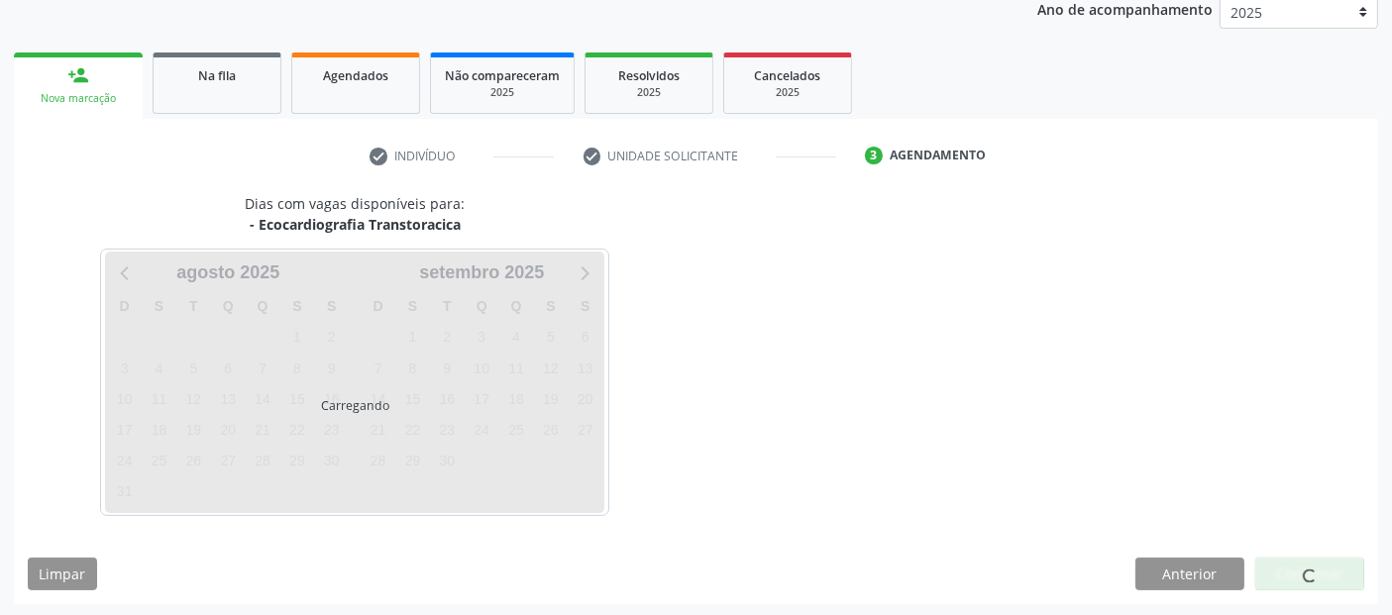
scroll to position [330, 0]
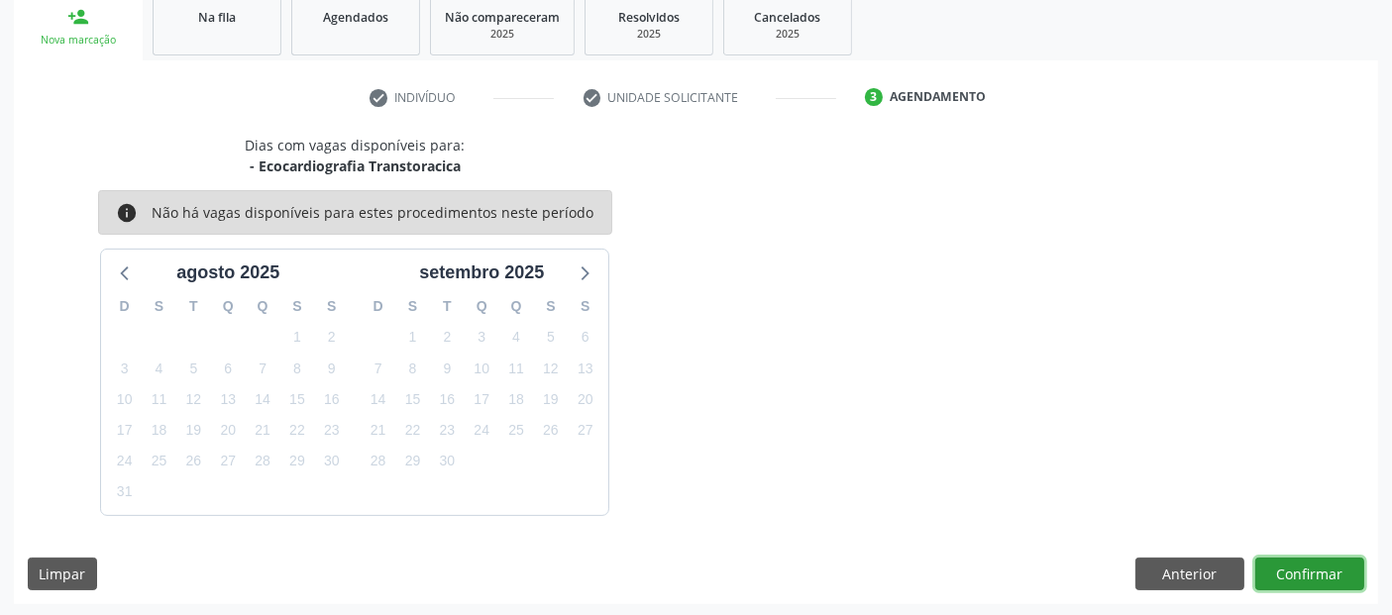
click at [1311, 570] on button "Confirmar" at bounding box center [1309, 575] width 109 height 34
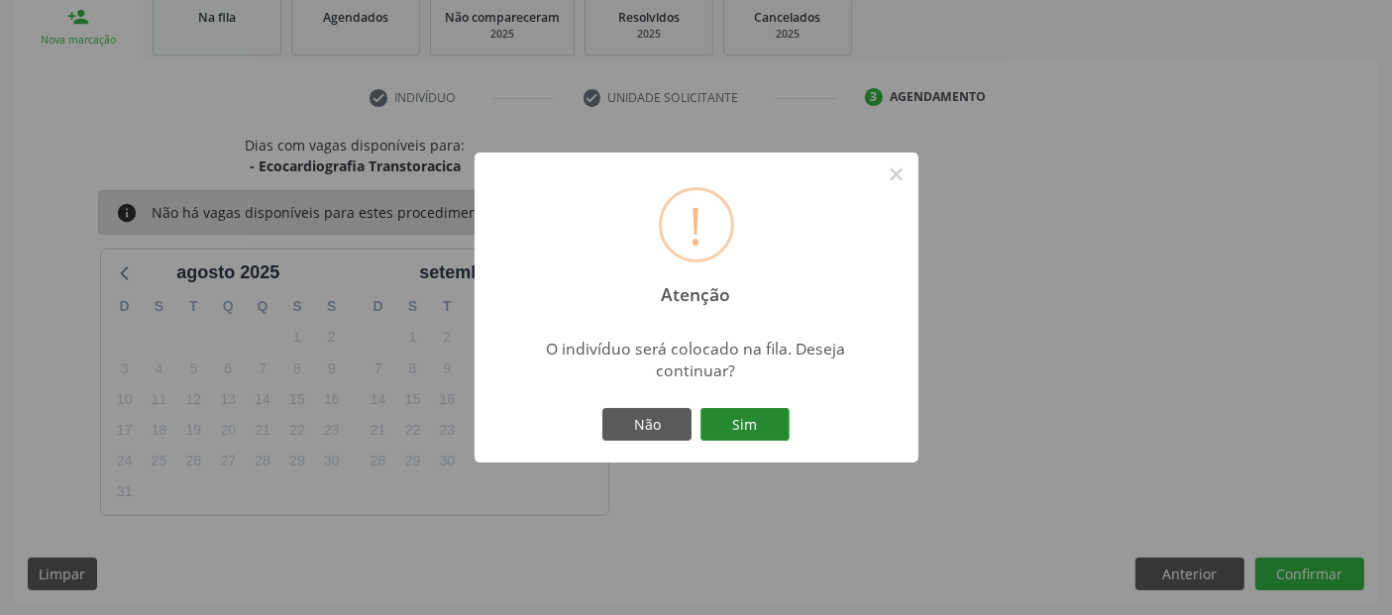
click at [766, 411] on button "Sim" at bounding box center [744, 425] width 89 height 34
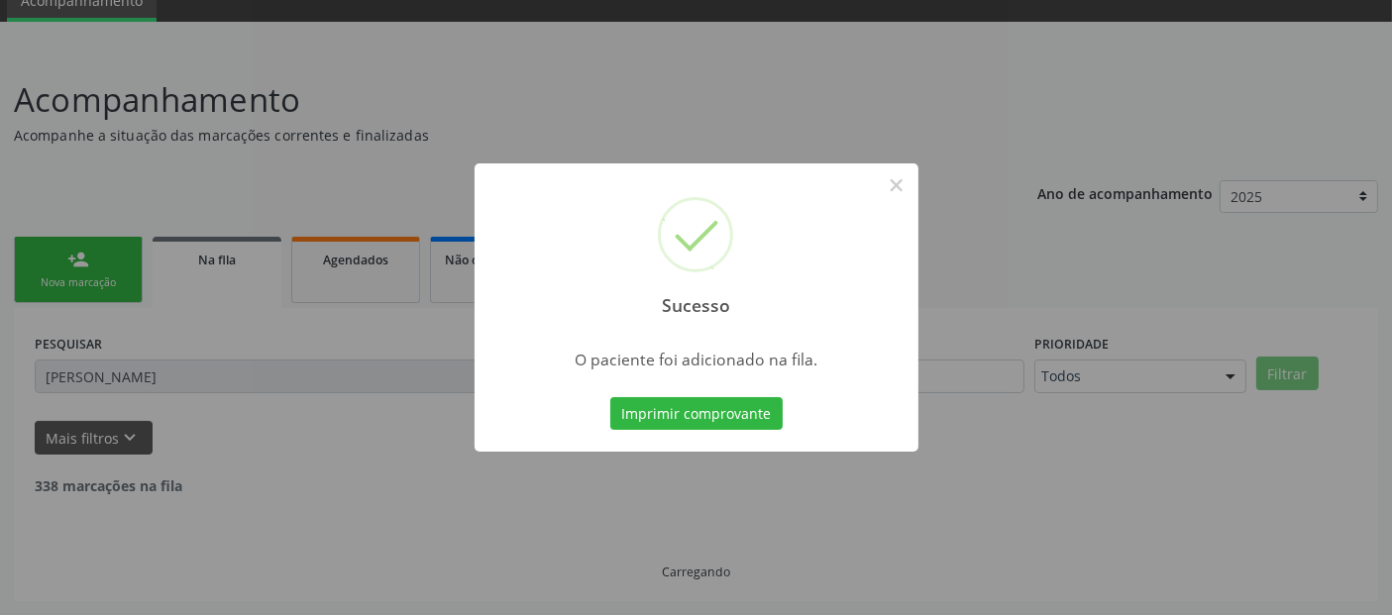
scroll to position [64, 0]
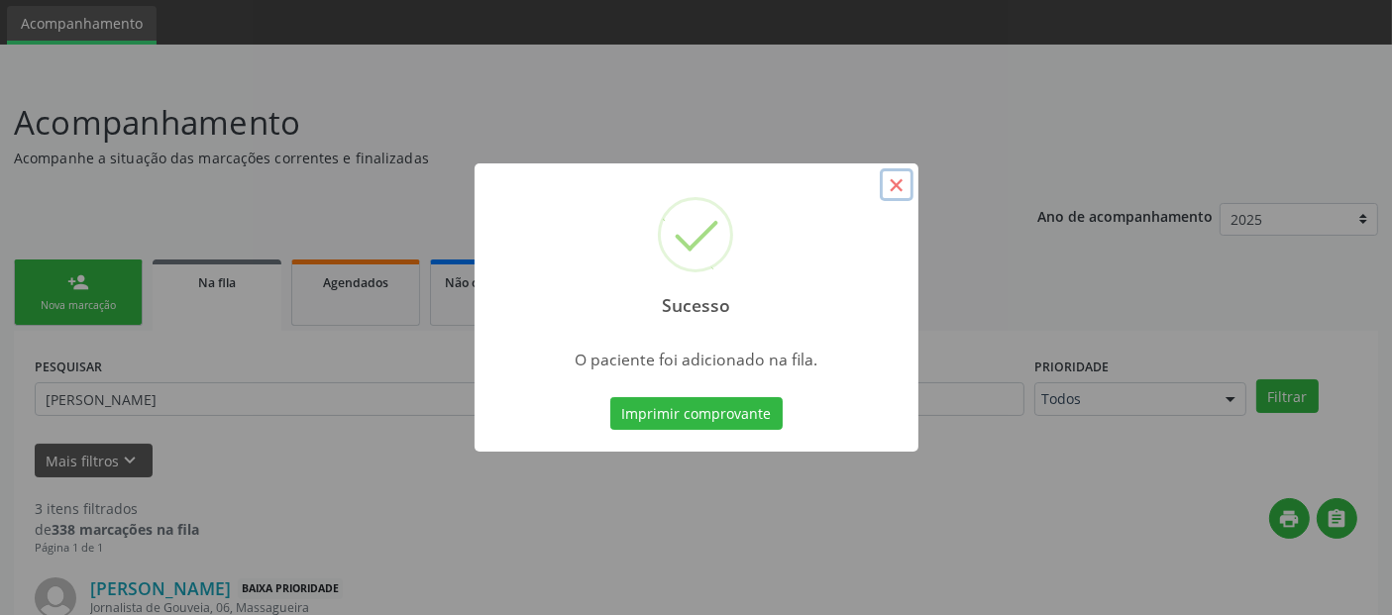
click at [899, 181] on button "×" at bounding box center [897, 185] width 34 height 34
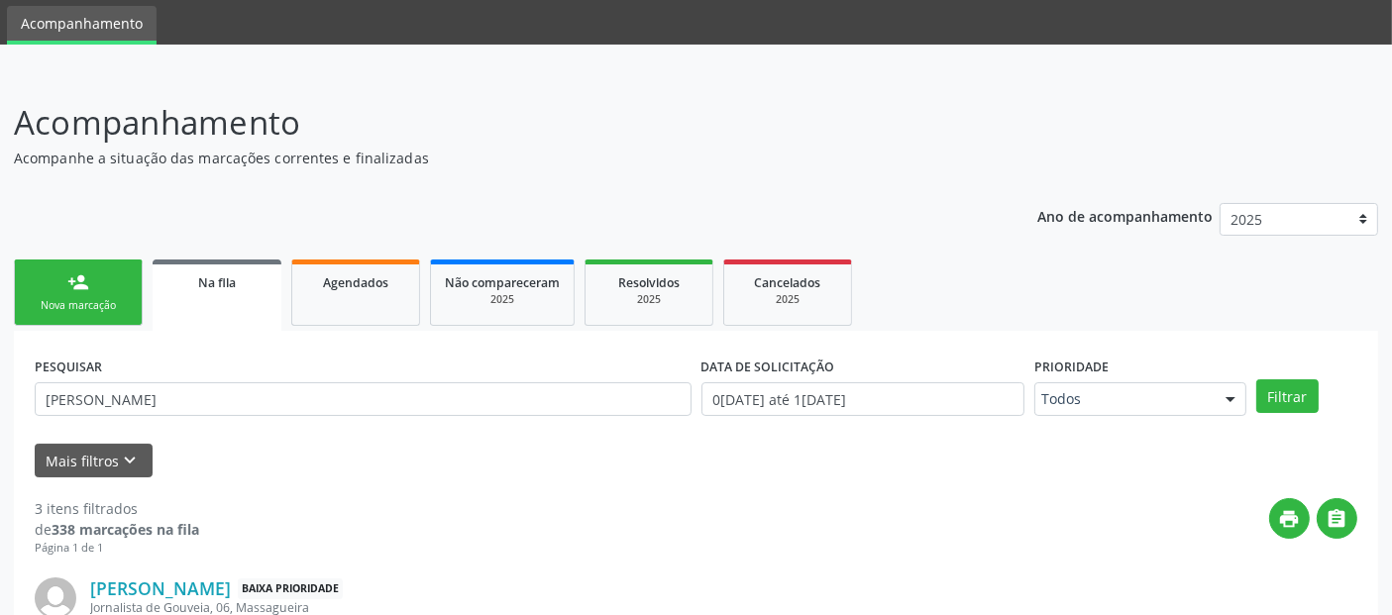
click at [87, 321] on link "person_add Nova marcação" at bounding box center [78, 293] width 129 height 66
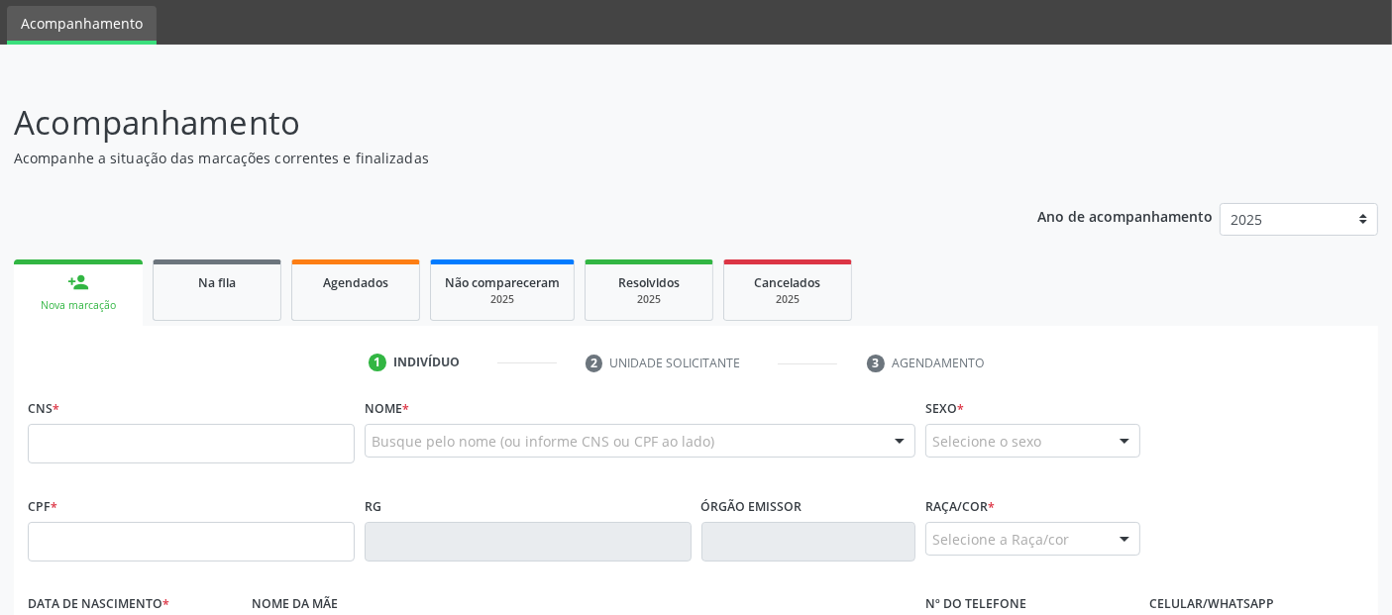
click at [543, 422] on div "Nome * Busque pelo nome (ou informe CNS ou CPF ao lado) Nenhum resultado encont…" at bounding box center [640, 431] width 551 height 77
click at [310, 436] on input "text" at bounding box center [191, 444] width 327 height 40
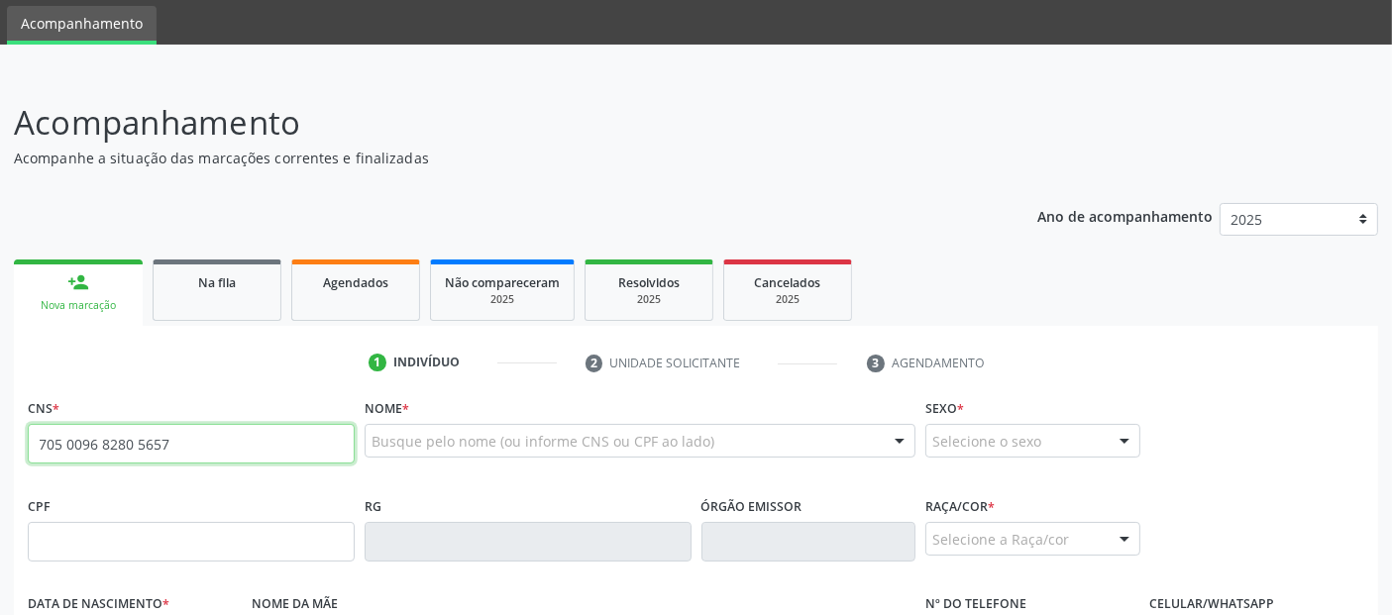
type input "705 0096 8280 5657"
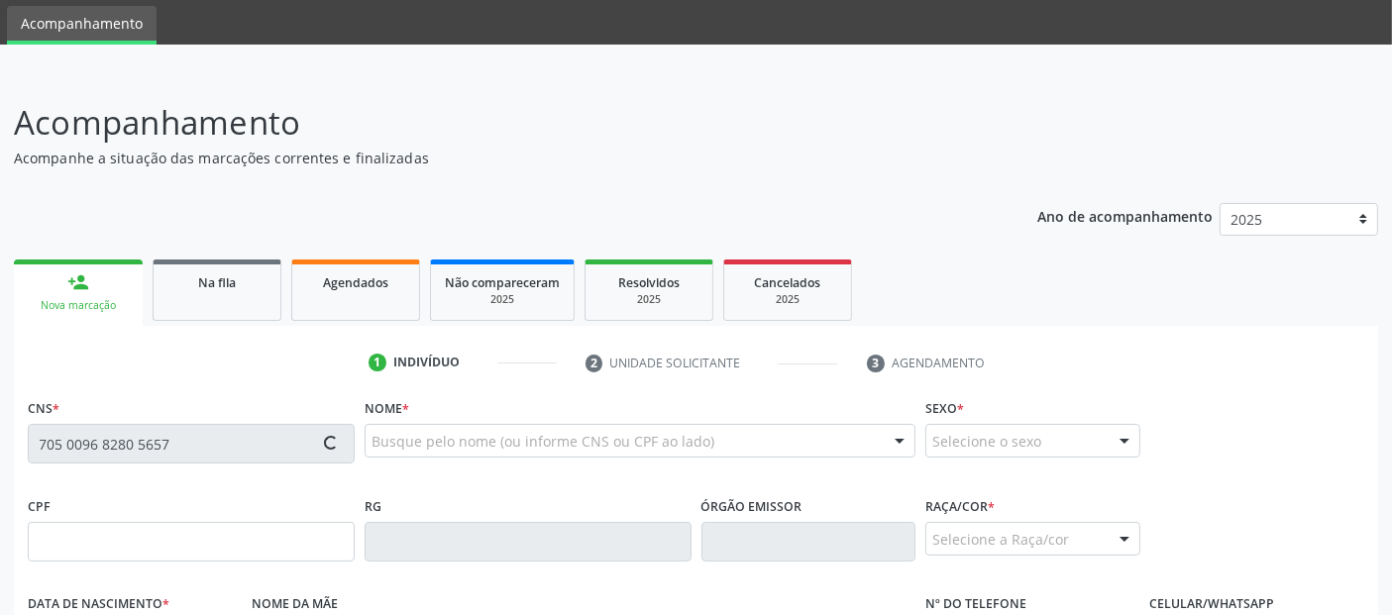
type input "871.826.374-72"
type input "[DATE]"
type input "[PERSON_NAME]"
type input "[PHONE_NUMBER]"
type input "35"
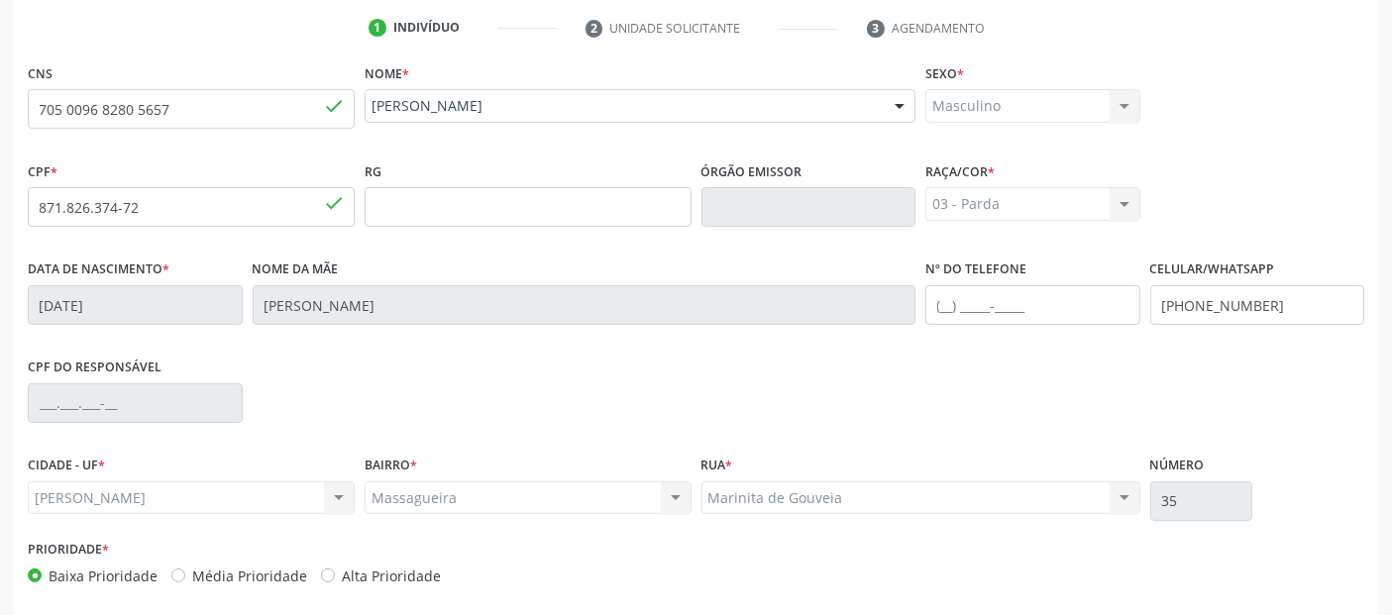
scroll to position [484, 0]
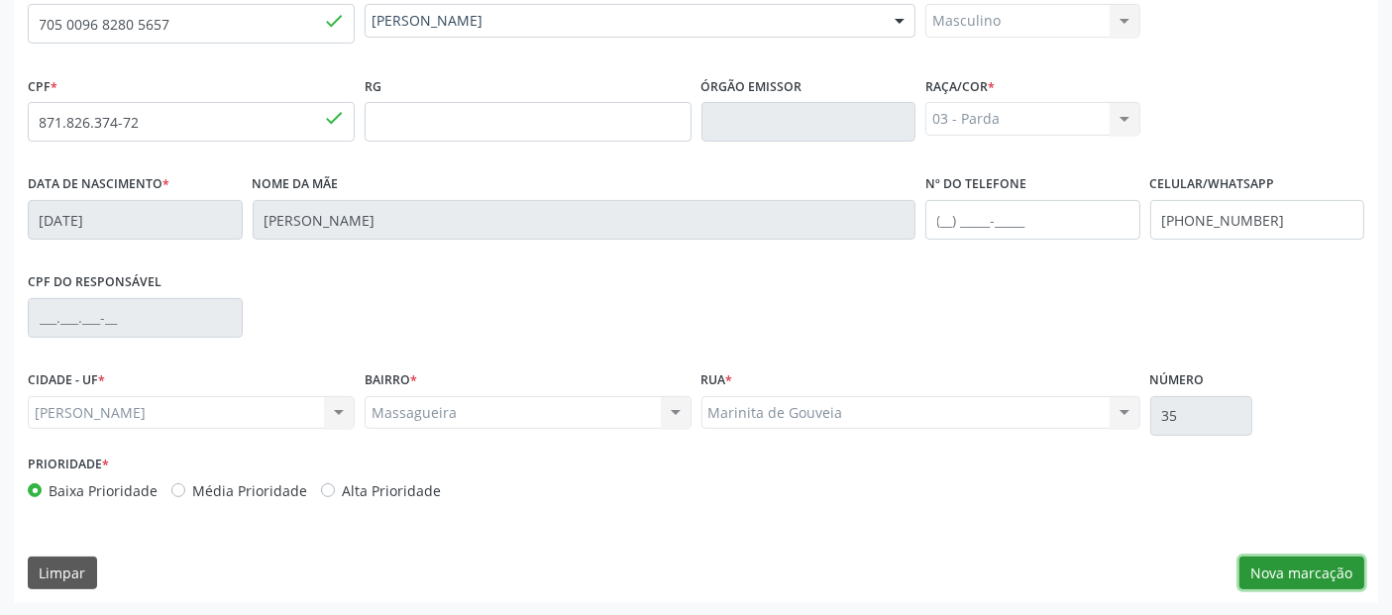
click at [1257, 576] on button "Nova marcação" at bounding box center [1301, 574] width 125 height 34
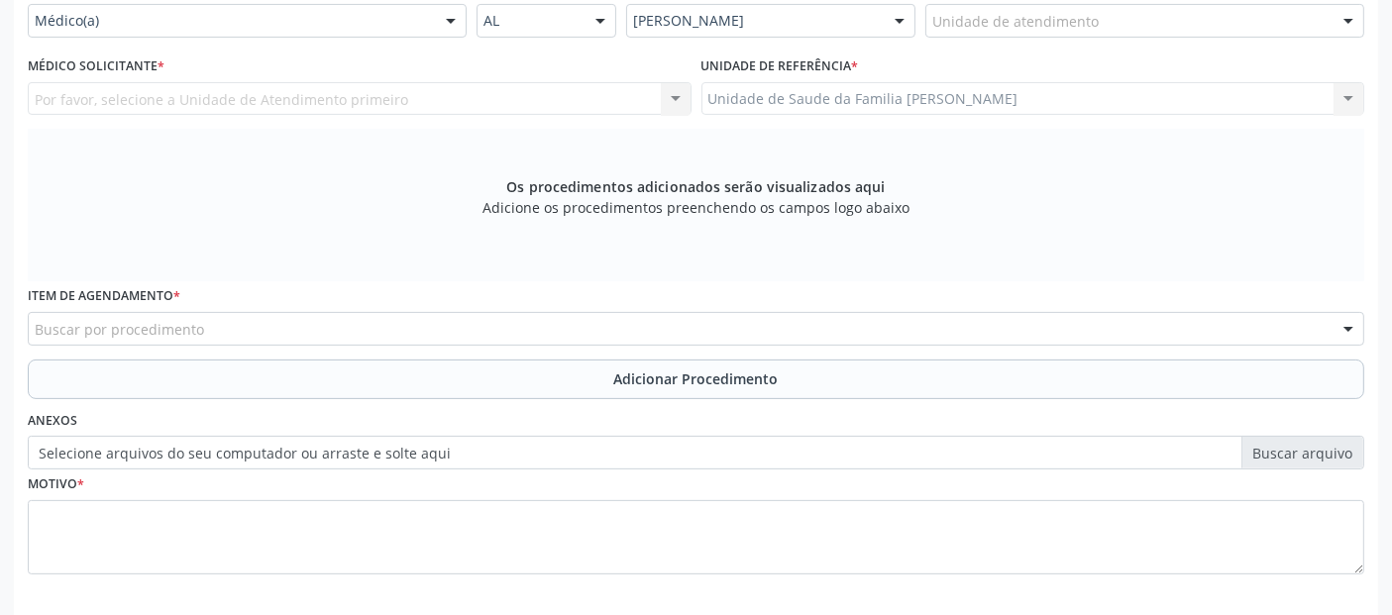
scroll to position [440, 0]
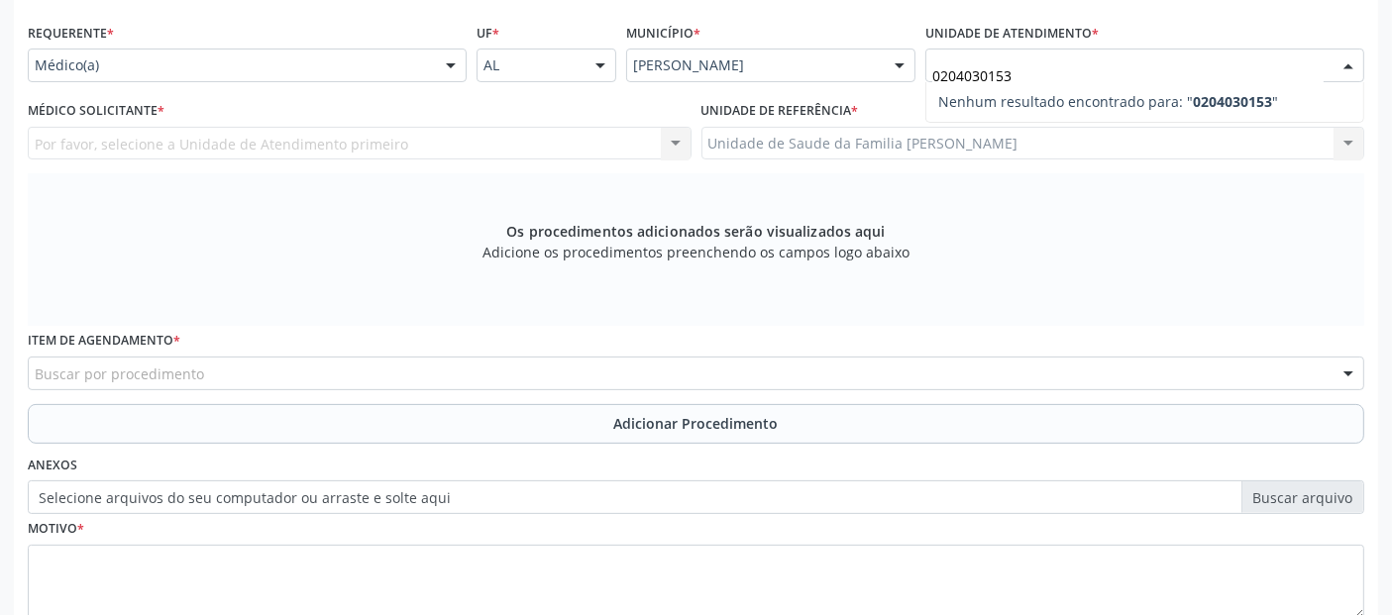
click at [997, 69] on input "0204030153" at bounding box center [1127, 75] width 391 height 40
type input "P"
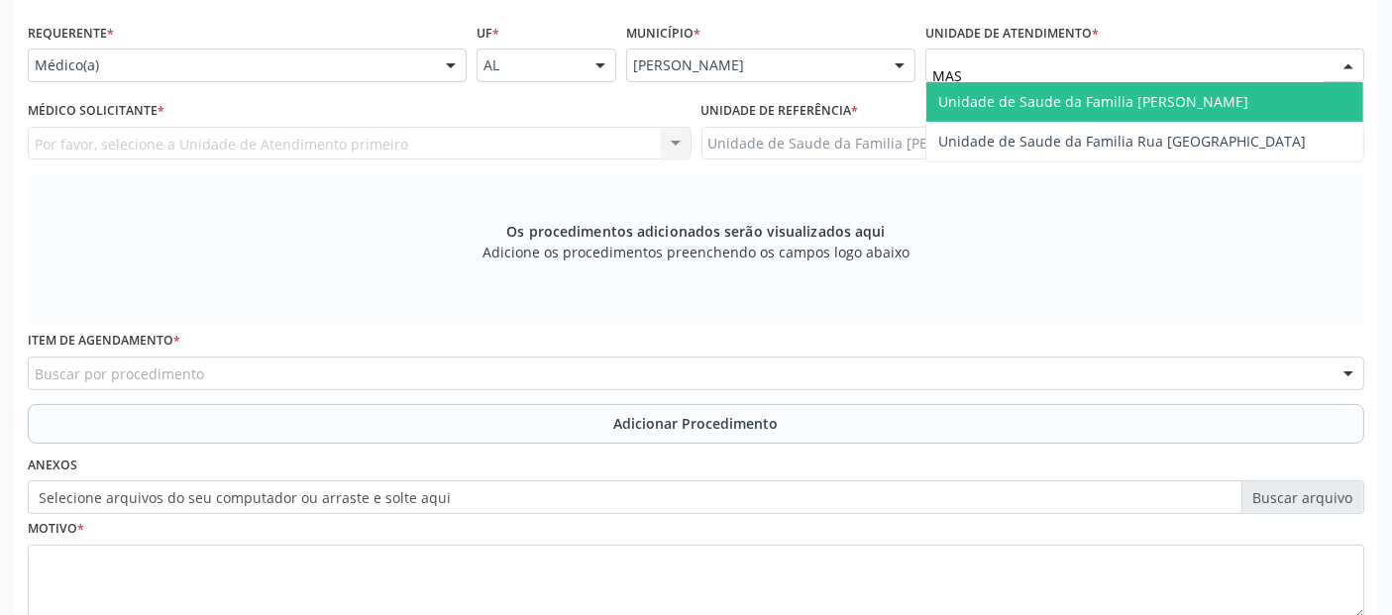
type input "MASS"
click at [988, 96] on span "Unidade de Saude da Familia [PERSON_NAME]" at bounding box center [1093, 101] width 310 height 19
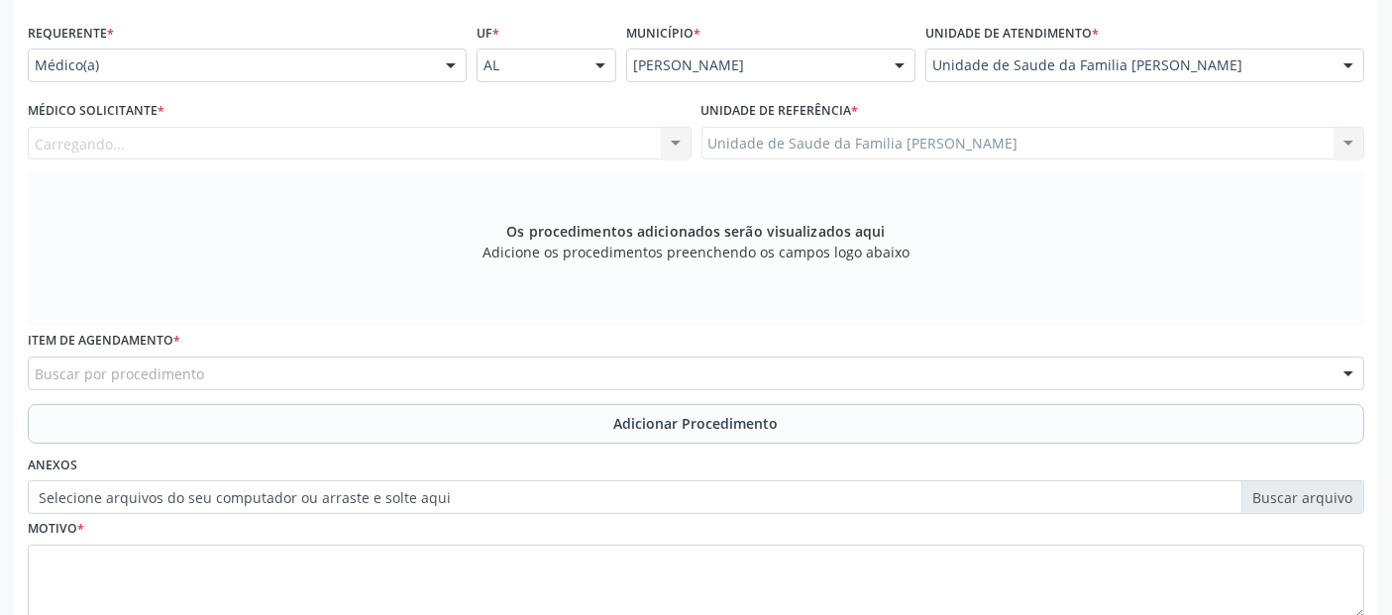
click at [489, 139] on div "Carregando... Nenhum resultado encontrado para: " " Não há nenhuma opção para s…" at bounding box center [360, 144] width 664 height 34
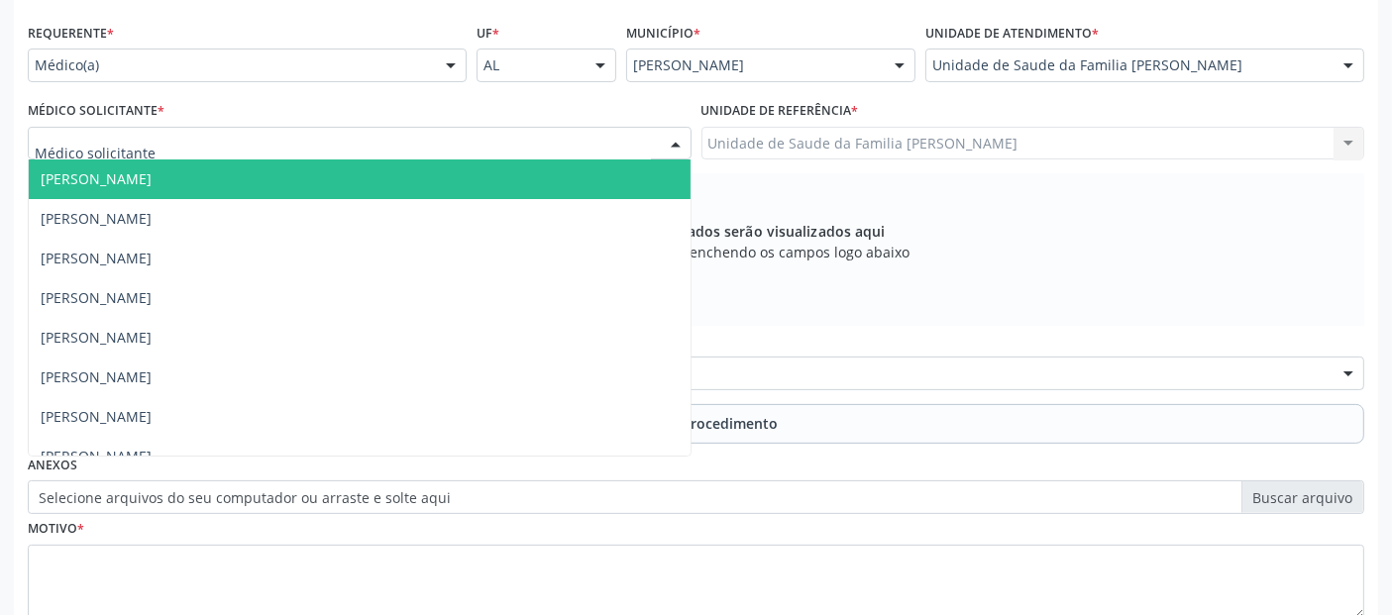
click at [489, 139] on div at bounding box center [360, 144] width 664 height 34
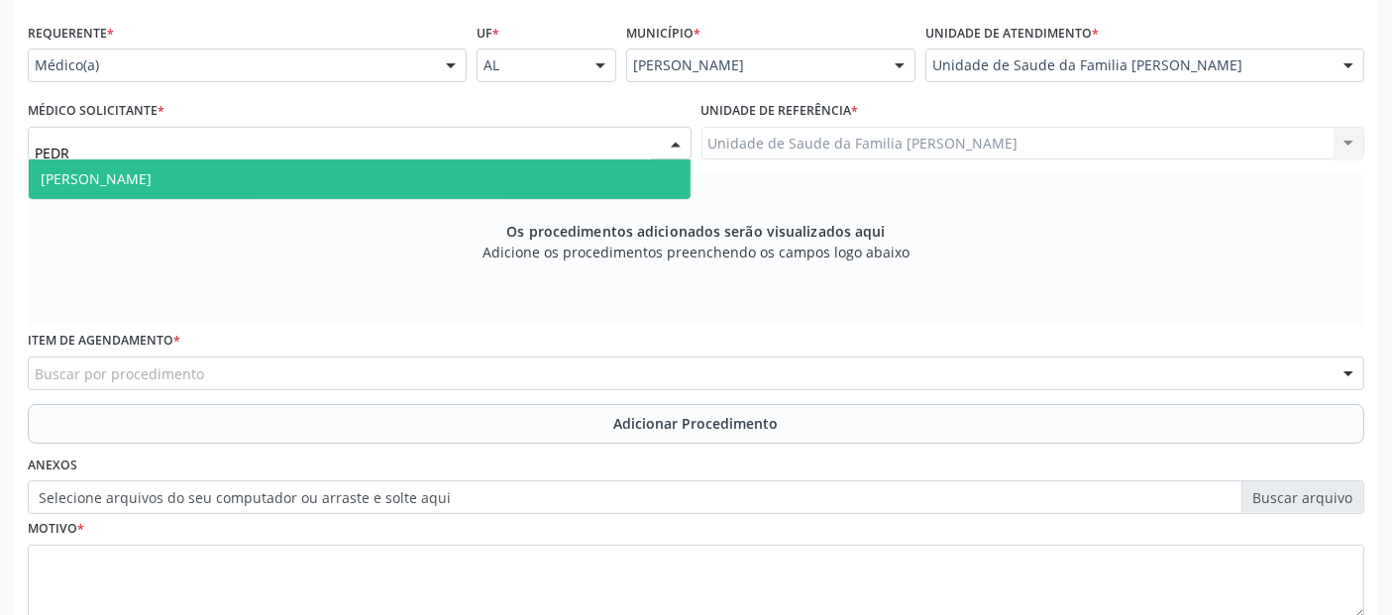
type input "[PERSON_NAME]"
click at [467, 163] on span "[PERSON_NAME]" at bounding box center [360, 179] width 662 height 40
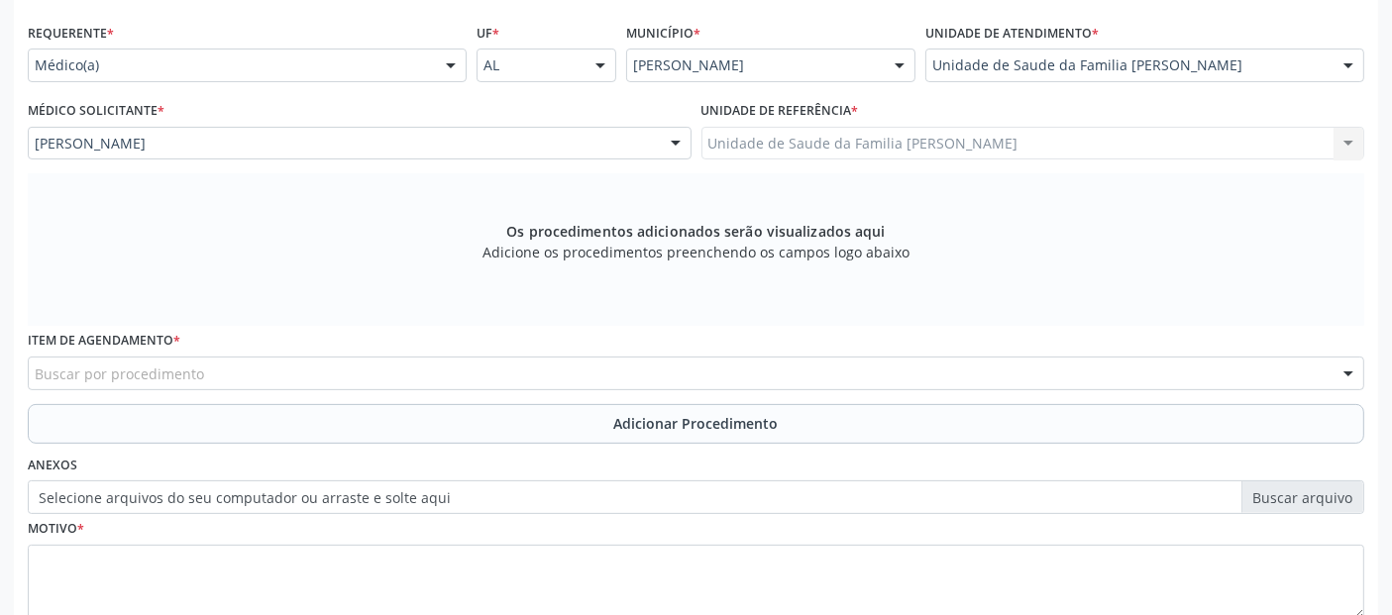
click at [574, 372] on div "Buscar por procedimento" at bounding box center [696, 374] width 1336 height 34
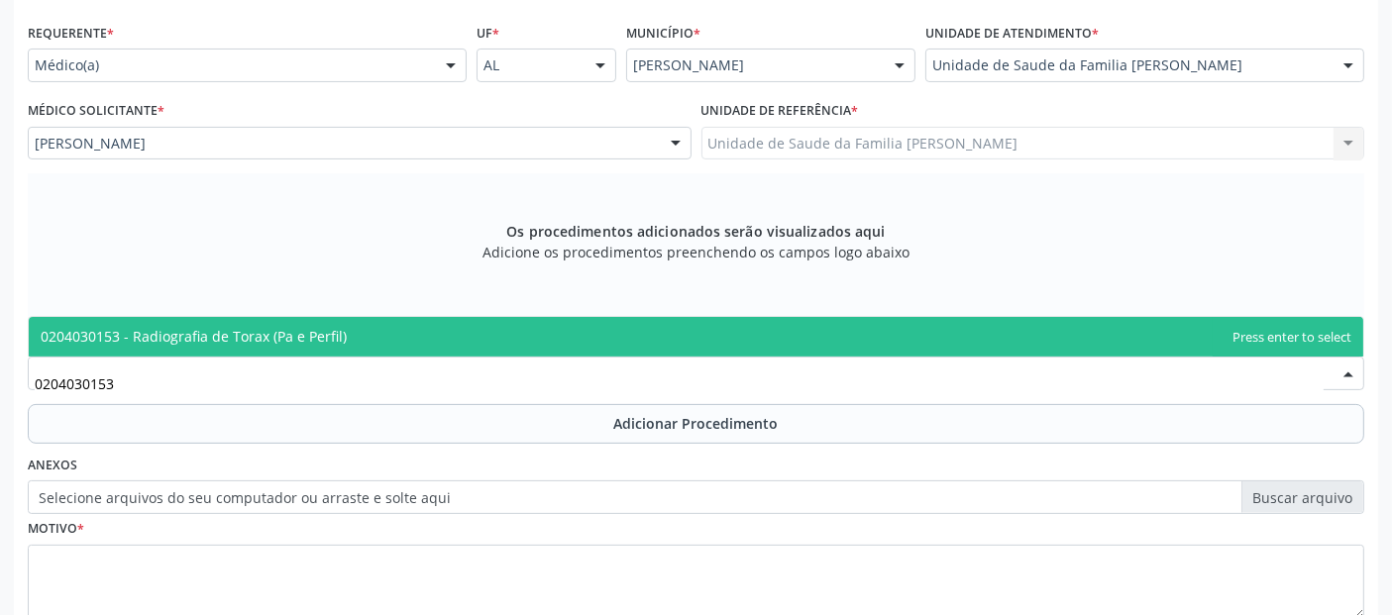
type input "0204030153"
click at [494, 357] on div "0204030153" at bounding box center [696, 374] width 1336 height 34
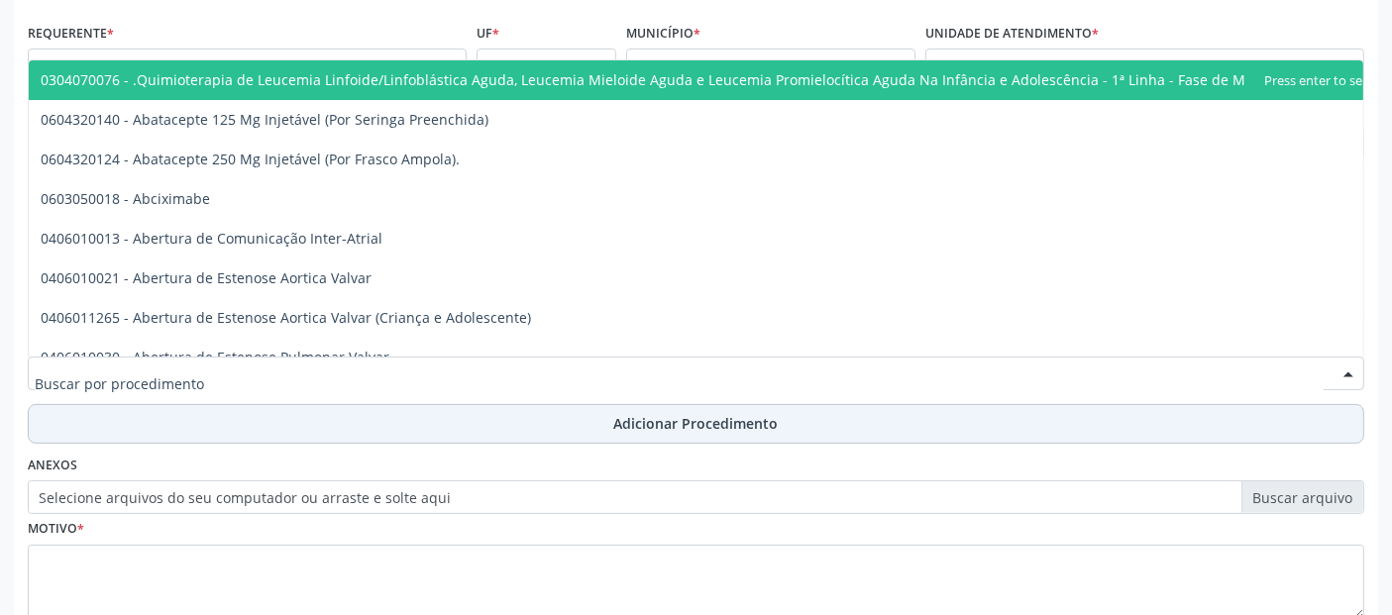
click at [438, 417] on button "Adicionar Procedimento" at bounding box center [696, 424] width 1336 height 40
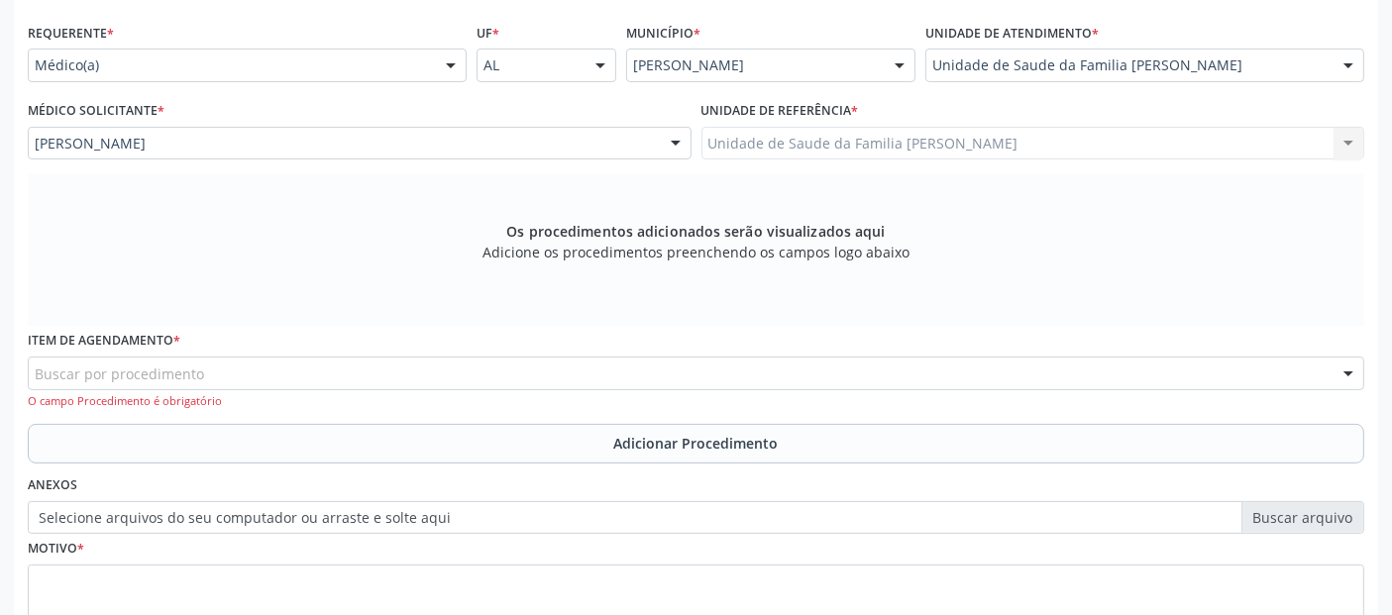
click at [462, 367] on div "Buscar por procedimento" at bounding box center [696, 374] width 1336 height 34
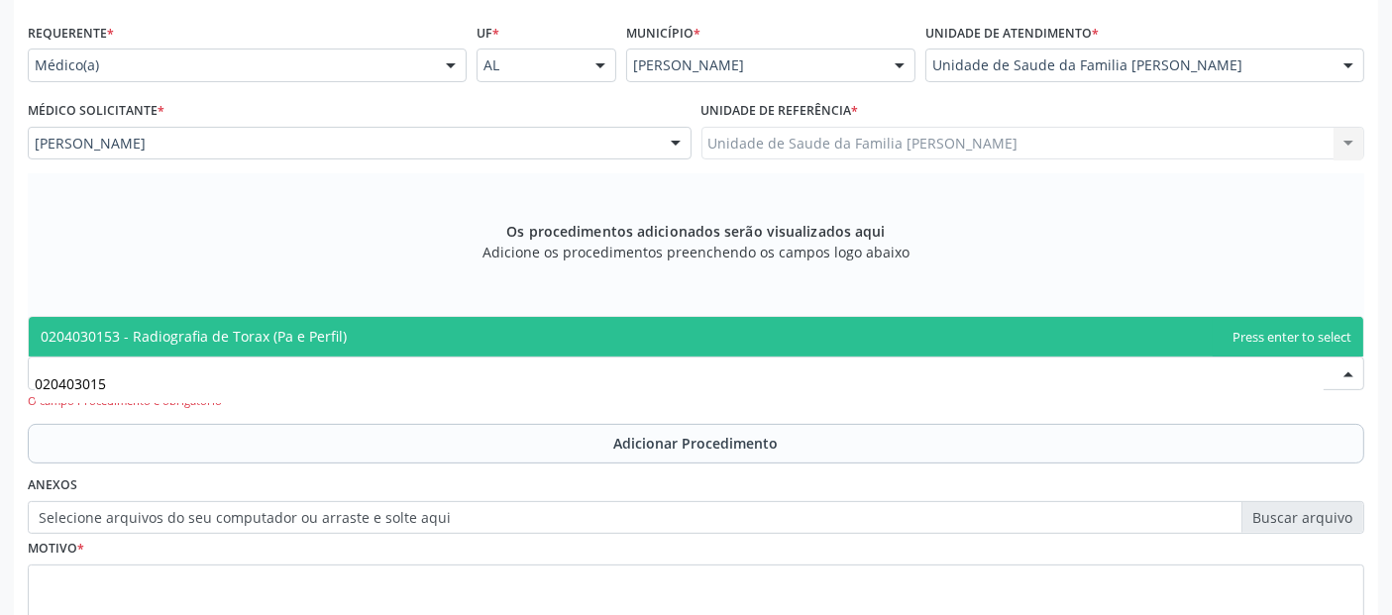
type input "0204030153"
click at [370, 343] on span "0204030153 - Radiografia de Torax (Pa e Perfil)" at bounding box center [696, 337] width 1334 height 40
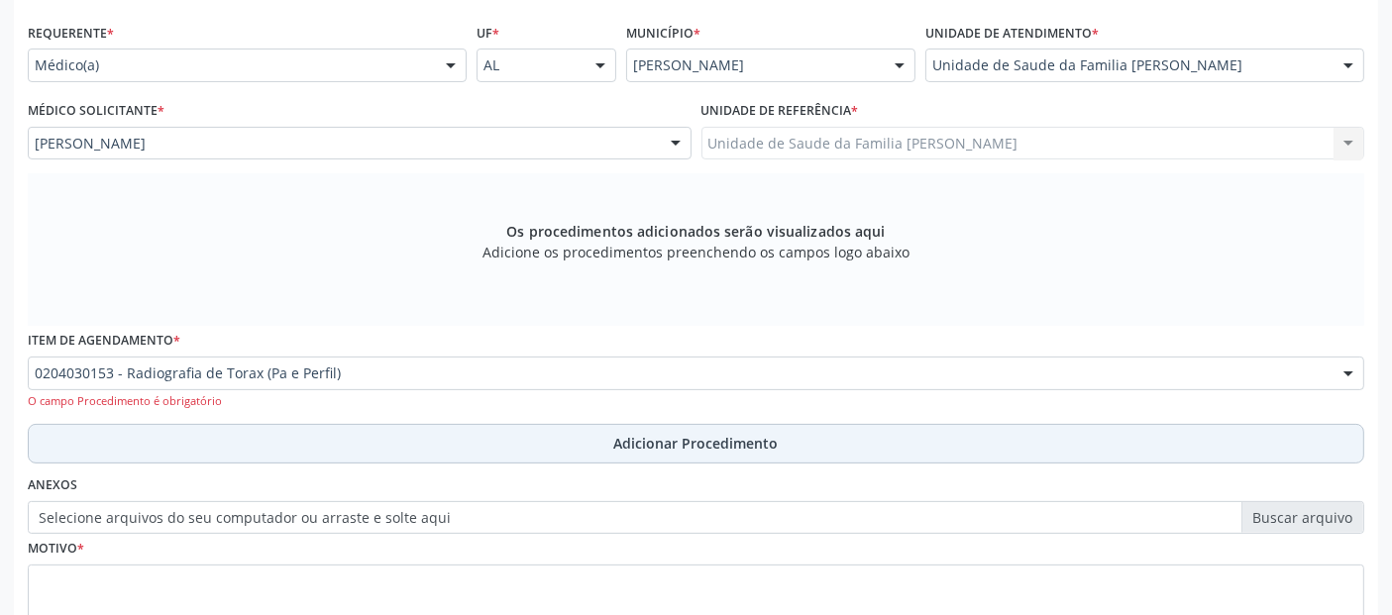
click at [309, 445] on button "Adicionar Procedimento" at bounding box center [696, 444] width 1336 height 40
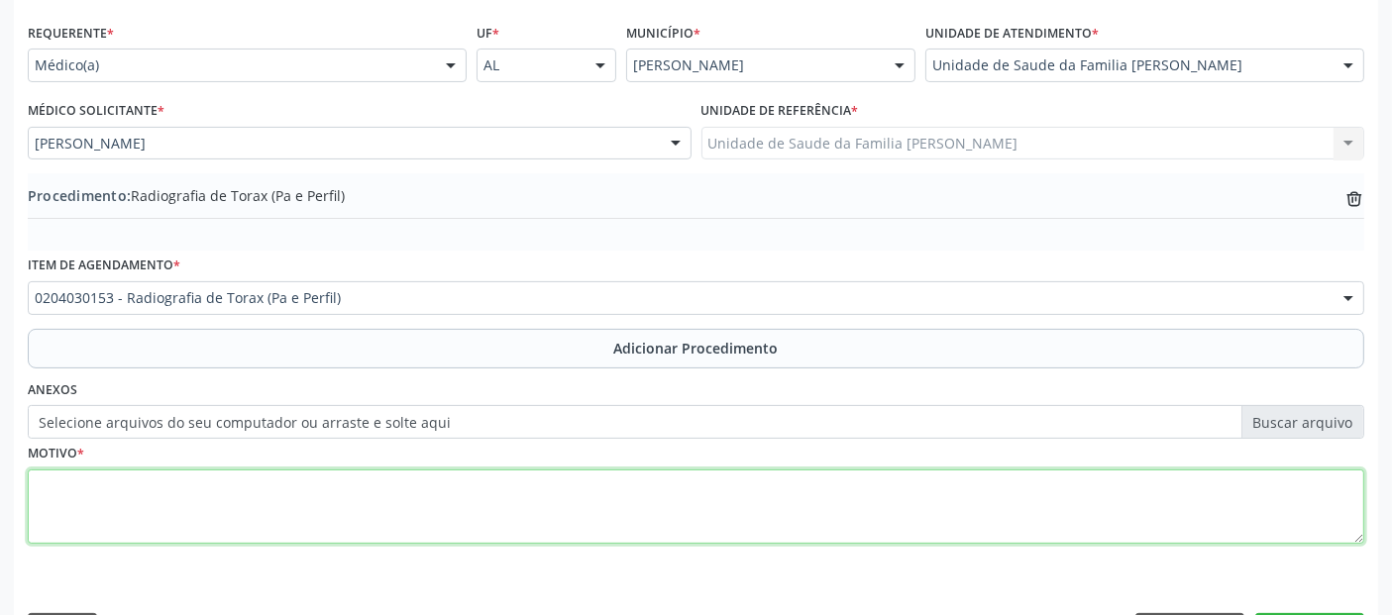
click at [257, 539] on textarea at bounding box center [696, 506] width 1336 height 75
click at [340, 496] on textarea at bounding box center [696, 506] width 1336 height 75
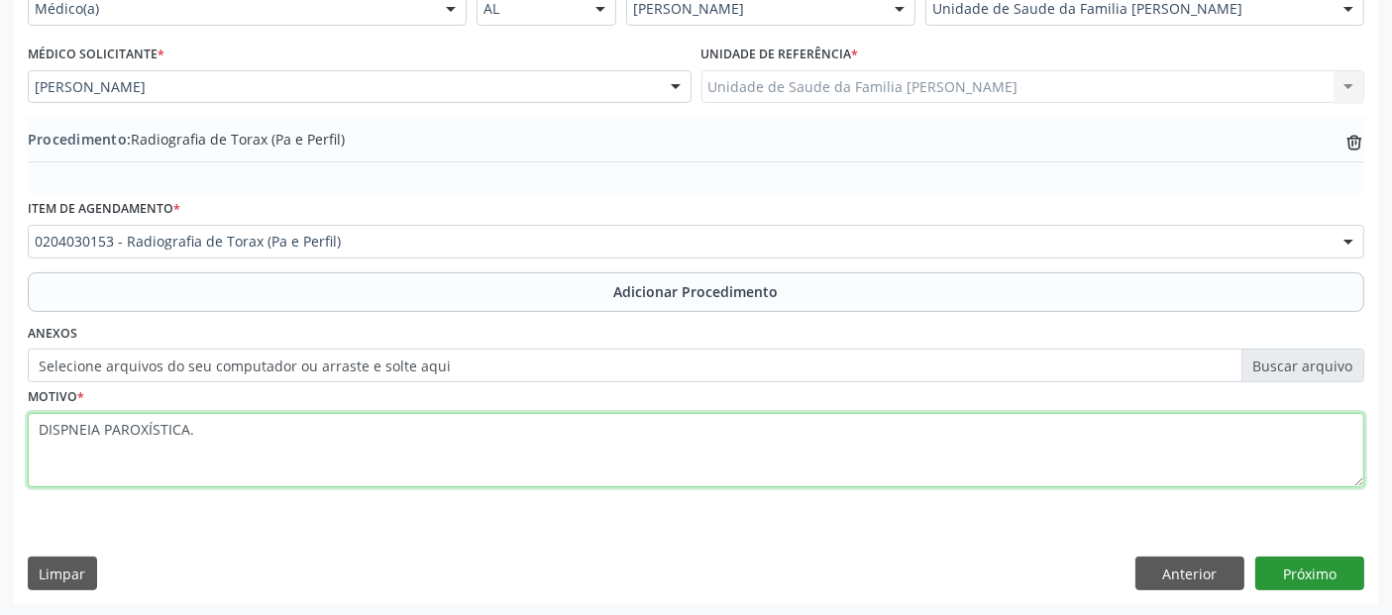
type textarea "DISPNEIA PAROXÍSTICA."
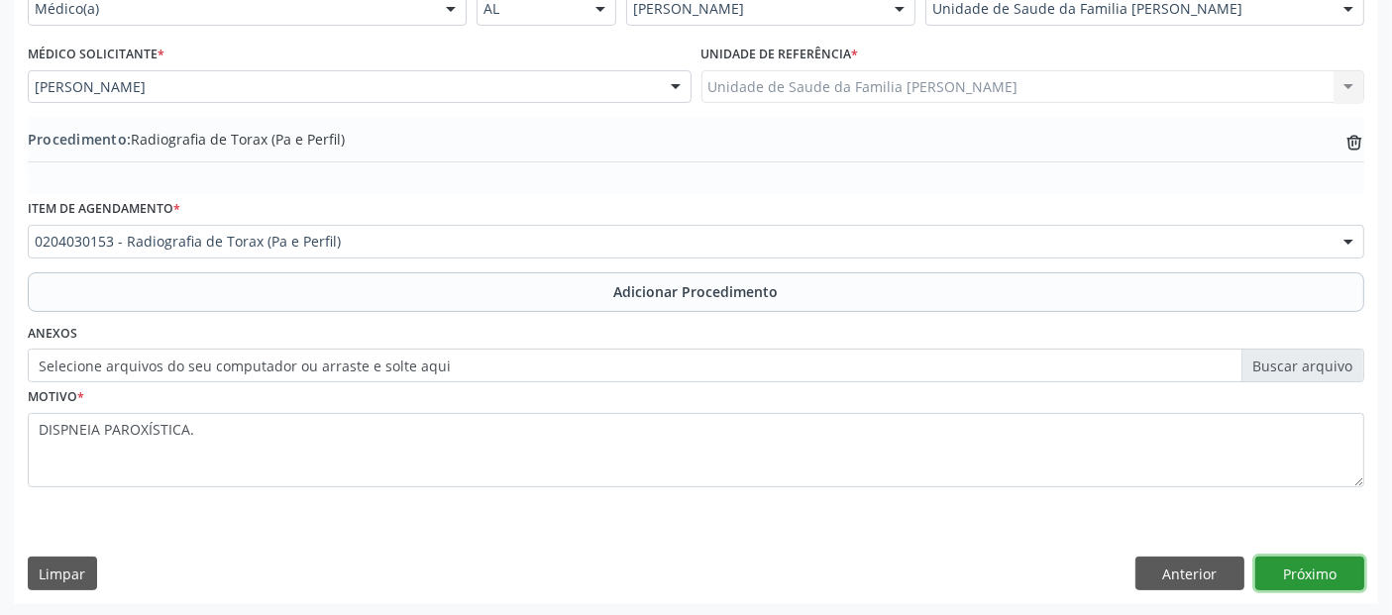
click at [1322, 559] on button "Próximo" at bounding box center [1309, 574] width 109 height 34
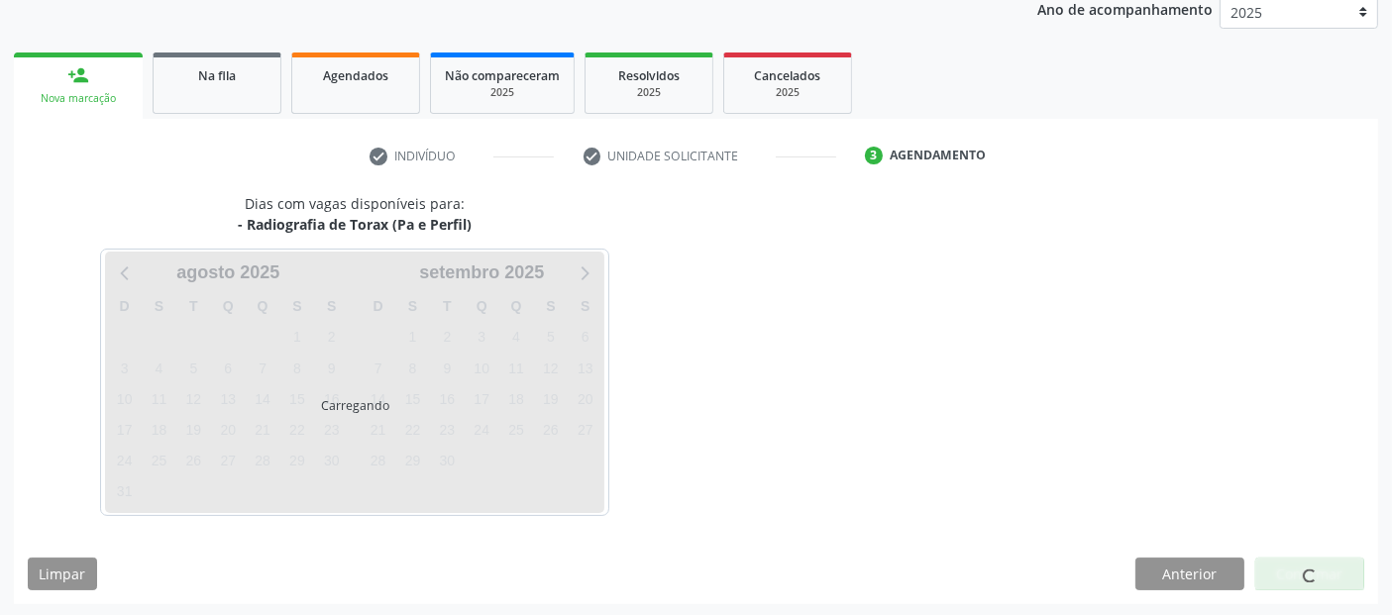
scroll to position [330, 0]
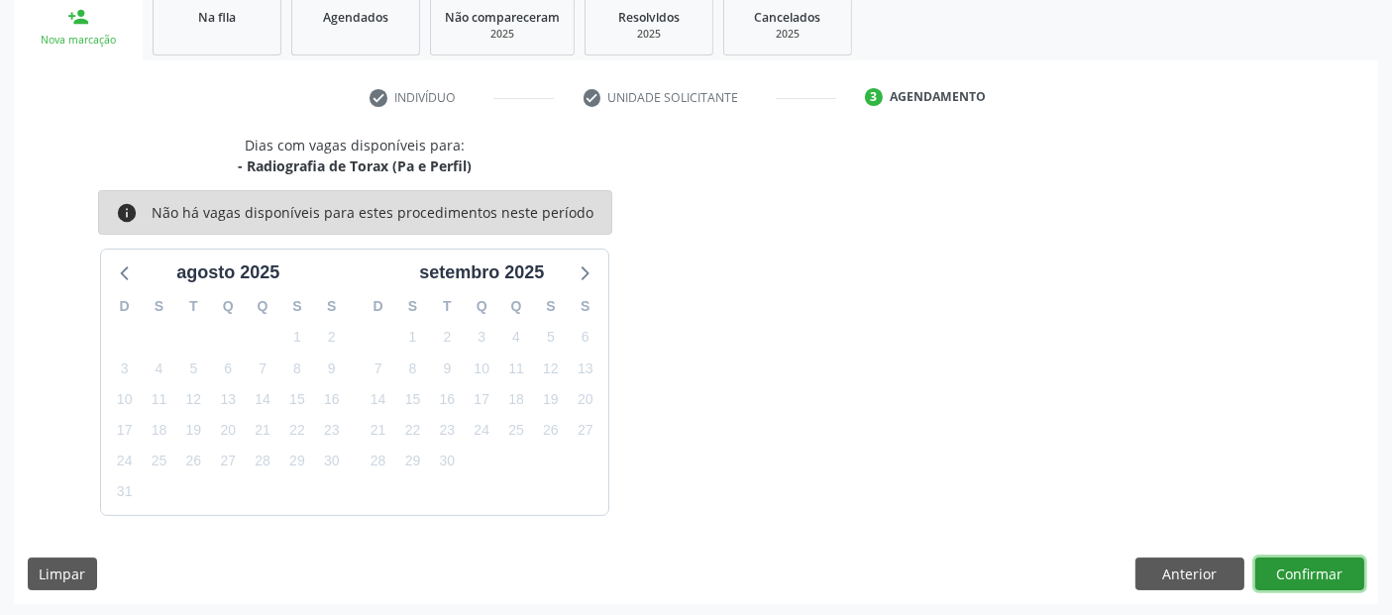
click at [1322, 559] on button "Confirmar" at bounding box center [1309, 575] width 109 height 34
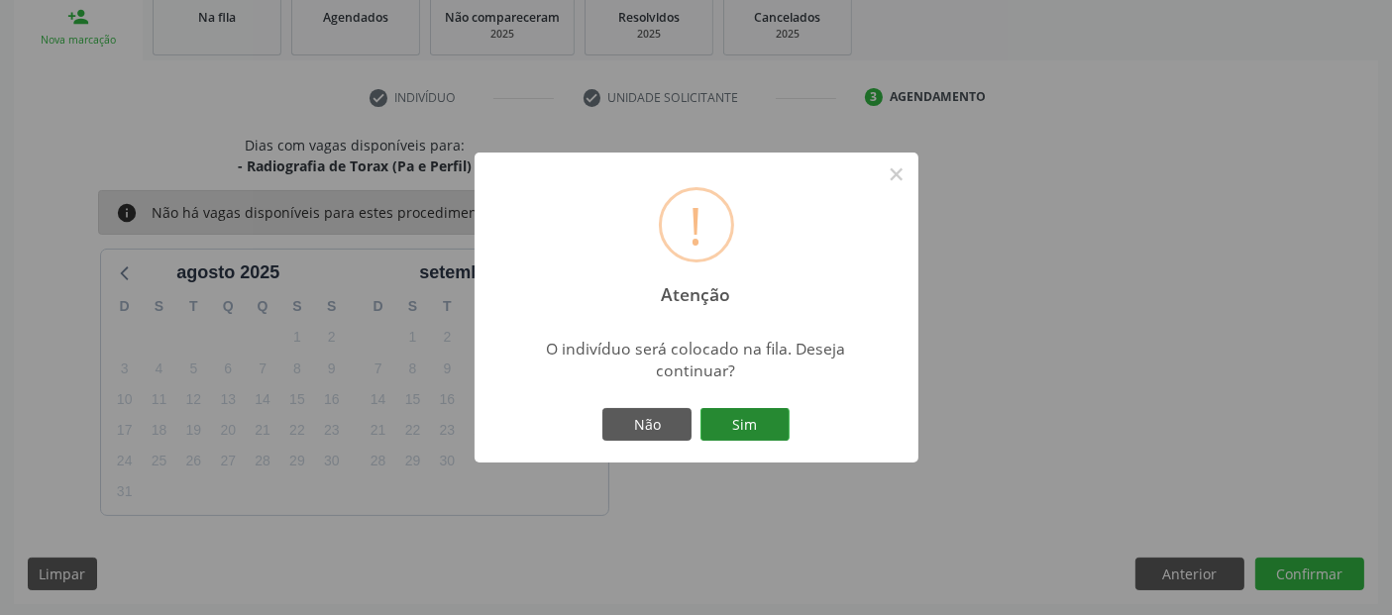
click at [775, 435] on button "Sim" at bounding box center [744, 425] width 89 height 34
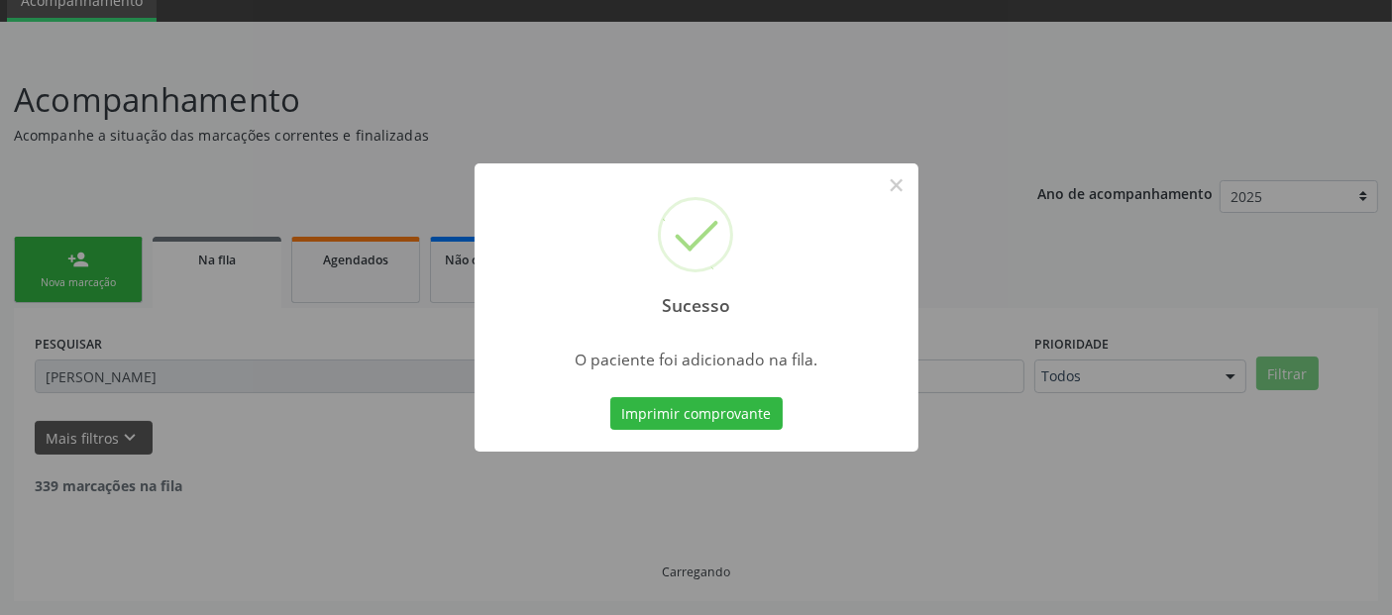
scroll to position [64, 0]
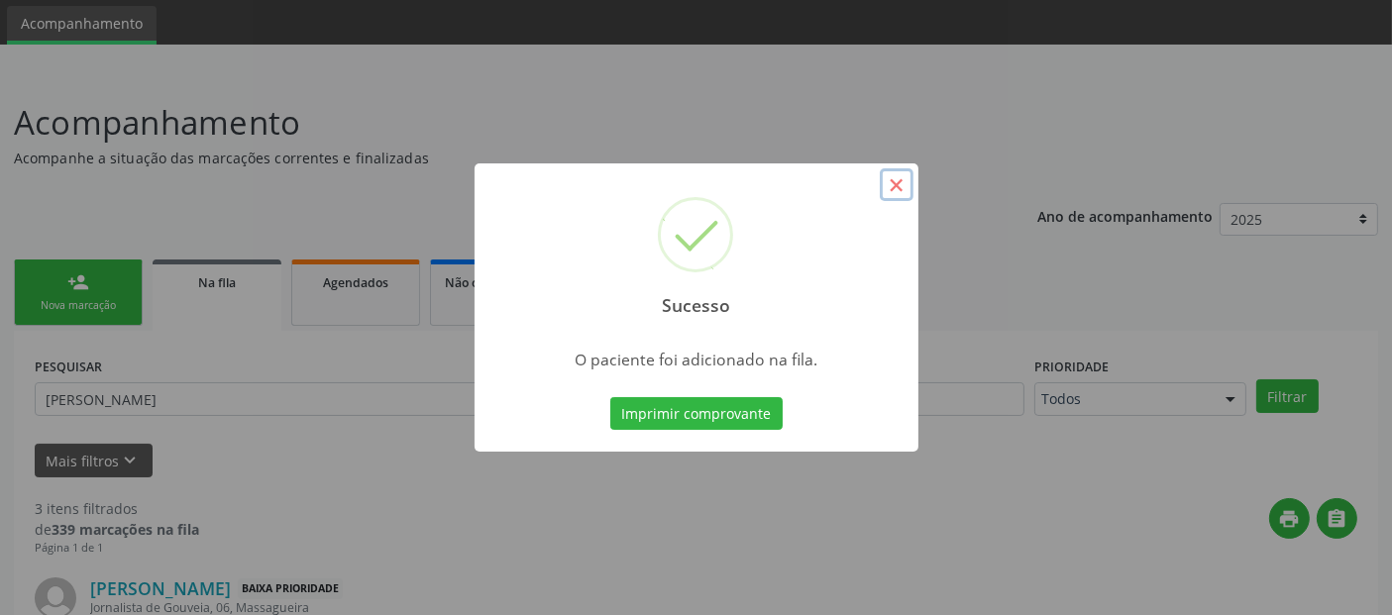
click at [896, 188] on button "×" at bounding box center [897, 185] width 34 height 34
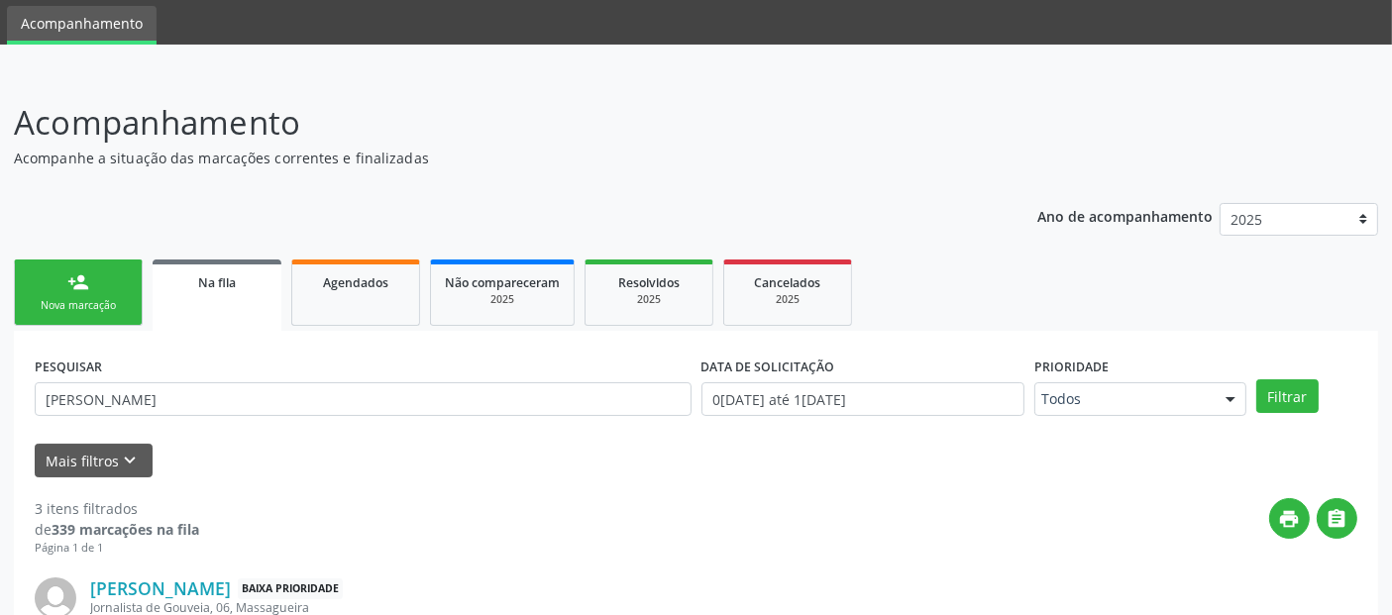
click at [93, 272] on link "person_add Nova marcação" at bounding box center [78, 293] width 129 height 66
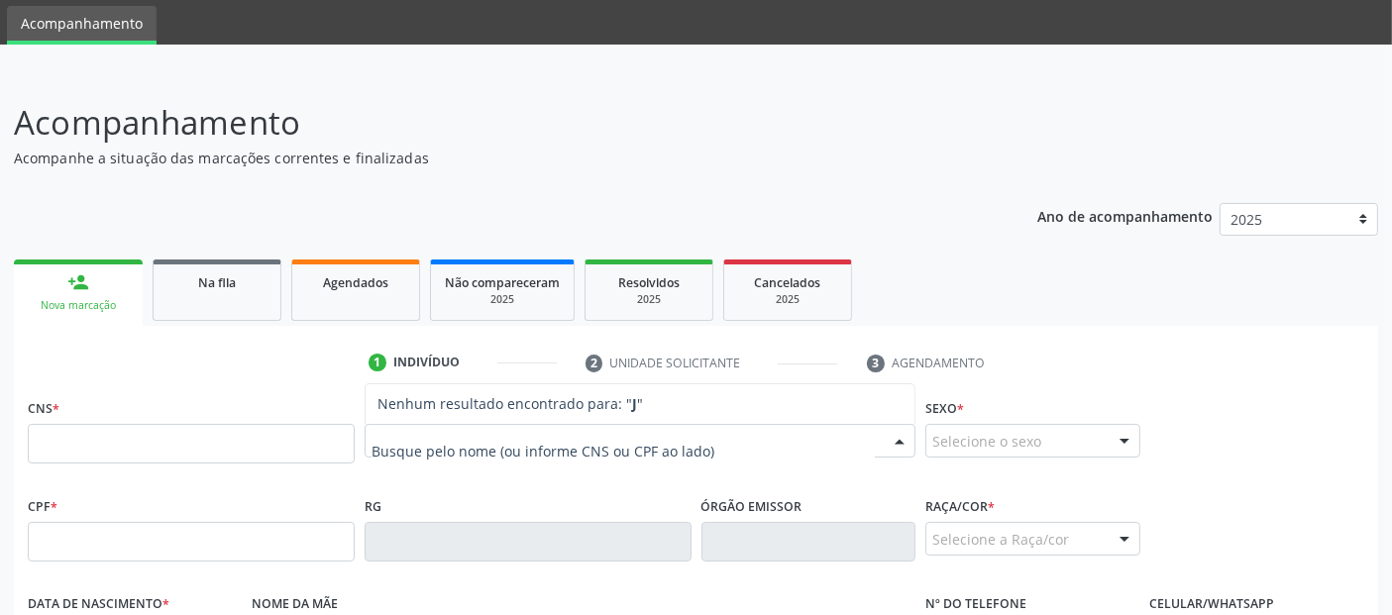
type input "J"
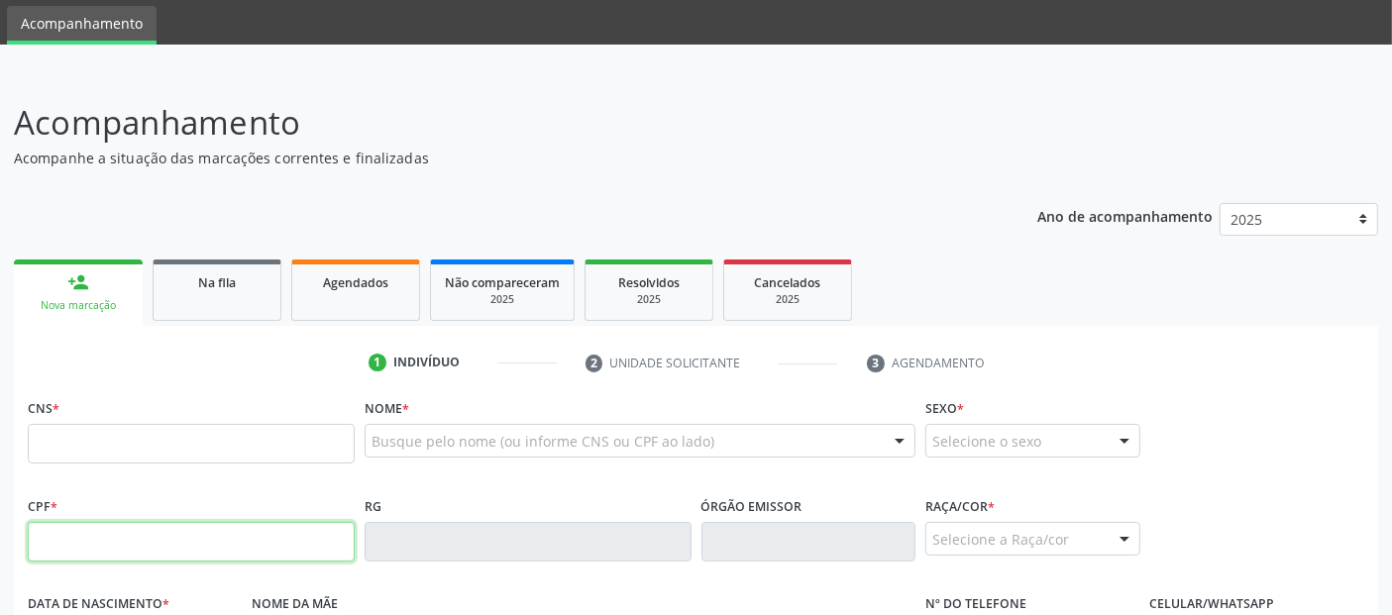
click at [94, 539] on input "text" at bounding box center [191, 542] width 327 height 40
type input "146.832.594-94"
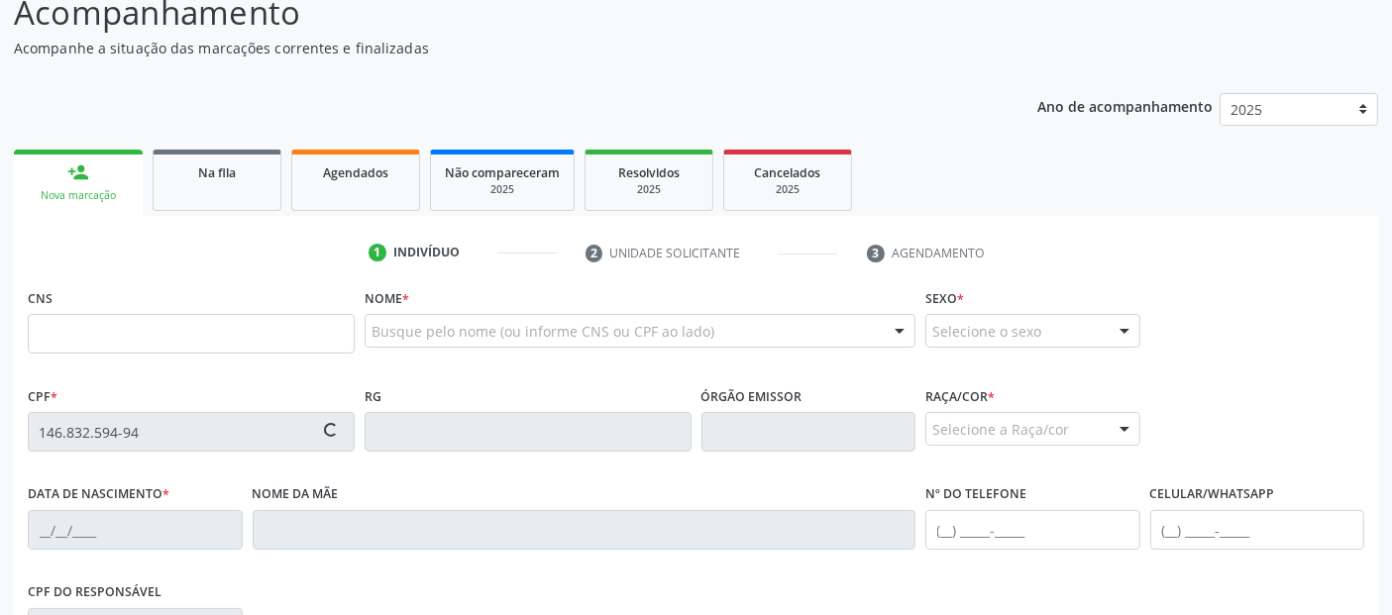
scroll to position [243, 0]
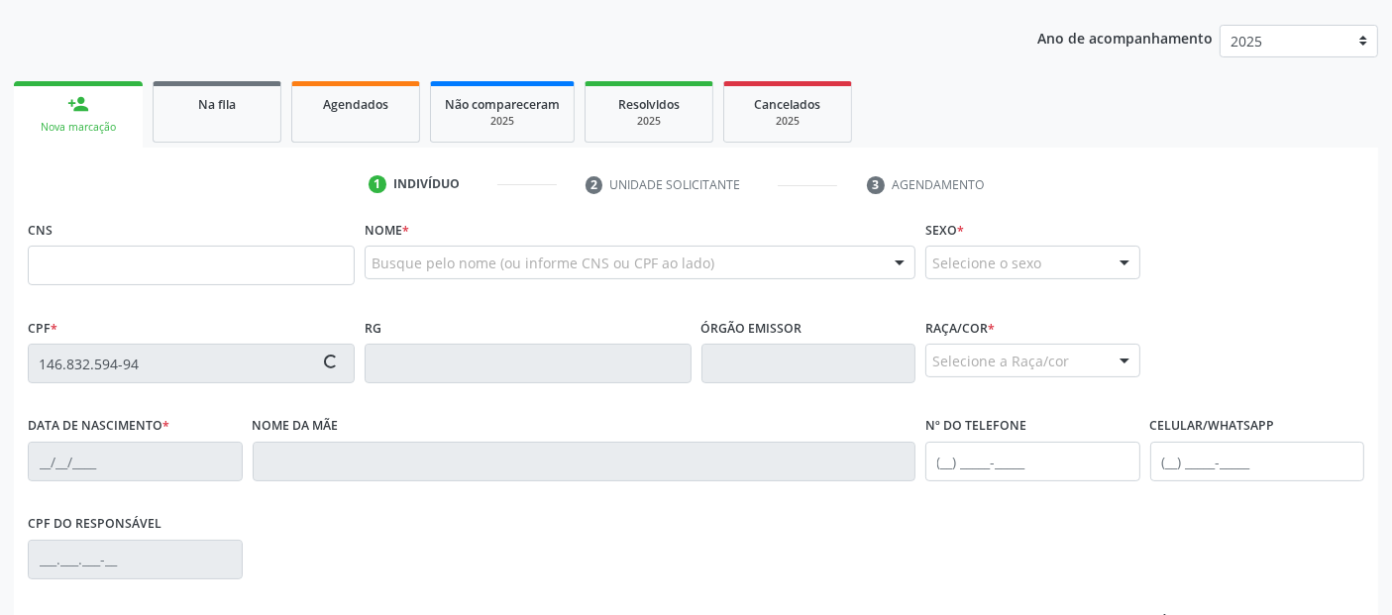
type input "700 0030 5977 4808"
type input "1[DATE]"
type input "Claudijunia [PERSON_NAME]"
type input "[PHONE_NUMBER]"
type input "1275"
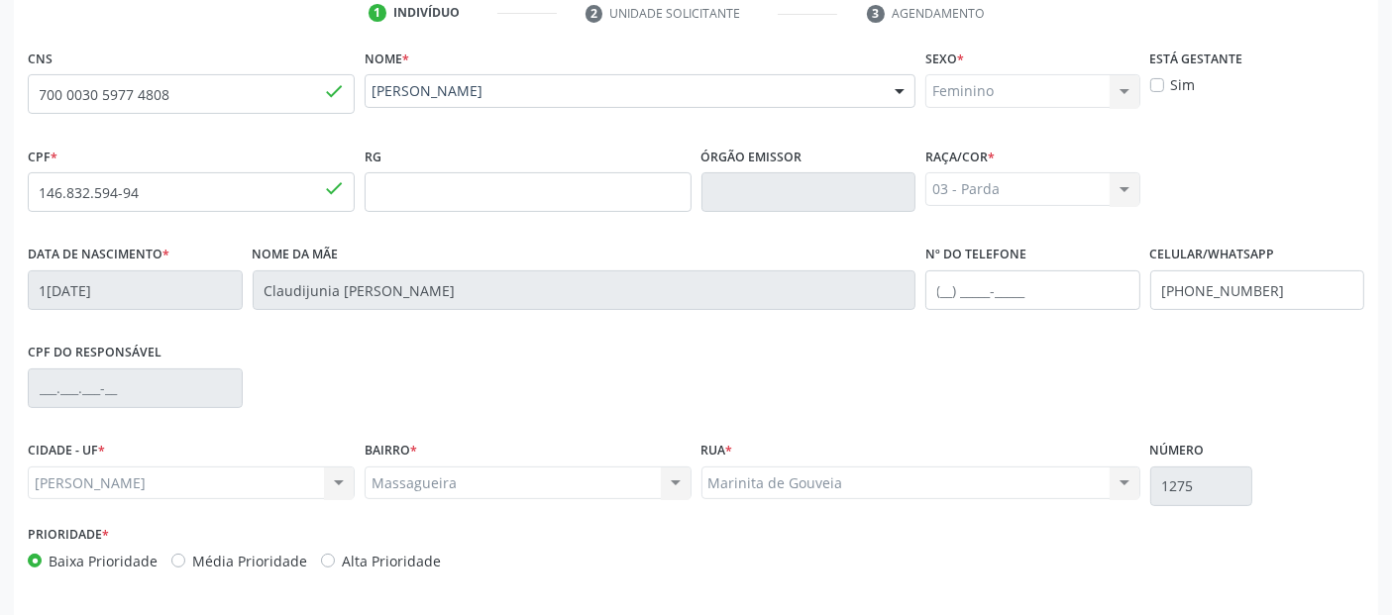
scroll to position [484, 0]
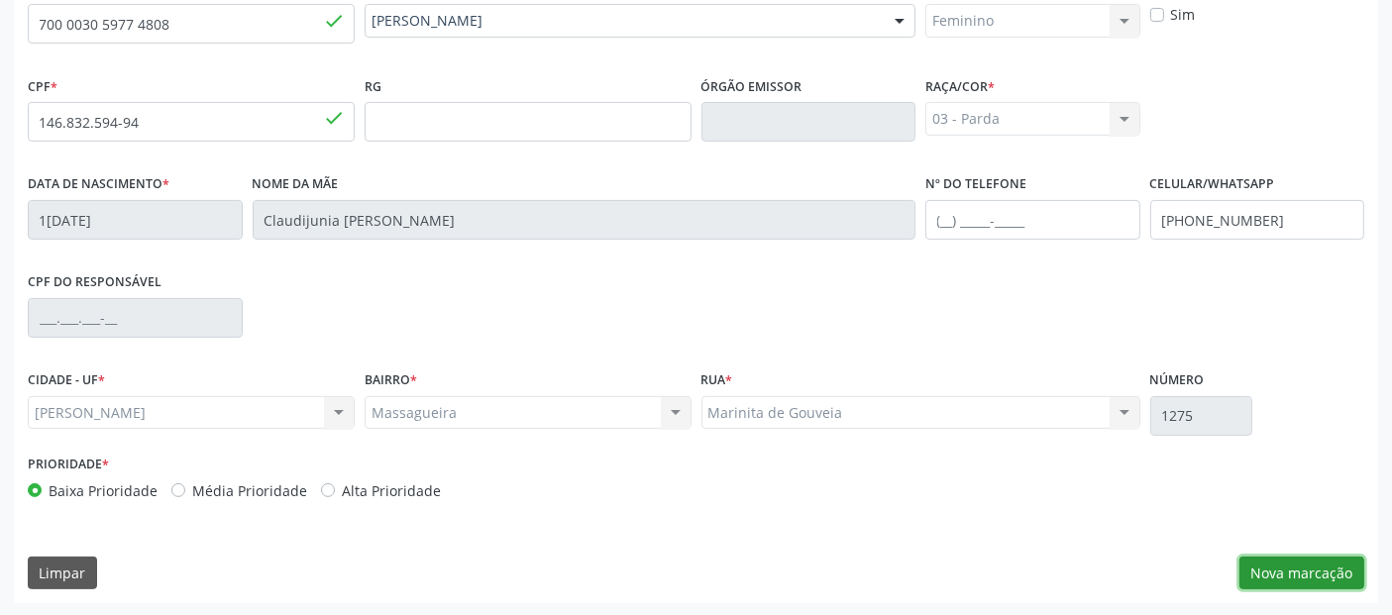
click at [1279, 570] on button "Nova marcação" at bounding box center [1301, 574] width 125 height 34
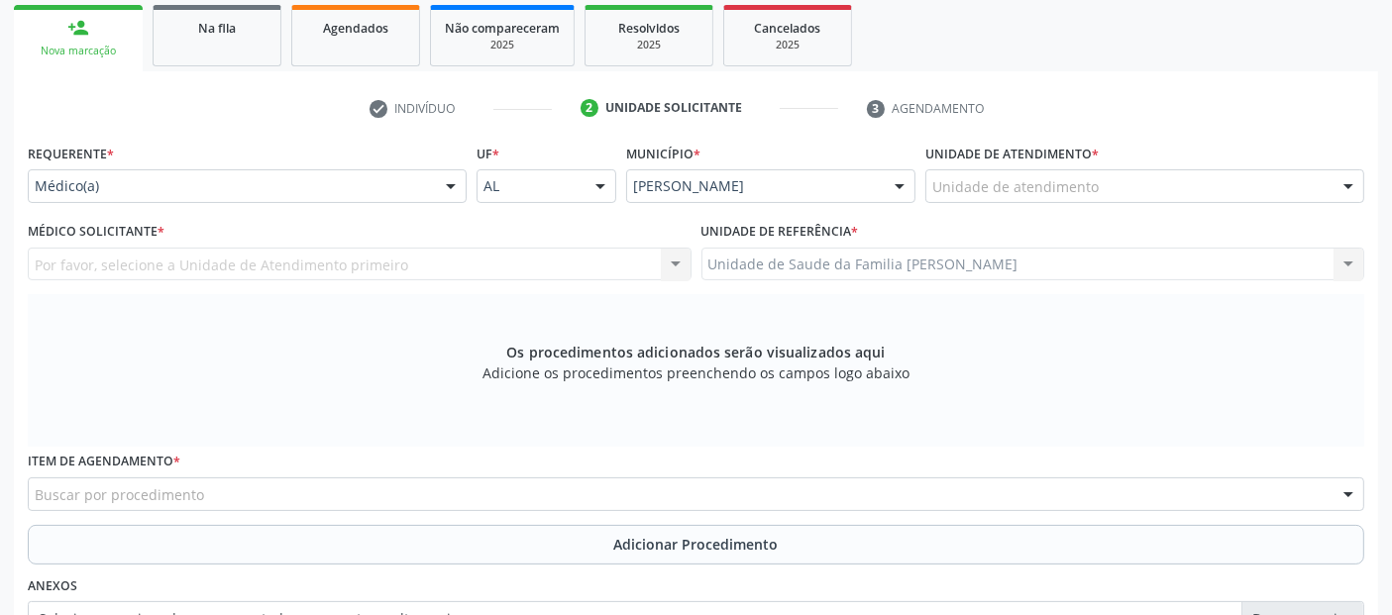
scroll to position [310, 0]
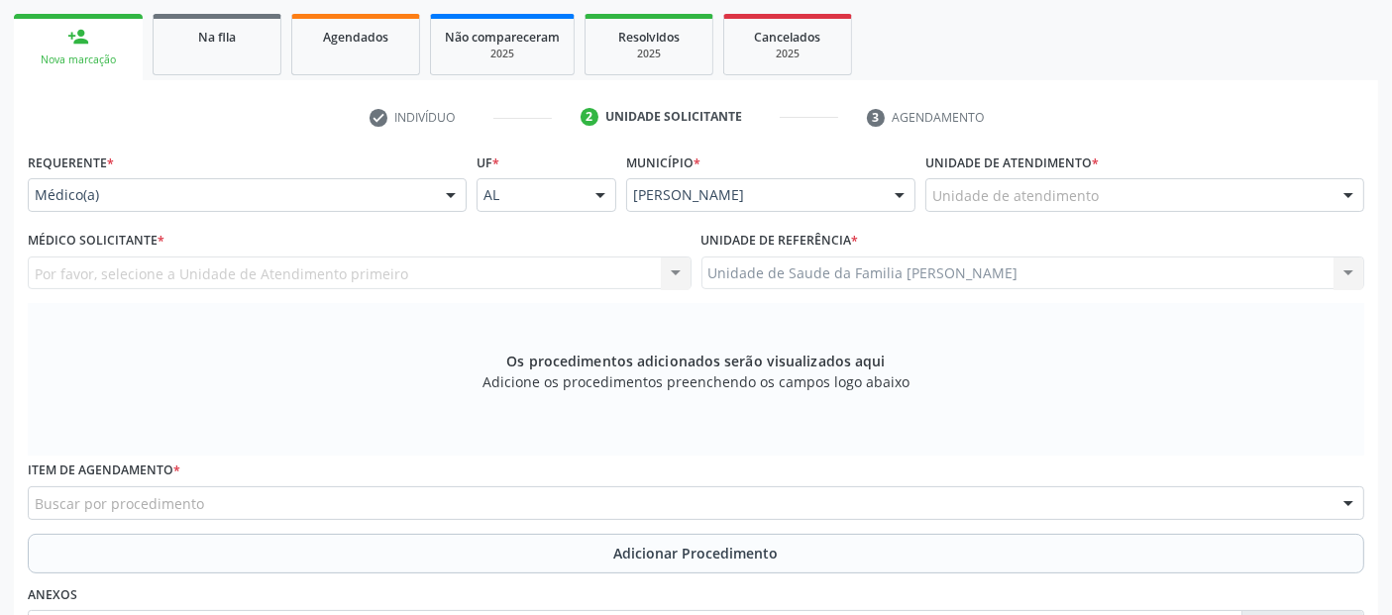
click at [1103, 190] on div "Unidade de atendimento" at bounding box center [1144, 195] width 439 height 34
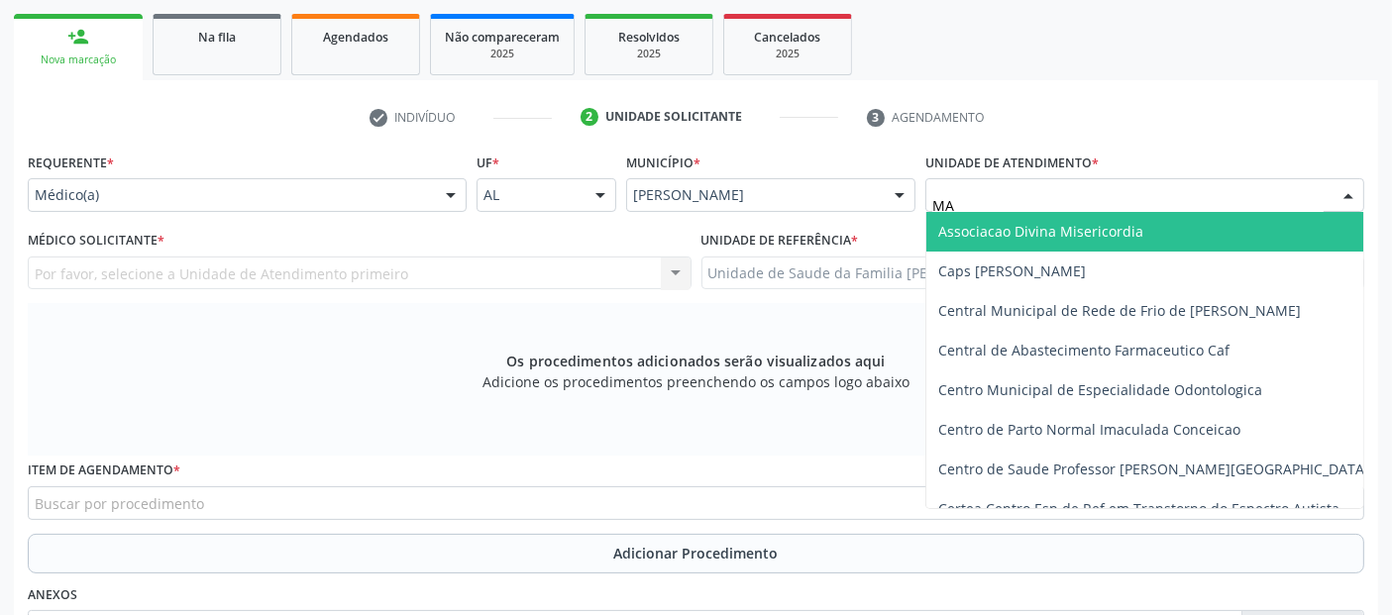
type input "MAS"
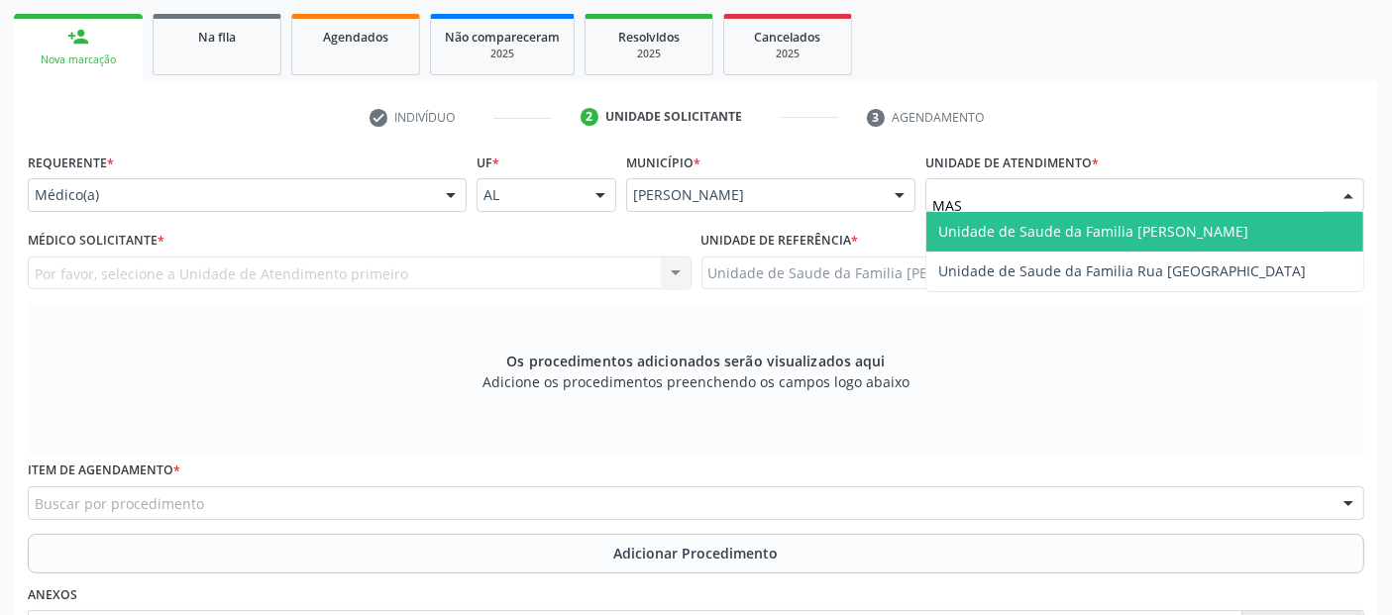
click at [1055, 238] on span "Unidade de Saude da Familia [PERSON_NAME]" at bounding box center [1093, 231] width 310 height 19
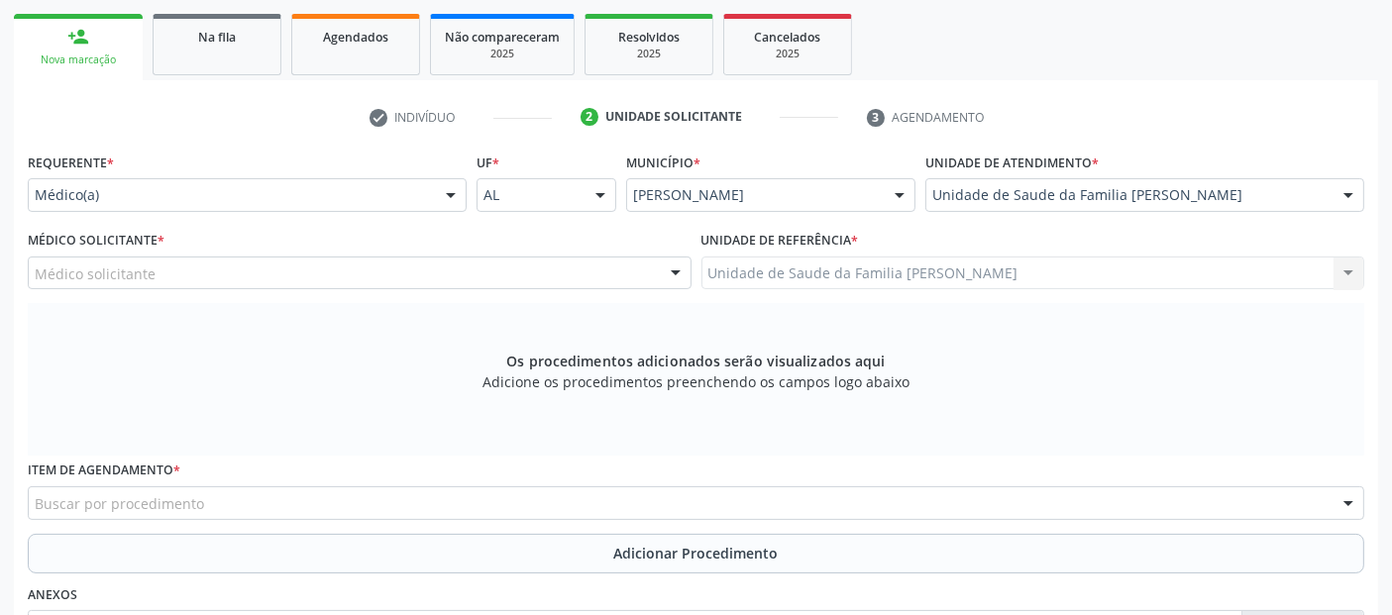
click at [410, 287] on div "Médico Solicitante * Médico solicitante [PERSON_NAME] [PERSON_NAME] [PERSON_NAM…" at bounding box center [360, 264] width 674 height 77
click at [410, 286] on div "Médico solicitante" at bounding box center [360, 274] width 664 height 34
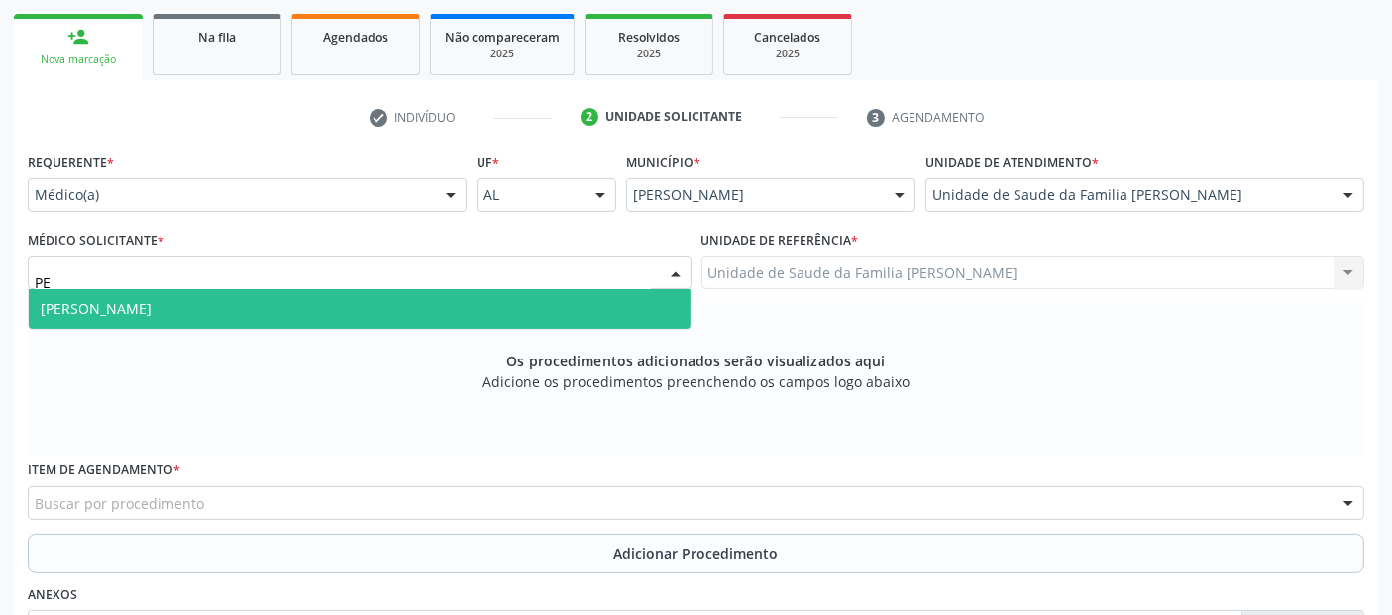
type input "PED"
click at [320, 300] on span "[PERSON_NAME]" at bounding box center [360, 309] width 662 height 40
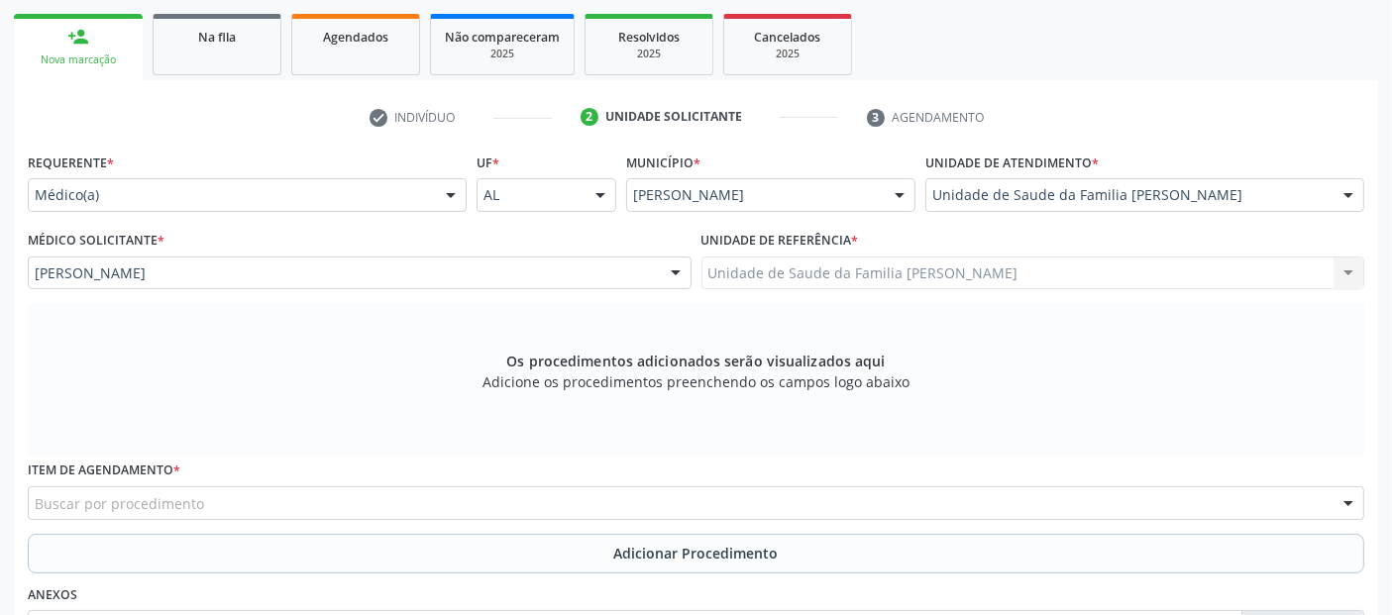
click at [240, 505] on div "Buscar por procedimento" at bounding box center [696, 503] width 1336 height 34
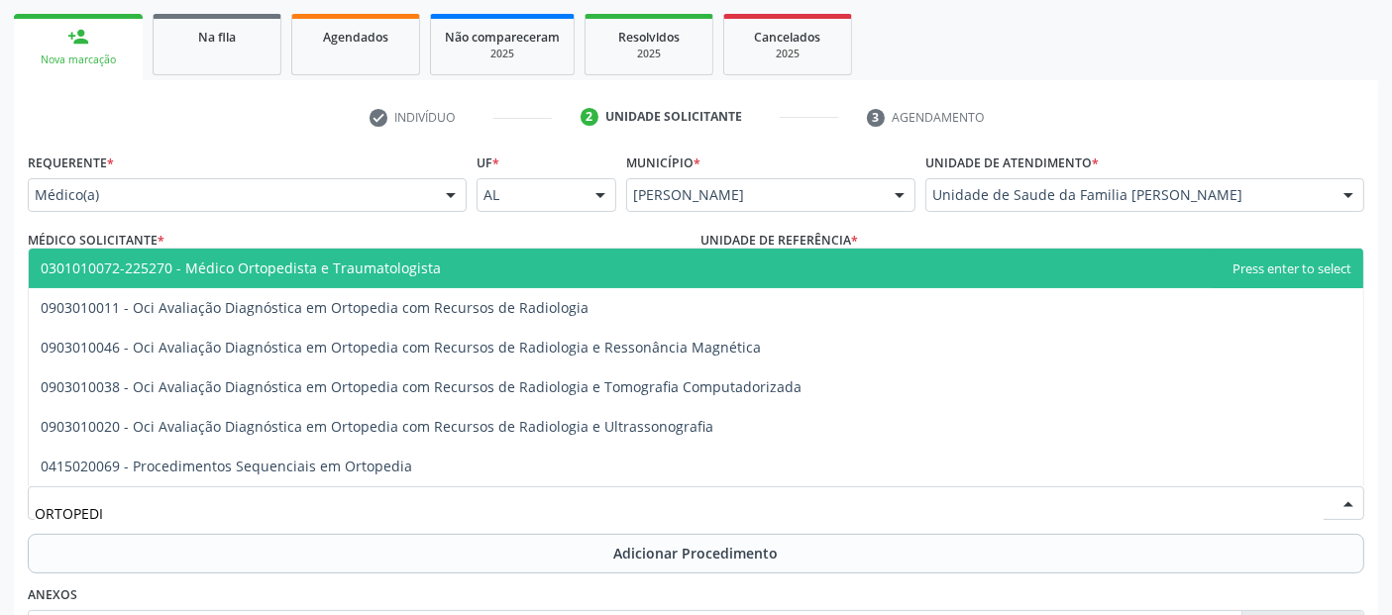
click at [346, 267] on span "0301010072-225270 - Médico Ortopedista e Traumatologista" at bounding box center [241, 268] width 400 height 19
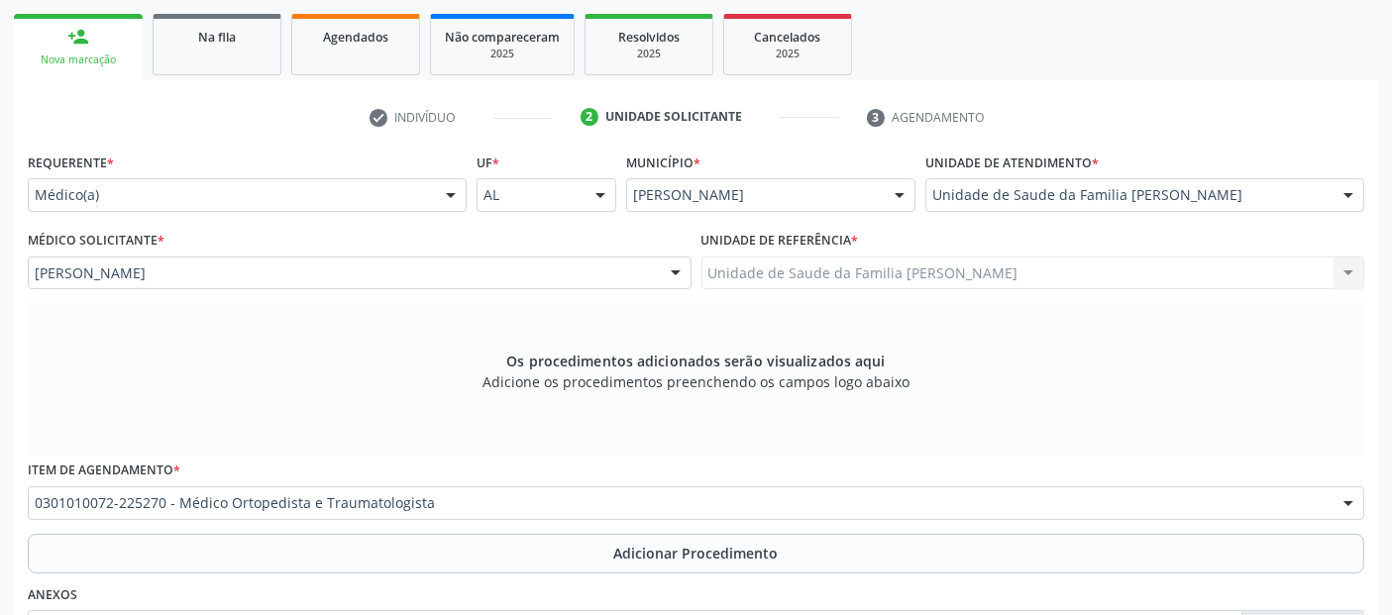
click at [346, 269] on span "0604320124 - Abatacepte 250 Mg Injetável (Por Frasco Ampola)." at bounding box center [712, 289] width 1366 height 40
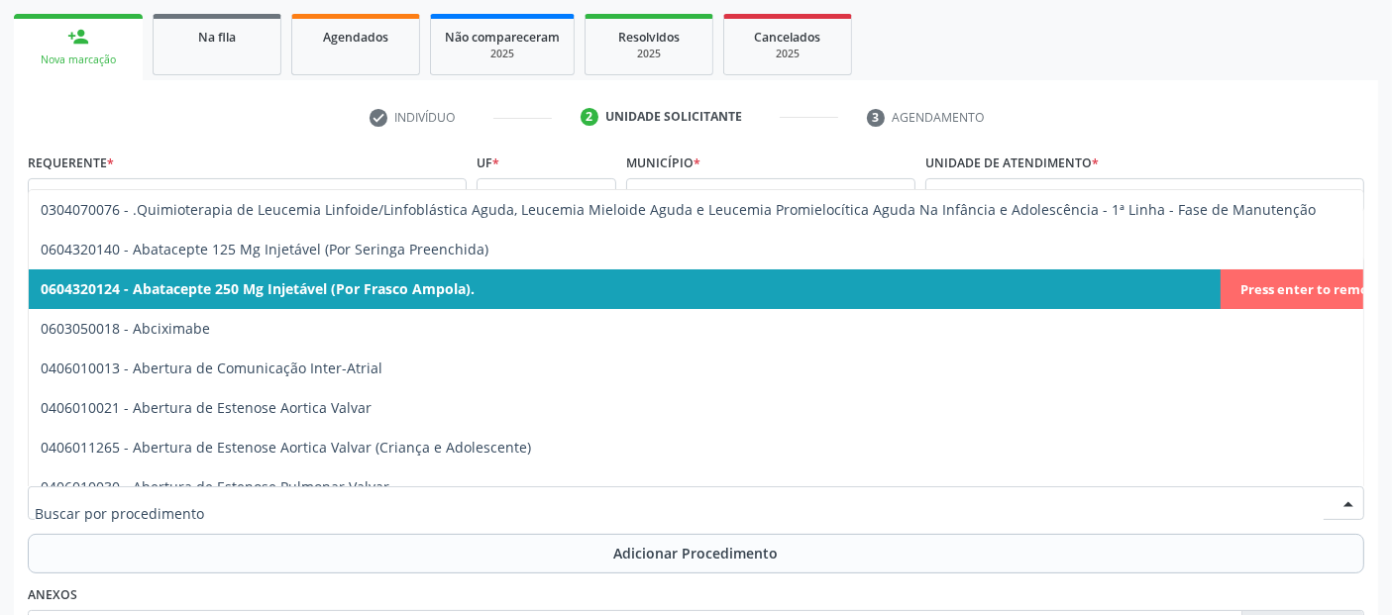
click at [1257, 298] on span "0604320124 - Abatacepte 250 Mg Injetável (Por Frasco Ampola)." at bounding box center [712, 289] width 1366 height 40
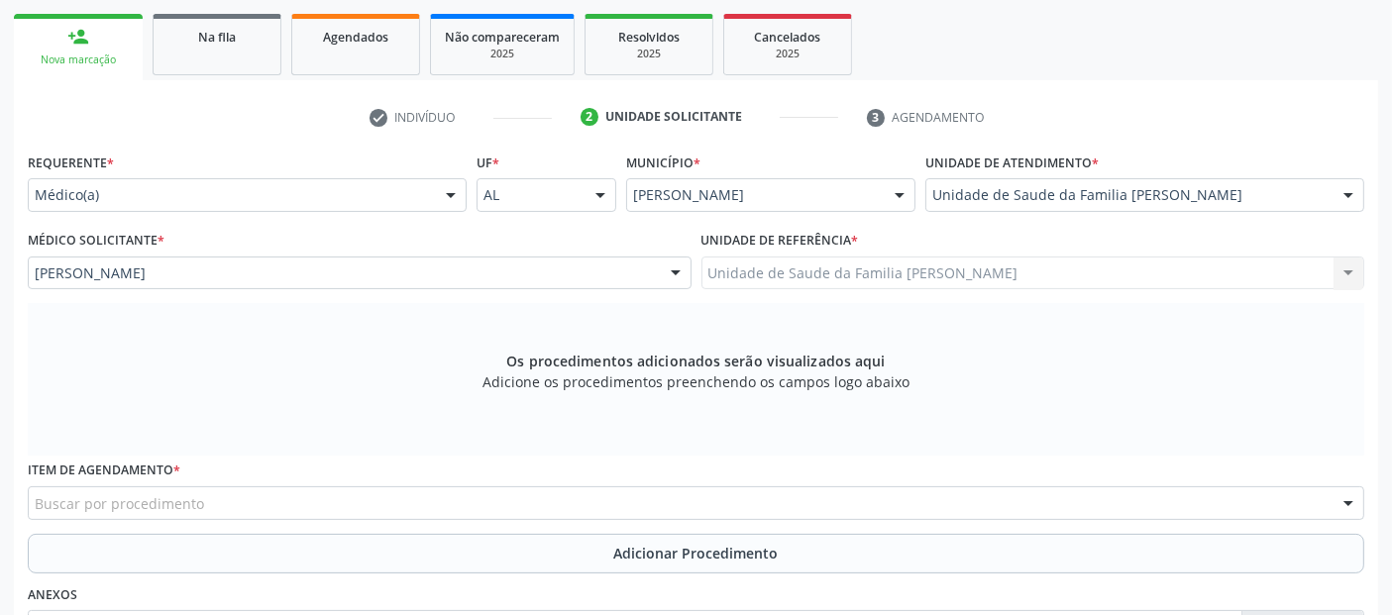
click at [288, 509] on div "Buscar por procedimento" at bounding box center [696, 503] width 1336 height 34
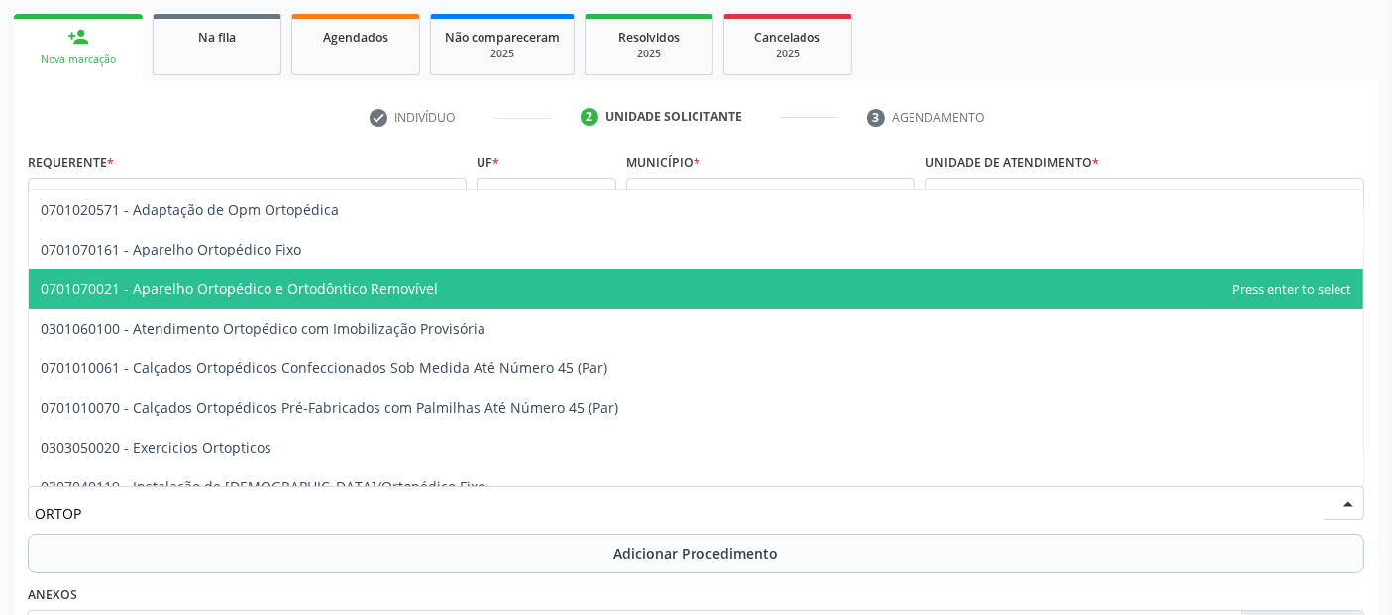
type input "ORTOPE"
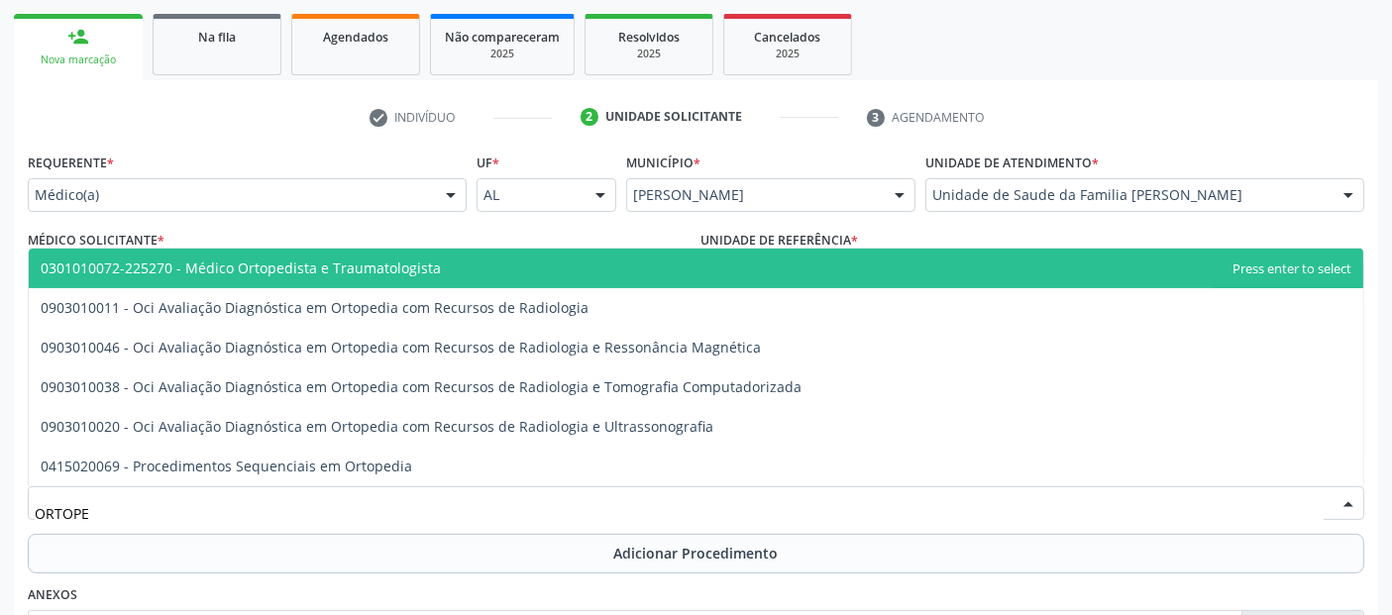
click at [271, 267] on span "0301010072-225270 - Médico Ortopedista e Traumatologista" at bounding box center [241, 268] width 400 height 19
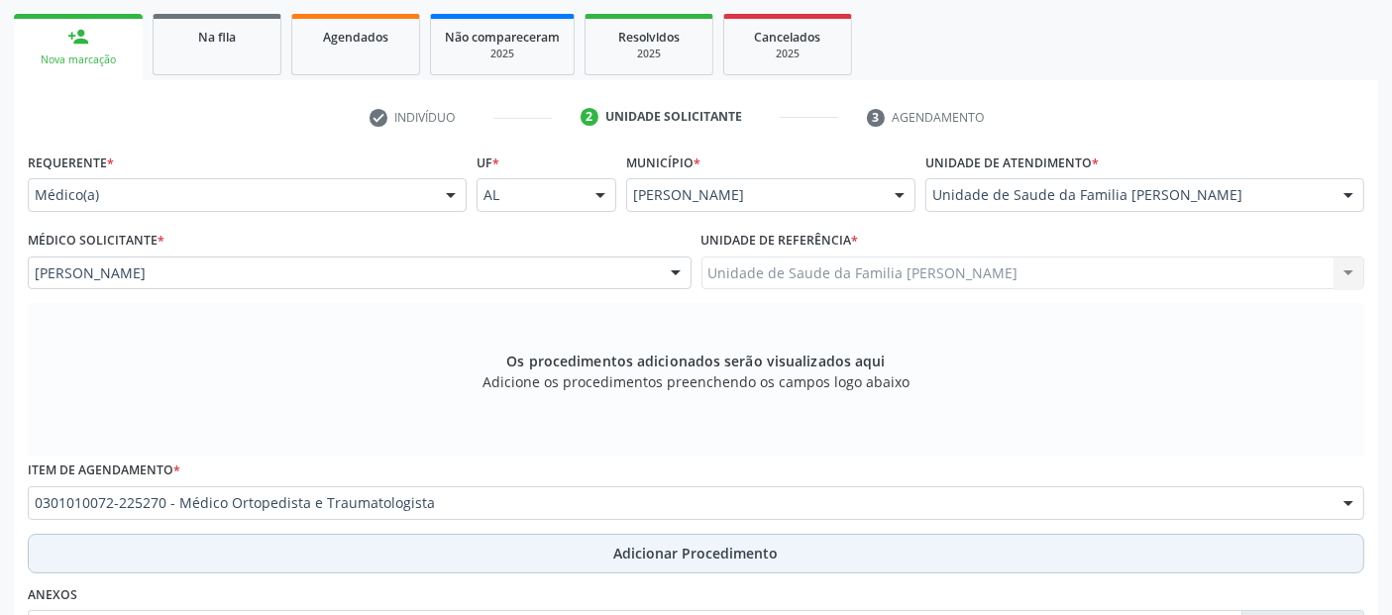
click at [329, 568] on button "Adicionar Procedimento" at bounding box center [696, 554] width 1336 height 40
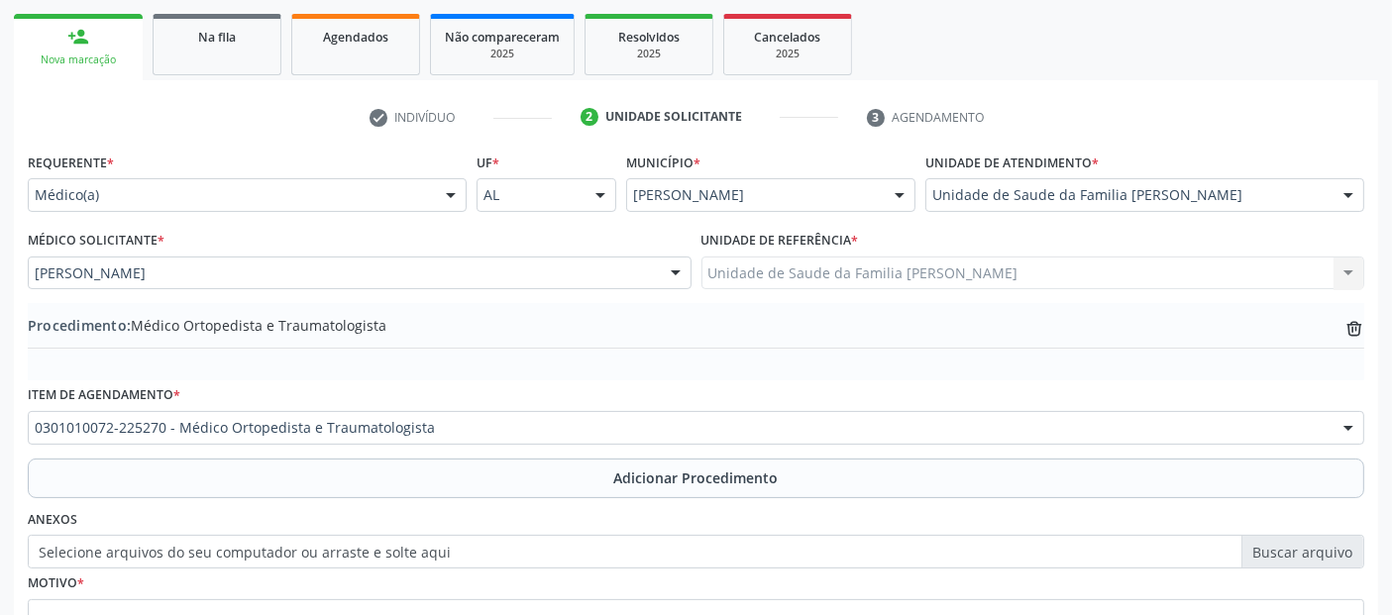
scroll to position [496, 0]
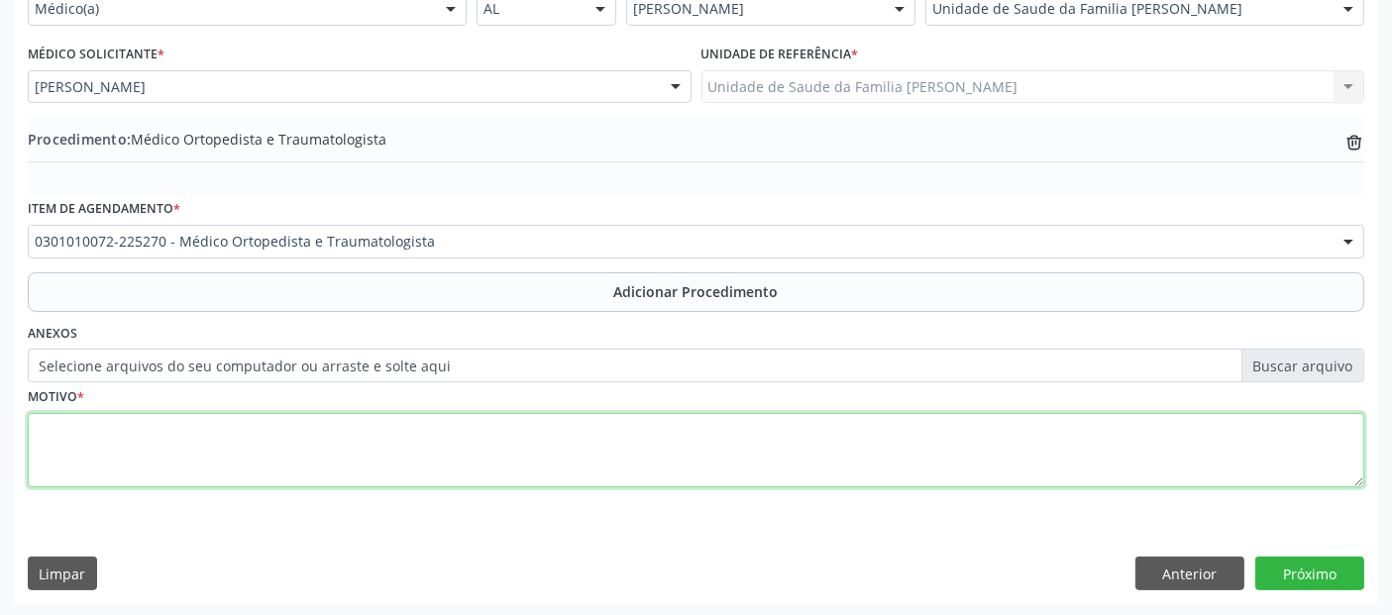
click at [617, 466] on textarea at bounding box center [696, 450] width 1336 height 75
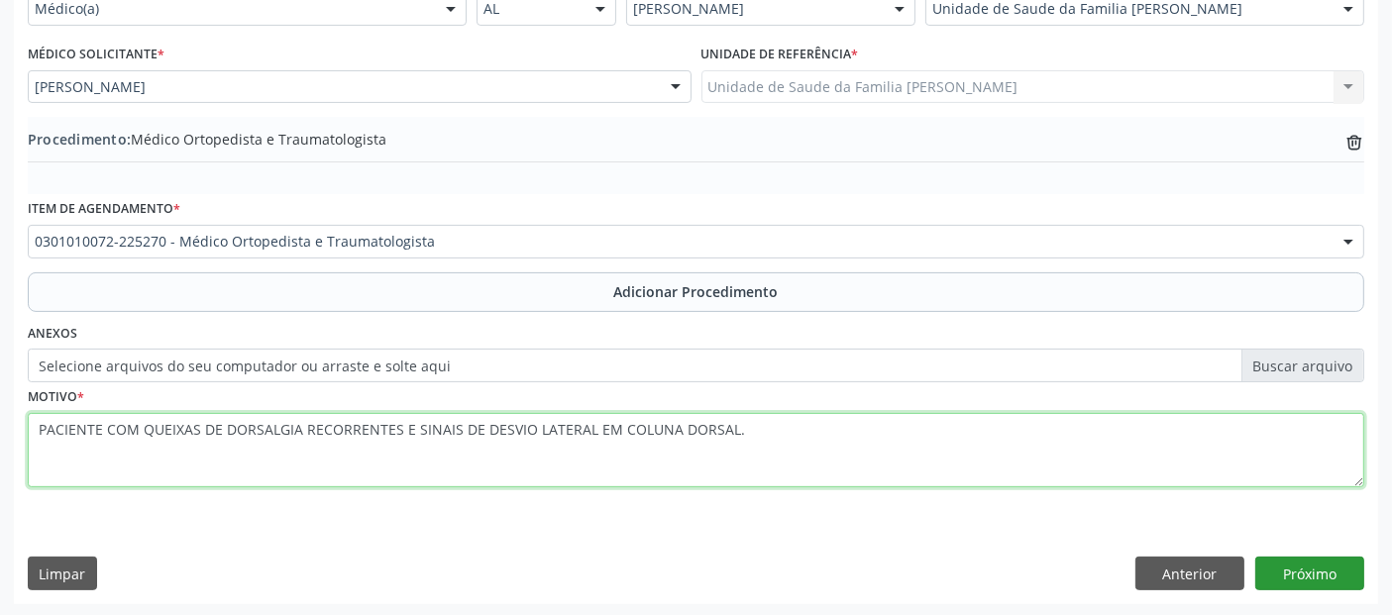
type textarea "PACIENTE COM QUEIXAS DE DORSALGIA RECORRENTES E SINAIS DE DESVIO LATERAL EM COL…"
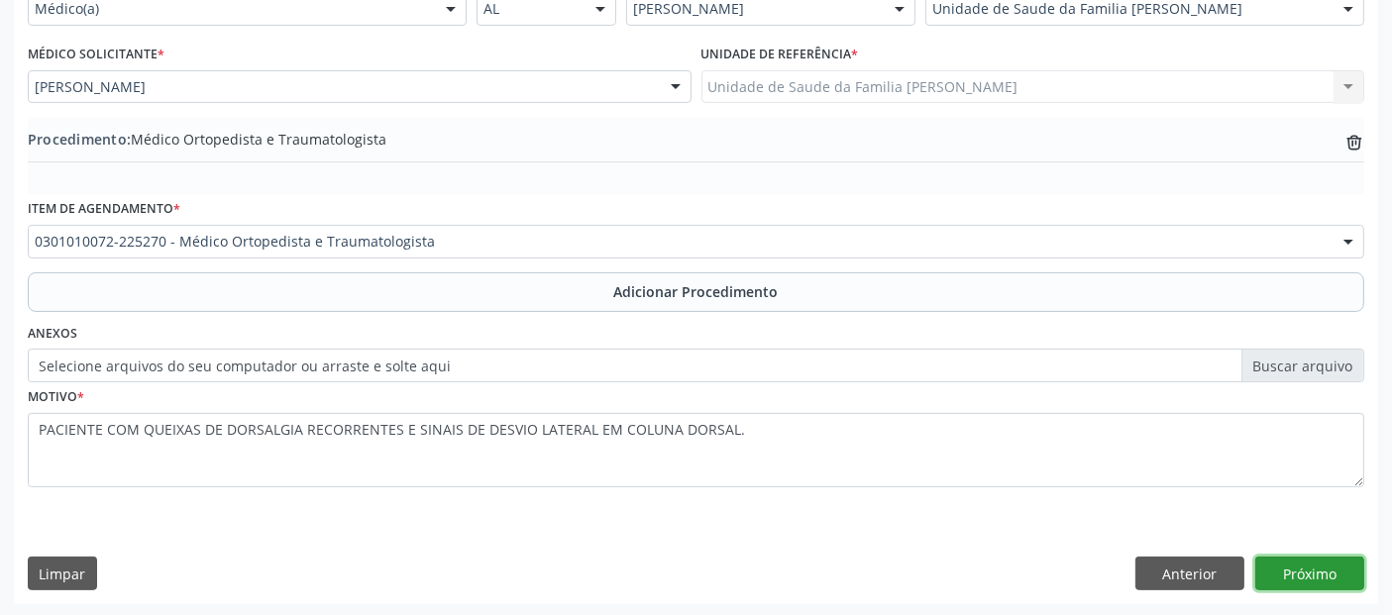
click at [1299, 570] on button "Próximo" at bounding box center [1309, 574] width 109 height 34
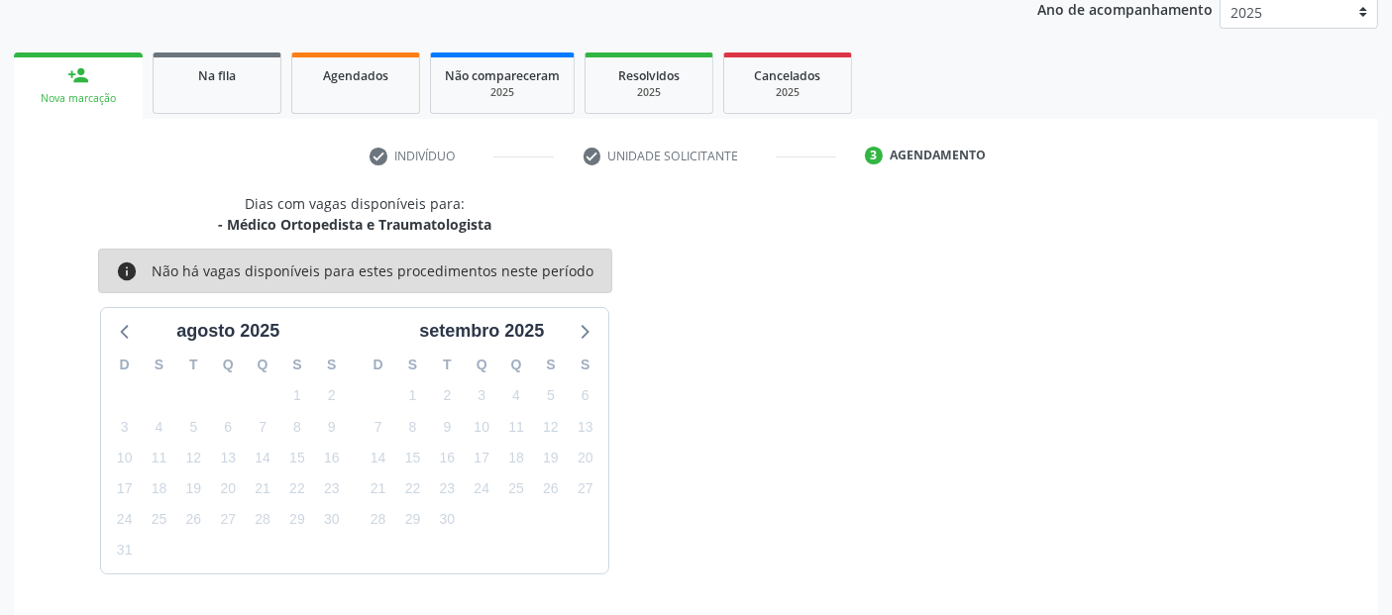
scroll to position [330, 0]
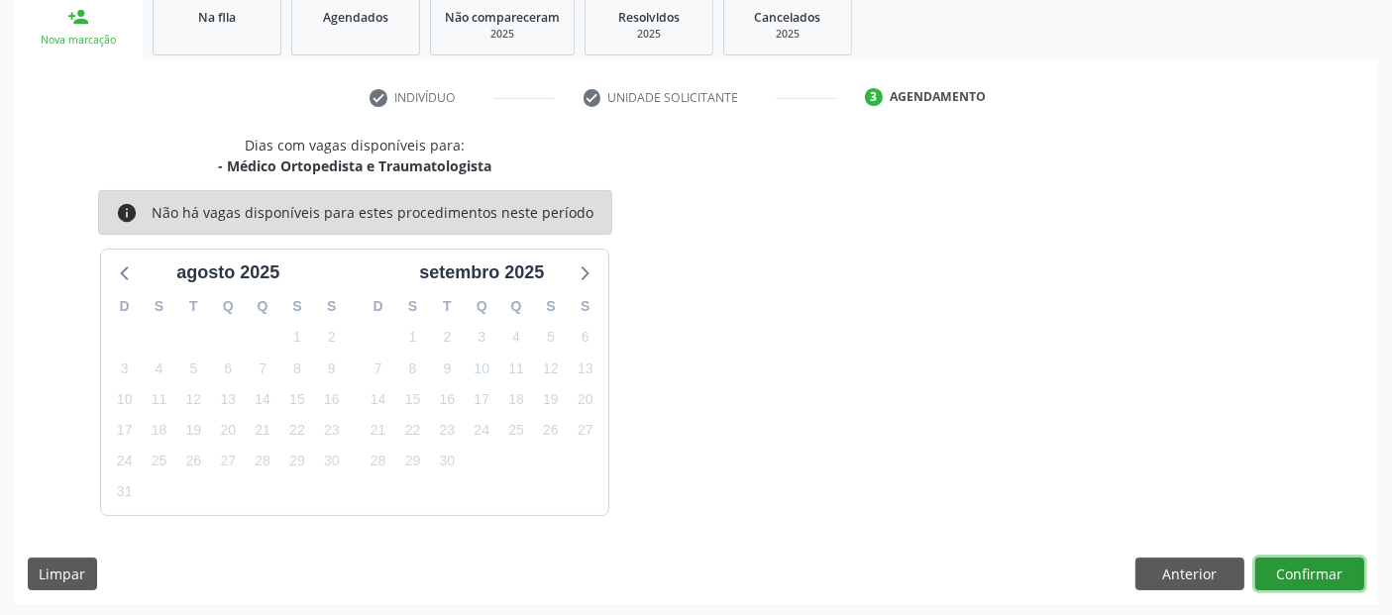
click at [1306, 576] on button "Confirmar" at bounding box center [1309, 575] width 109 height 34
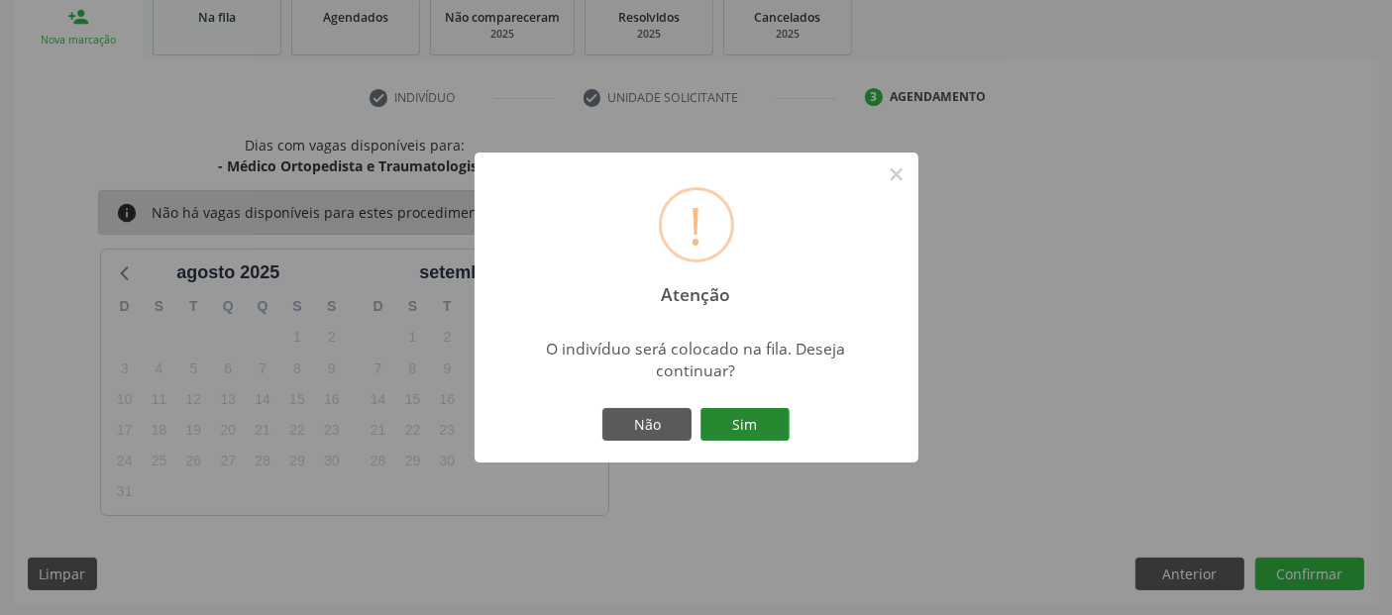
click at [748, 426] on button "Sim" at bounding box center [744, 425] width 89 height 34
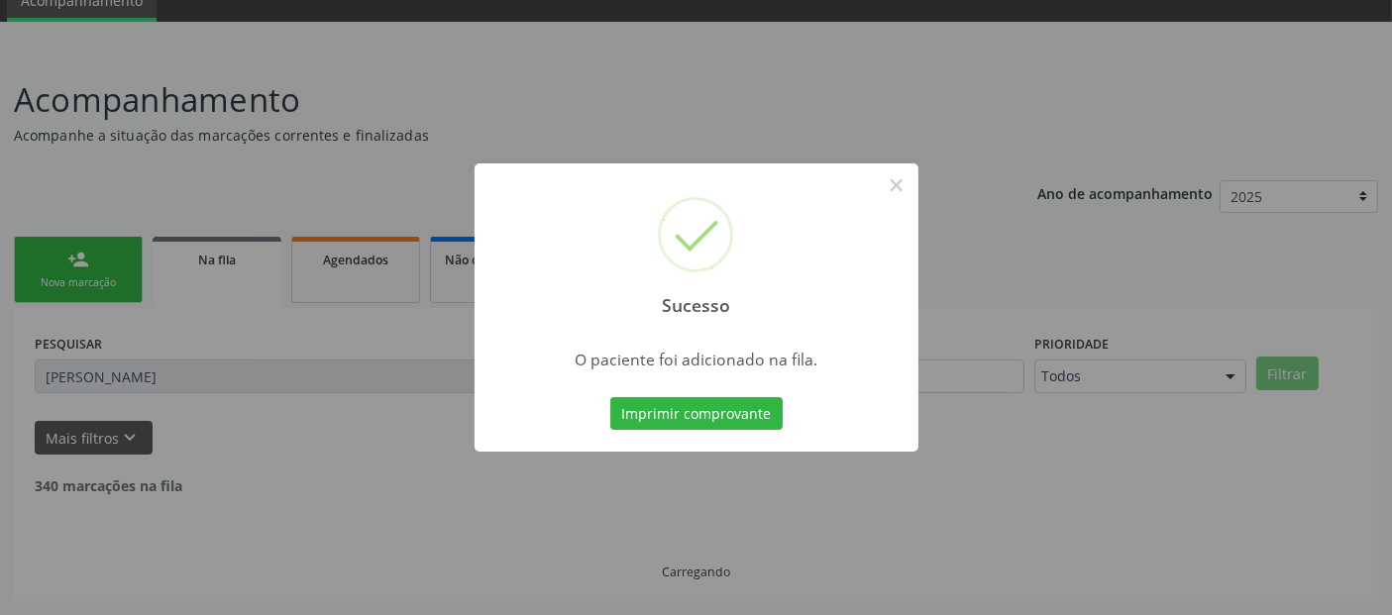
scroll to position [64, 0]
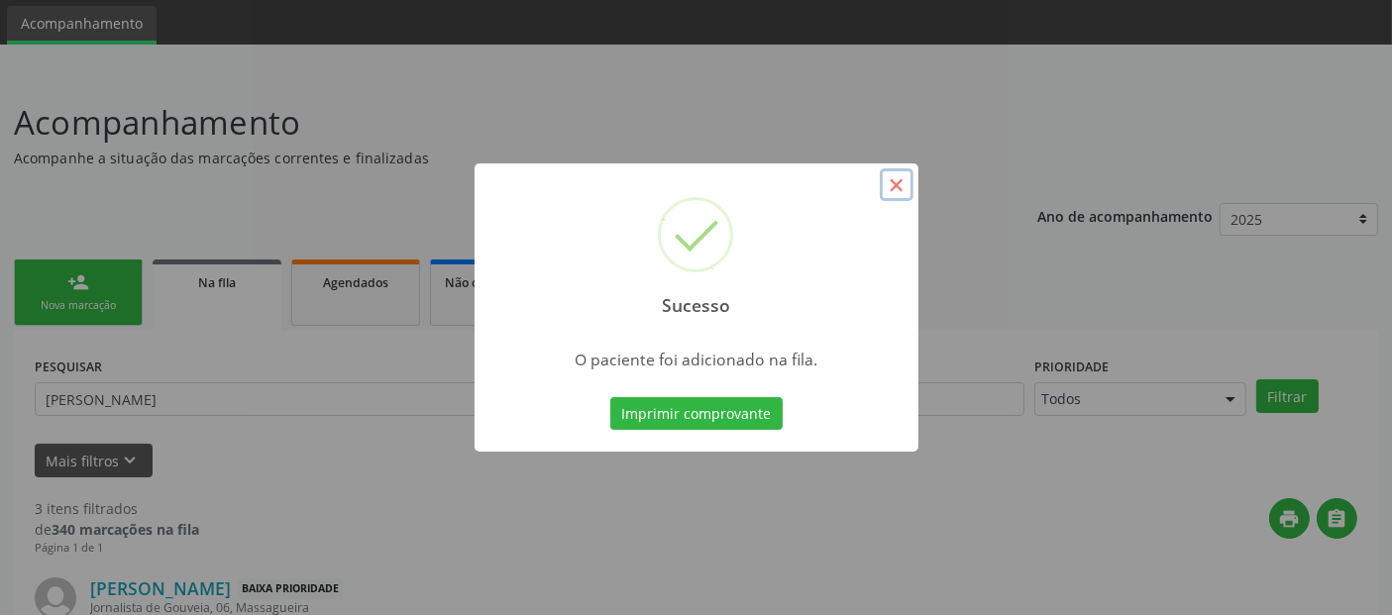
click at [896, 190] on button "×" at bounding box center [897, 185] width 34 height 34
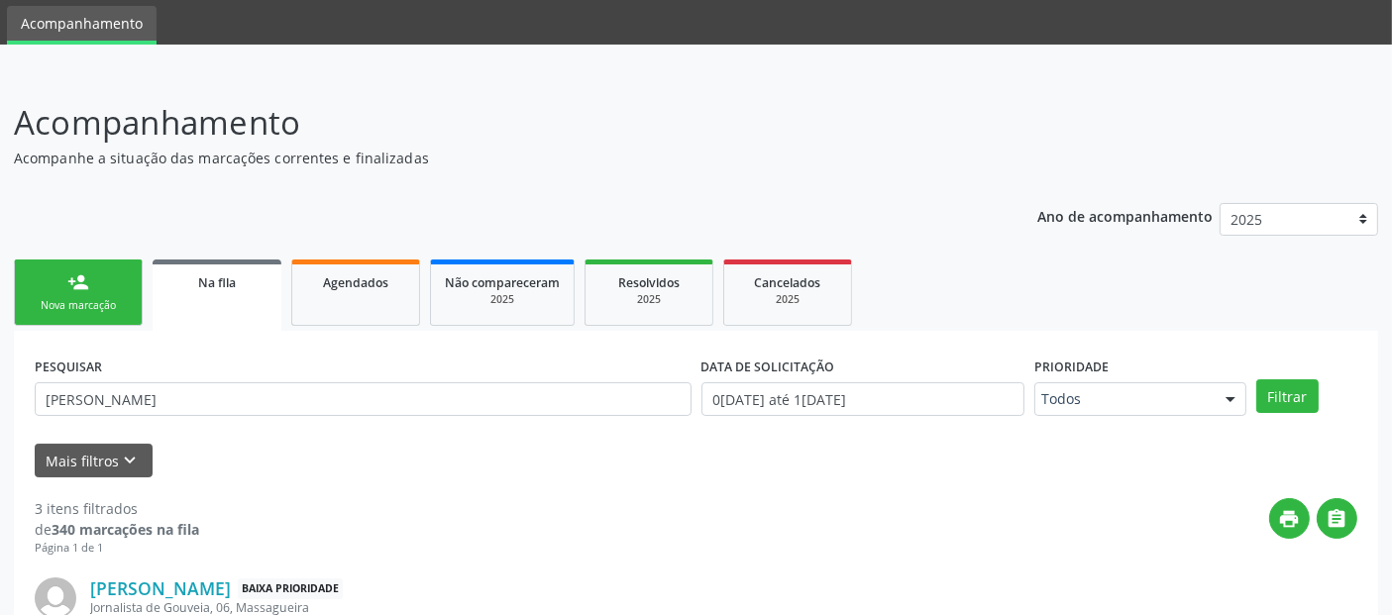
click at [116, 281] on link "person_add Nova marcação" at bounding box center [78, 293] width 129 height 66
